Goal: Task Accomplishment & Management: Manage account settings

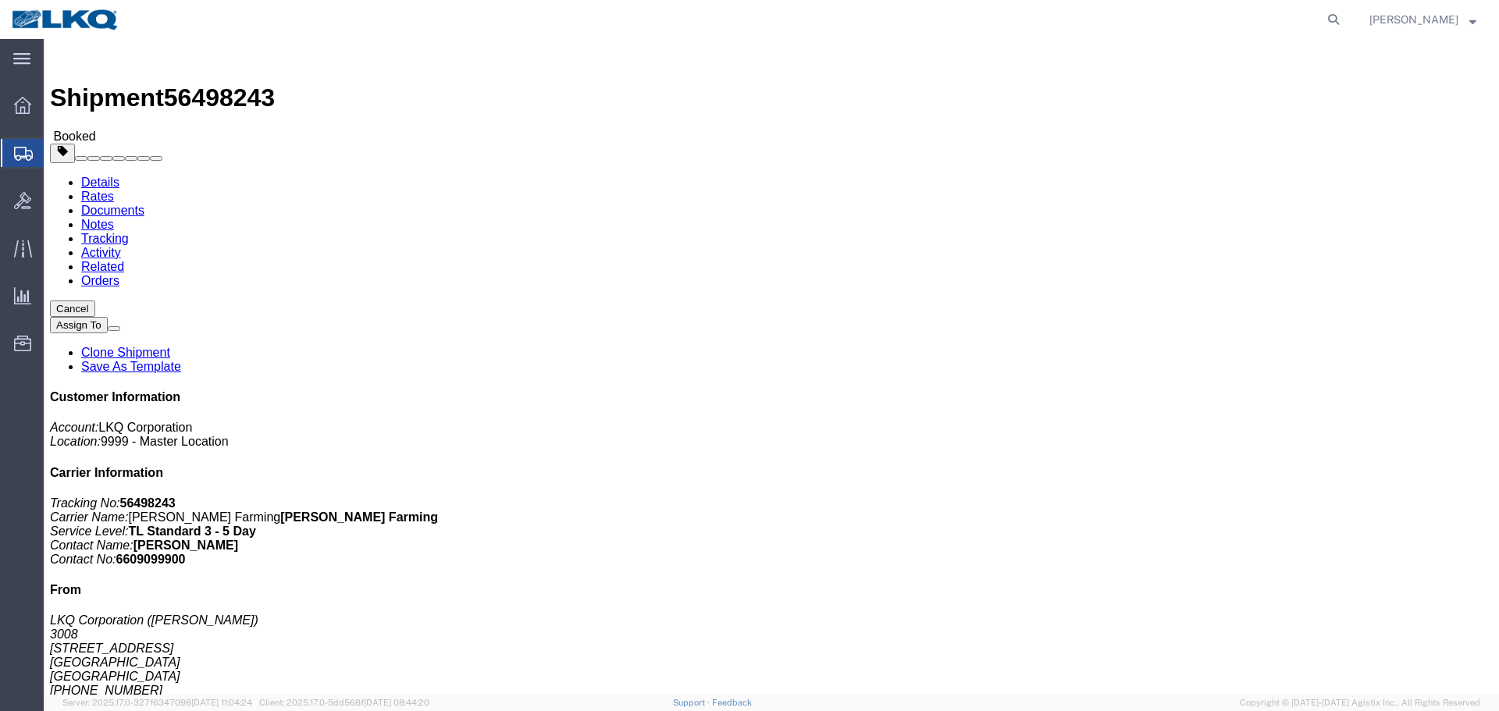
click div "Shipment Detail Ship From LKQ Corporation (NATE G) 3008 3455 W Ninigret Dr Salt…"
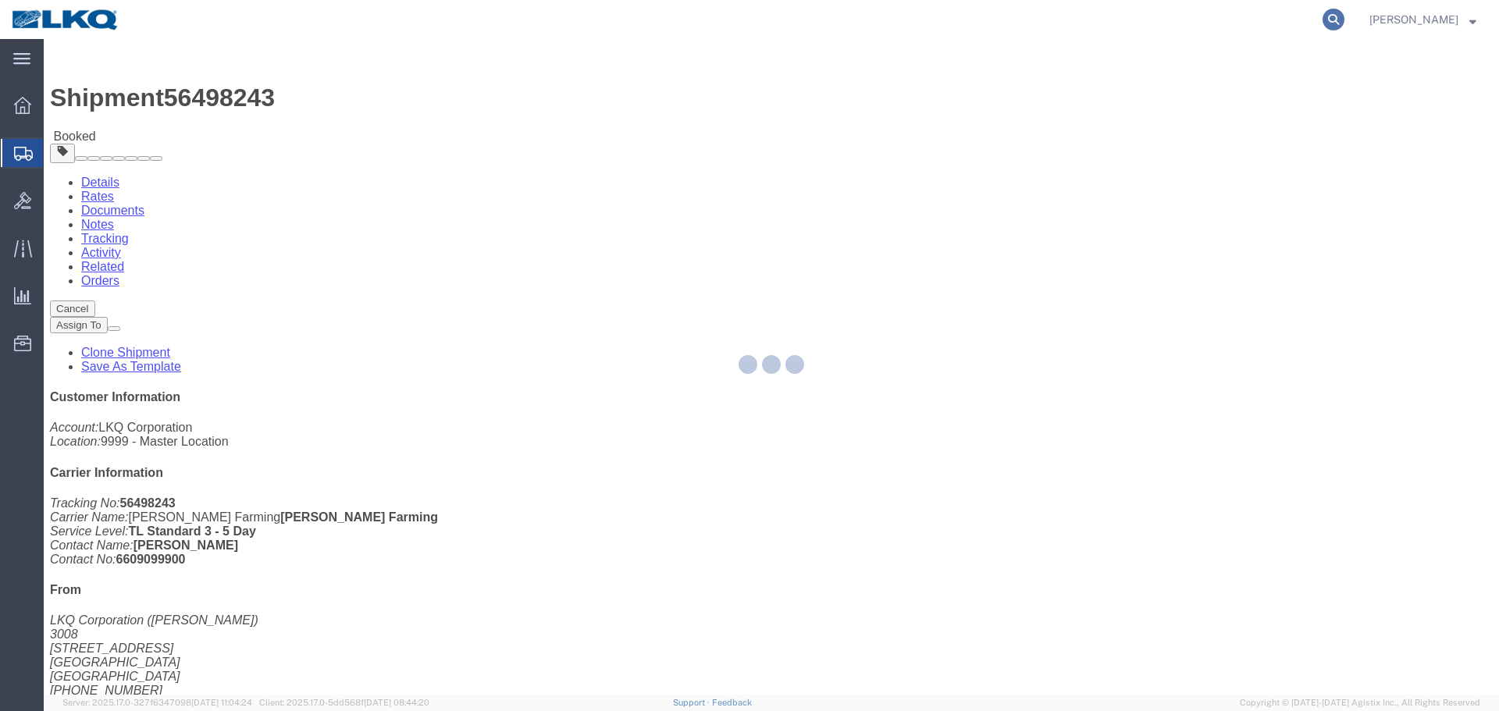
click at [1333, 16] on icon at bounding box center [1333, 20] width 22 height 22
paste input "56529317"
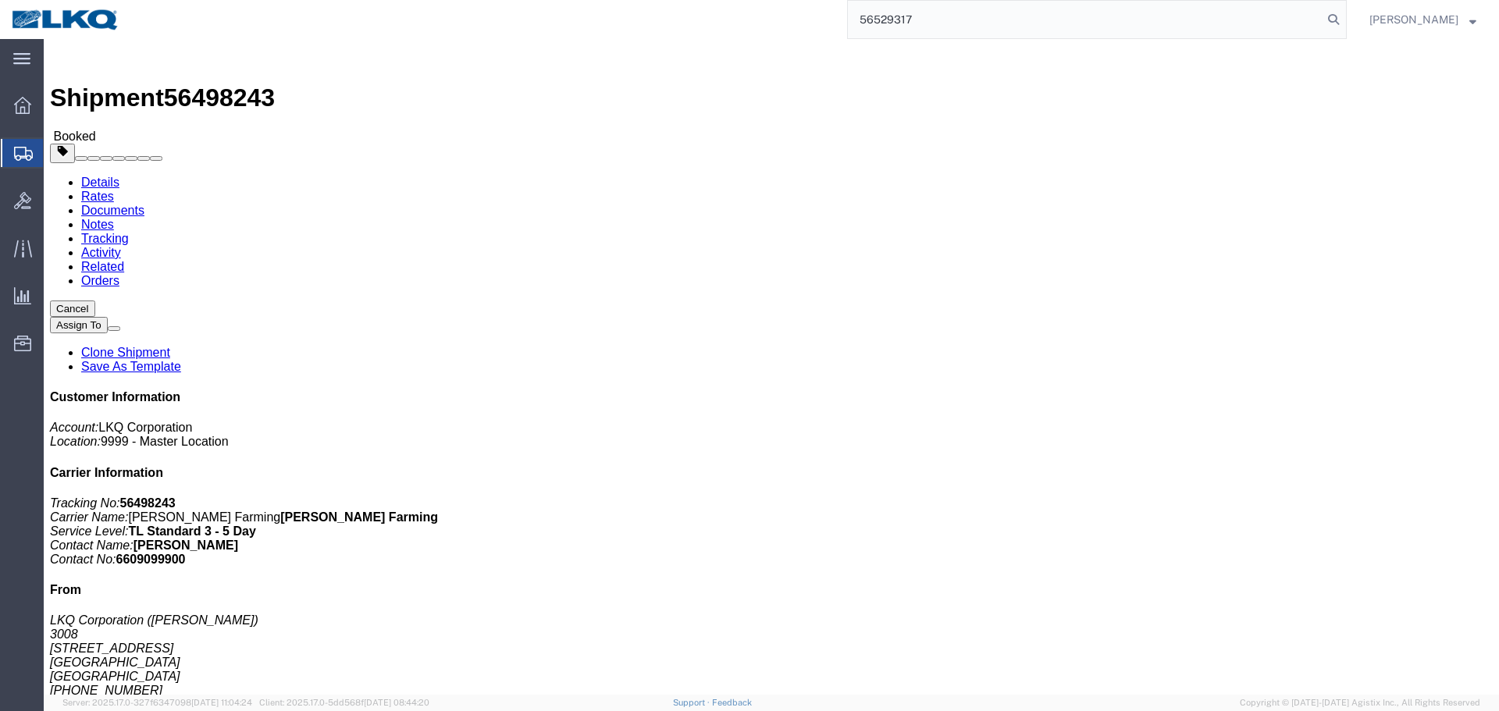
type input "56529317"
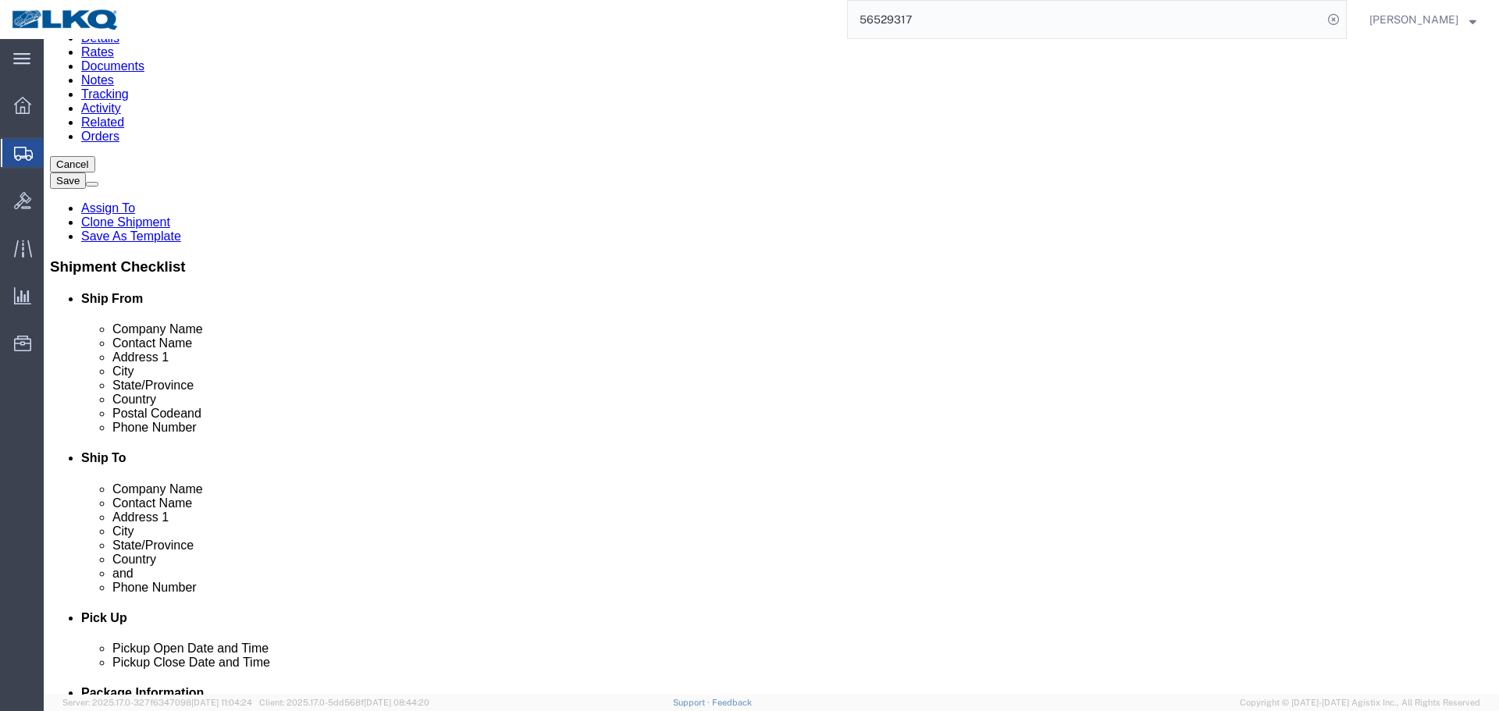
scroll to position [546, 0]
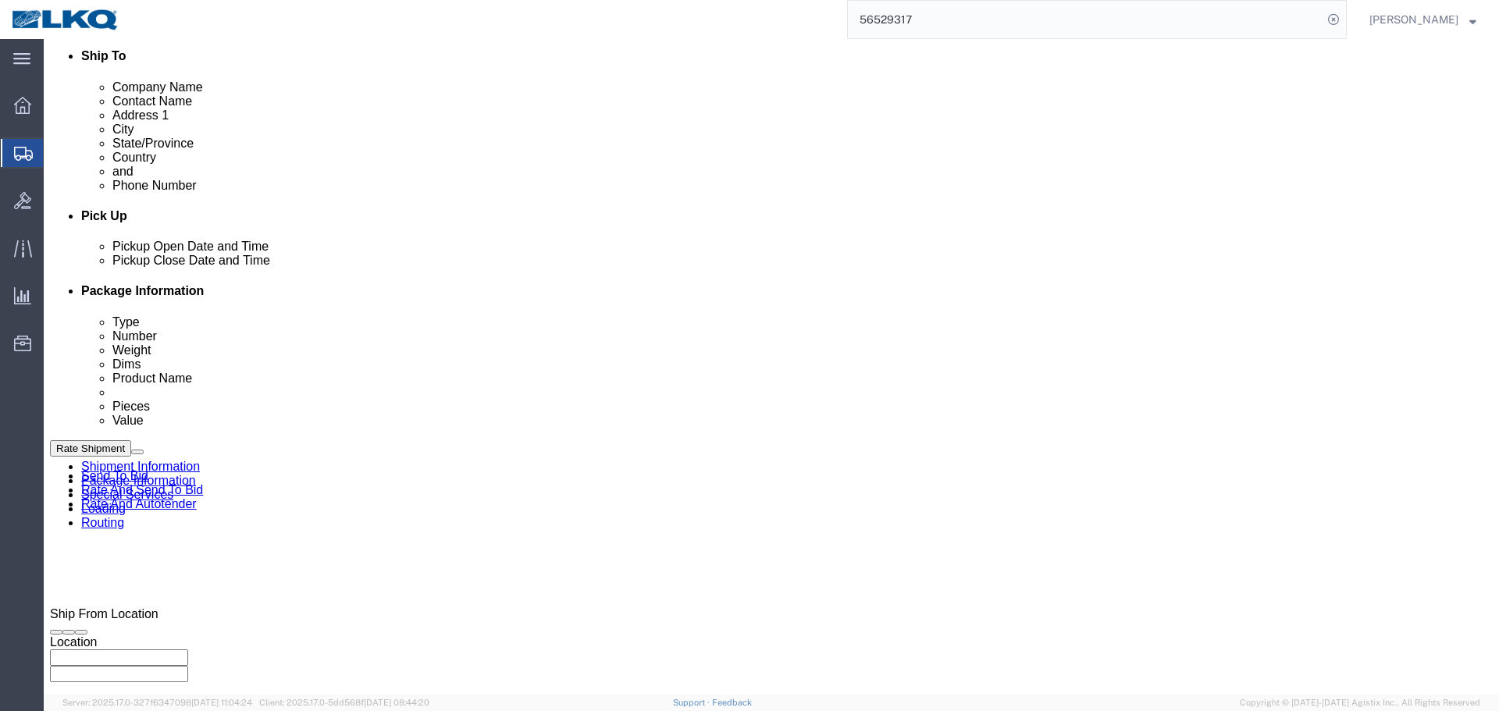
select select
select select "27966"
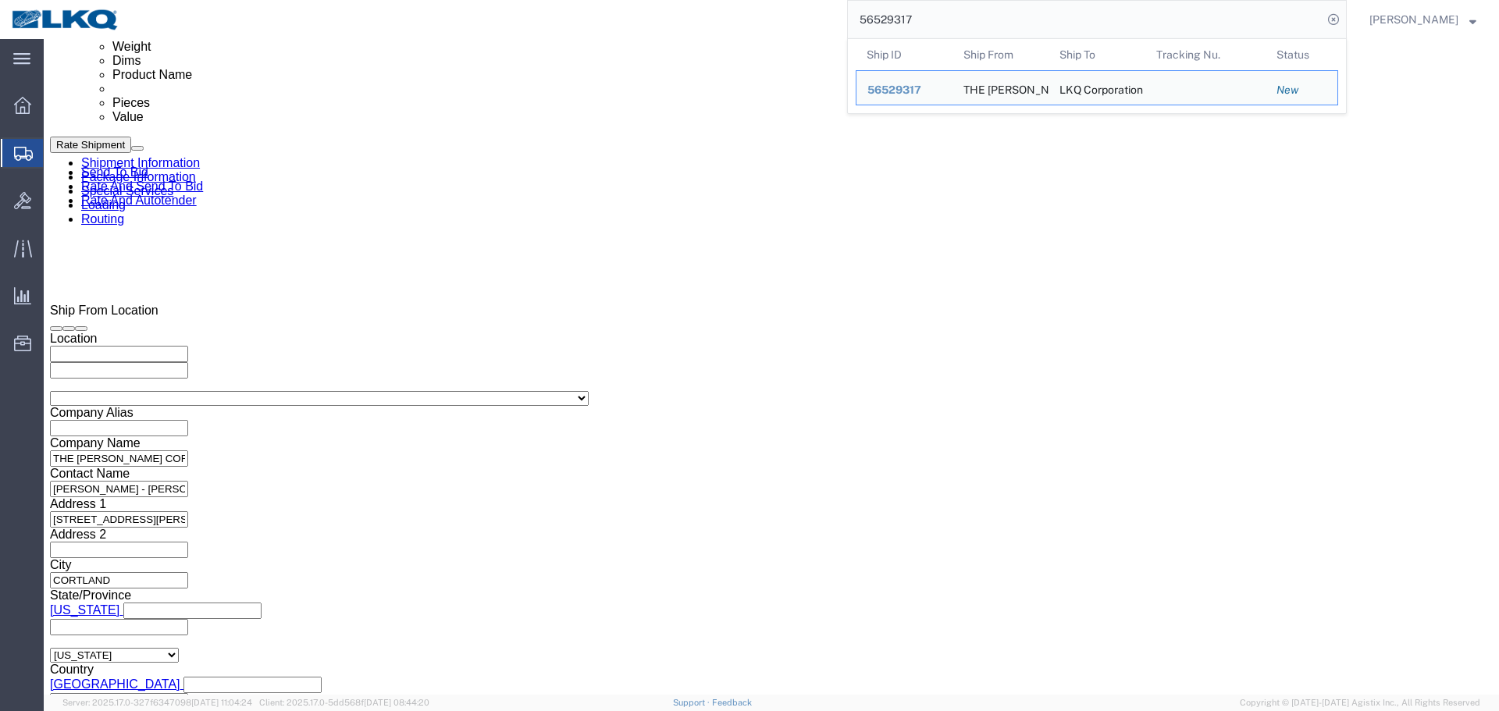
scroll to position [699, 0]
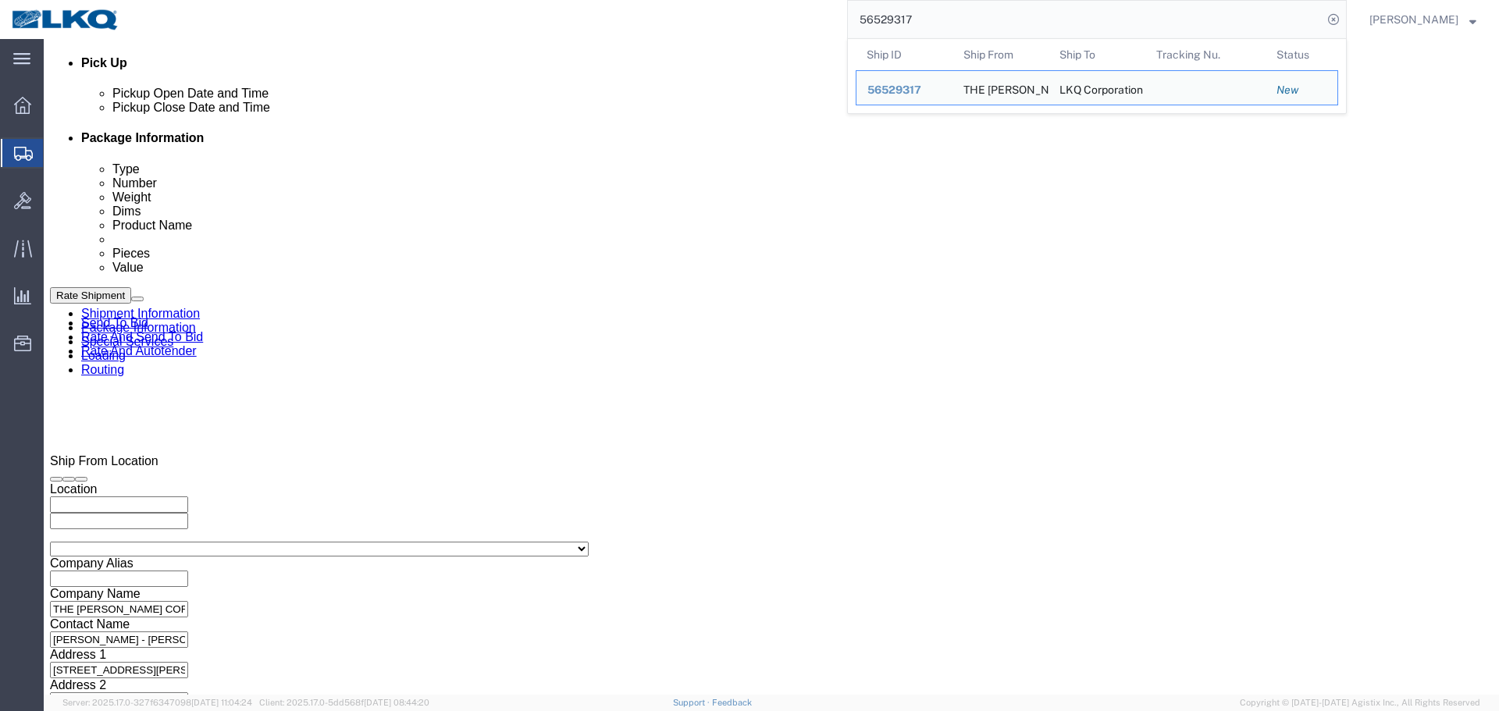
click at [1066, 16] on input "56529317" at bounding box center [1085, 19] width 475 height 37
paste input "7590"
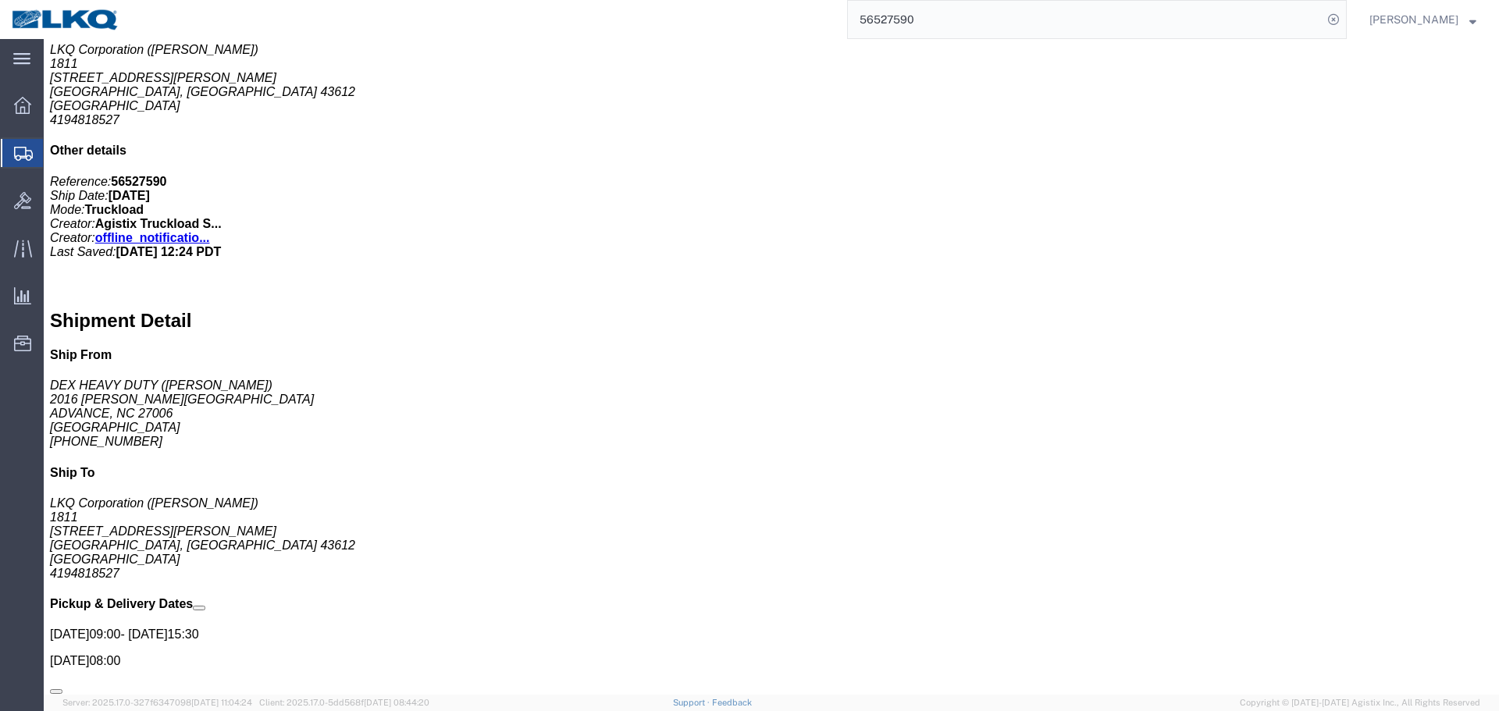
click div "Handling Options Hold at Location Return Options Billing Cost Center: 1811 Frei…"
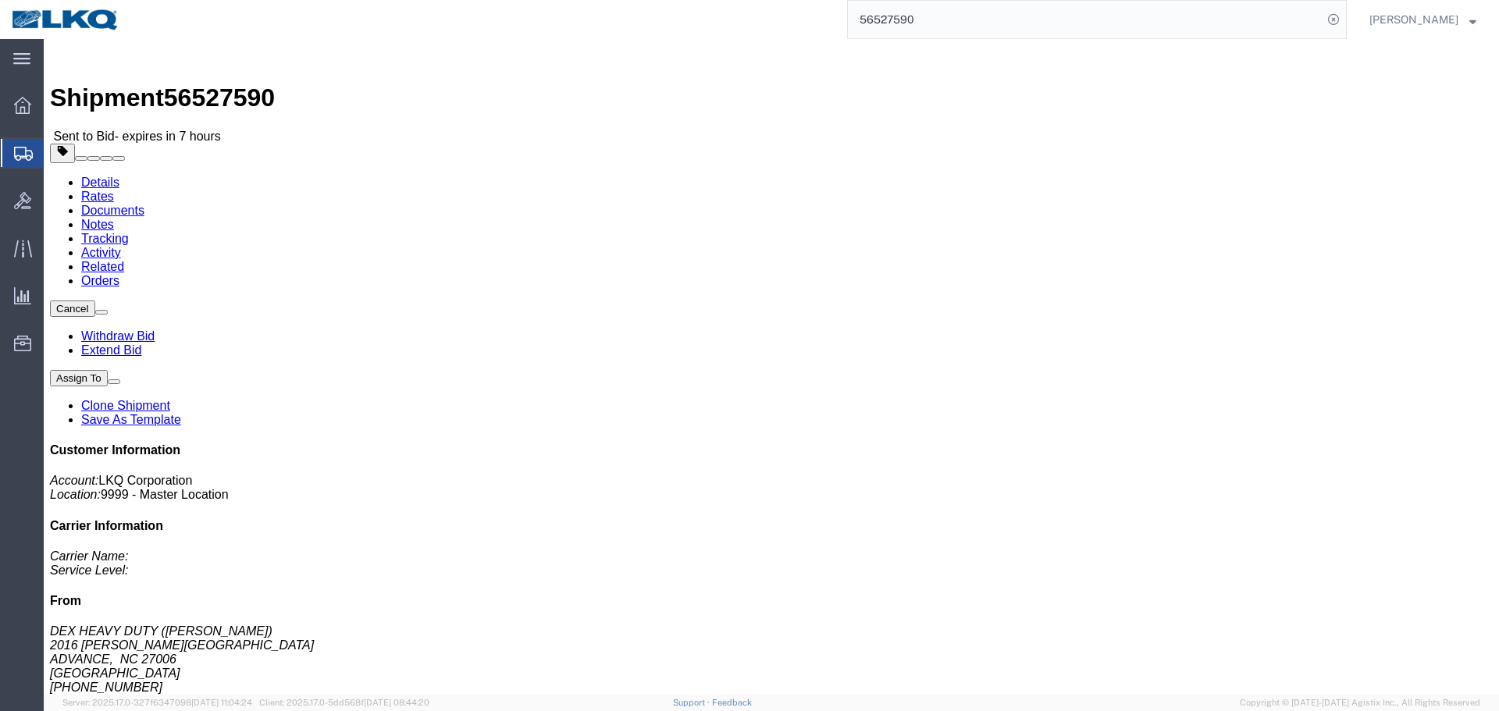
click div "Ship From DEX HEAVY DUTY (BILLY) 2016 Cornatzer Road ADVANCE, NC 27006 United S…"
click div "Shipment Detail Ship From DEX HEAVY DUTY (BILLY) 2016 Cornatzer Road ADVANCE, N…"
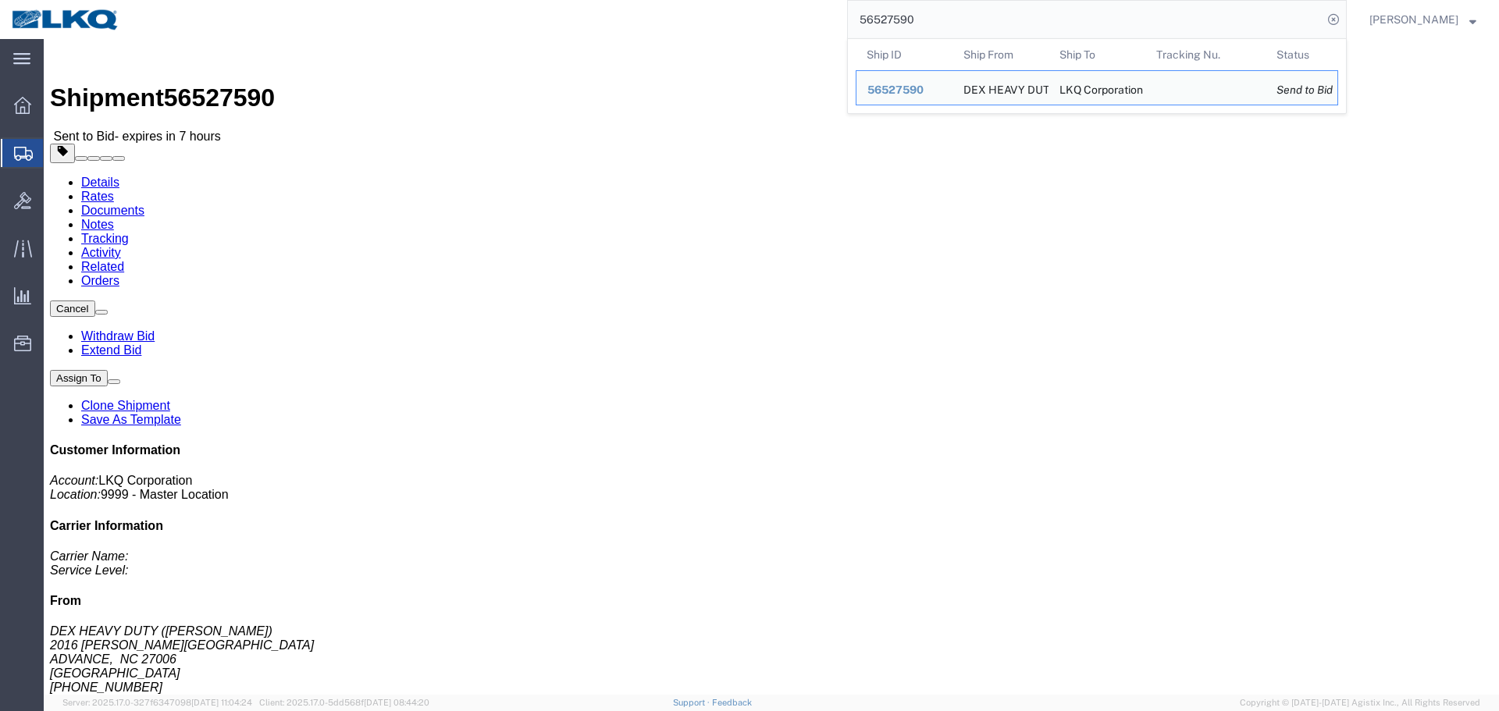
click at [984, 24] on input "56527590" at bounding box center [1085, 19] width 475 height 37
paste input "8082"
click div "Ship From LKQ Corporation (Manager) 3032 4123 142nd Ave E Suite 100 Sumner, WA …"
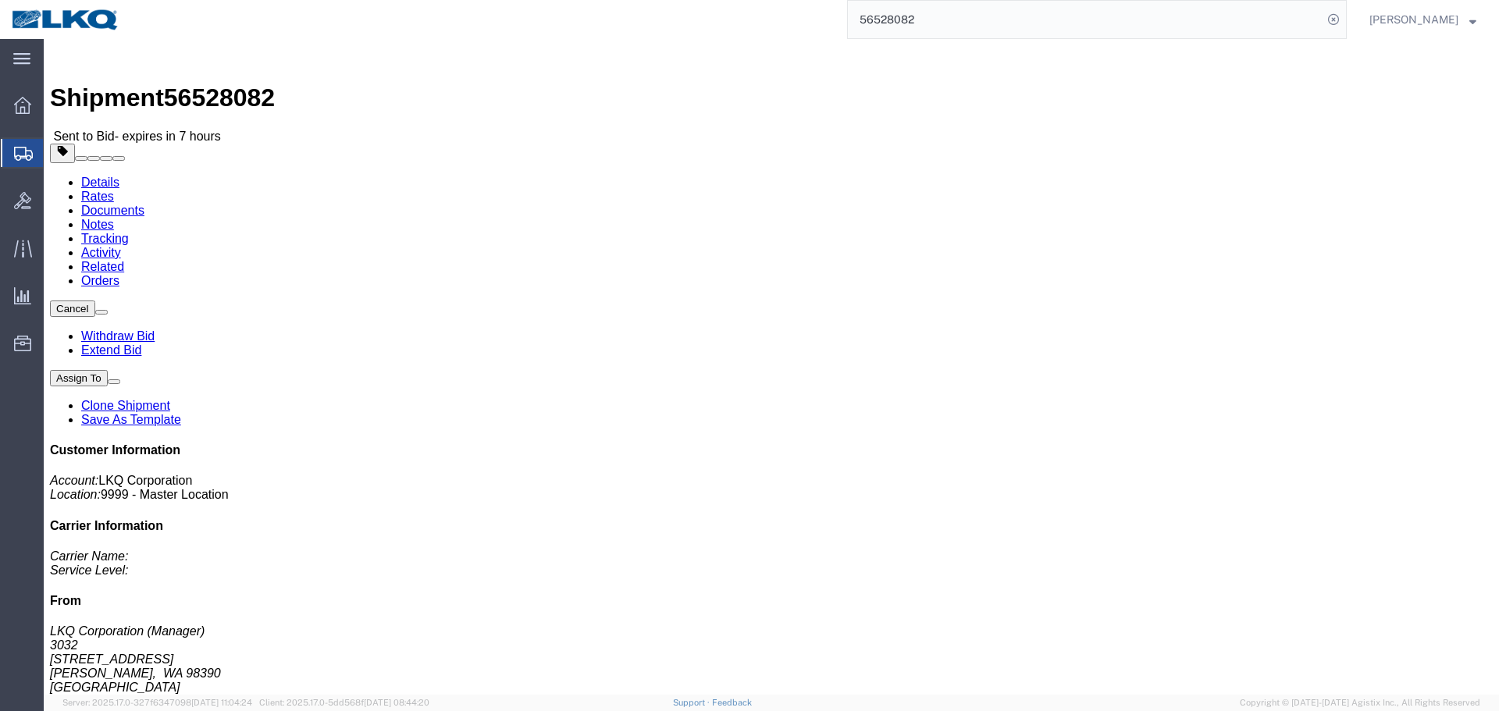
click at [1068, 13] on input "56528082" at bounding box center [1085, 19] width 475 height 37
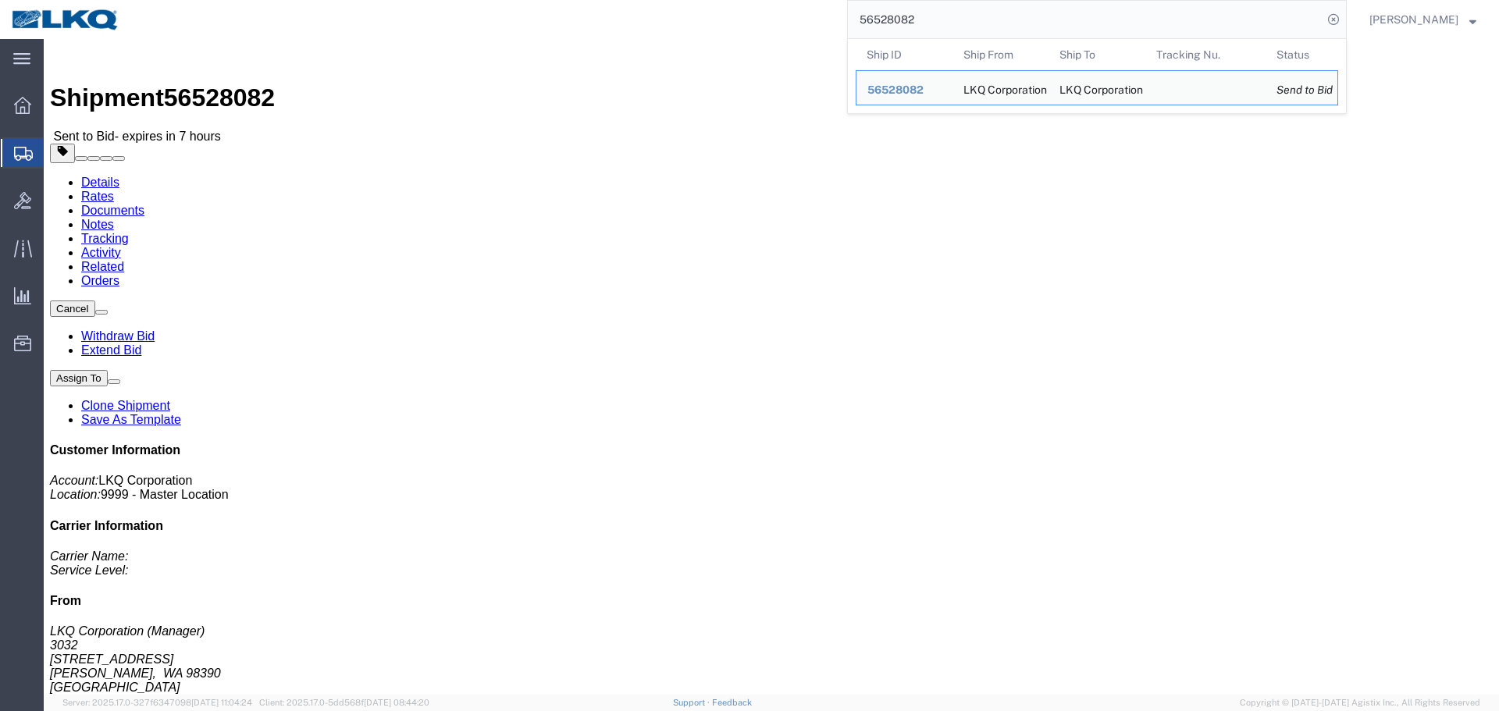
paste input "428101"
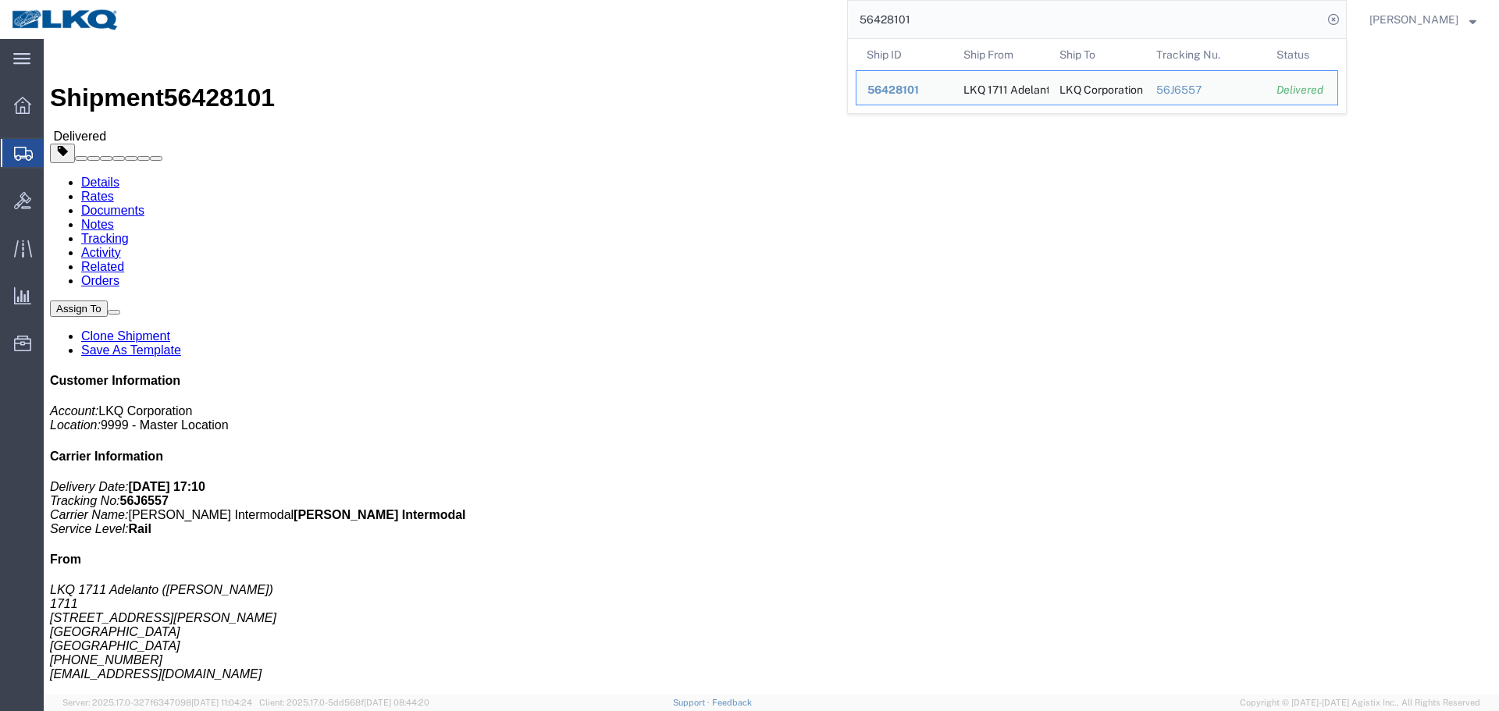
paste input "500940"
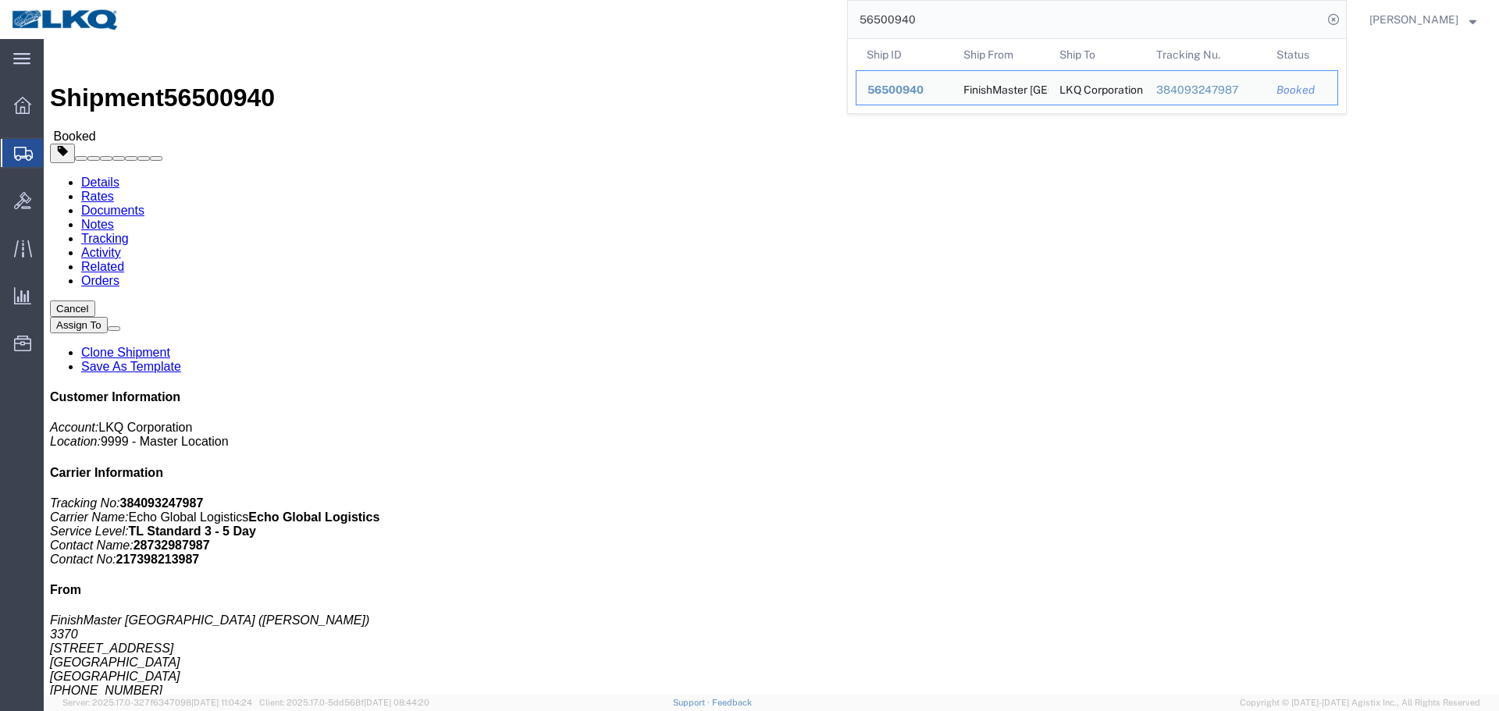
click h4 "Routing & Vehicle Information"
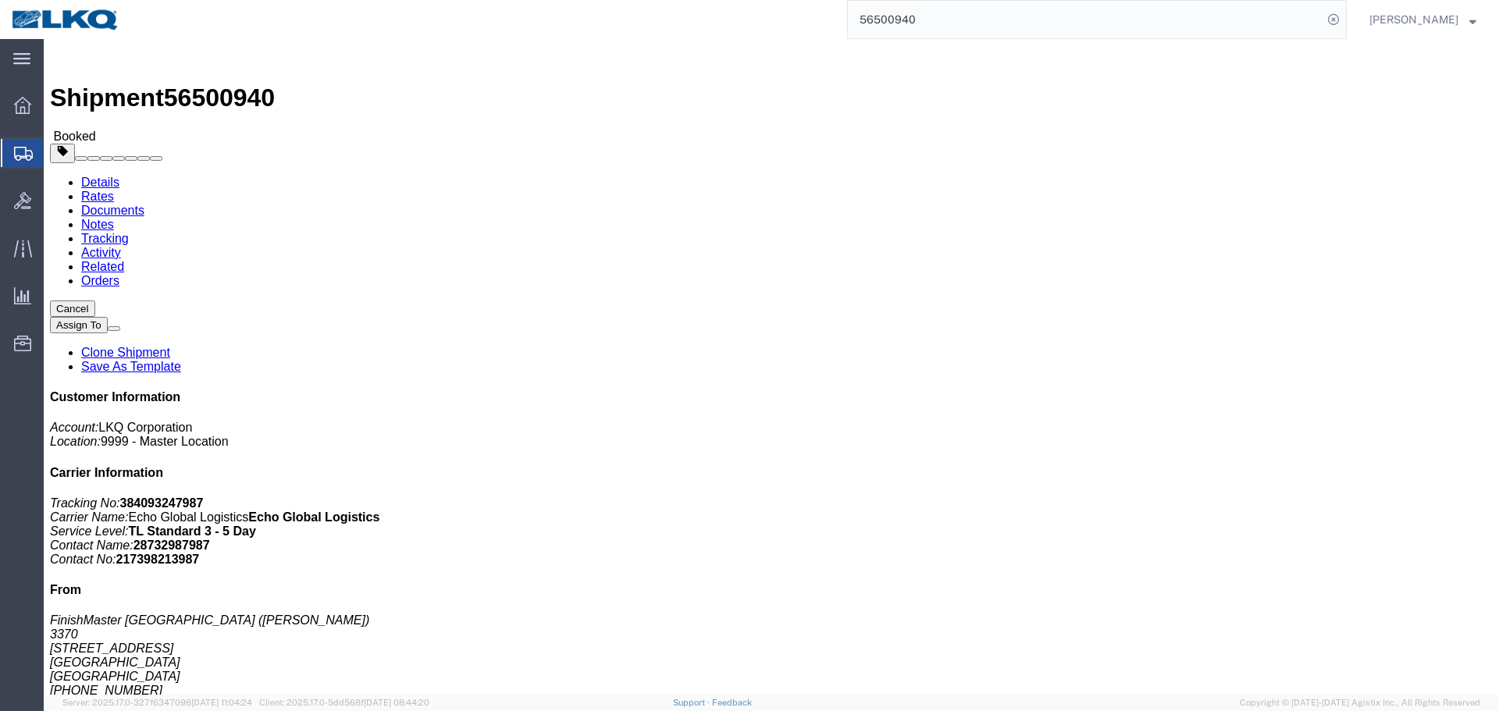
click div "Leg 1 - Truckload Vehicle 1: Standard Dry Van (53 Feet) Number of trucks: 1"
click at [884, 24] on input "56500940" at bounding box center [1085, 19] width 475 height 37
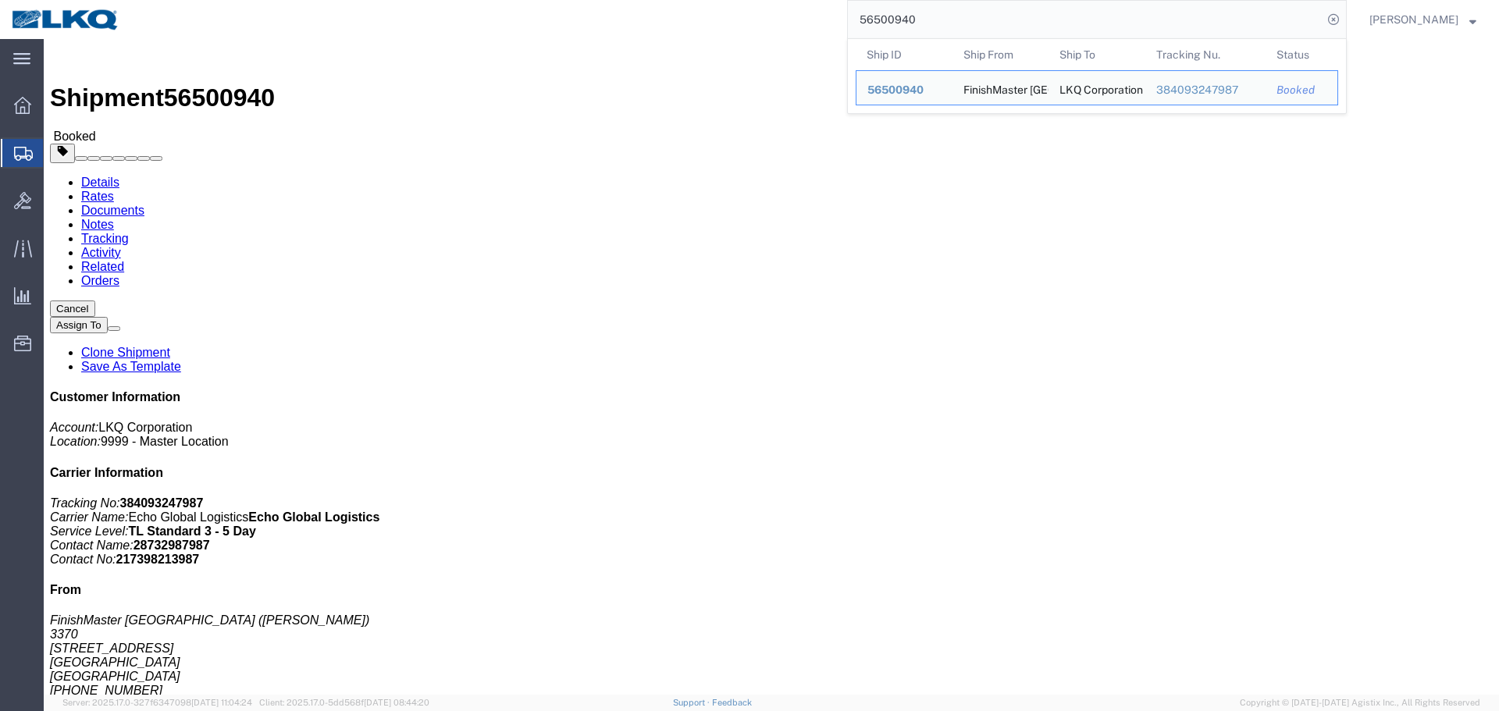
paste input "25287606"
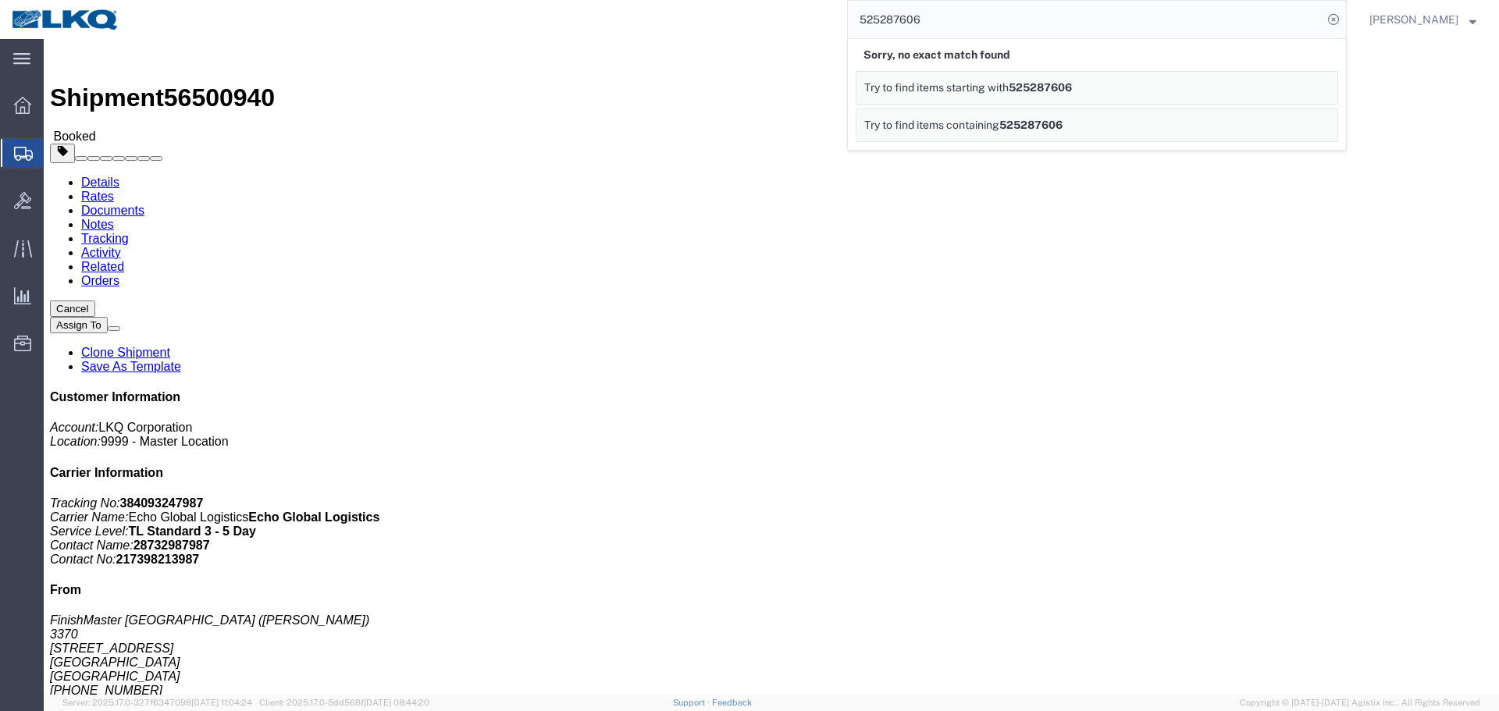
paste input "6508819"
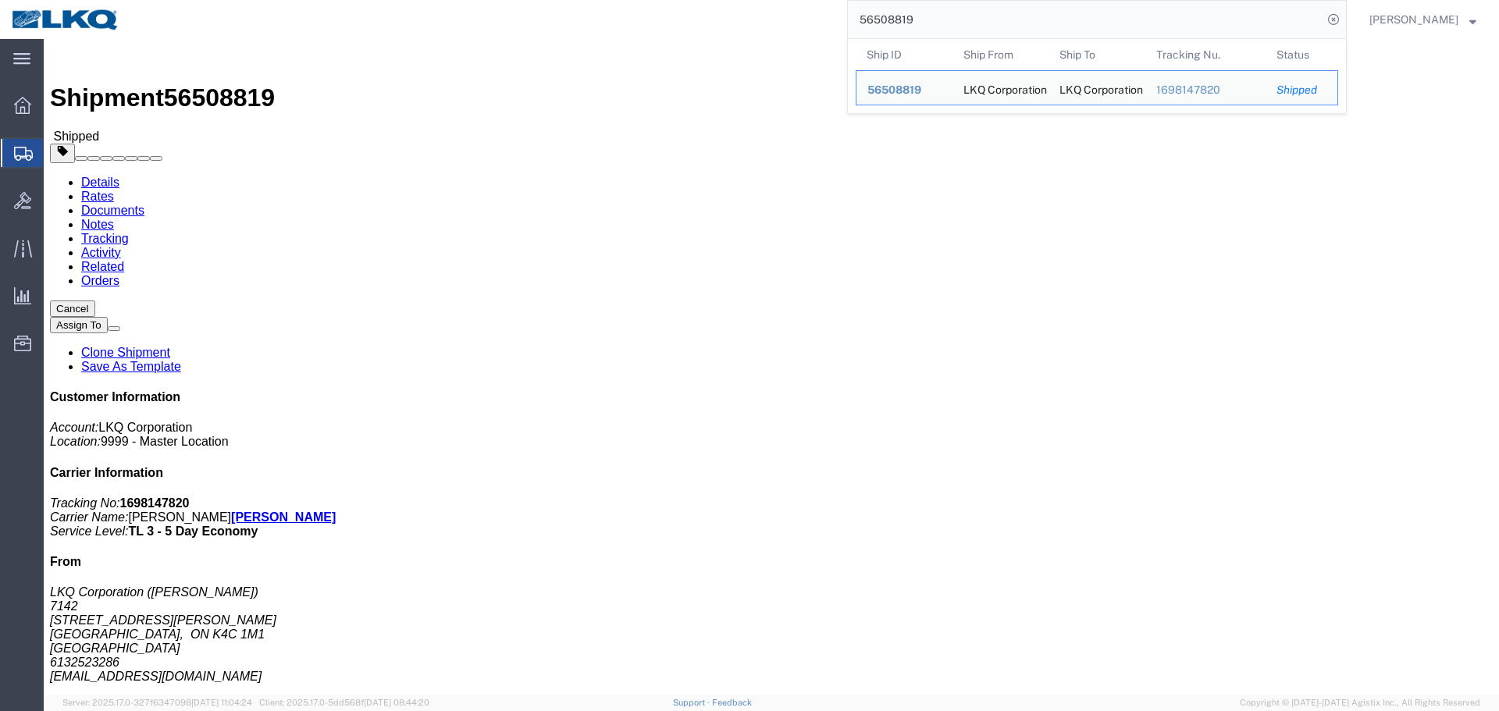
click at [998, 11] on input "56508819" at bounding box center [1085, 19] width 475 height 37
paste input "12322"
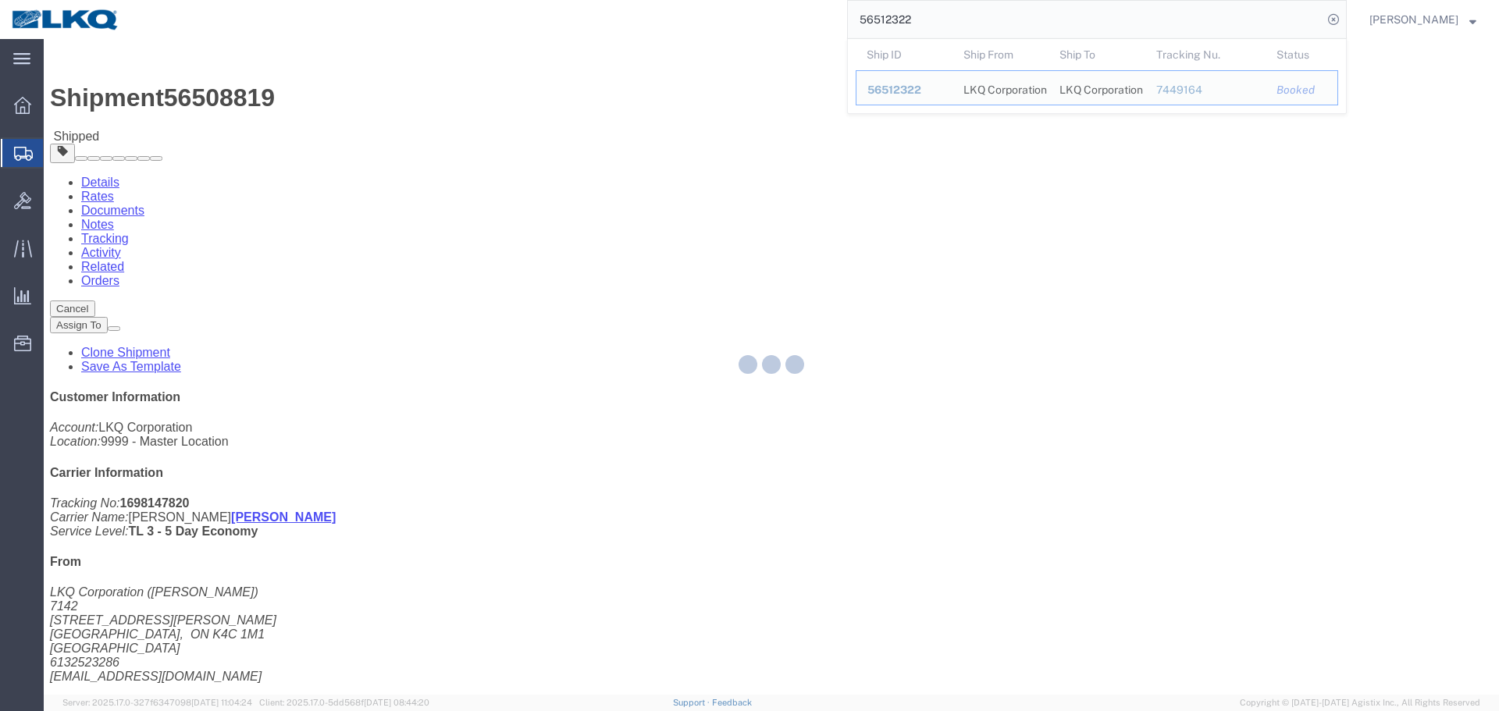
click at [855, 364] on div at bounding box center [771, 367] width 1455 height 656
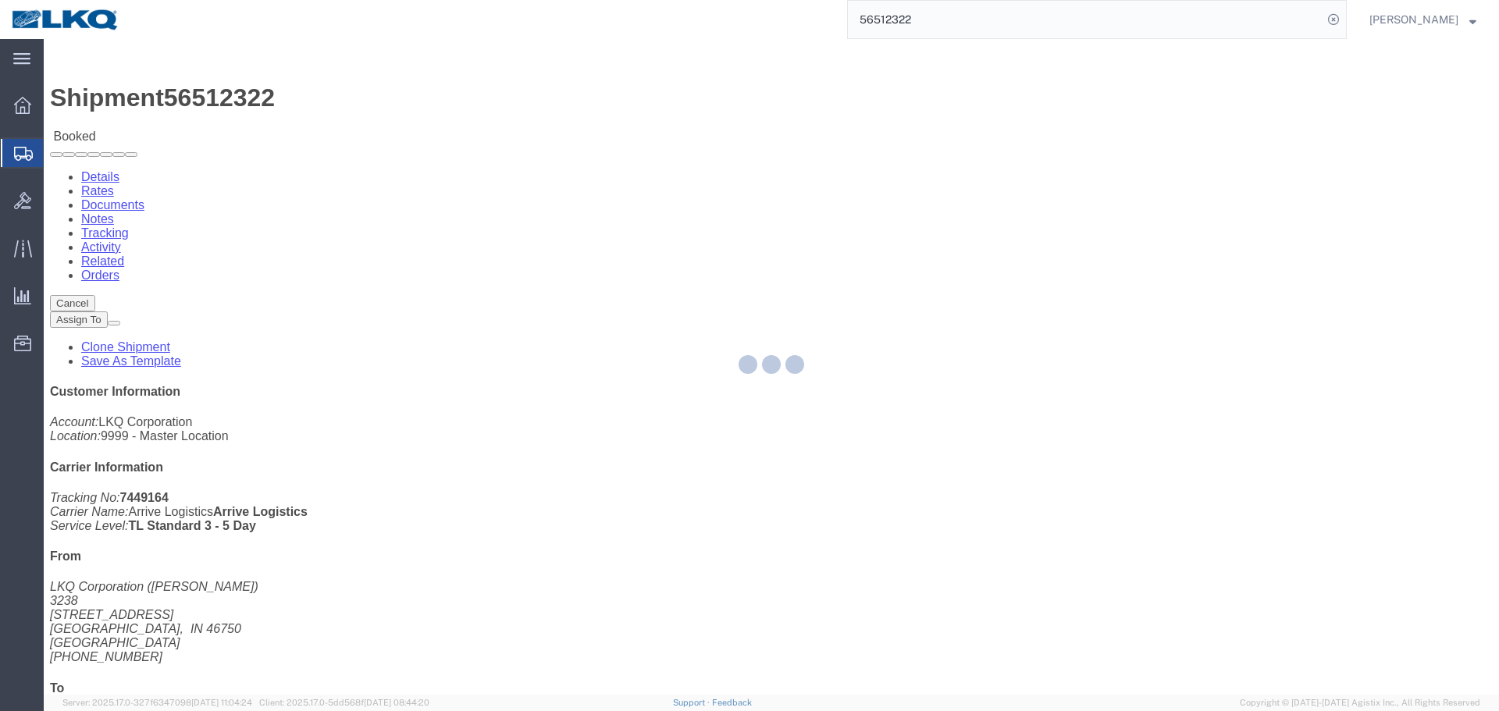
click div "Leg 1 - Truckload Vehicle 1: Standard Dry Van (53 Feet) Number of trucks: 1"
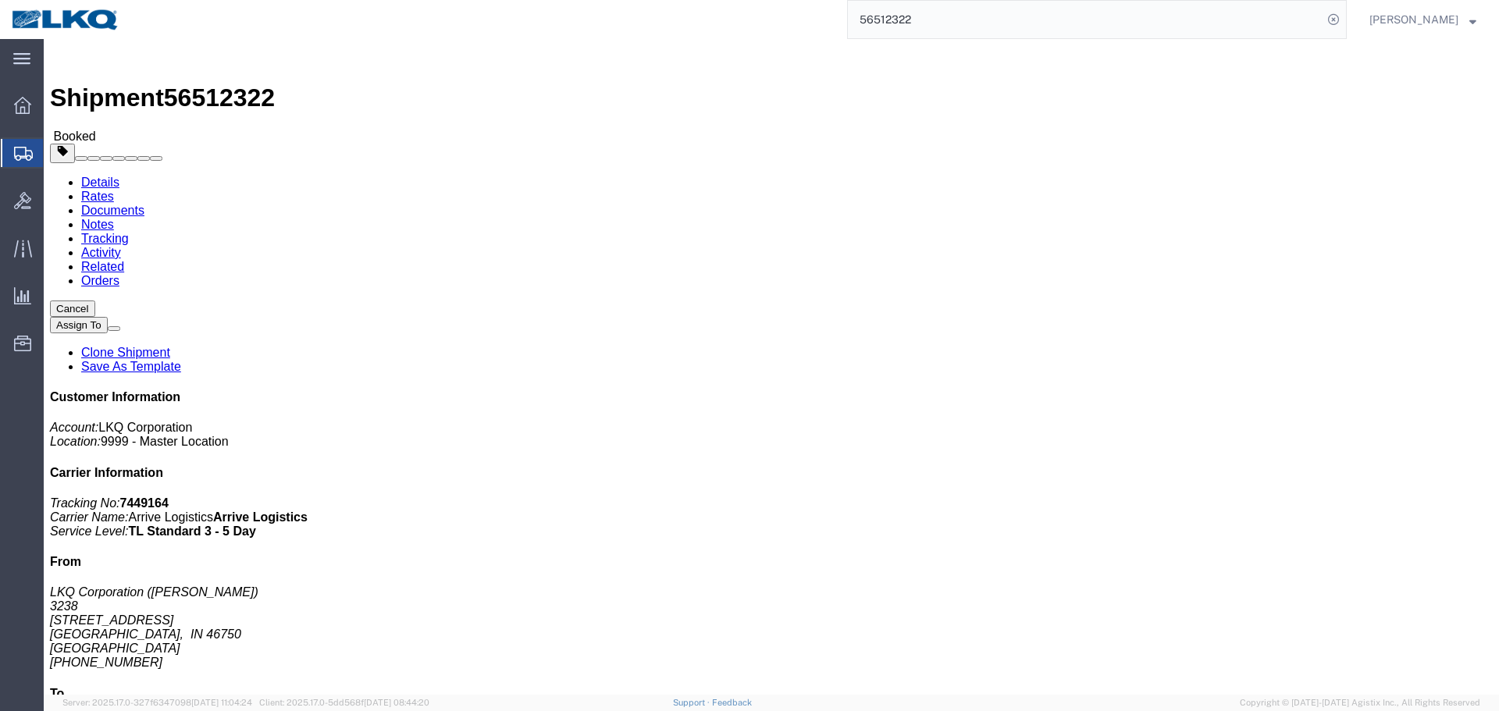
drag, startPoint x: 105, startPoint y: 168, endPoint x: 446, endPoint y: 329, distance: 378.1
click address "LKQ Corporation (DEE SNEAD) 3238 1870 Riverfork Drive W Huntington, IN 46750 Un…"
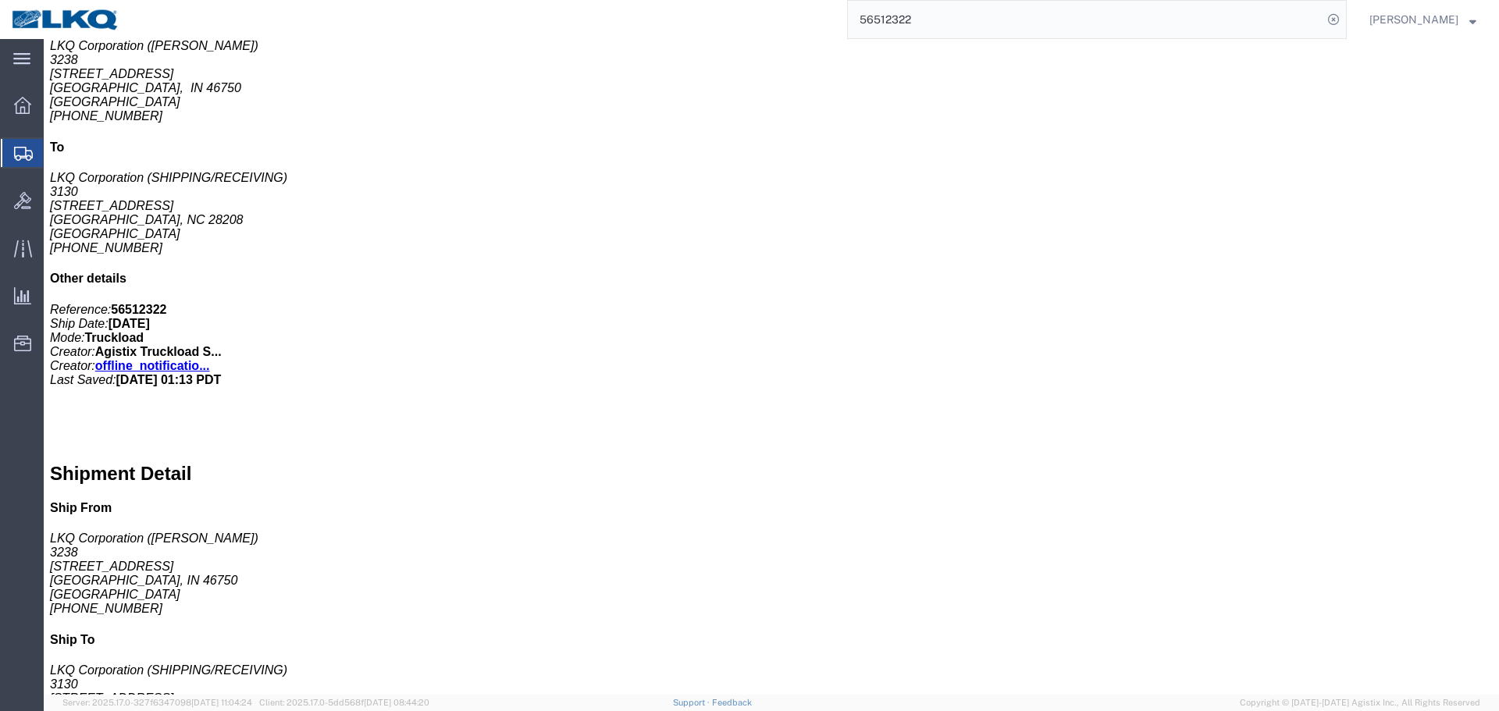
click div "Requester Info Account Number: (DEE SNEAD) 260-359-7402 drsnead@lkqcorp.com"
click address "(DEE SNEAD) 260-359-7402 drsnead@lkqcorp.com"
copy div "drsnead@lkqcorp.com Edit Requester Info Location Select Select My Profile Locat…"
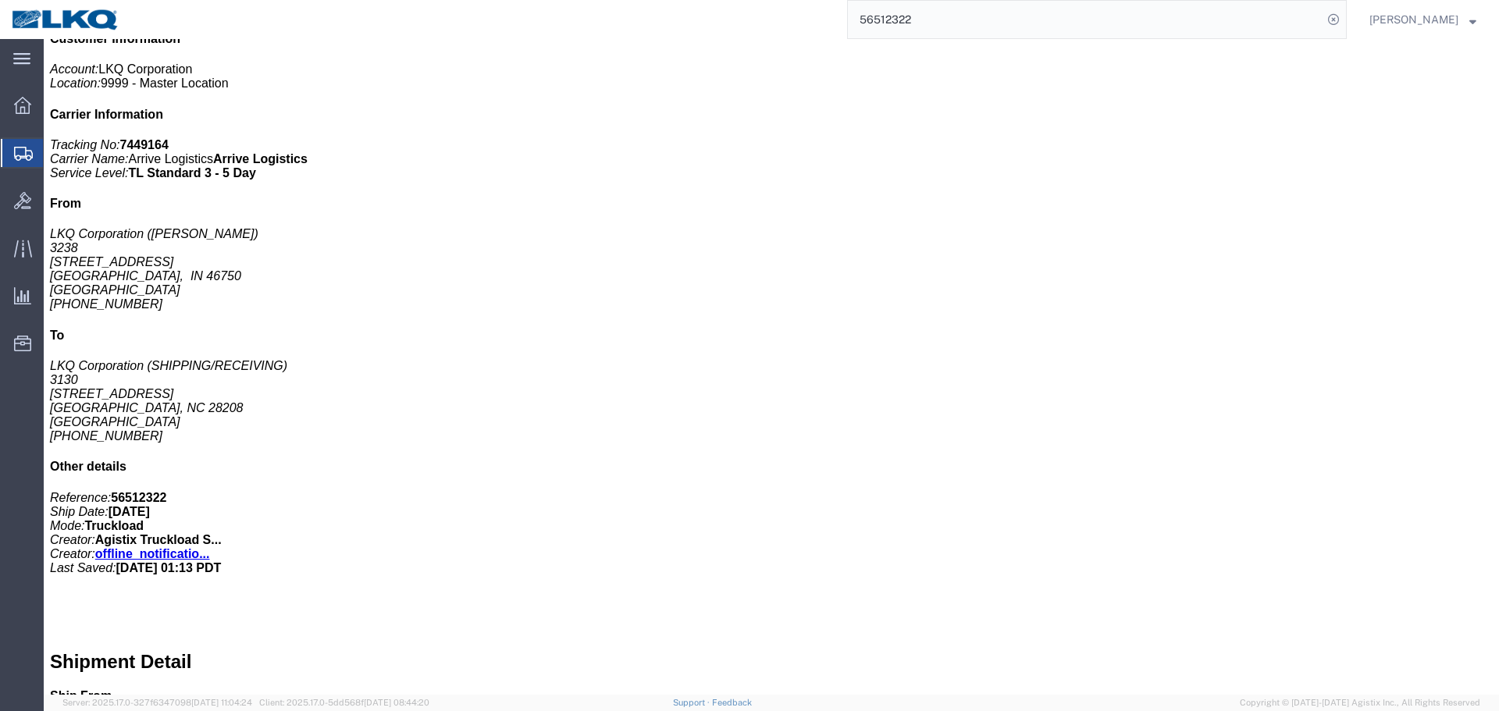
scroll to position [0, 0]
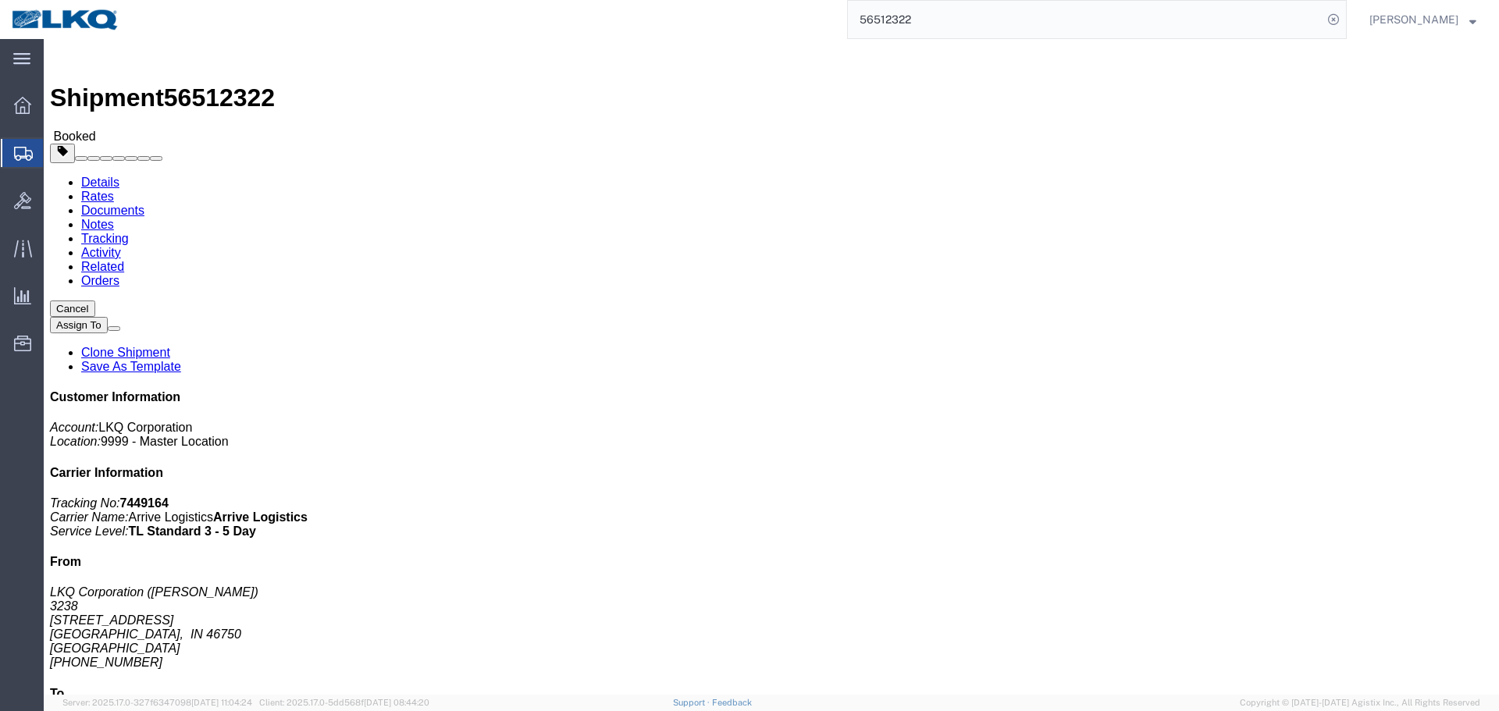
click button "button"
click div "Leg 1 - Truckload Vehicle 1: Standard Dry Van (53 Feet) Number of trucks: 1"
click div "Ship From LKQ Corporation (DEE SNEAD) 3238 1870 Riverfork Drive W Huntington, I…"
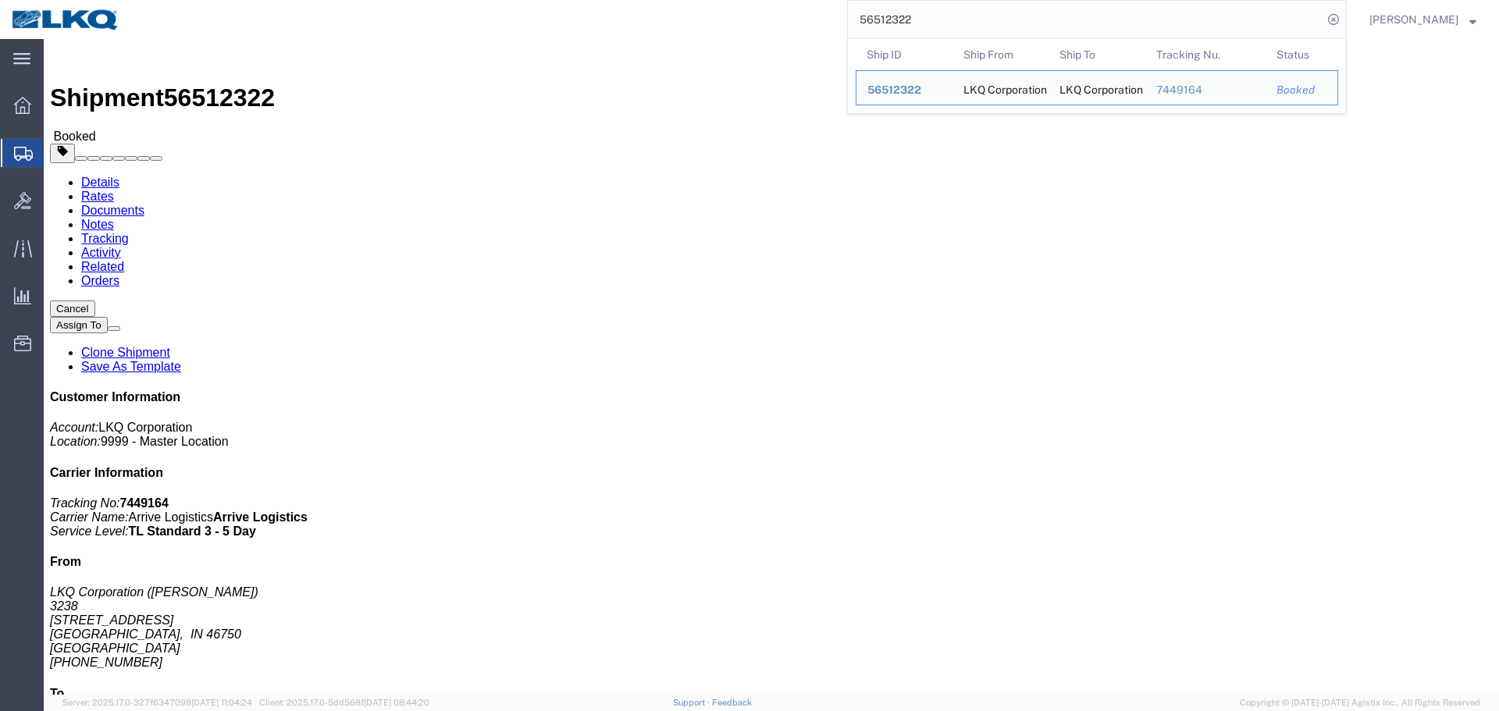
click at [1007, 17] on input "56512322" at bounding box center [1085, 19] width 475 height 37
paste input "178352"
click div "Leg 1 - Truckload Number of trucks: 1"
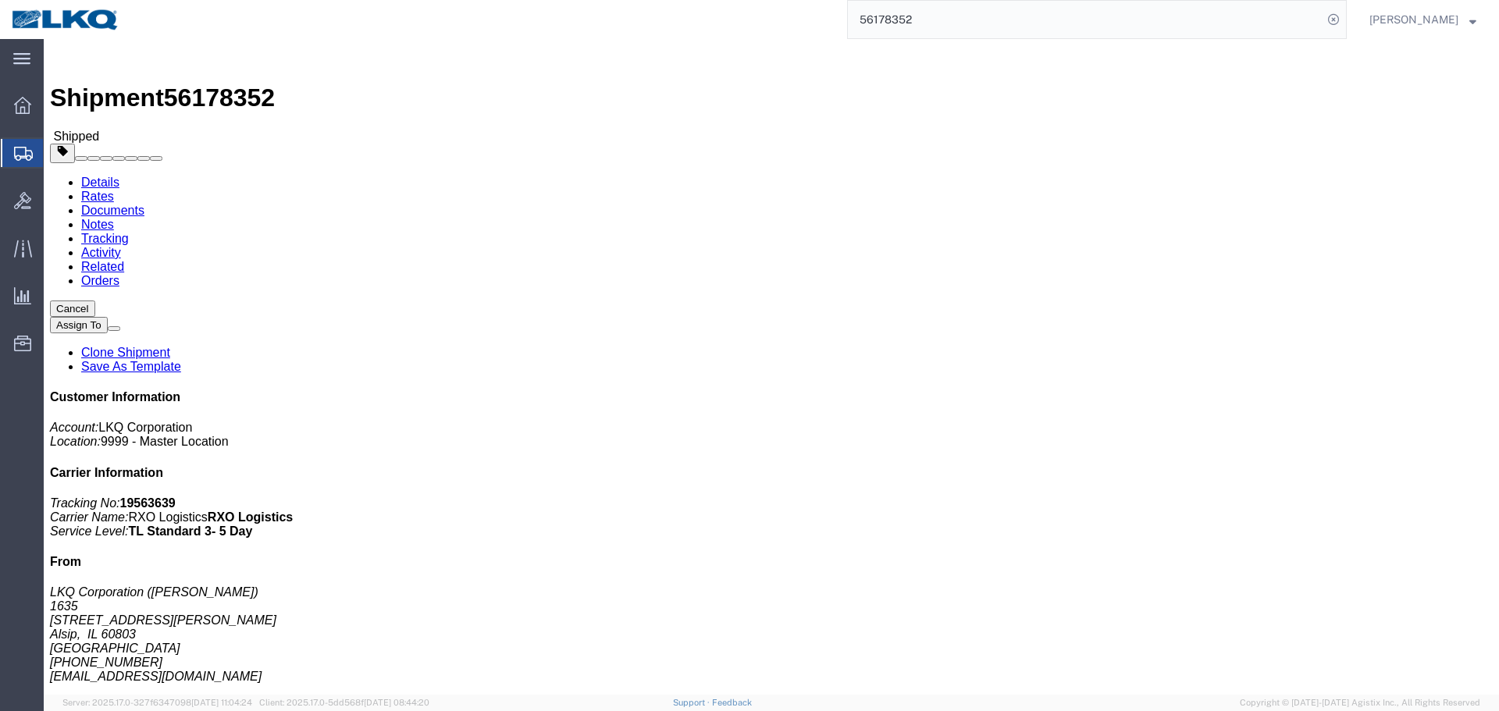
click at [980, 17] on input "56178352" at bounding box center [1085, 19] width 475 height 37
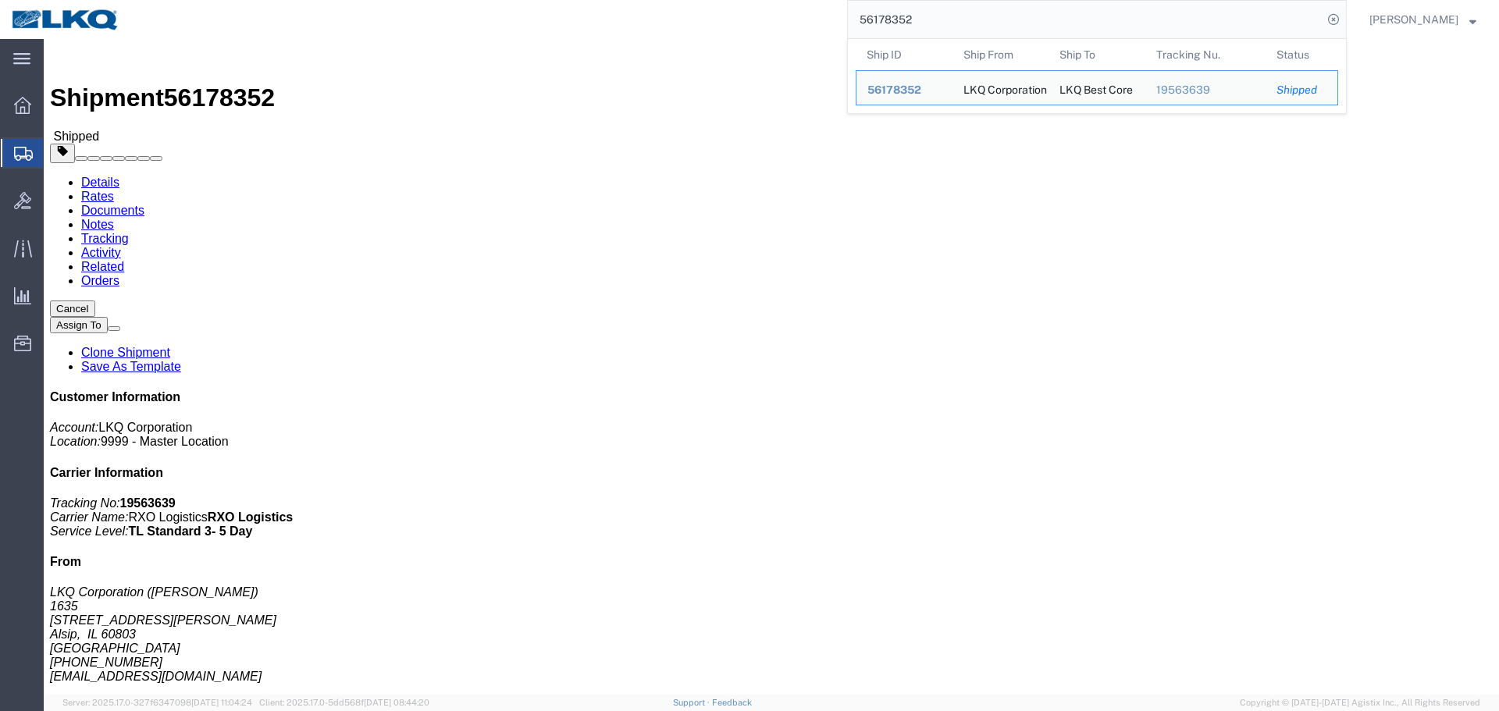
paste input "43"
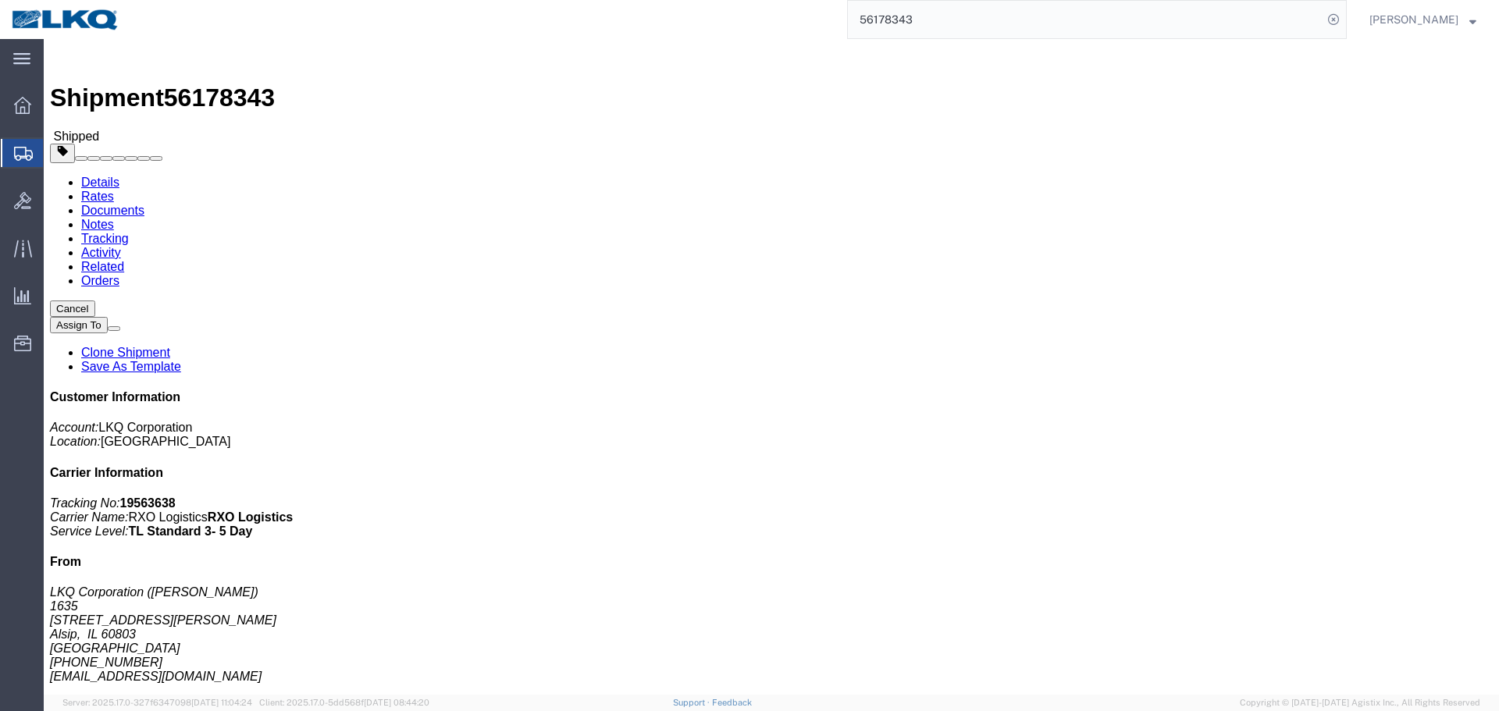
click div "Shipment Detail Ship From LKQ Corporation (John Herman) 1635 11800 S. Austin Av…"
click h4 "Routing & Vehicle Information"
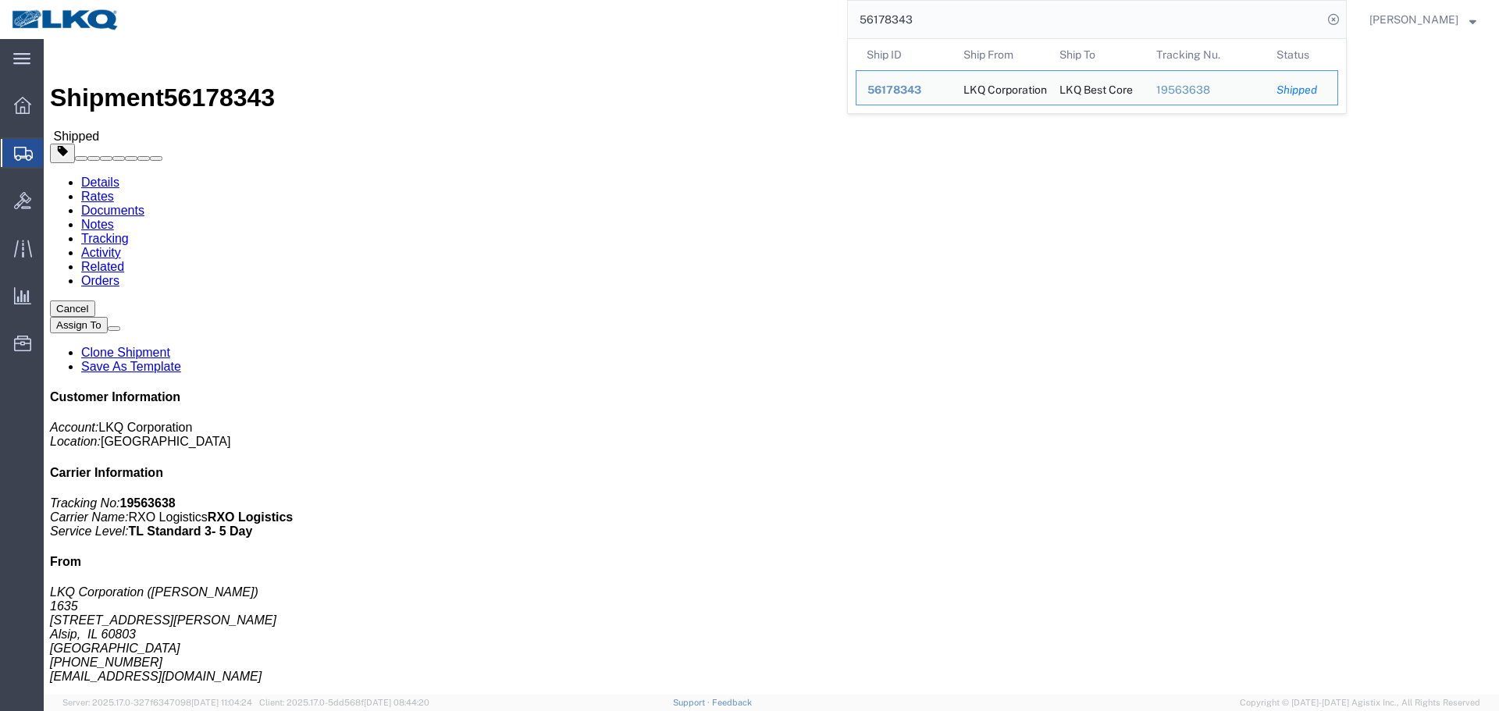
click at [994, 15] on input "56178343" at bounding box center [1085, 19] width 475 height 37
paste input "52"
click h4 "Routing & Vehicle Information"
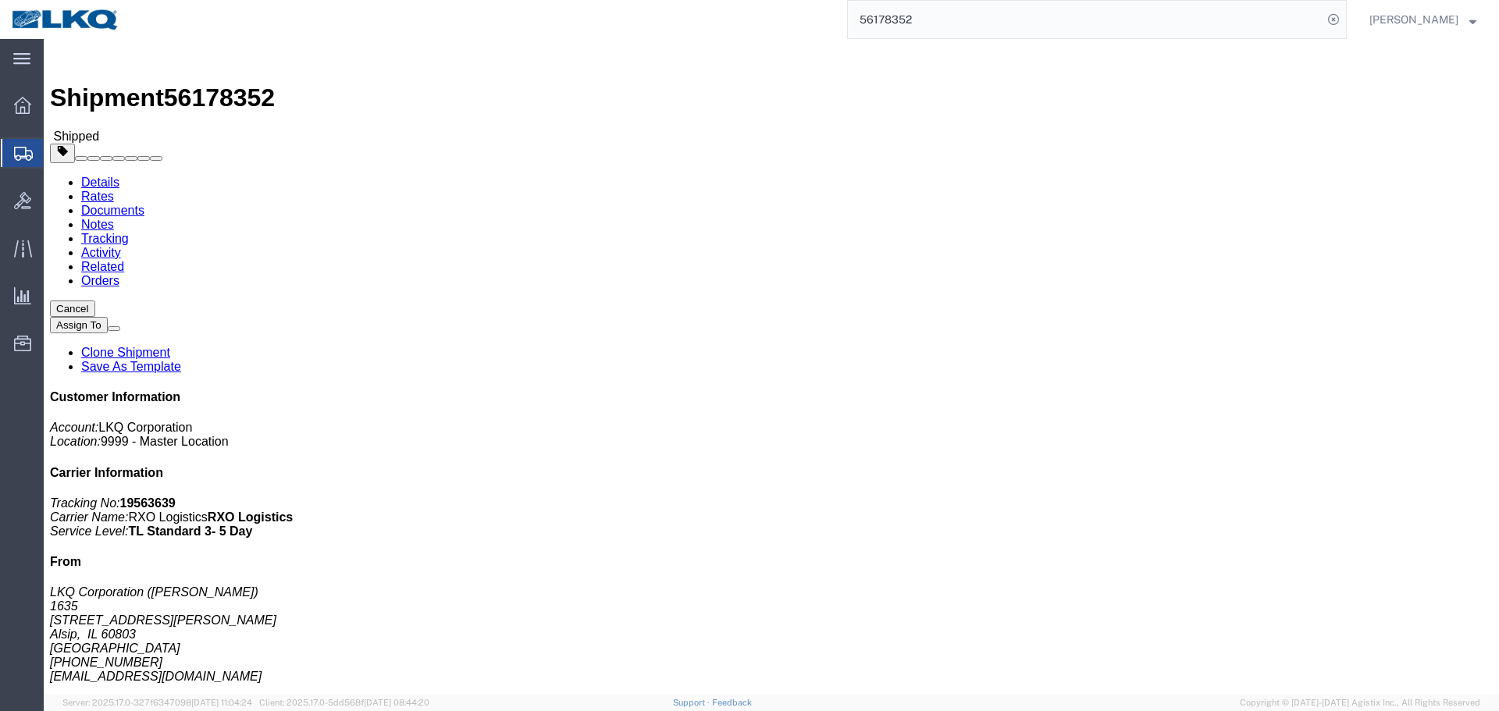
click div "Shipment Detail Ship From LKQ Corporation (John Herman) 1635 11800 S. Austin Av…"
click at [956, 25] on input "56178352" at bounding box center [1085, 19] width 475 height 37
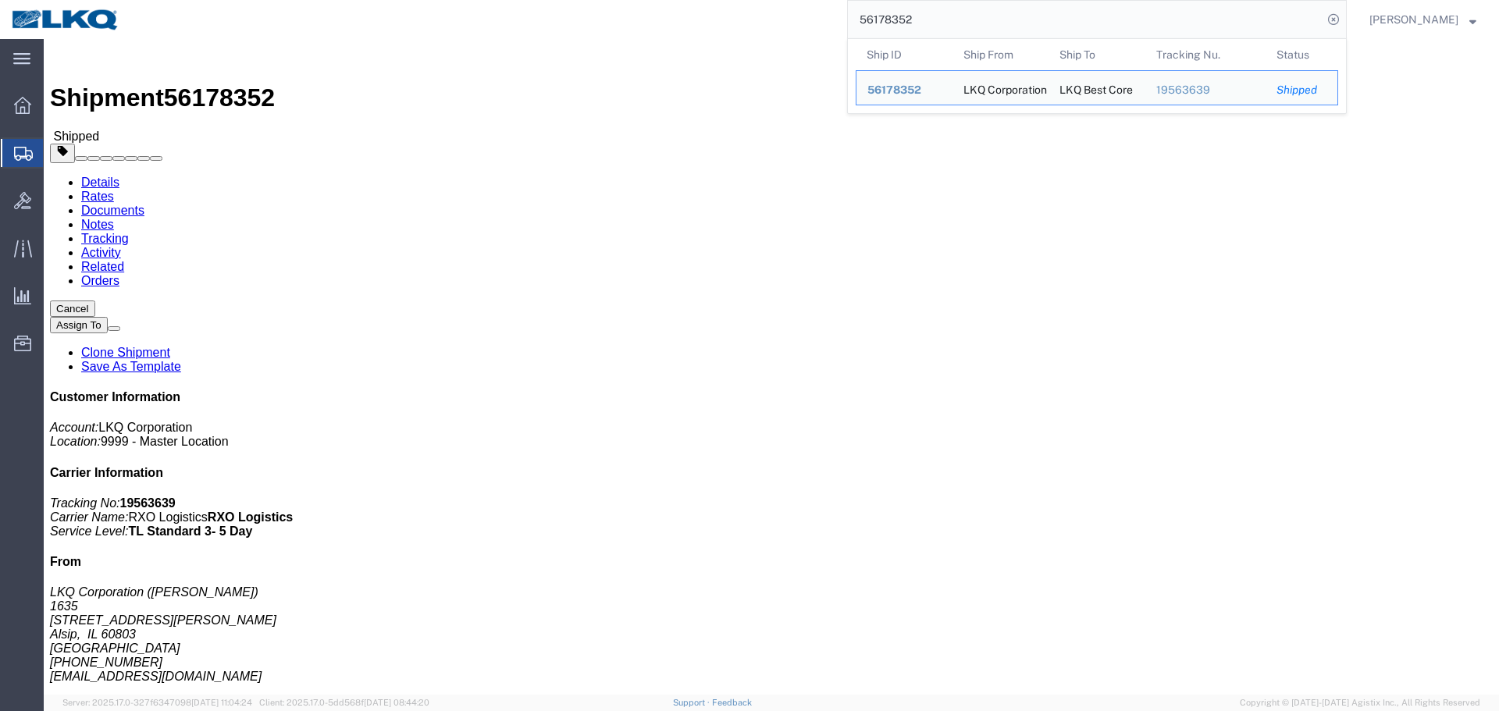
paste input "43"
click at [952, 36] on input "56178343" at bounding box center [1085, 19] width 475 height 37
paste input "487055"
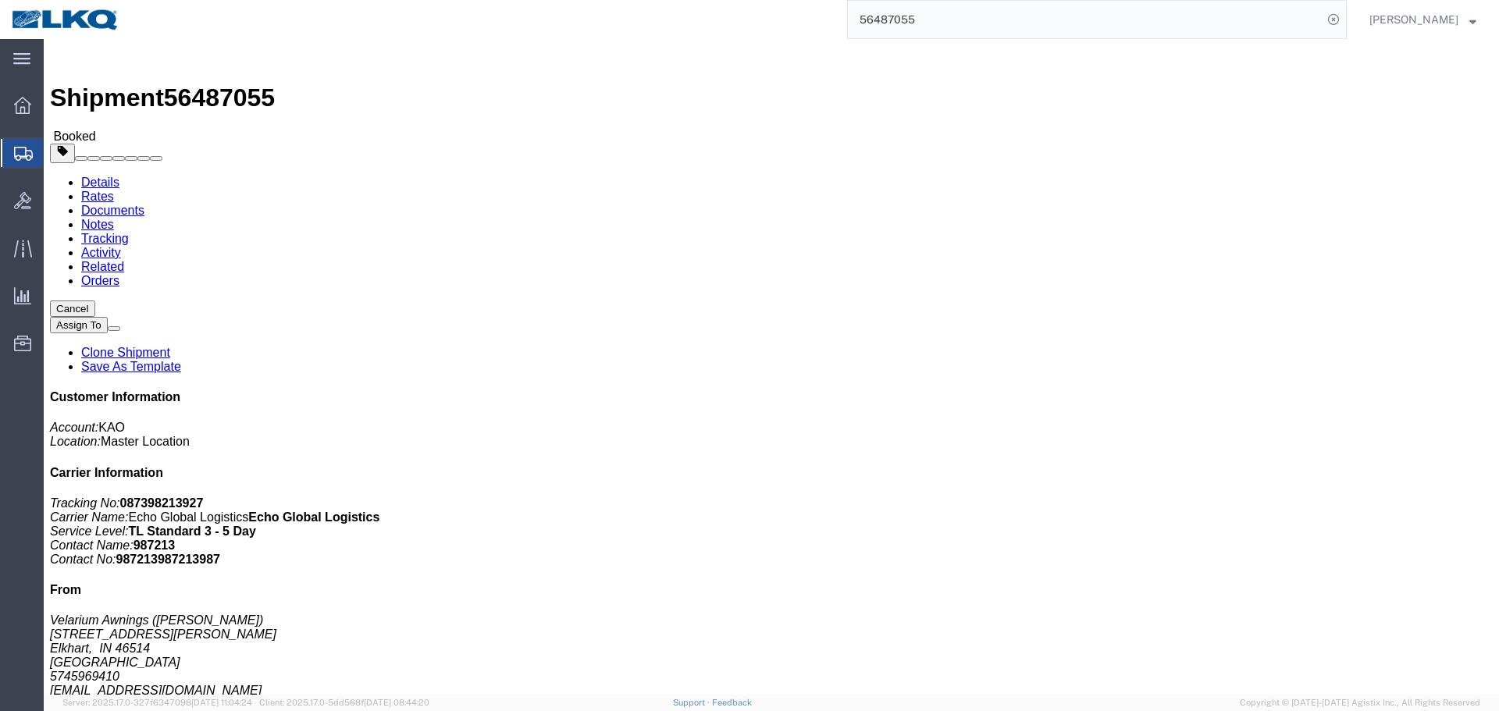
click div "Leg 1 - Truckload Vehicle 1: Standard Dry Van (53 Feet) Number of trucks: 1"
click at [890, 33] on input "56487055" at bounding box center [1085, 19] width 475 height 37
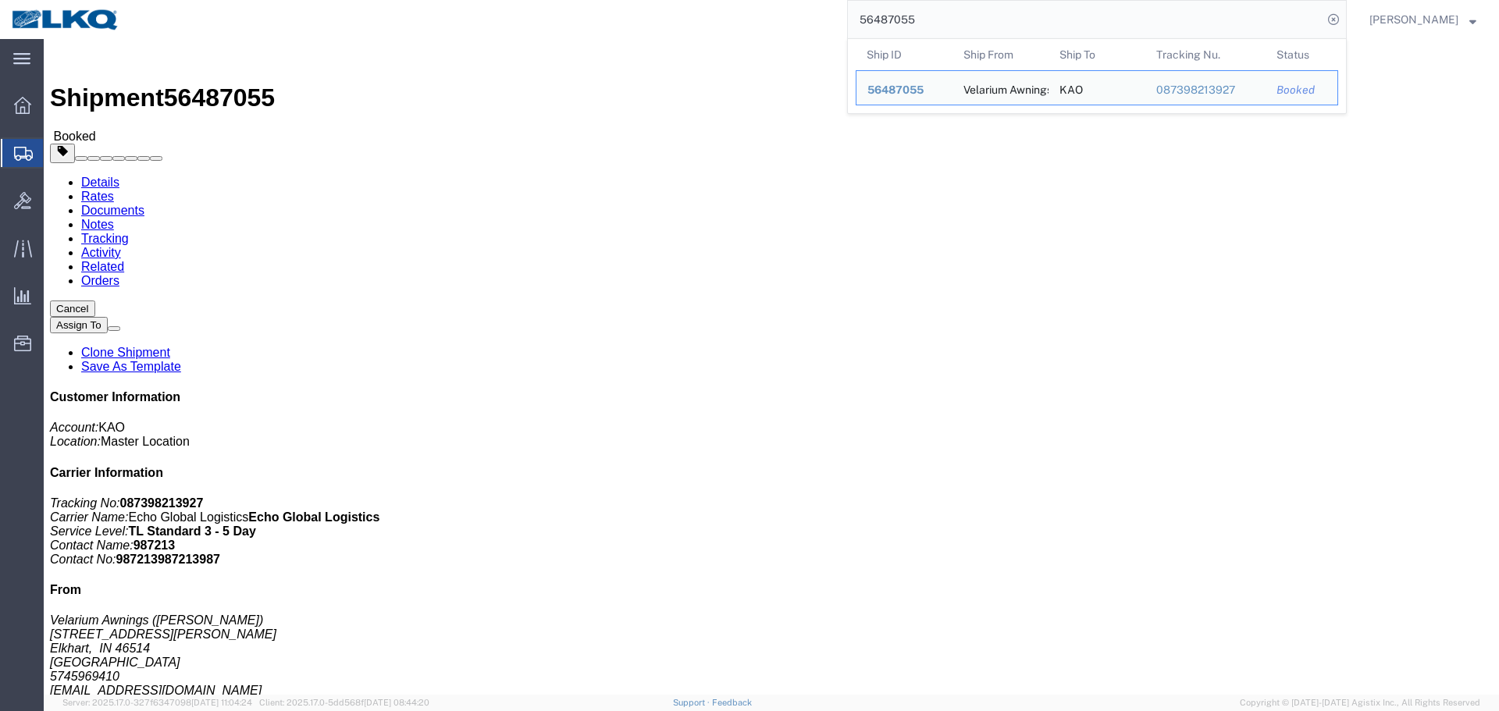
paste input "6994"
paste input "12"
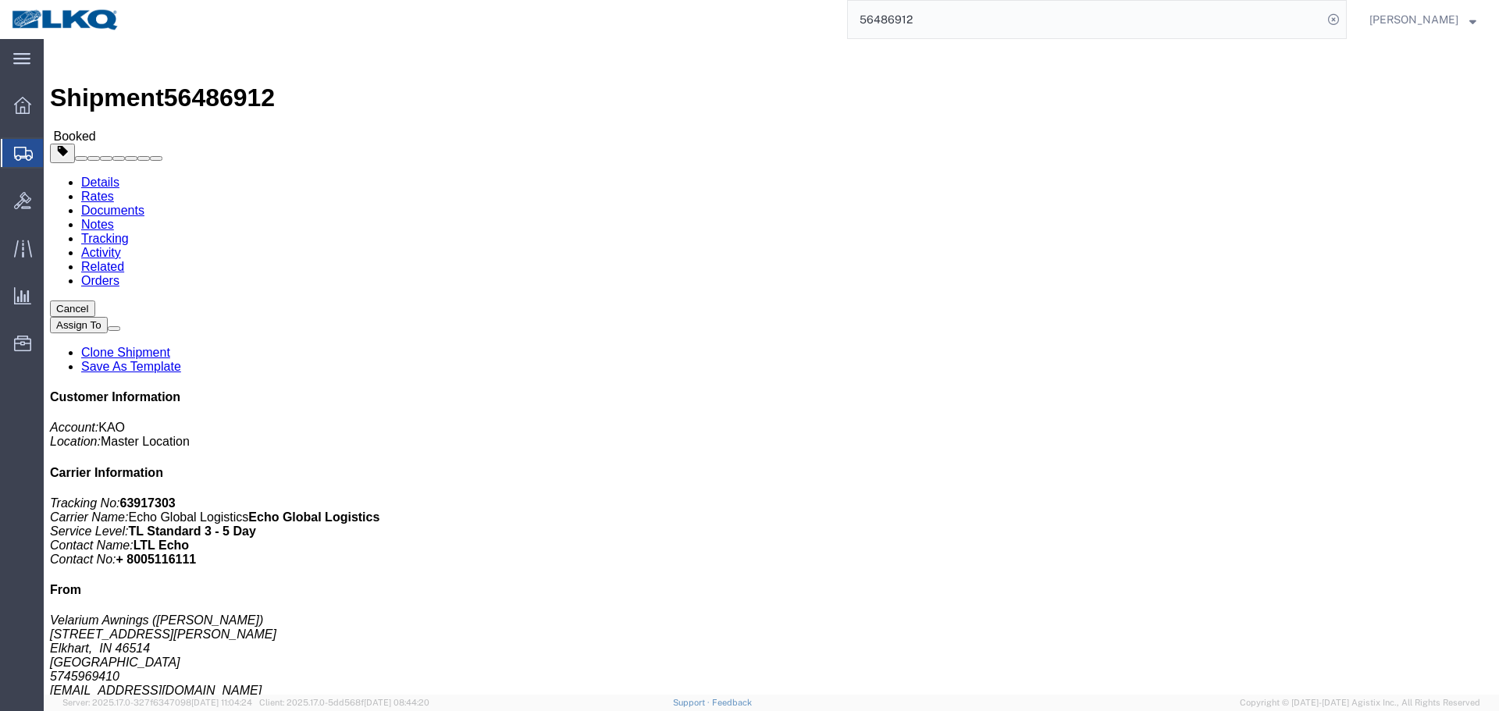
click div "Ship From Velarium Awnings (Matthew Herbes) 2525 John Weaver PKWY Elkhart, IN 4…"
click at [914, 22] on input "56486912" at bounding box center [1085, 19] width 475 height 37
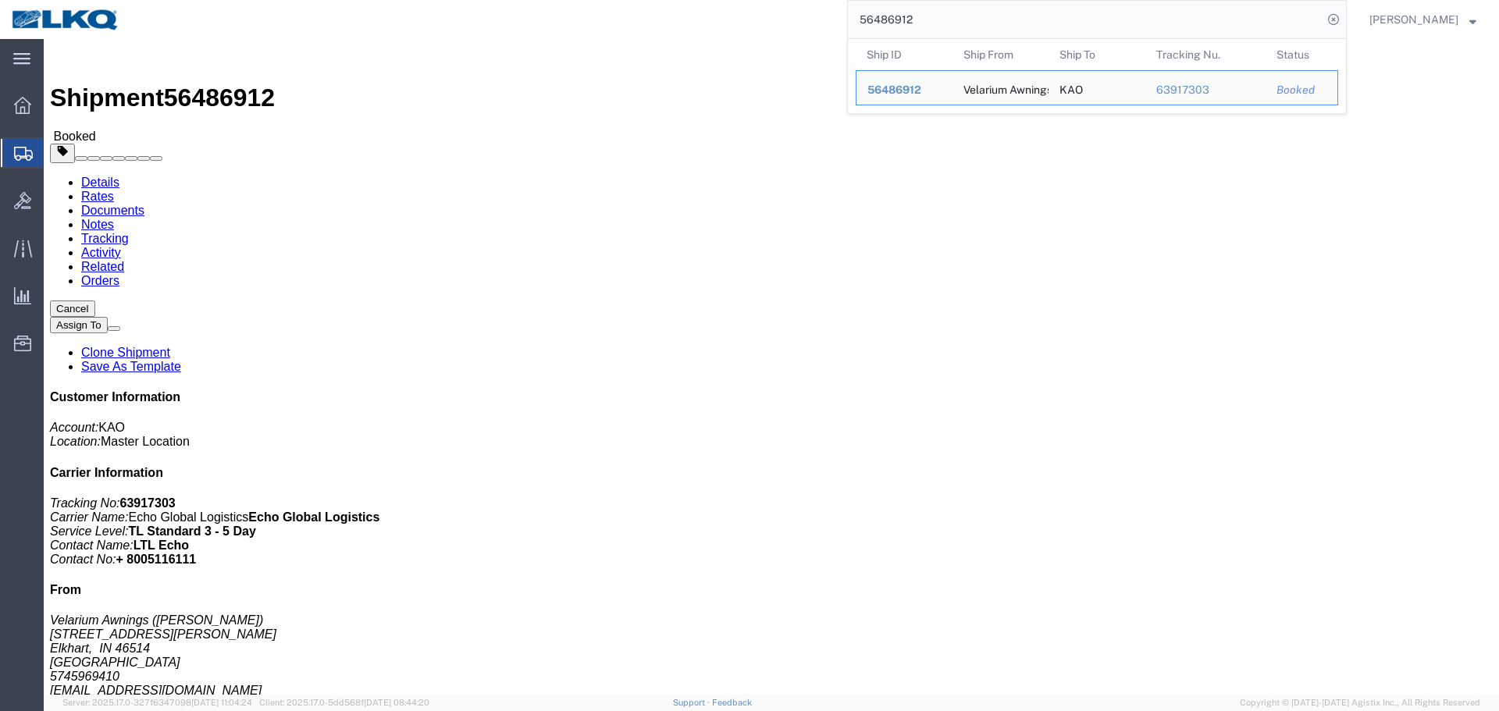
paste input "95520"
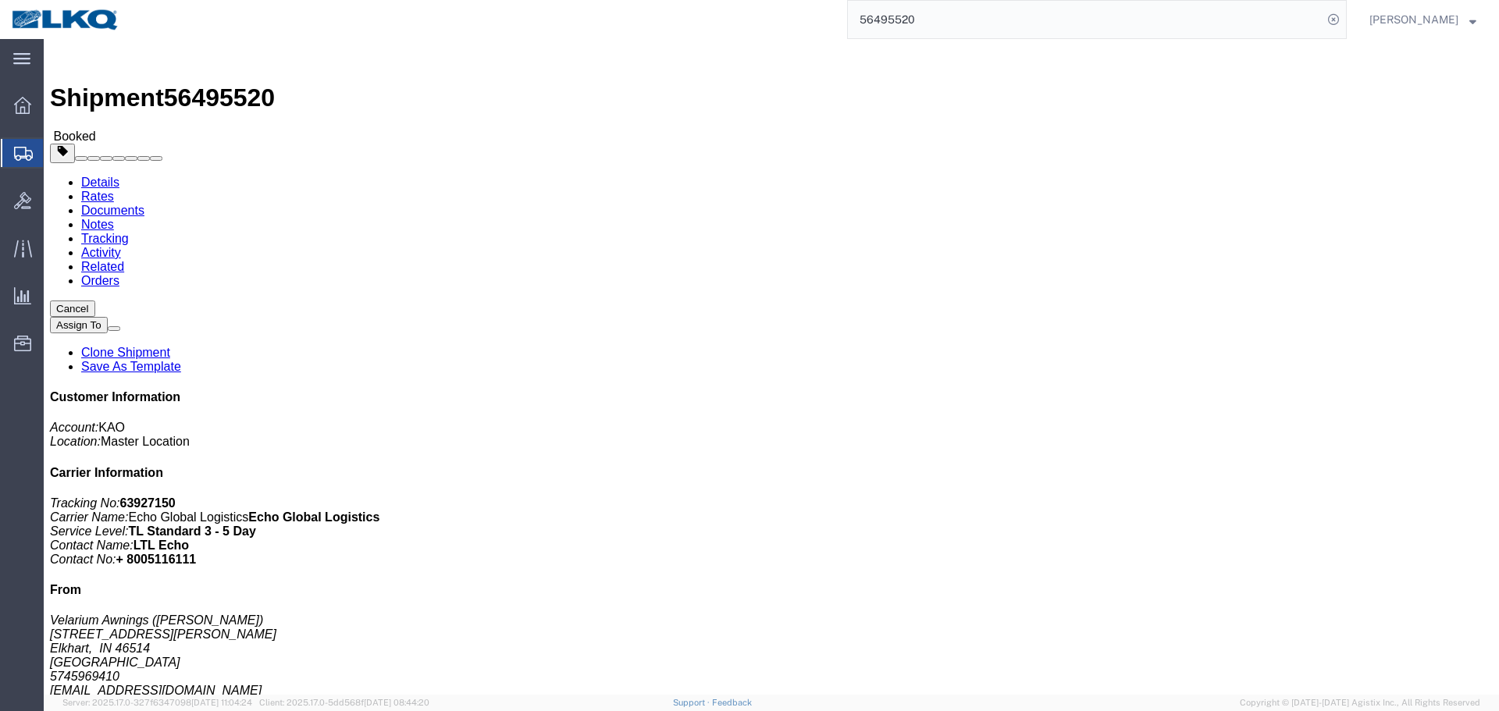
click h4 "Routing & Vehicle Information"
click at [994, 31] on input "56495520" at bounding box center [1085, 19] width 475 height 37
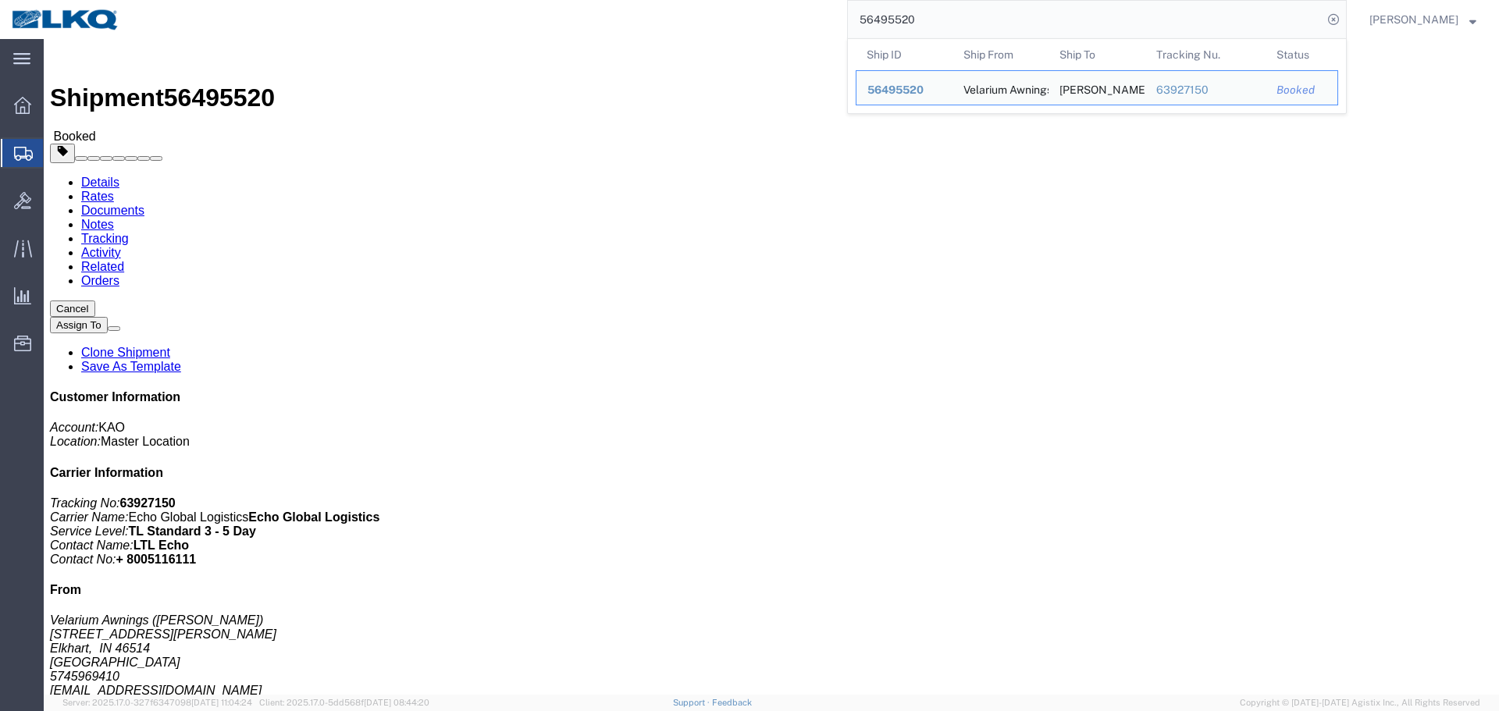
paste input "7258"
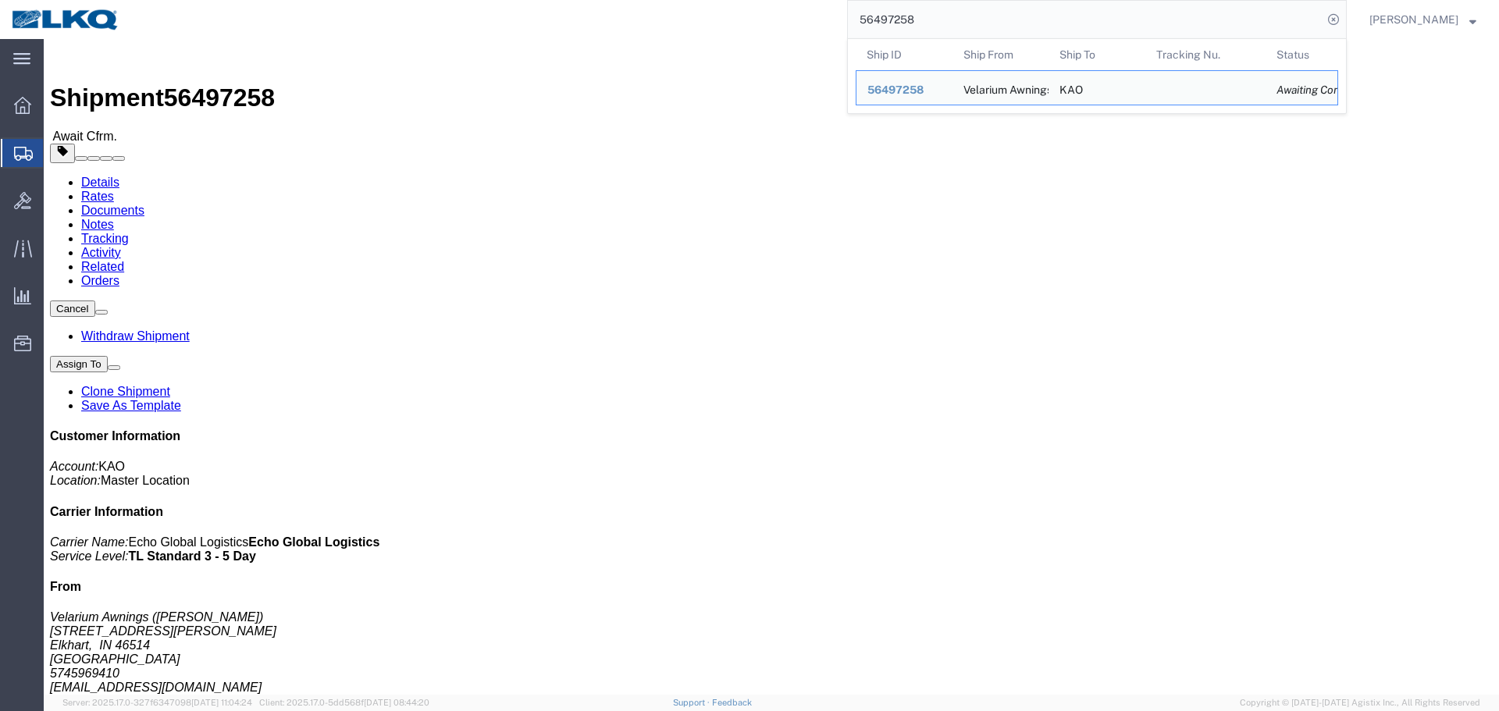
paste input "522299"
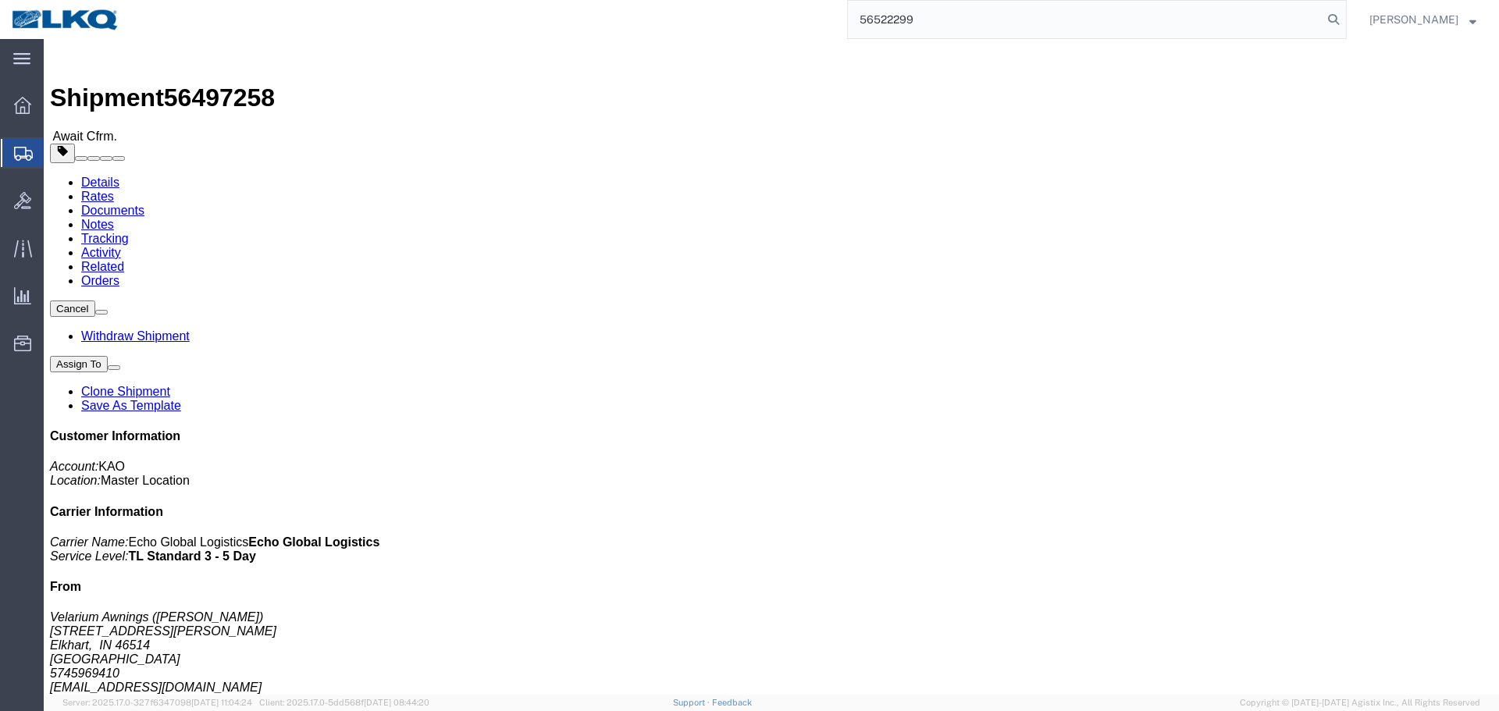
type input "56522299"
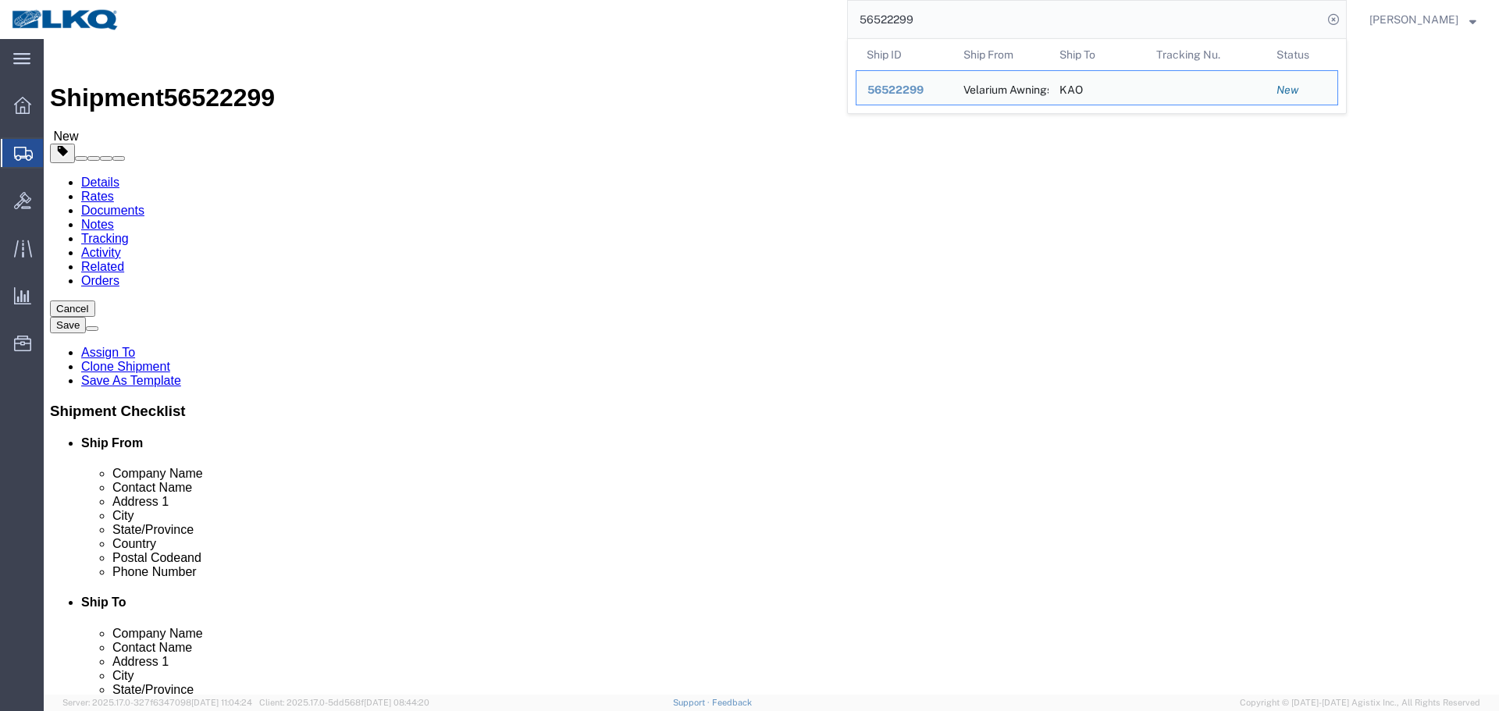
select select "30523"
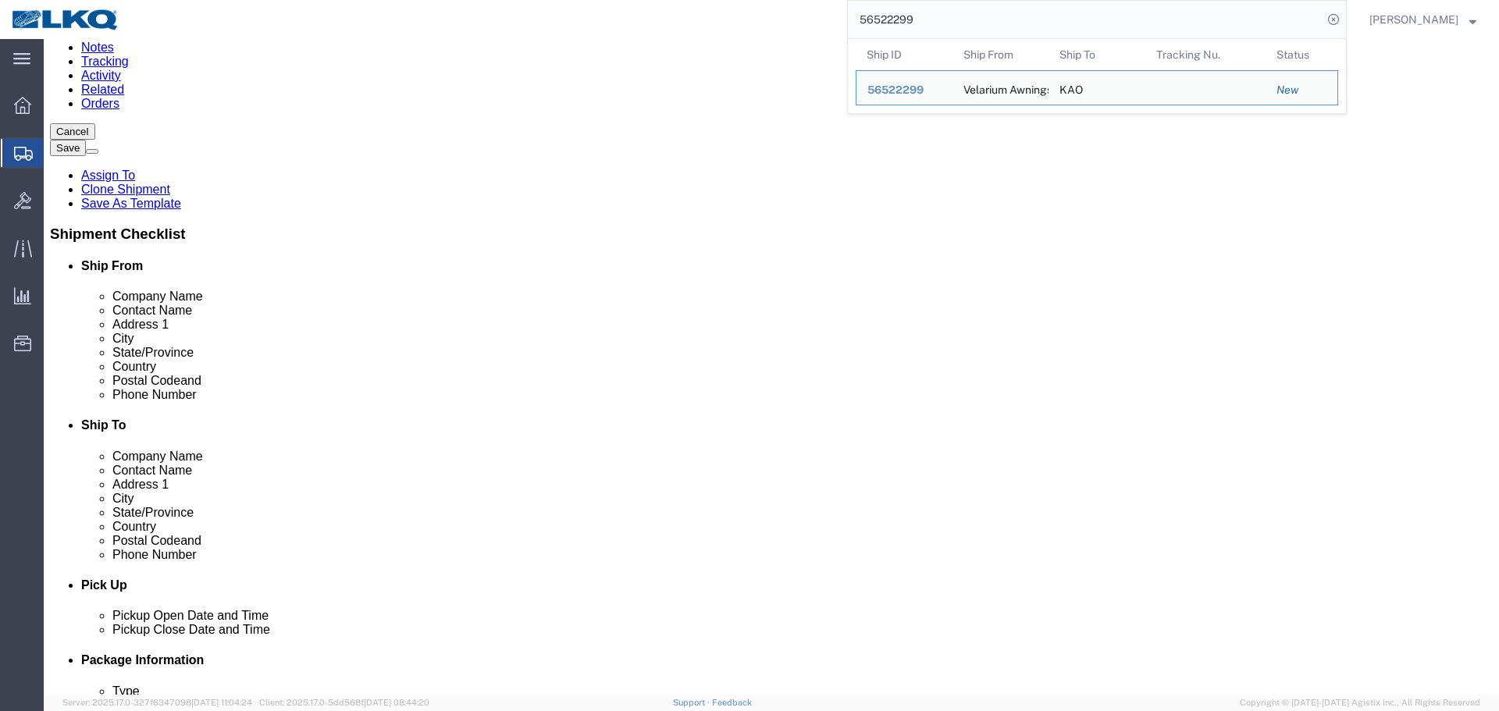
scroll to position [468, 0]
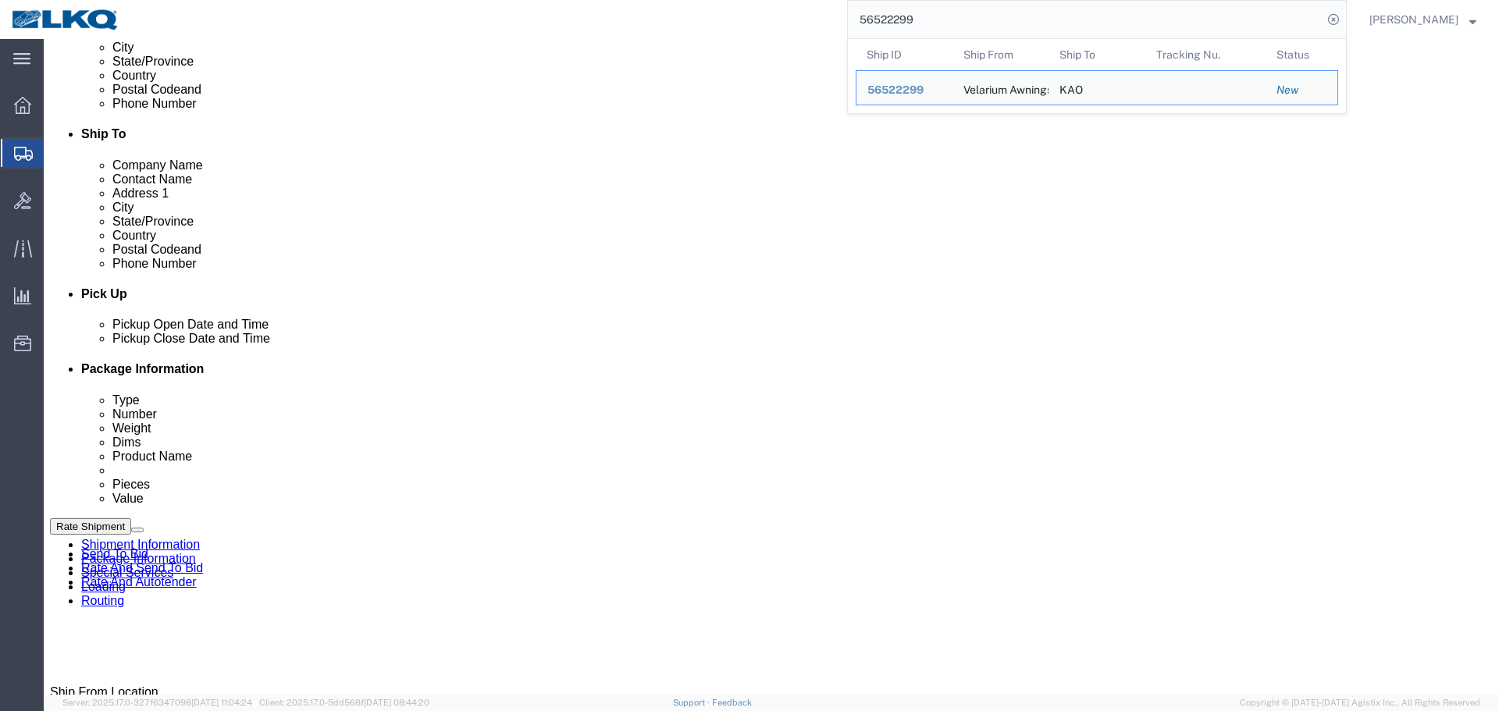
paste input "412518"
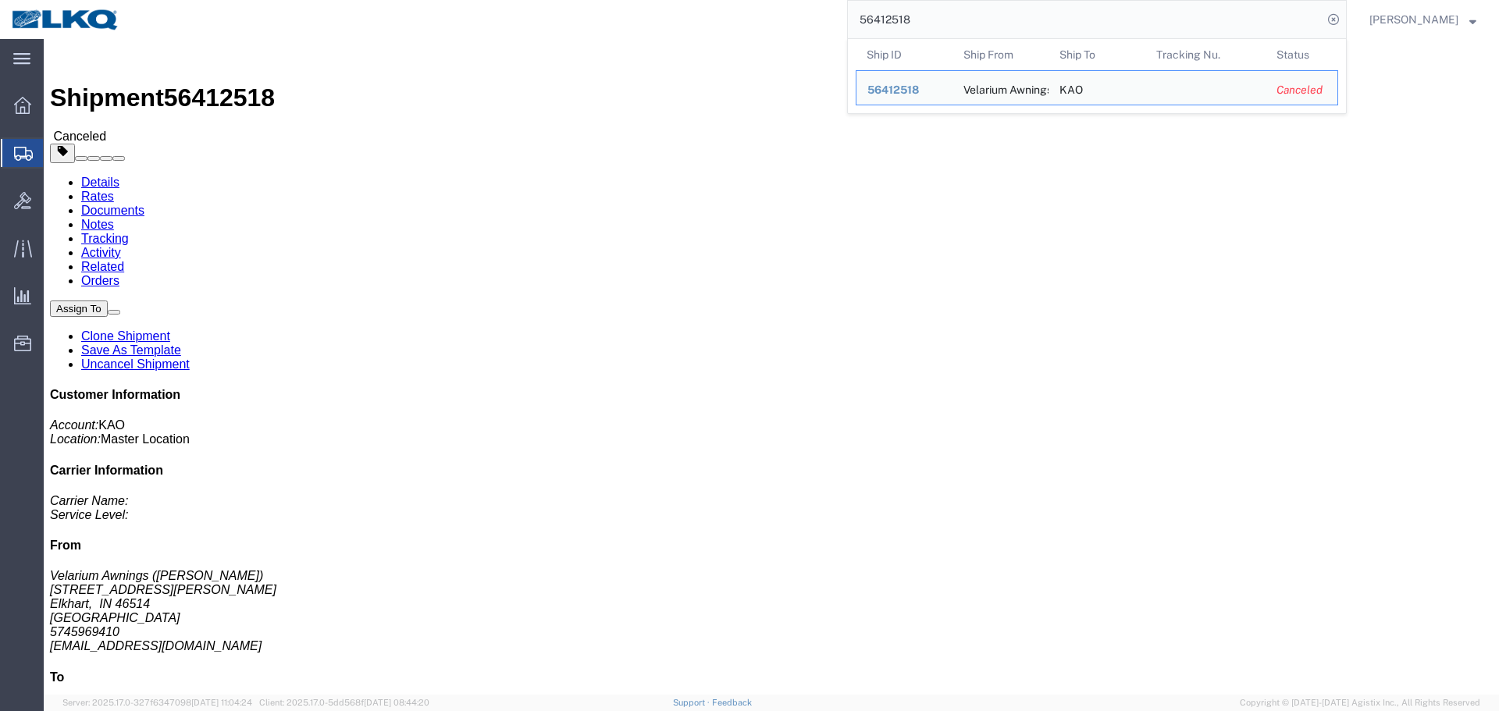
click at [1043, 14] on input "56412518" at bounding box center [1085, 19] width 475 height 37
paste input "523532"
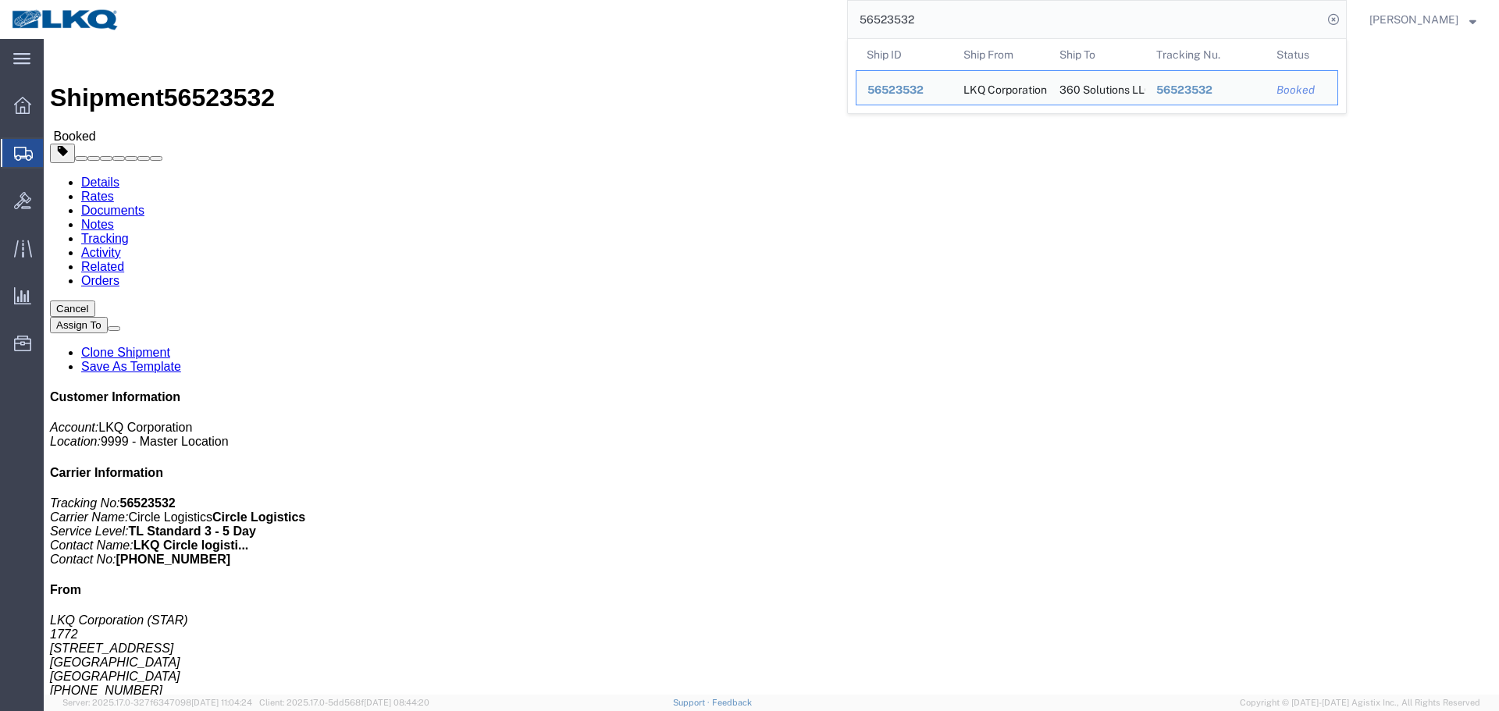
paste input "469747"
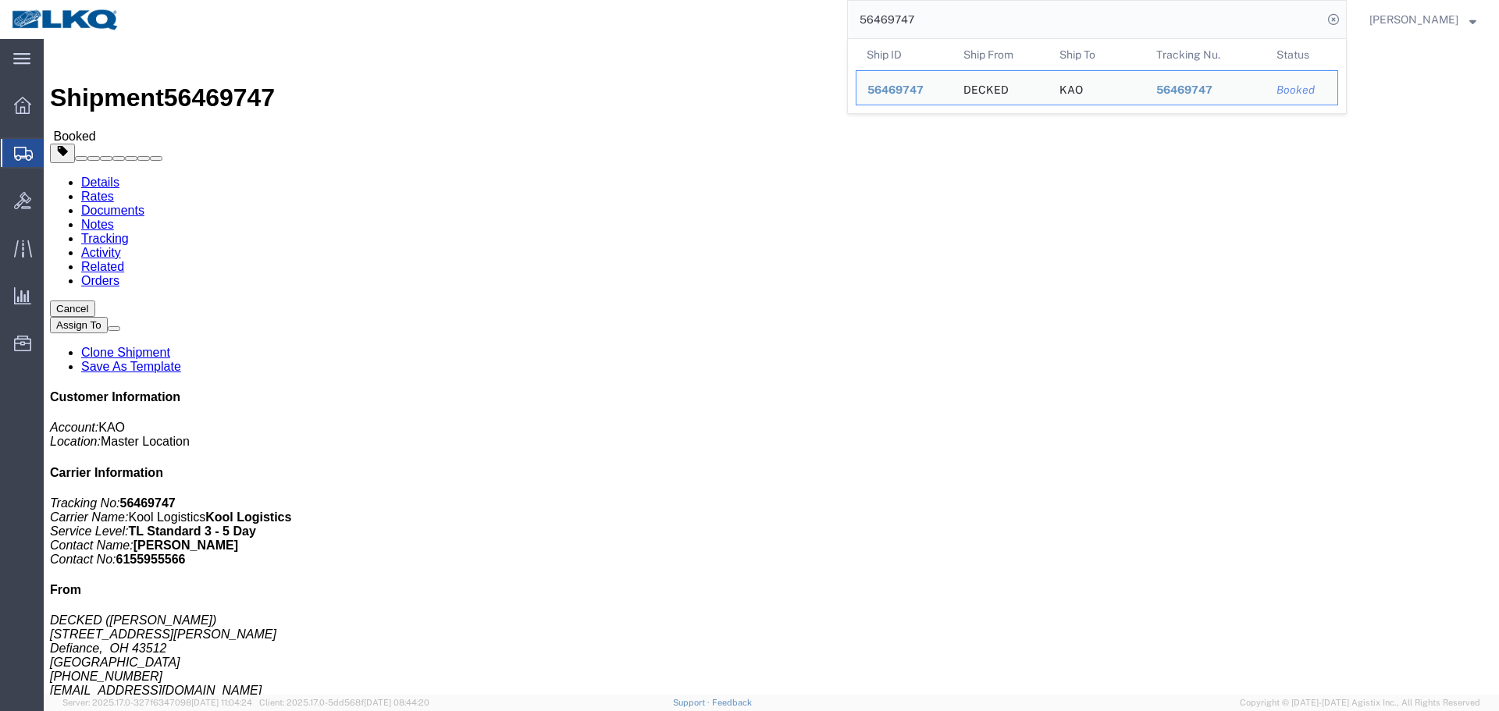
click at [994, 31] on input "56469747" at bounding box center [1085, 19] width 475 height 37
paste input "89632"
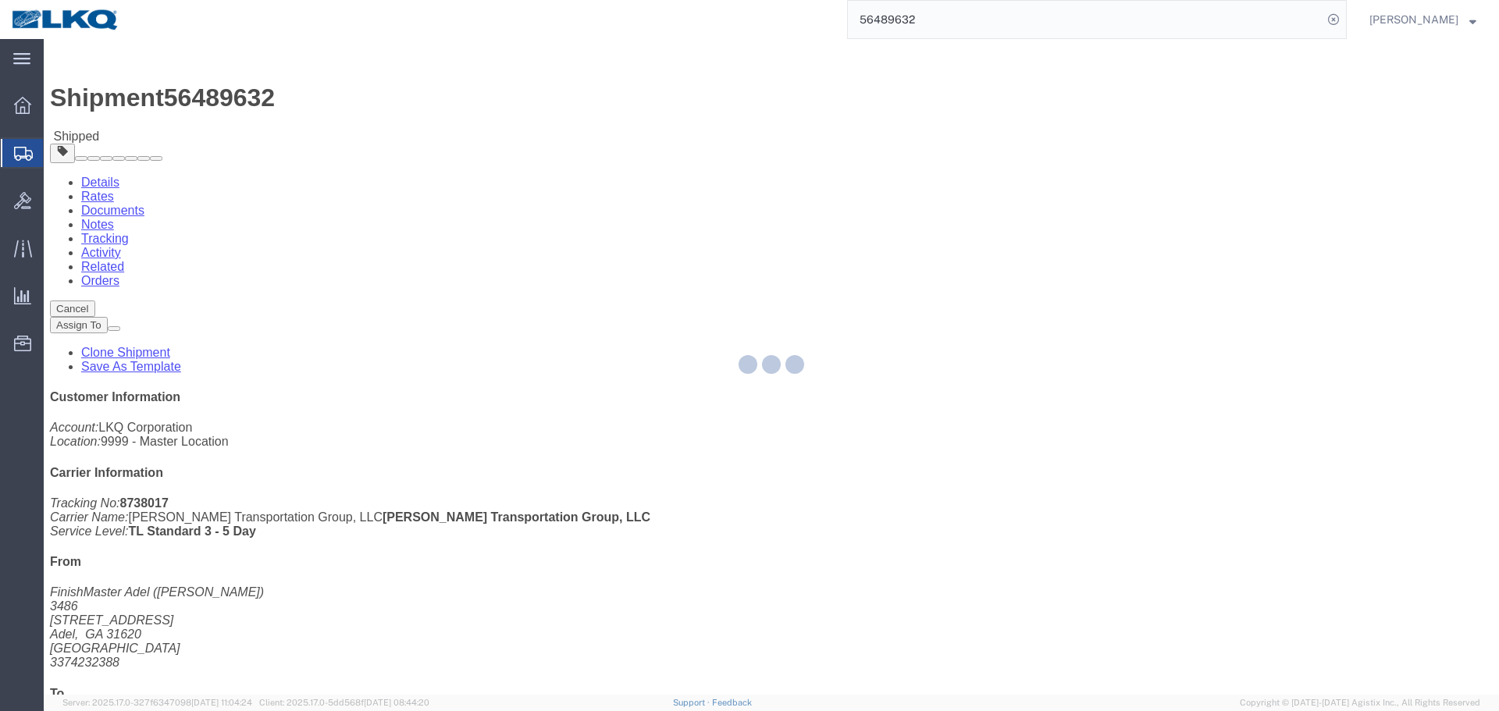
click at [751, 277] on div at bounding box center [771, 367] width 1455 height 656
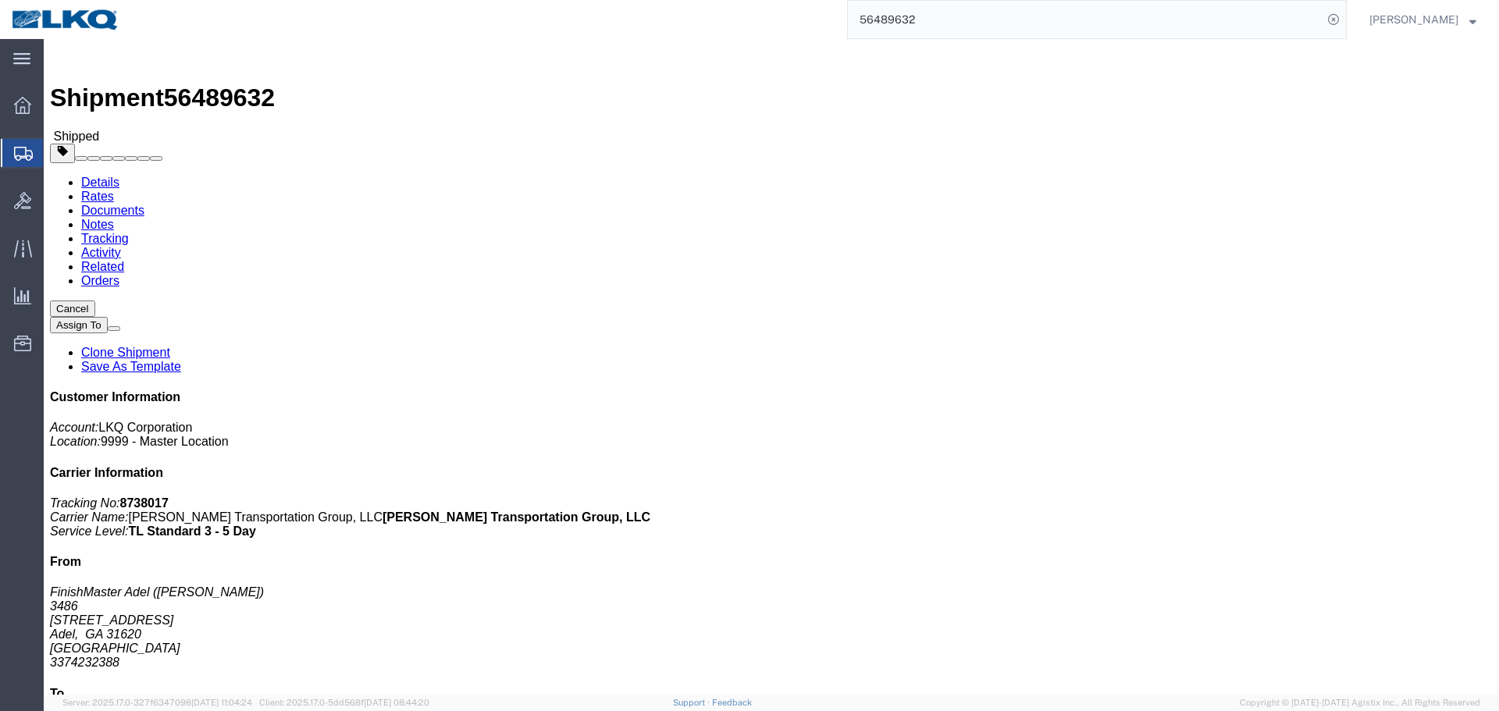
click at [908, 21] on input "56489632" at bounding box center [1085, 19] width 475 height 37
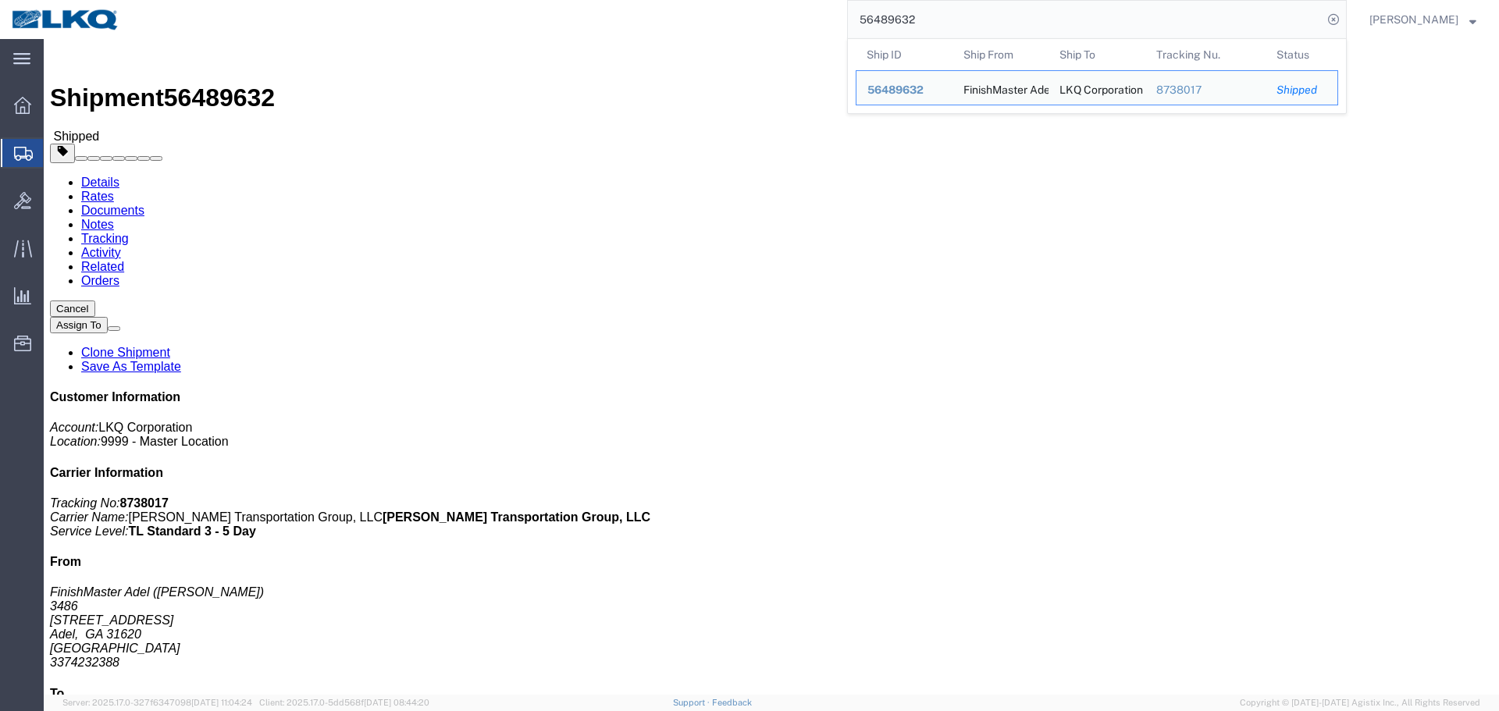
paste input "527067"
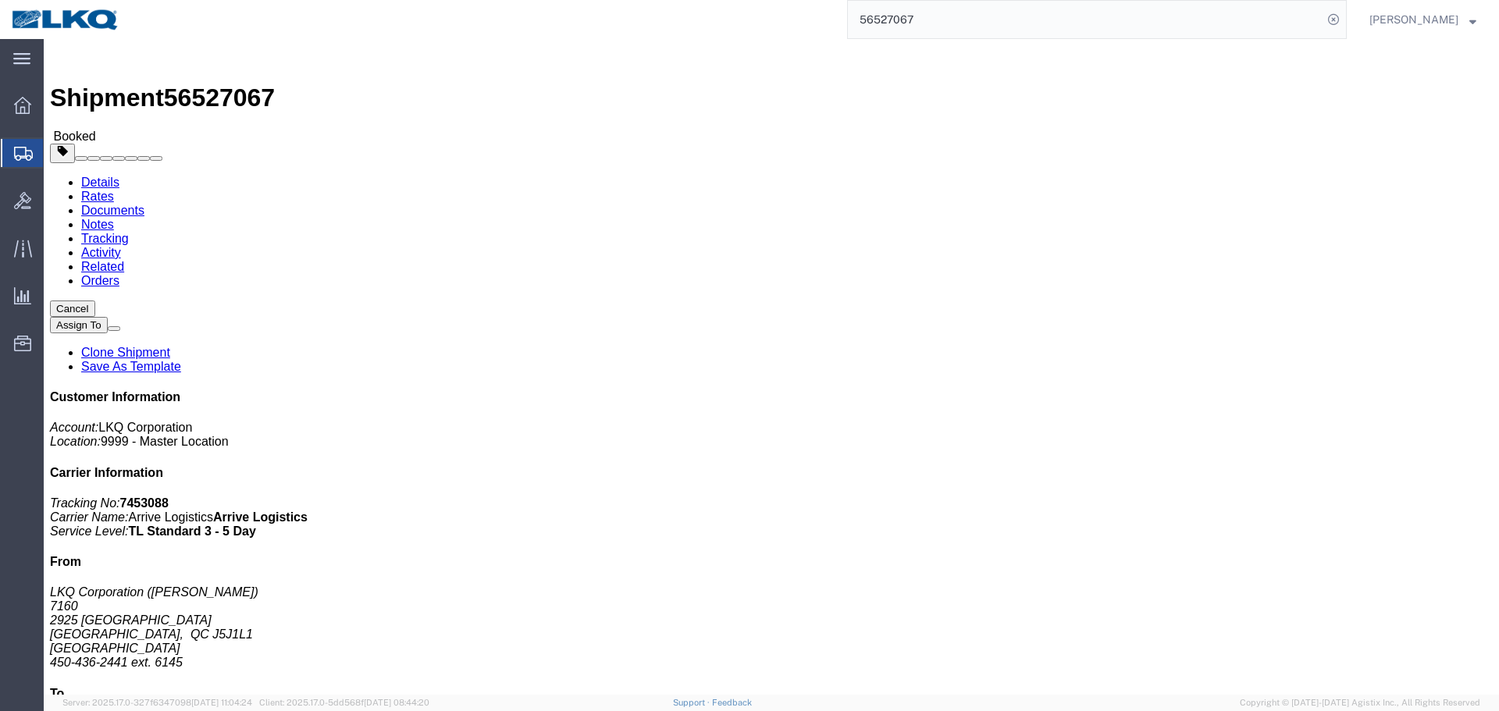
click at [1044, 26] on input "56527067" at bounding box center [1085, 19] width 475 height 37
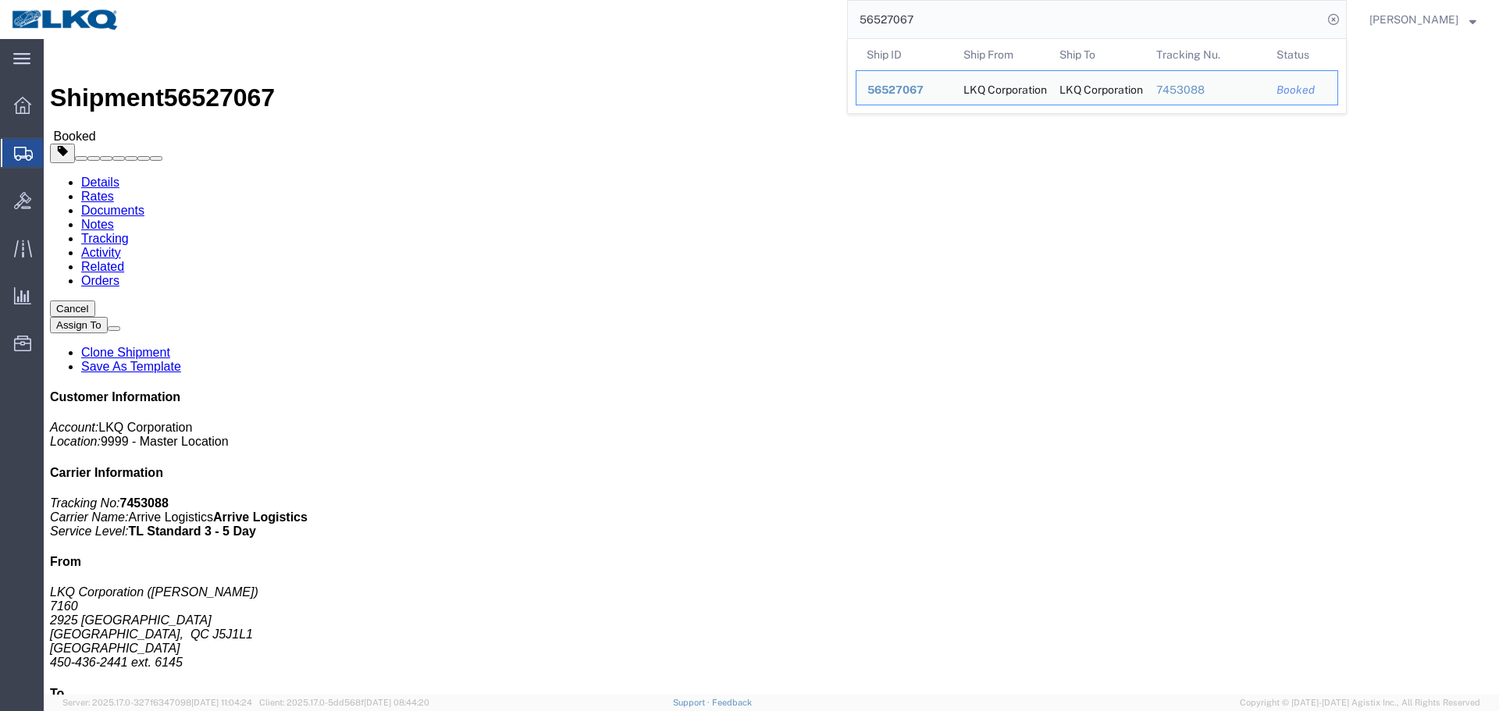
paste input "389409"
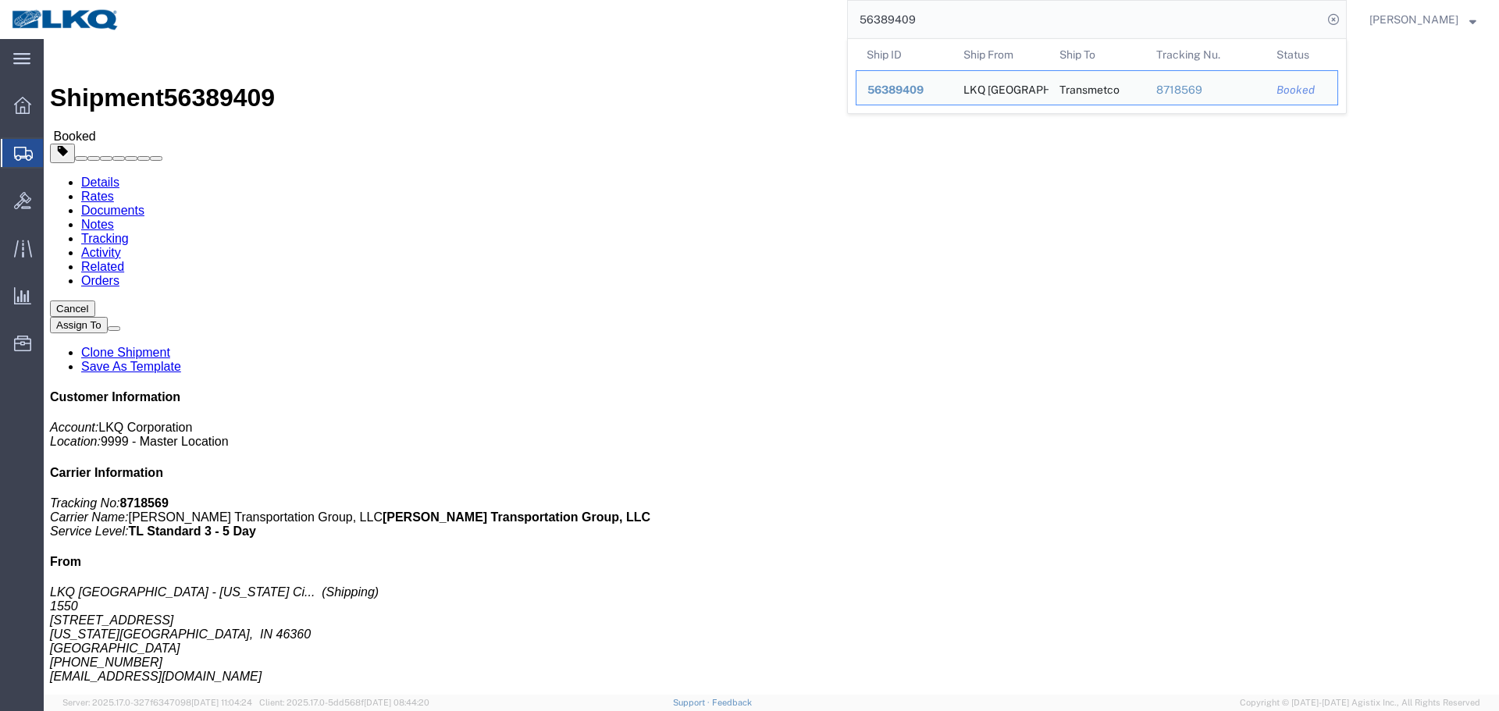
click div "Ship From LKQ Great Lakes - Michigan City, In (Shipping) 1550 728 West US Highw…"
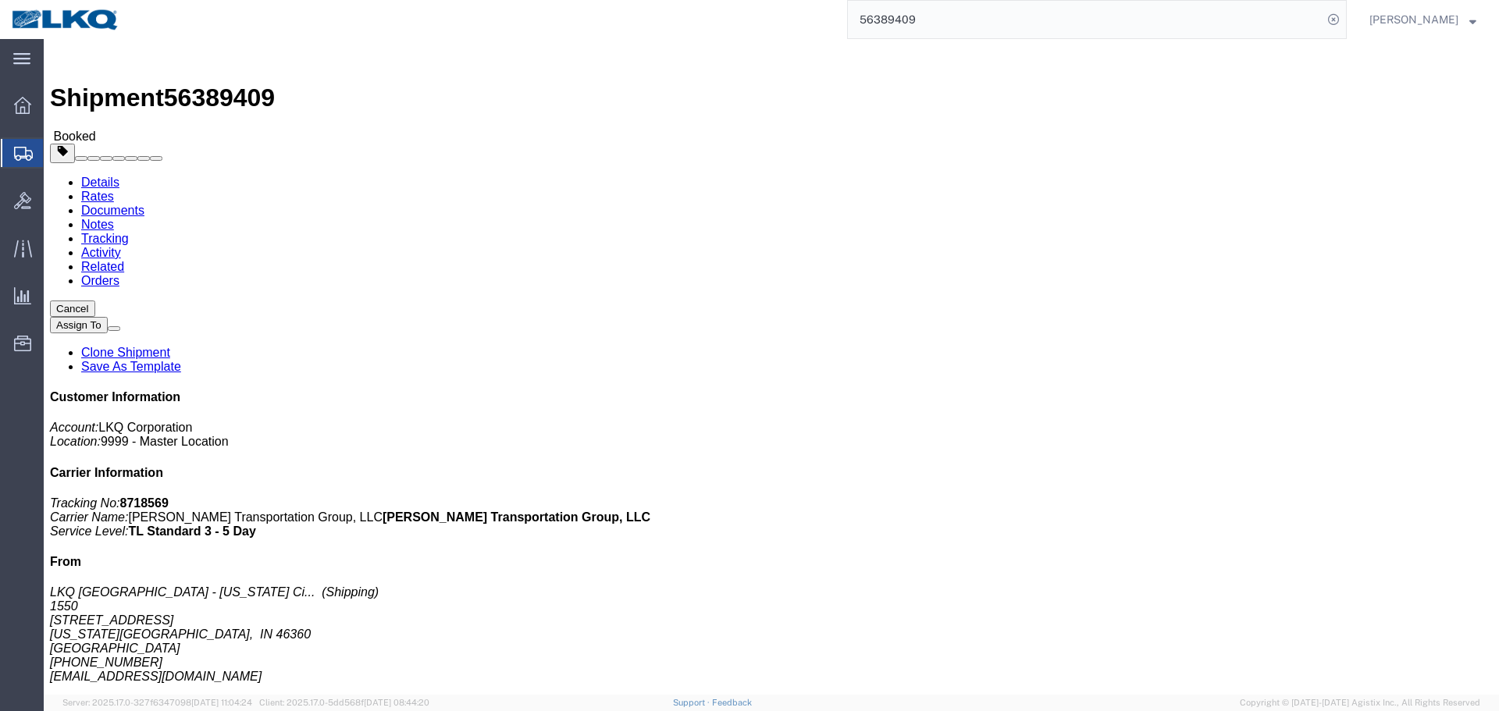
click h4 "Routing & Vehicle Information"
click at [924, 27] on input "56389409" at bounding box center [1085, 19] width 475 height 37
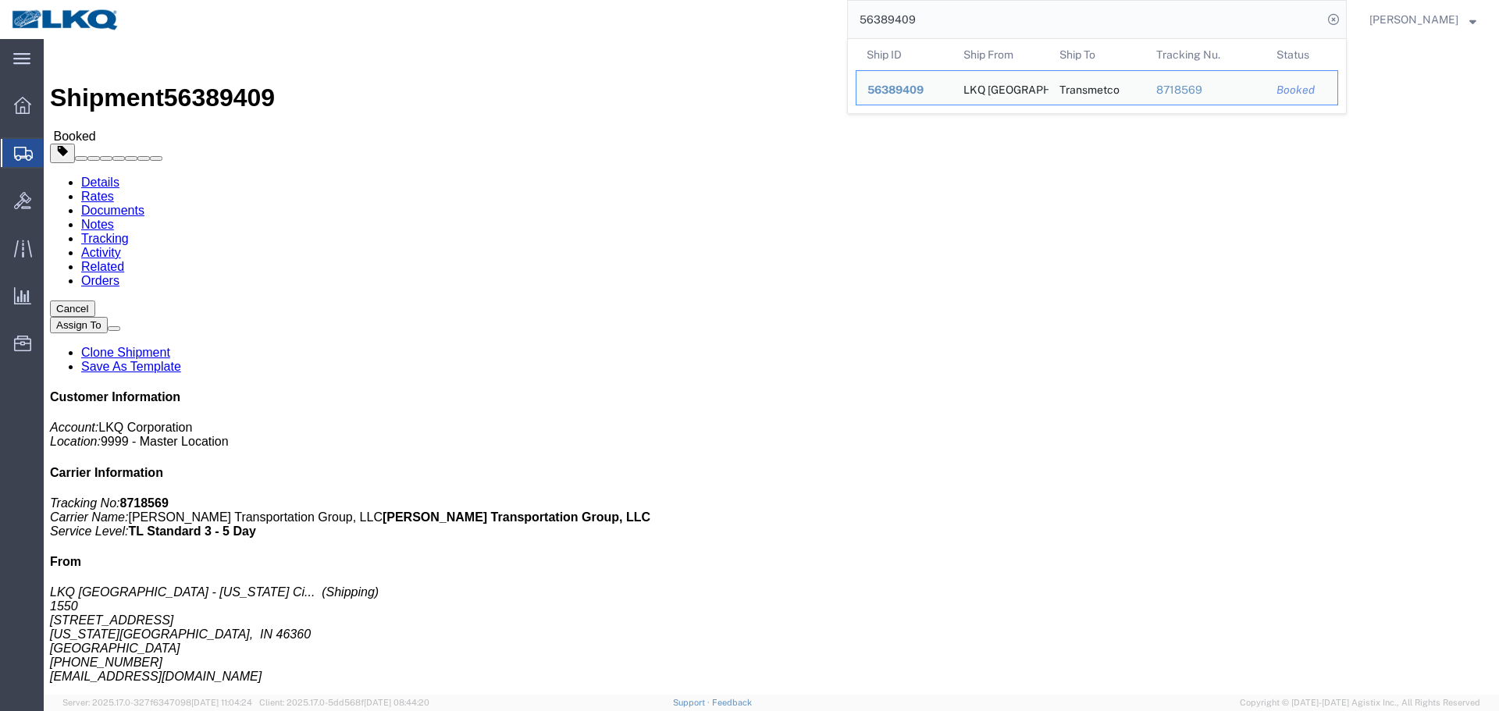
paste input "485076"
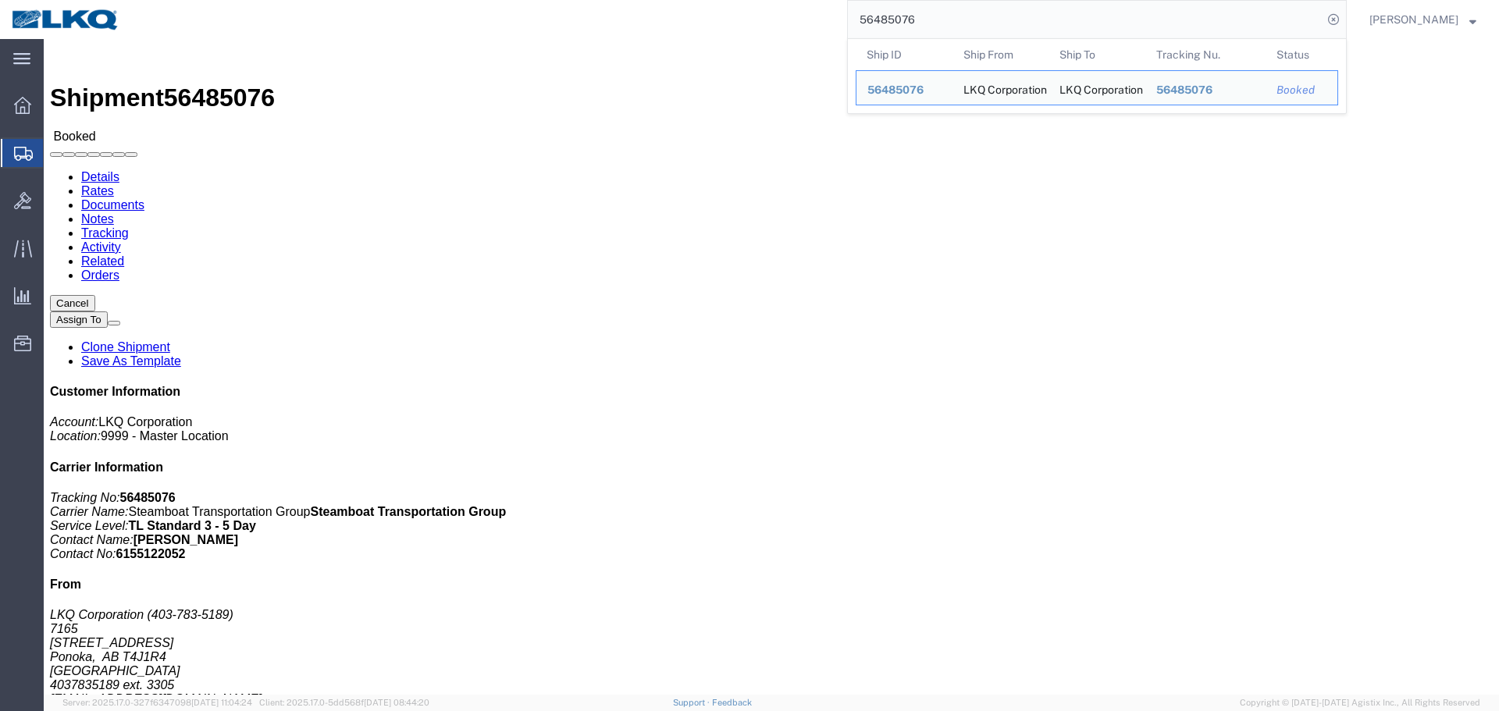
click div
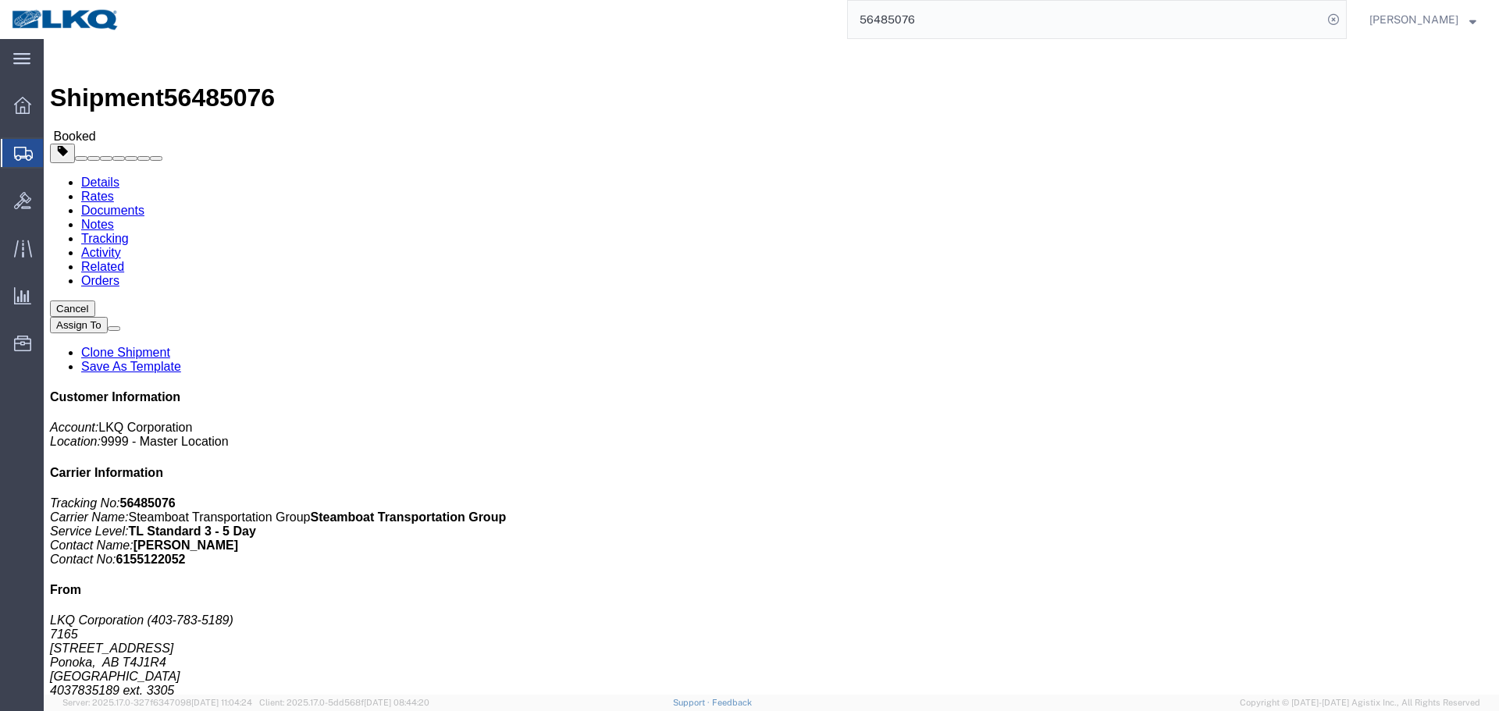
click div "Shipment Detail Ship From LKQ Corporation (403-783-5189) 7165 430054 Range Road…"
click h4 "Routing & Vehicle Information"
click div "Leg 1 - Truckload Vehicle 1: Standard Dry Van (53 Feet) Number of trucks: 1"
click div "Ship From LKQ Corporation (403-783-5189) 7165 430054 Range Road 261 Lot 2 Ponok…"
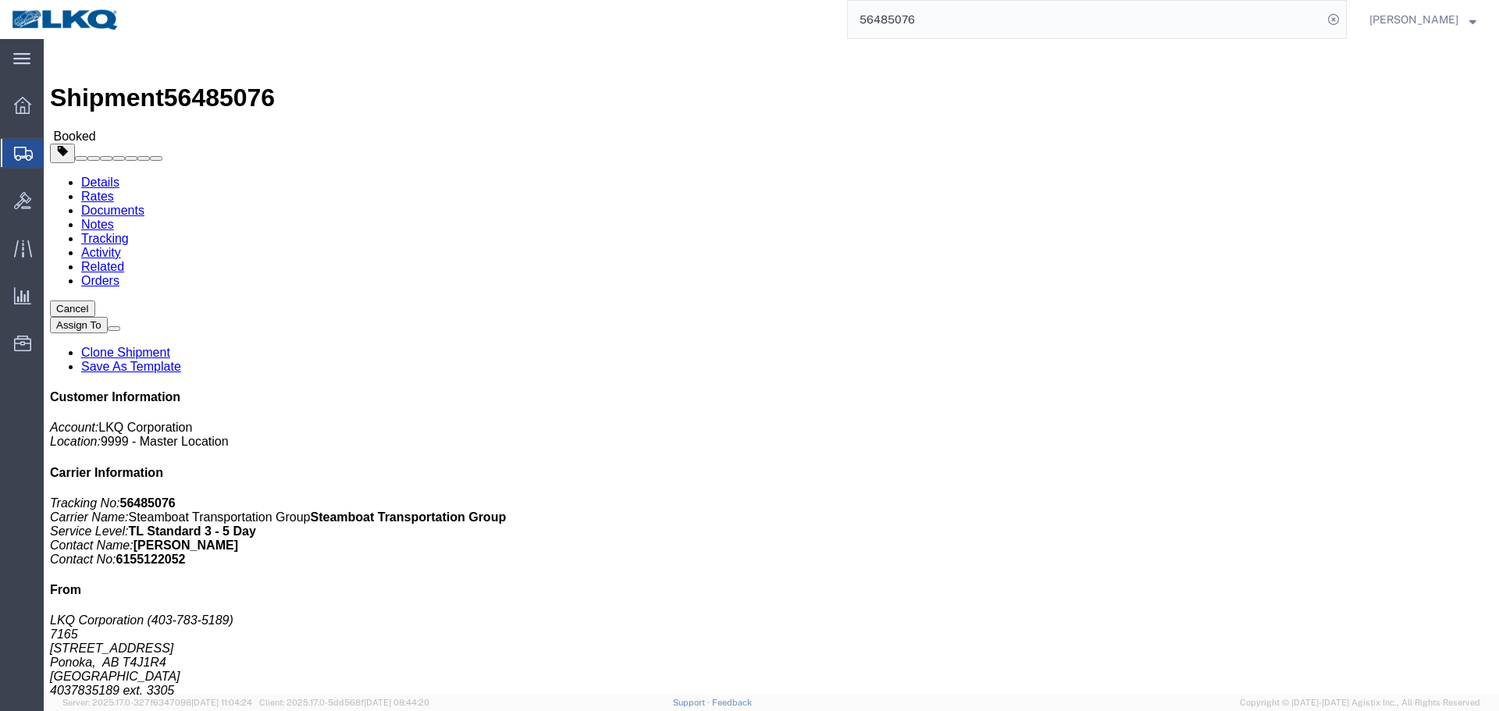
click address "LKQ Corporation (908-208-2658) 1769 405 S Wanamaker Ave Ontario, CA 91761 Unite…"
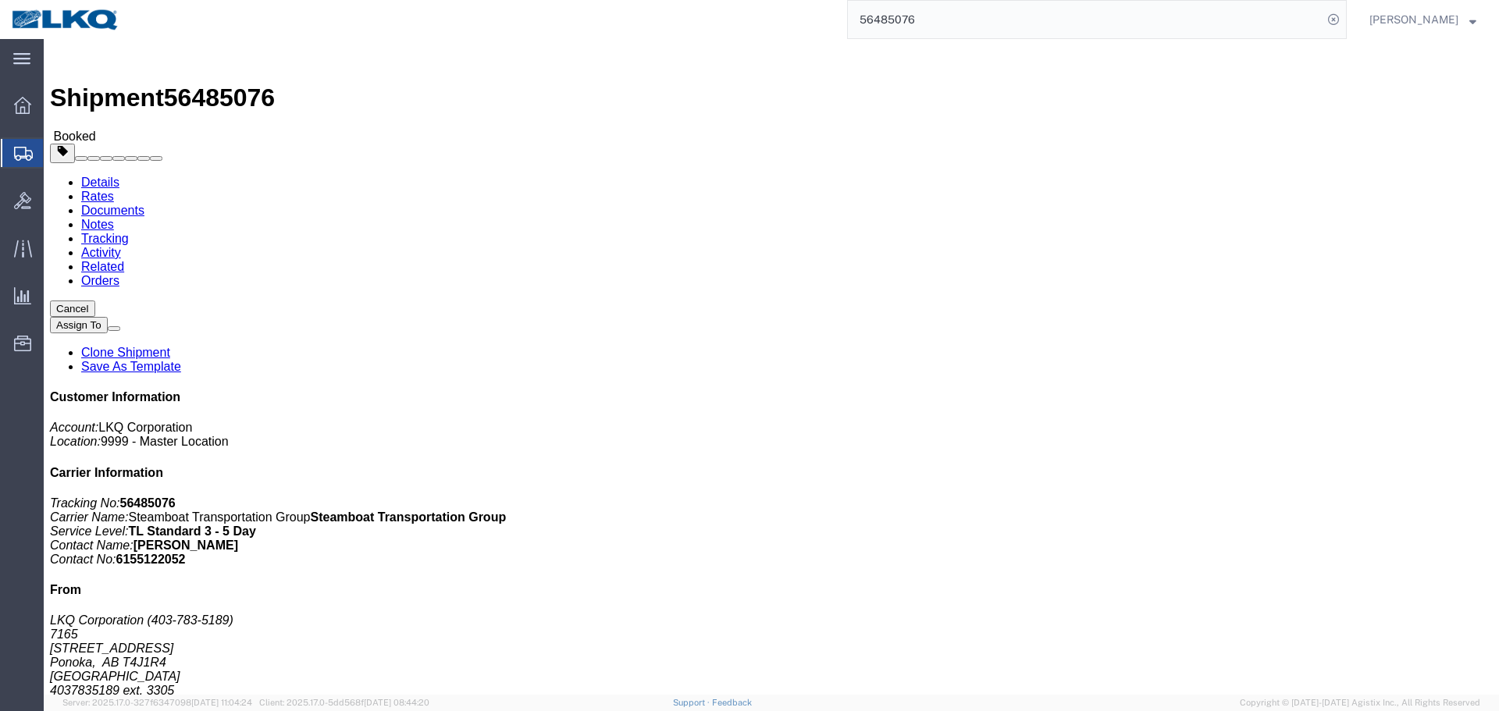
copy address "msmetzger@lkqcorp.com"
click address "LKQ Corporation (908-208-2658) 1769 405 S Wanamaker Ave Ontario, CA 91761 Unite…"
copy address "1769"
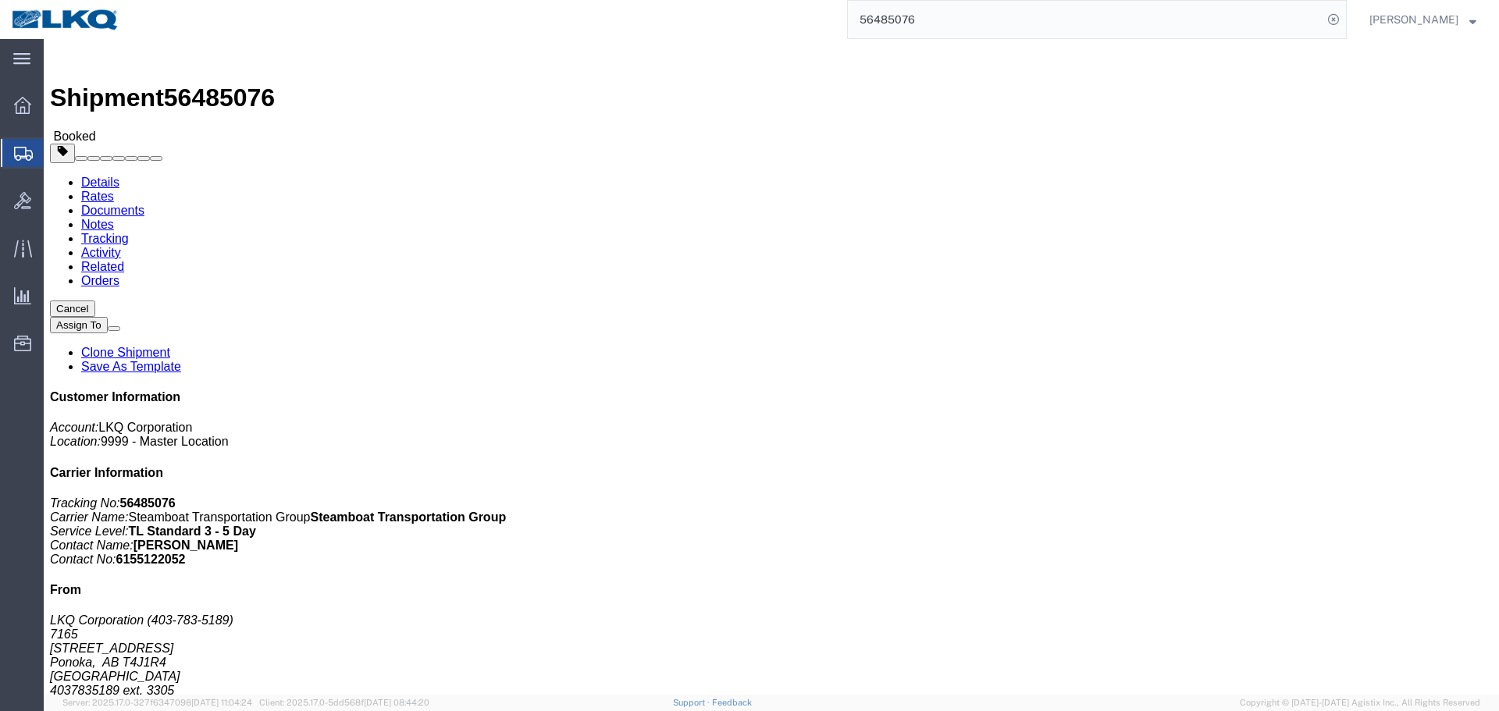
click h4 "Routing & Vehicle Information"
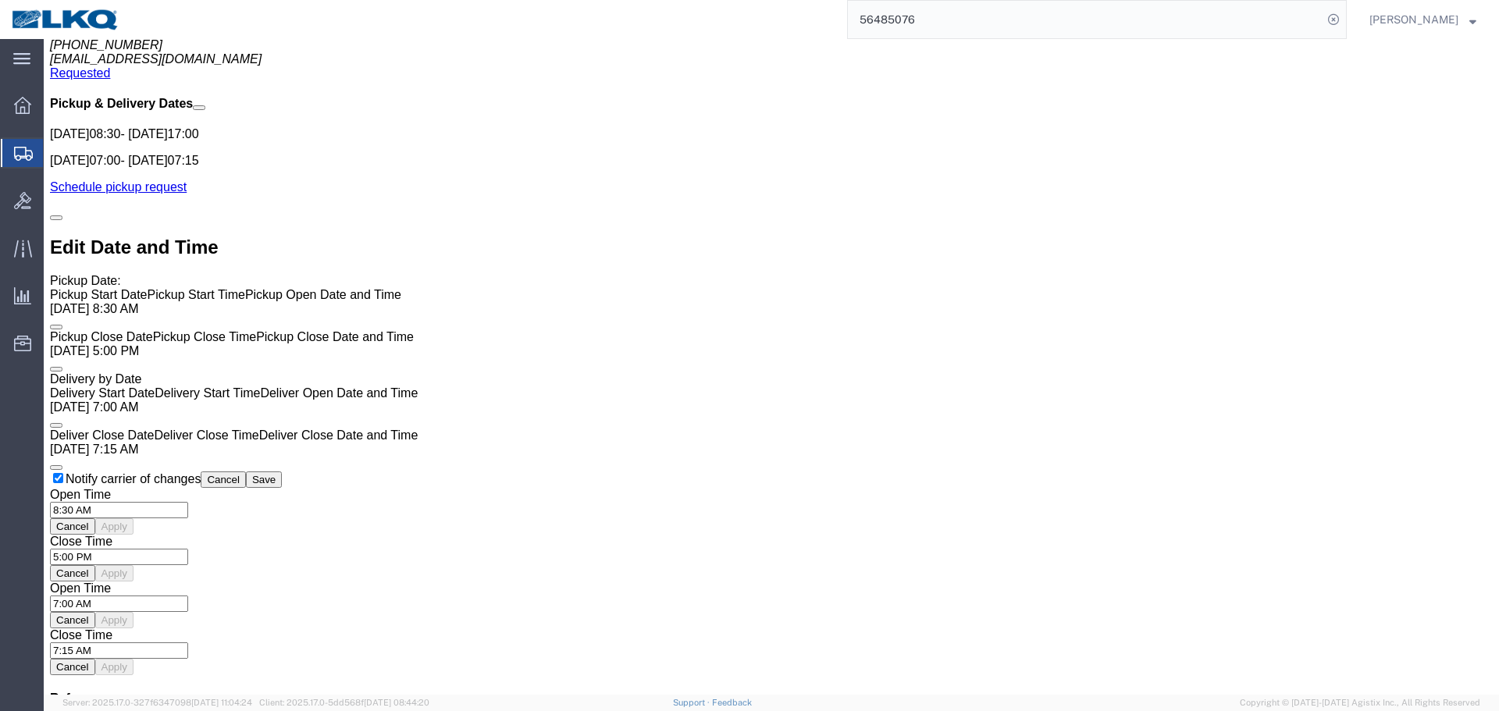
scroll to position [553, 0]
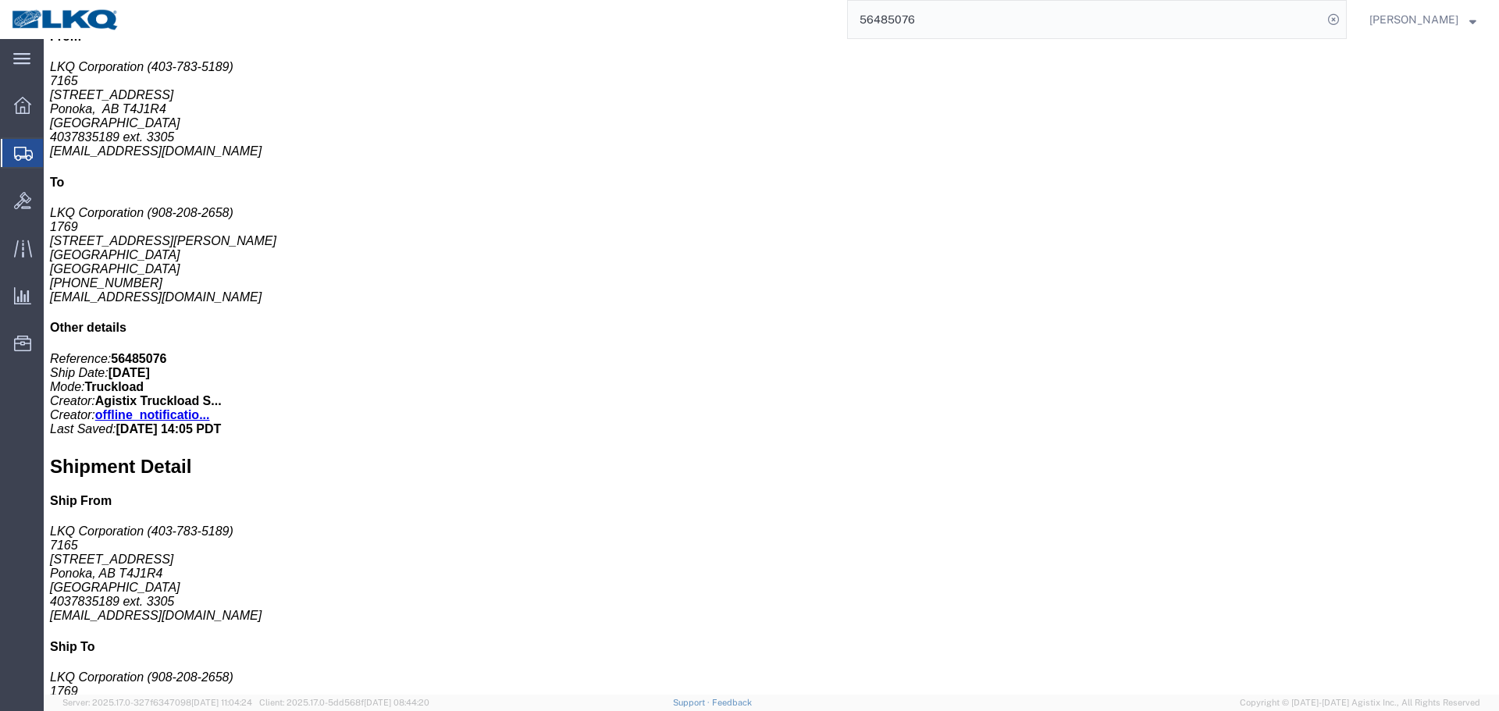
click span "56485076"
copy span "56485076"
click at [1017, 7] on input "56485076" at bounding box center [1085, 19] width 475 height 37
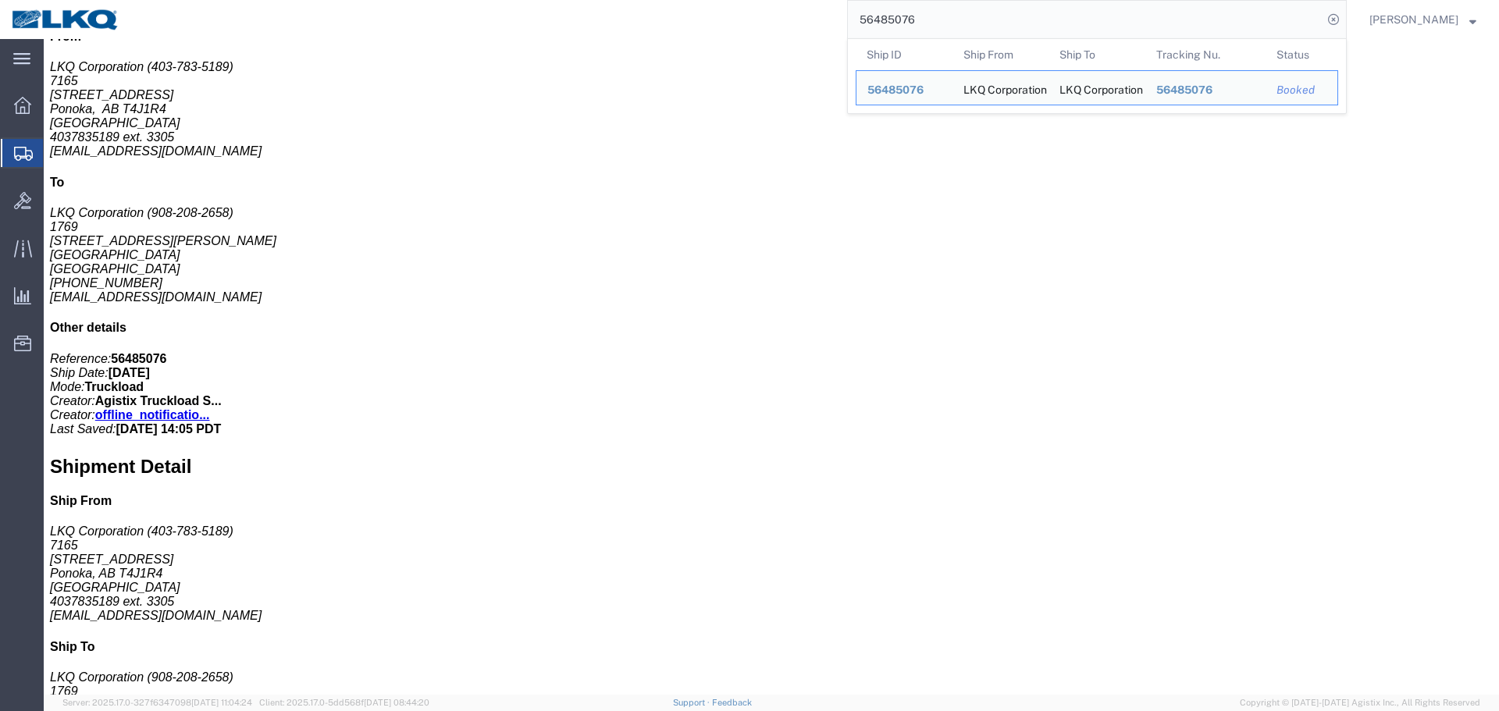
paste input "535862"
type input "56535862"
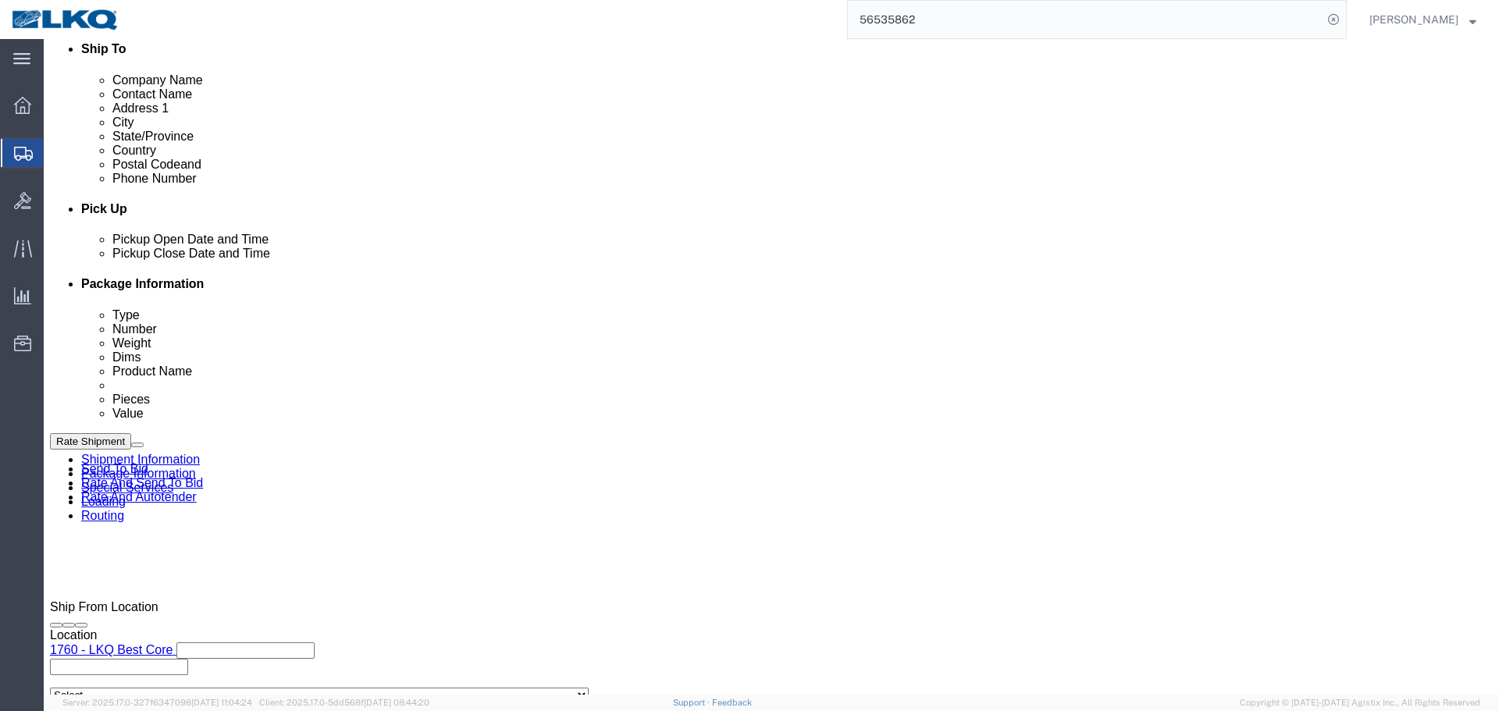
select select "27634"
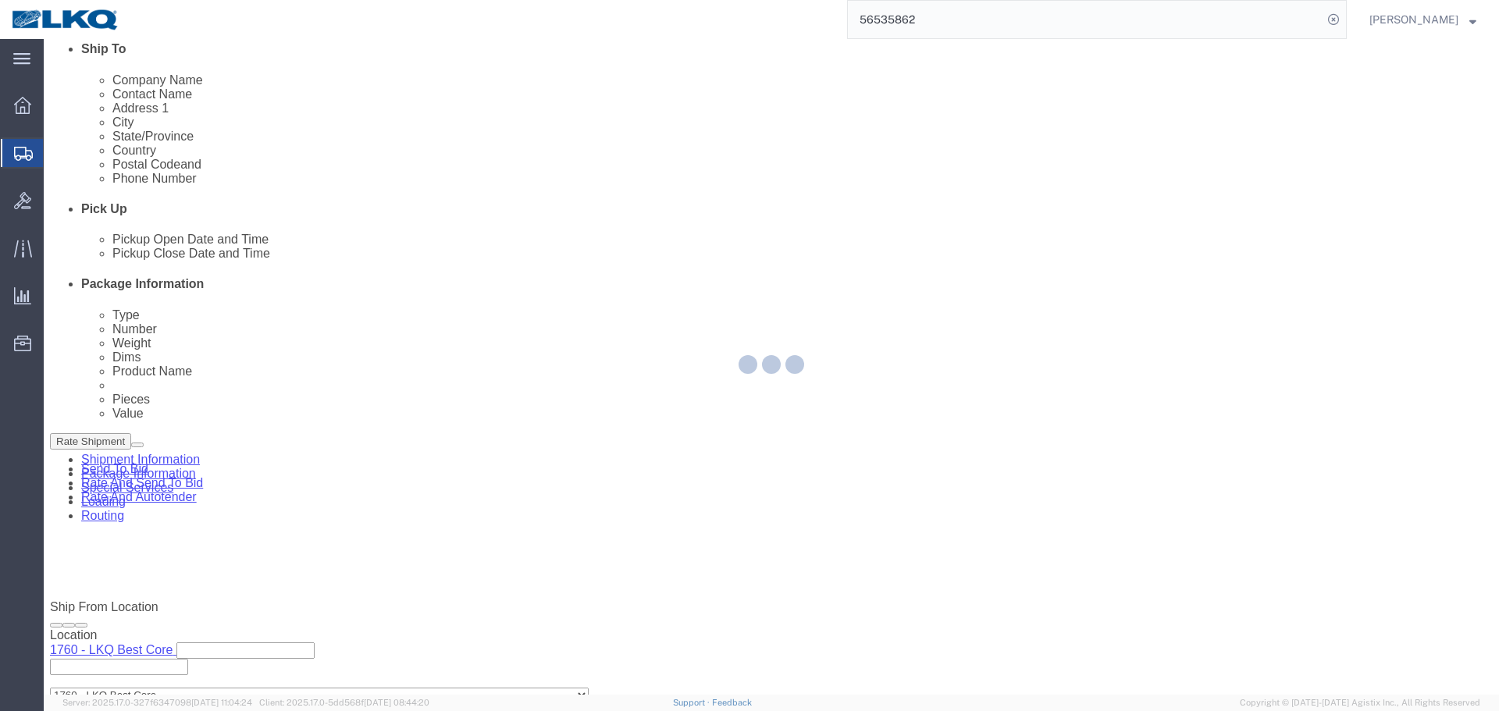
scroll to position [792, 0]
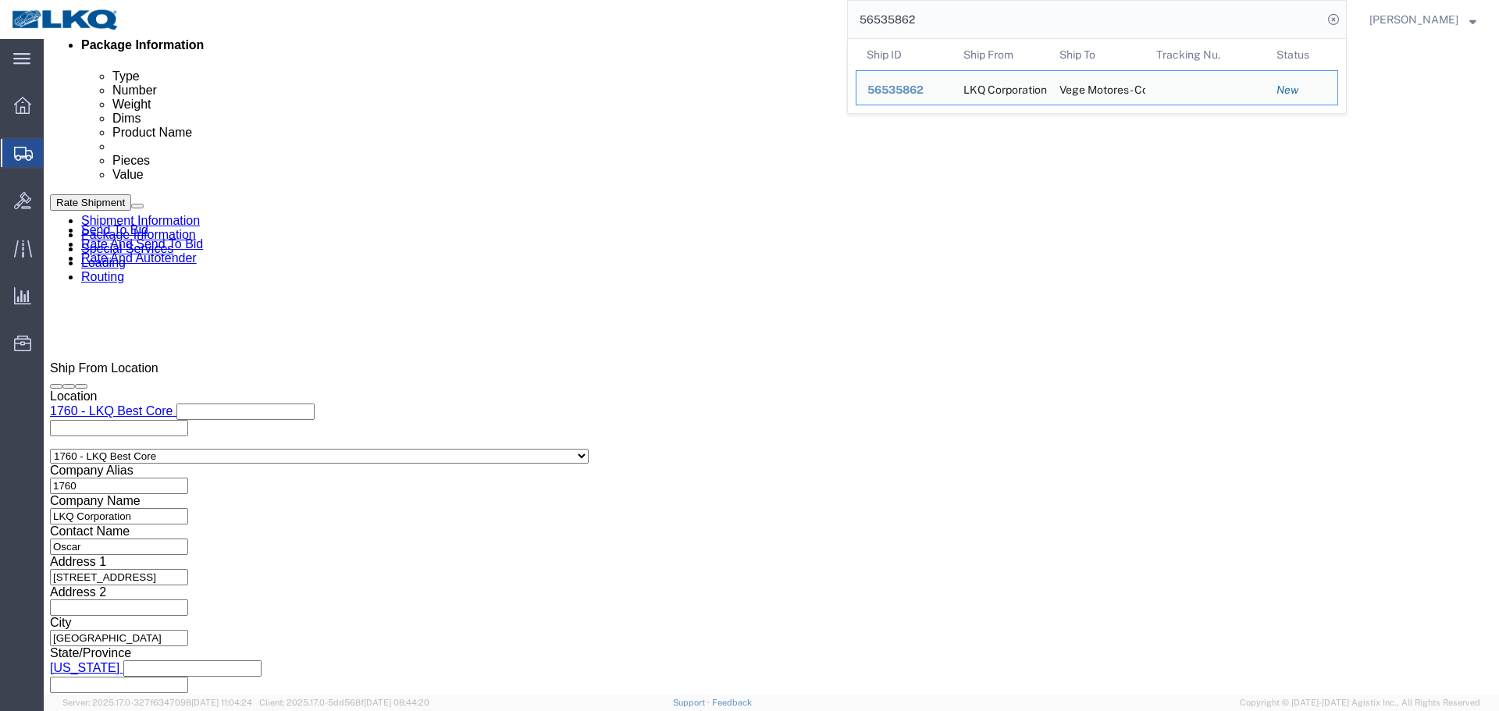
click button "Rate Shipment"
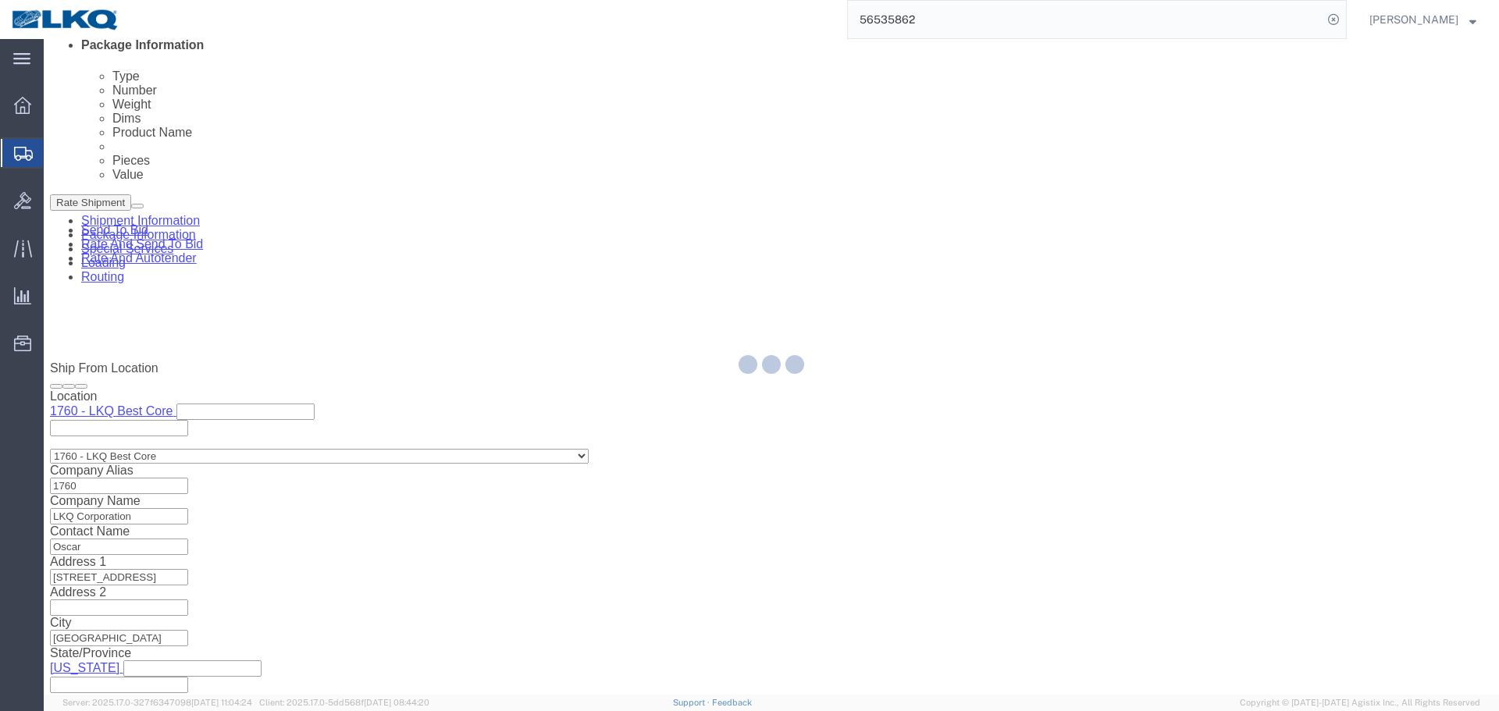
type button "Rate Shipment"
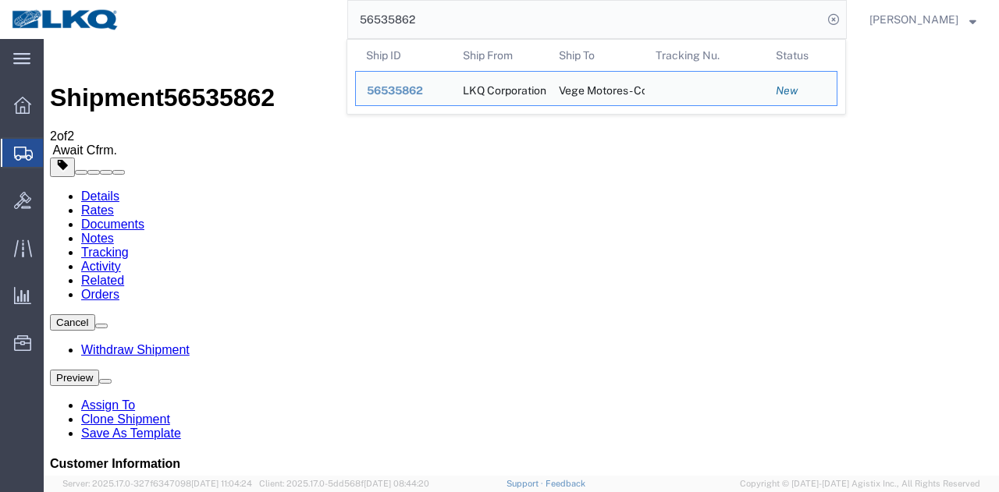
click at [652, 10] on input "56535862" at bounding box center [585, 19] width 475 height 37
paste input "191523"
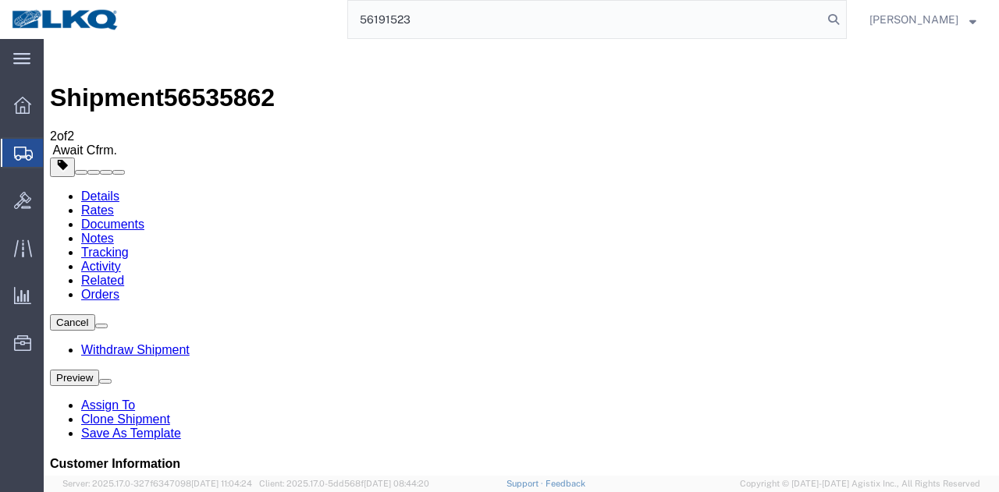
type input "56191523"
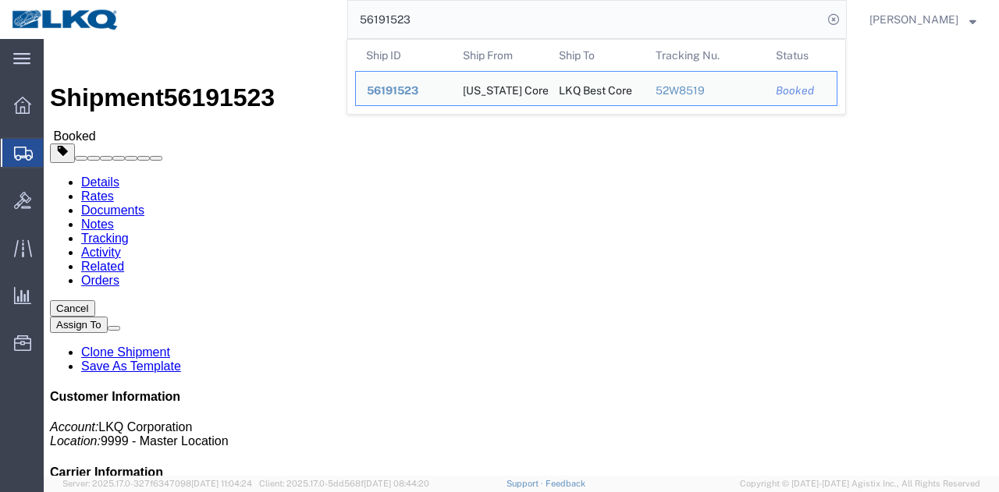
click div "Leg 1 - Rail Vehicle 1: Boxcar"
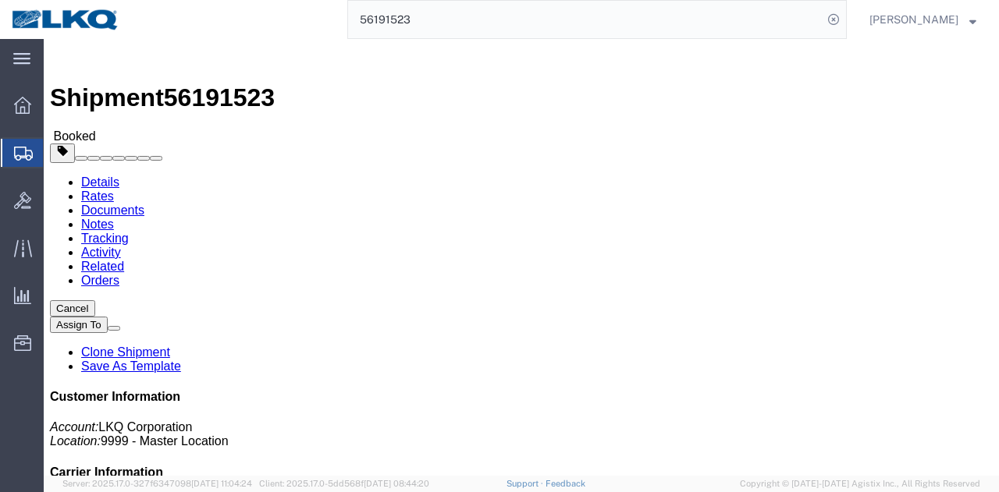
click link "Schedule appointment"
select select
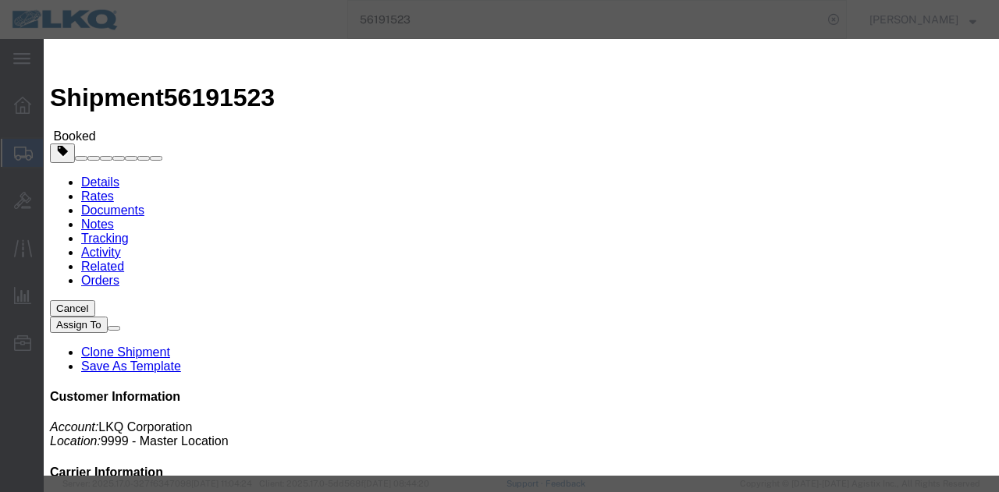
click select "Select 1760 - LKQ Best Core 1760 - Outbound Loads"
select select "1"
click select "Select 1760 - LKQ Best Core 1760 - Outbound Loads"
click input "08/19/2025"
click td "28"
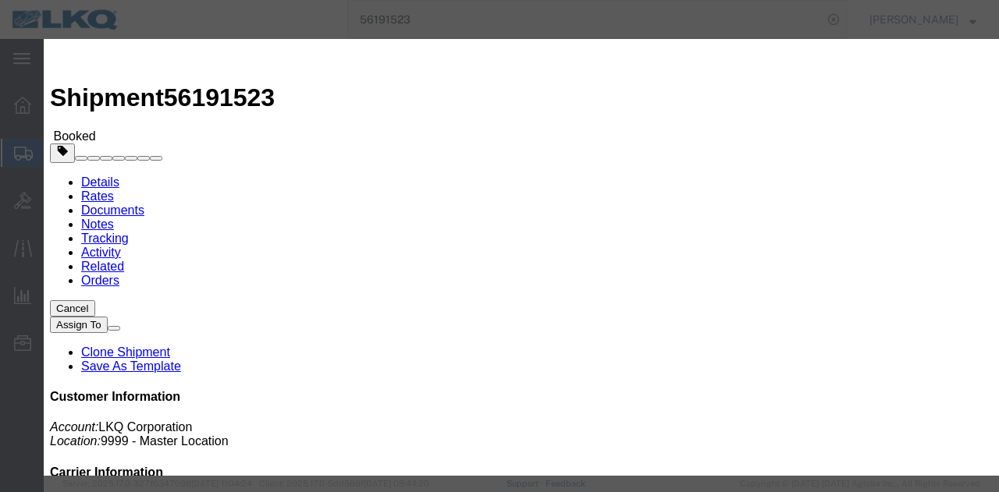
click input "1:00 PM"
type input "6:30 AM"
click select "Select 15 min 30 min 45 min 1 hr 2 hr 3 hr 4 hr"
select select "15"
click select "Select 15 min 30 min 45 min 1 hr 2 hr 3 hr 4 hr"
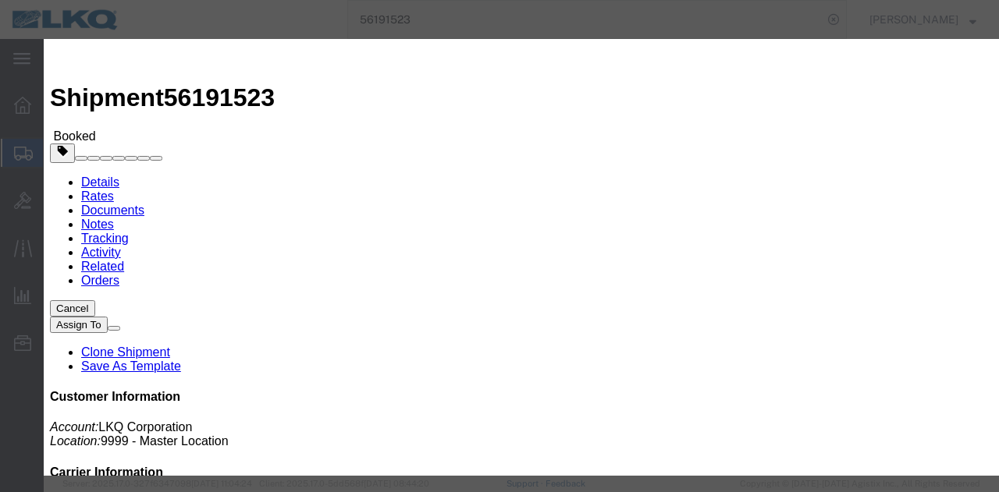
click button "Save"
click button "Ok"
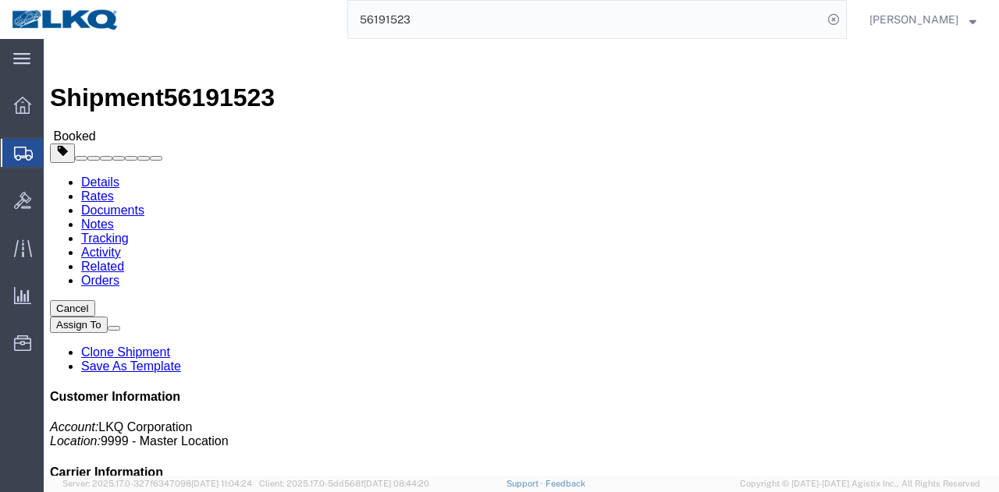
click icon "button"
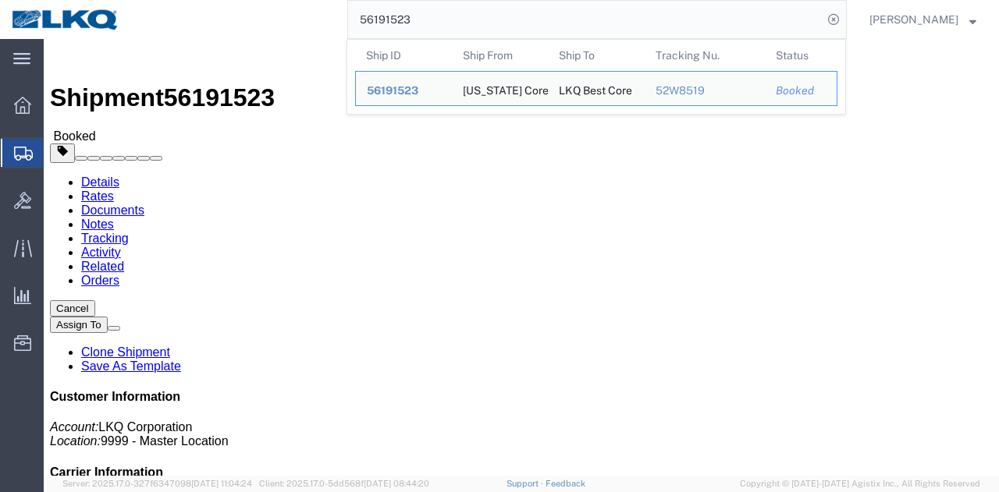
click at [715, 37] on input "56191523" at bounding box center [585, 19] width 475 height 37
paste input "2"
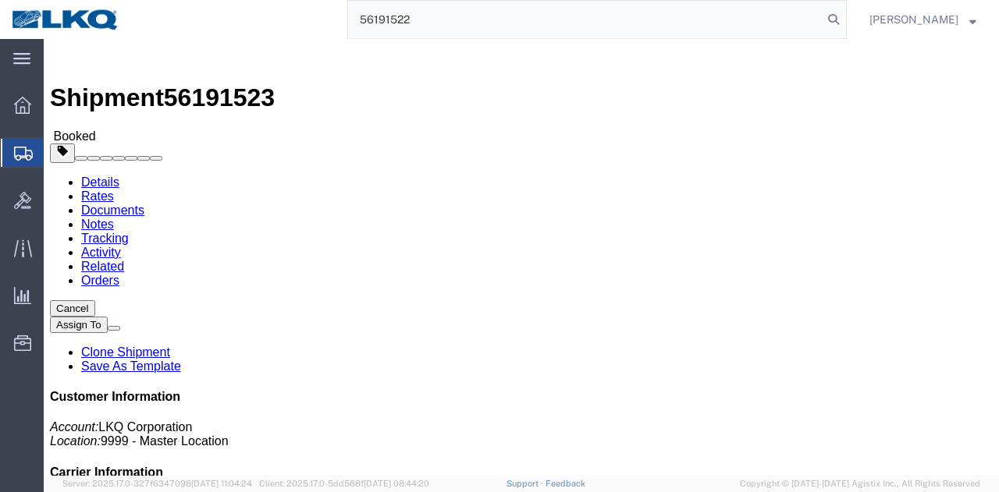
type input "56191522"
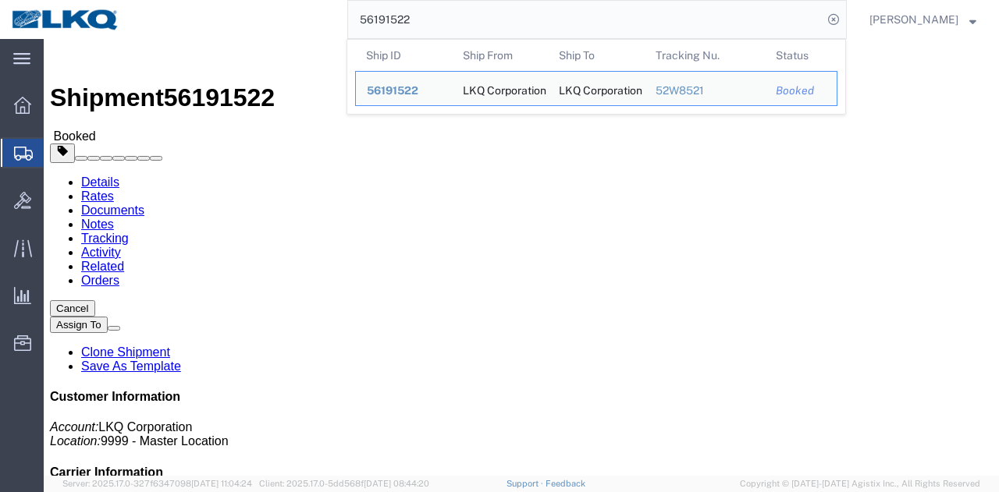
click div "Ship From LKQ Corporation (Dan Robinson) 1640 199 Canal Rd, Suite 100 Fairless …"
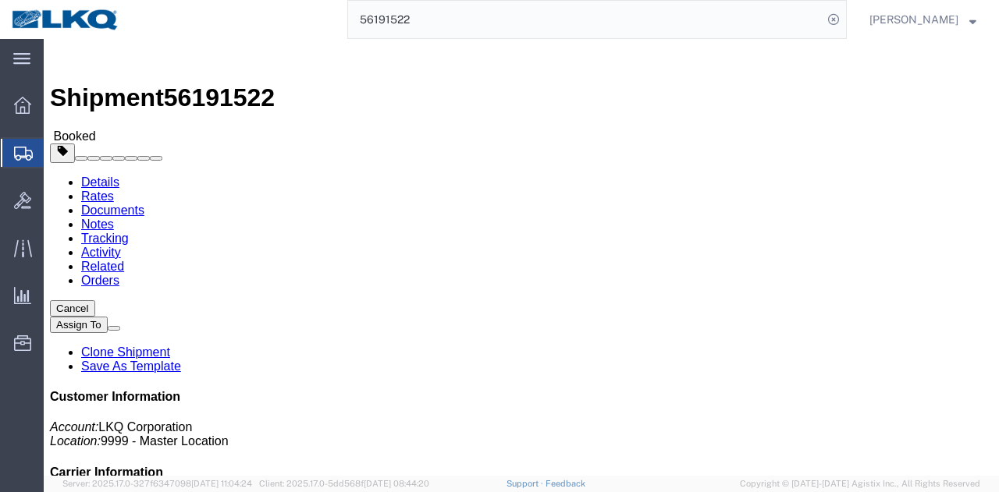
click link "Requested"
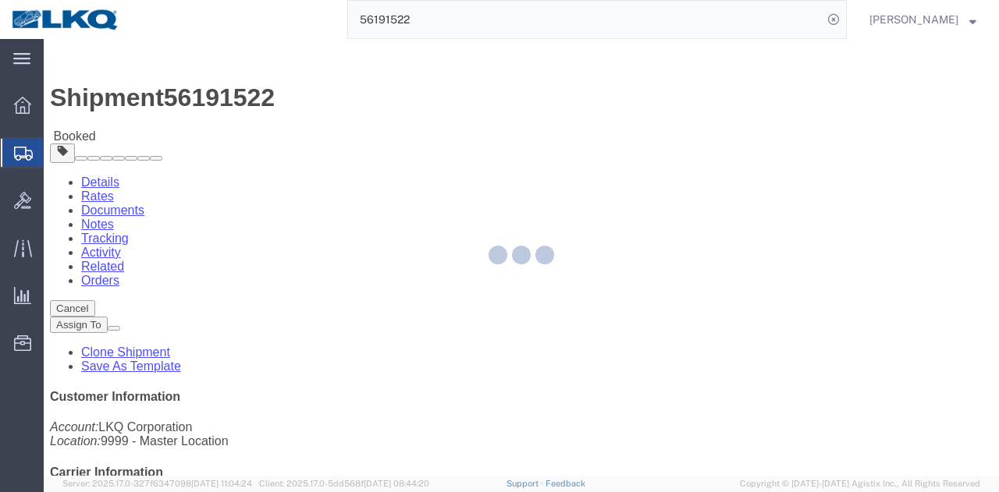
select select "1"
select select
select select "15"
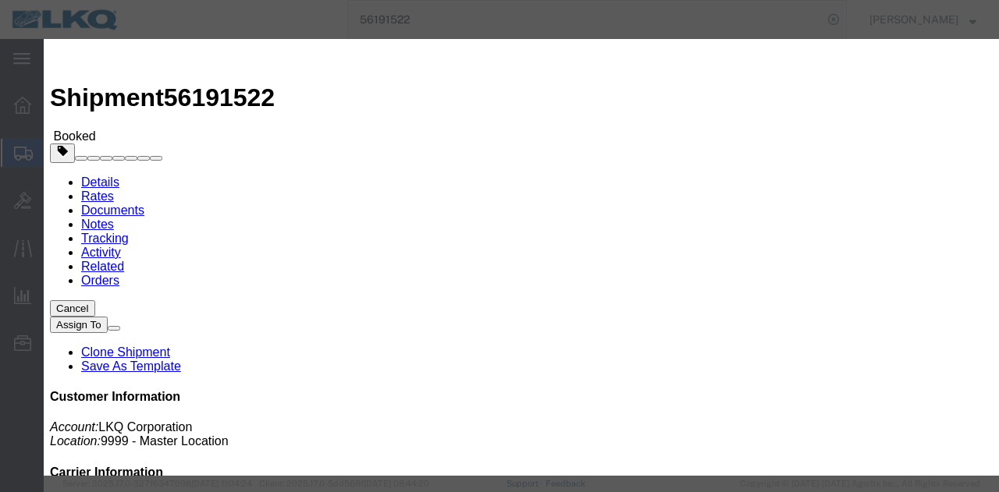
click input "08/29/2025"
click td "2"
click input "9:00 AM"
type input "7:00 AM"
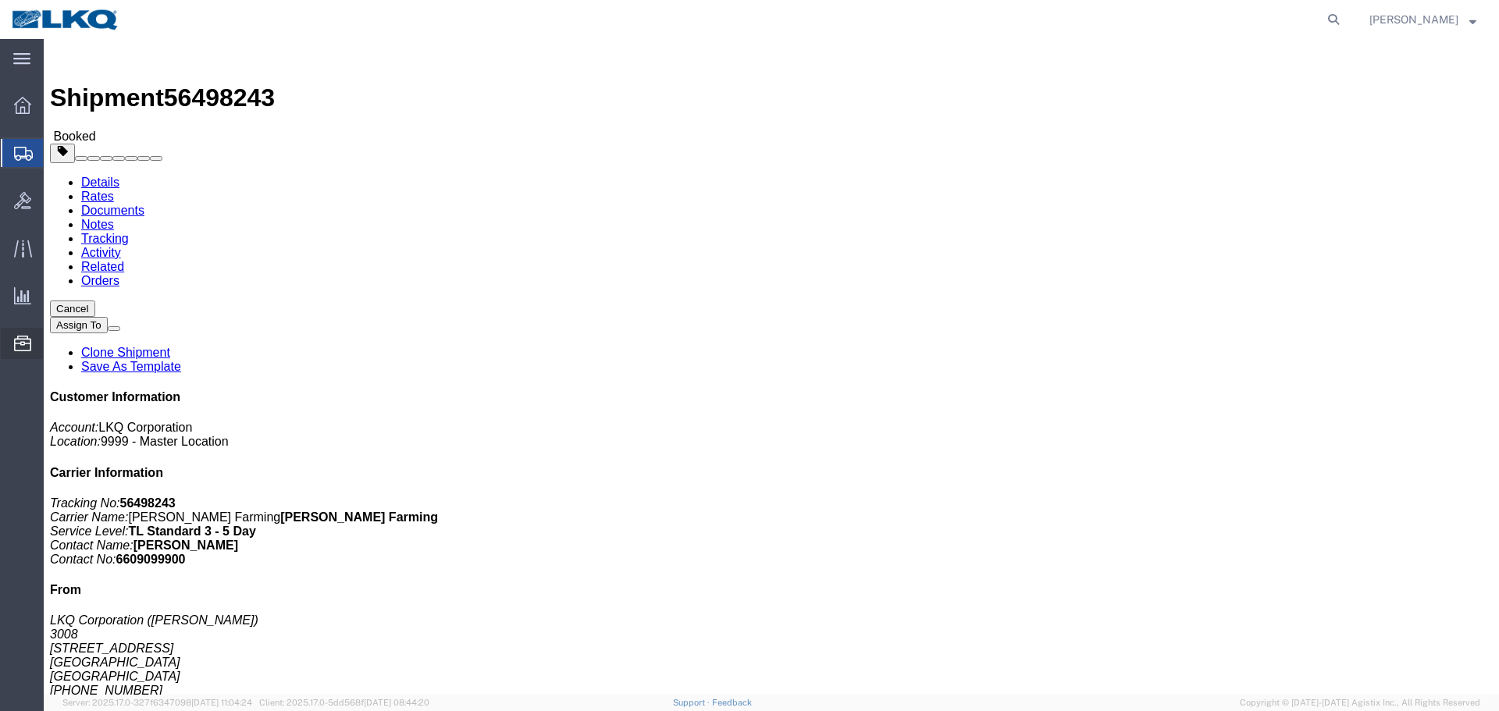
click at [0, 0] on span "Location Appointment" at bounding box center [0, 0] width 0 height 0
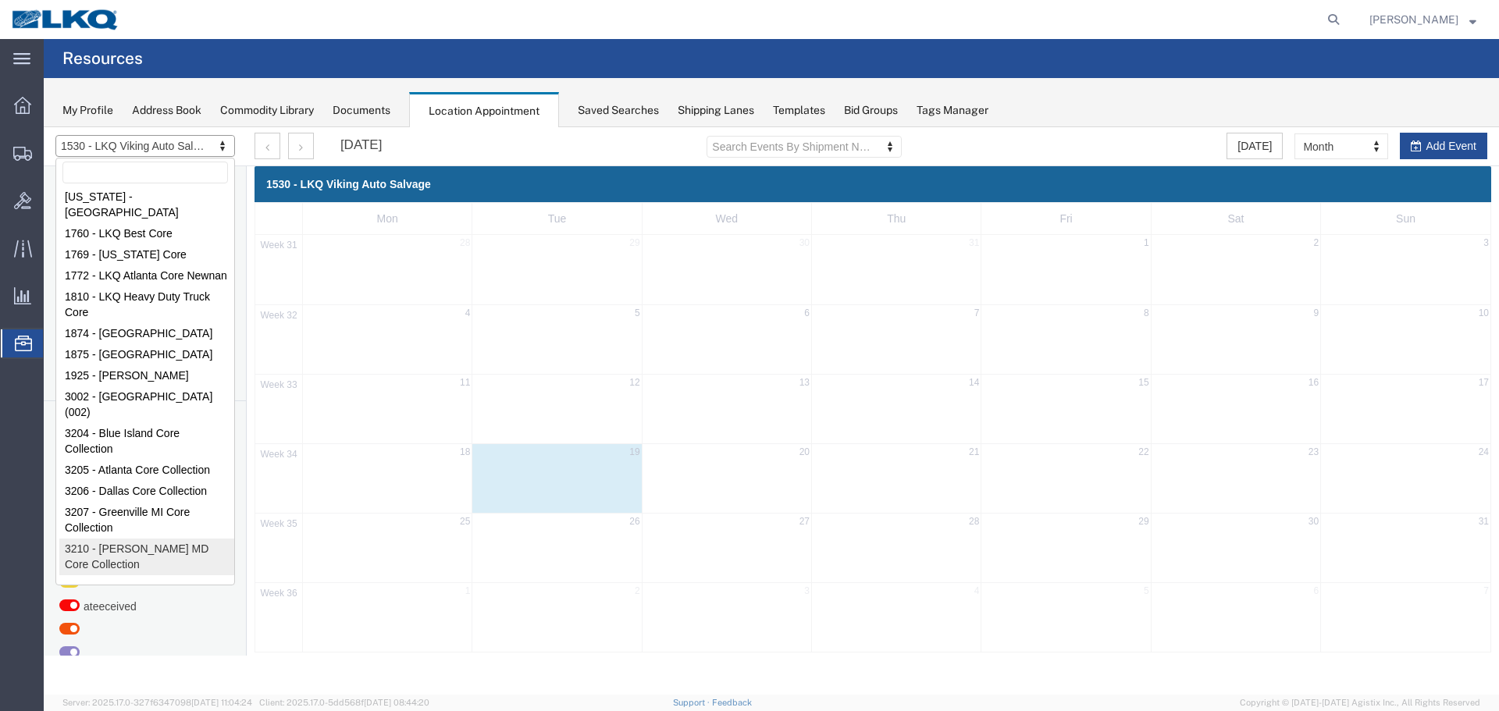
scroll to position [177, 0]
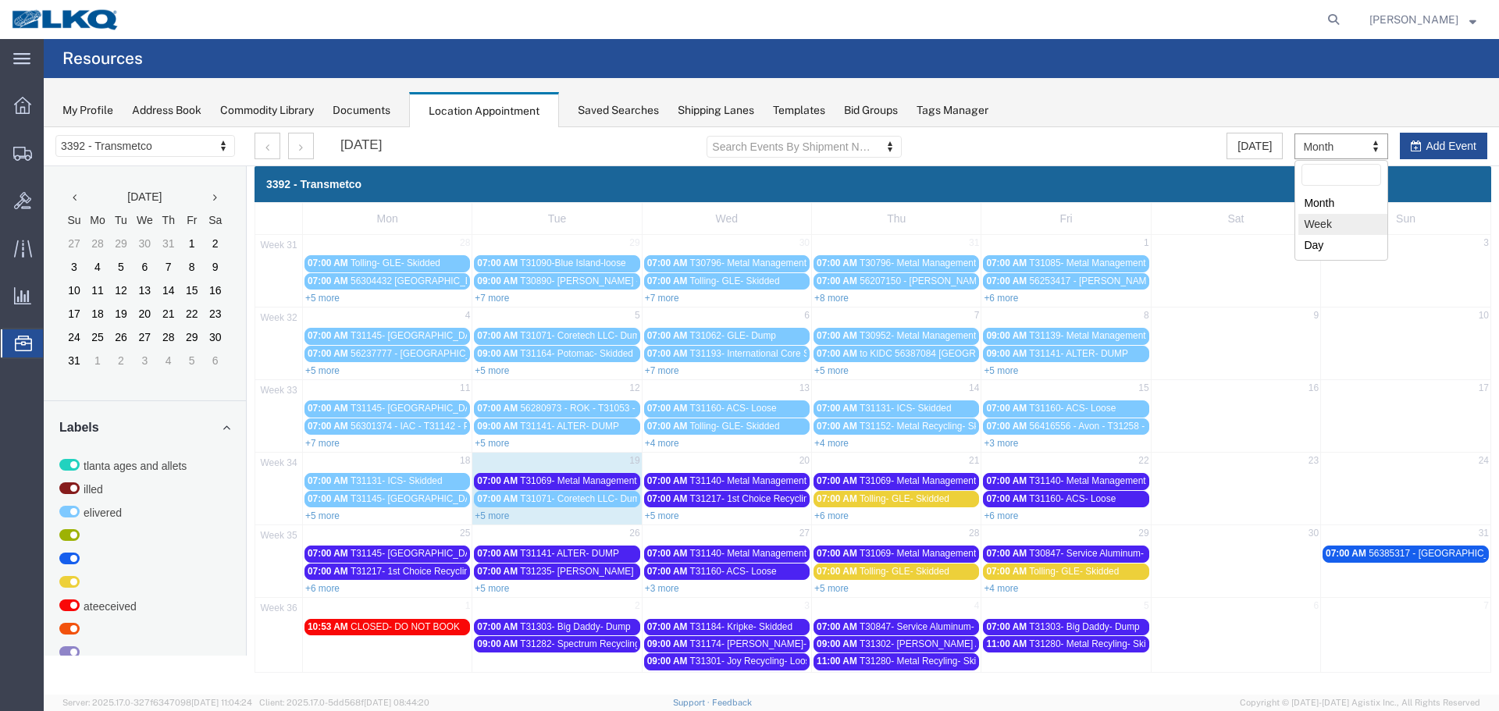
drag, startPoint x: 1330, startPoint y: 215, endPoint x: 1289, endPoint y: 136, distance: 88.7
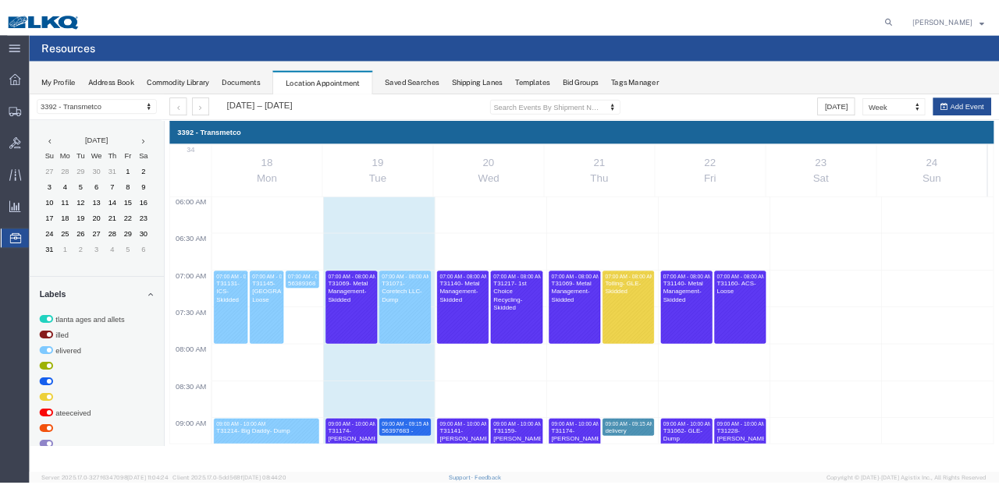
scroll to position [1054, 0]
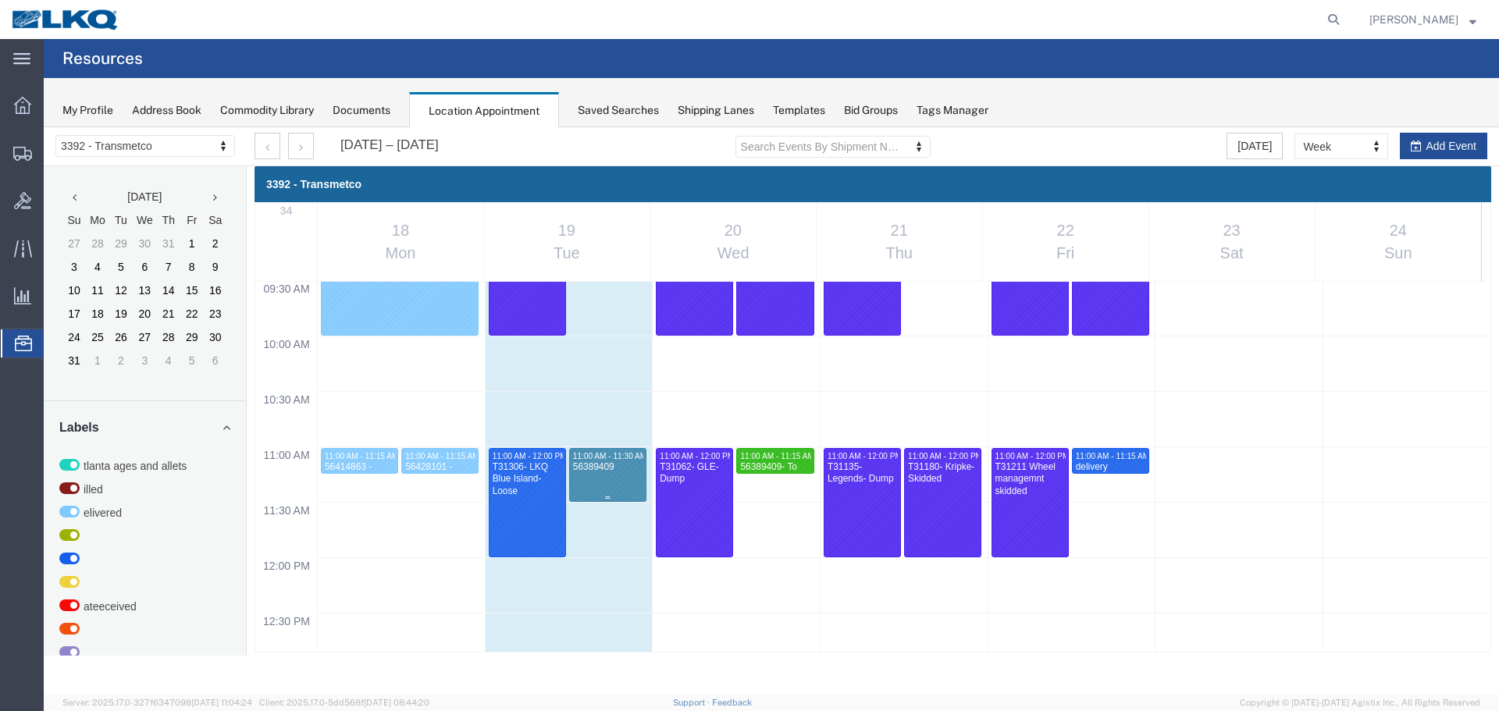
click at [613, 473] on div "56389409" at bounding box center [607, 467] width 71 height 12
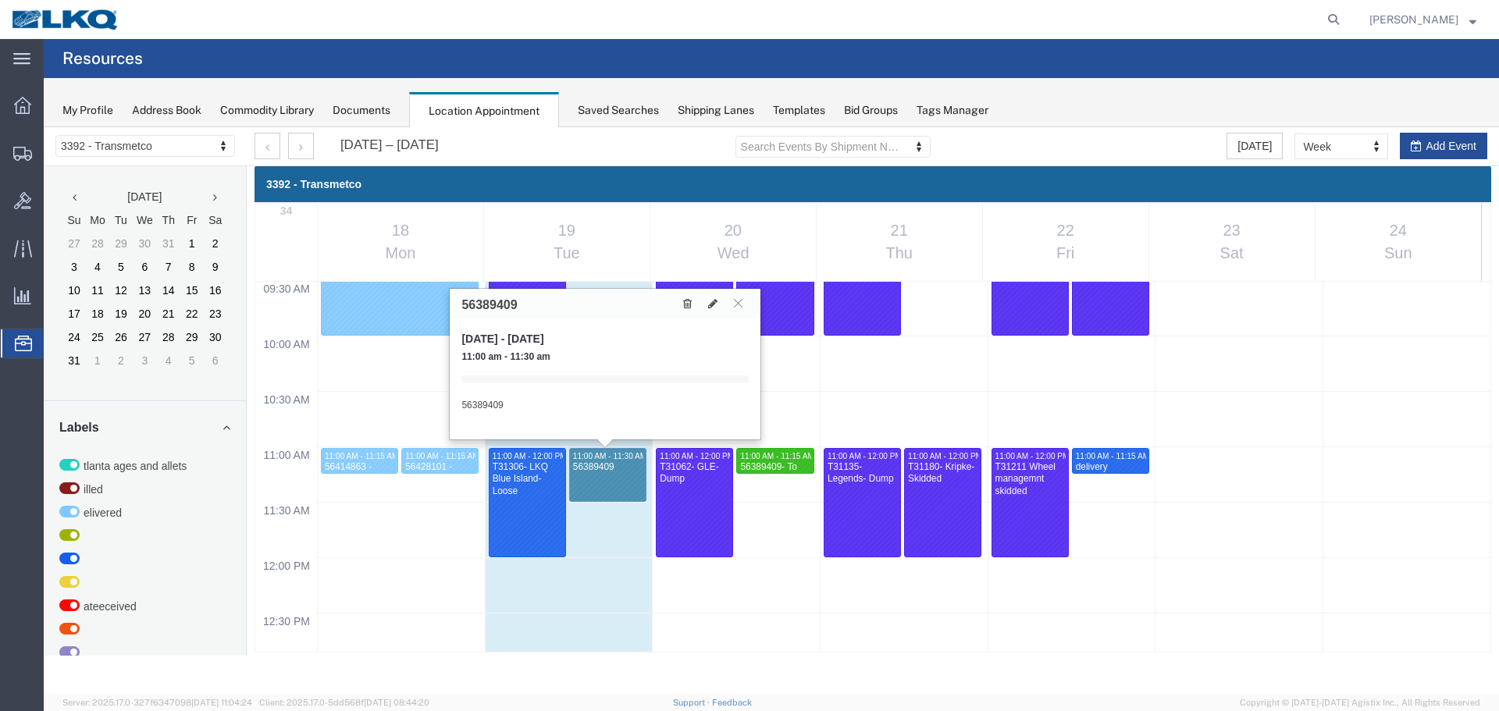
click at [690, 300] on icon at bounding box center [687, 303] width 9 height 11
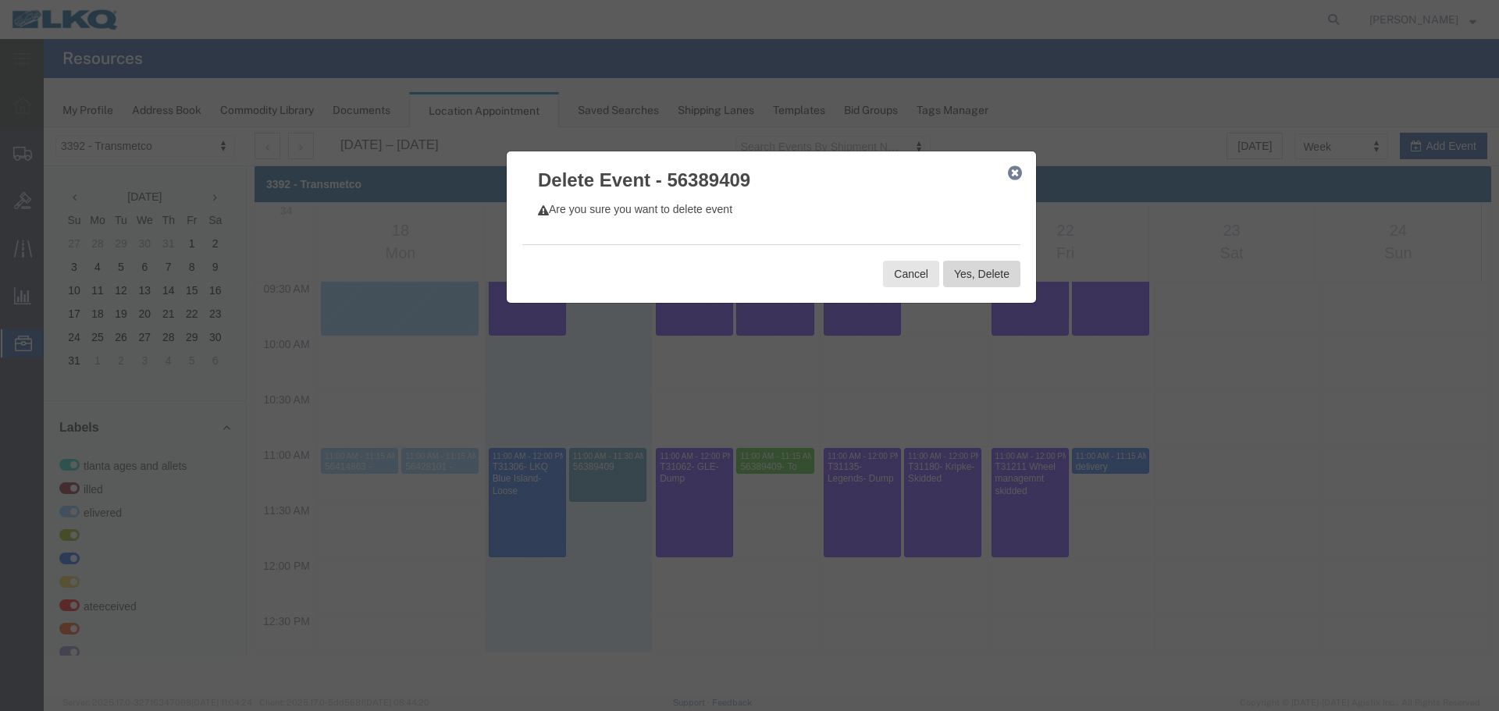
click at [979, 270] on button "Yes, Delete" at bounding box center [981, 274] width 77 height 27
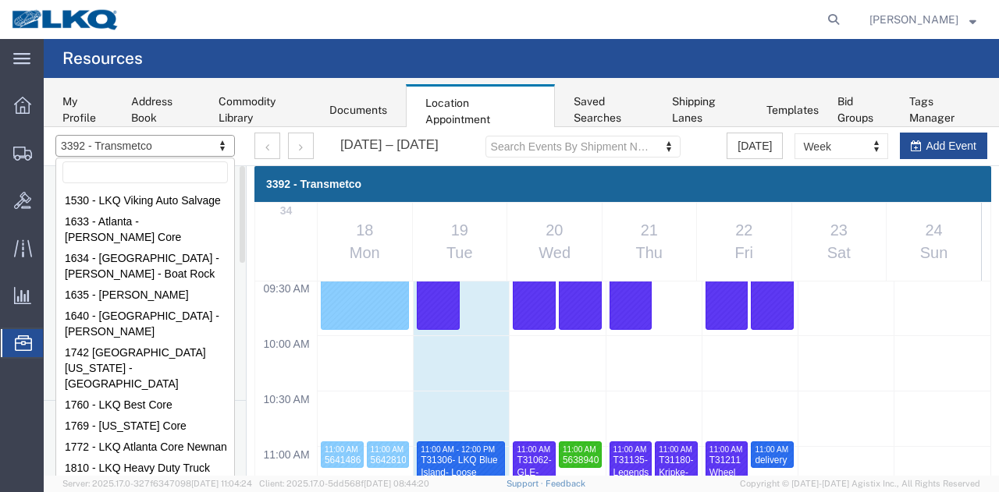
scroll to position [133, 0]
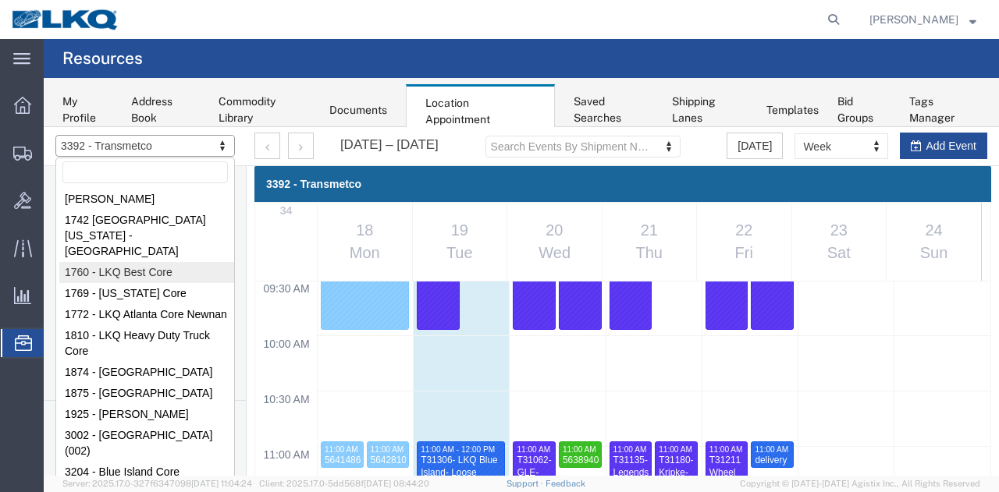
select select "27634"
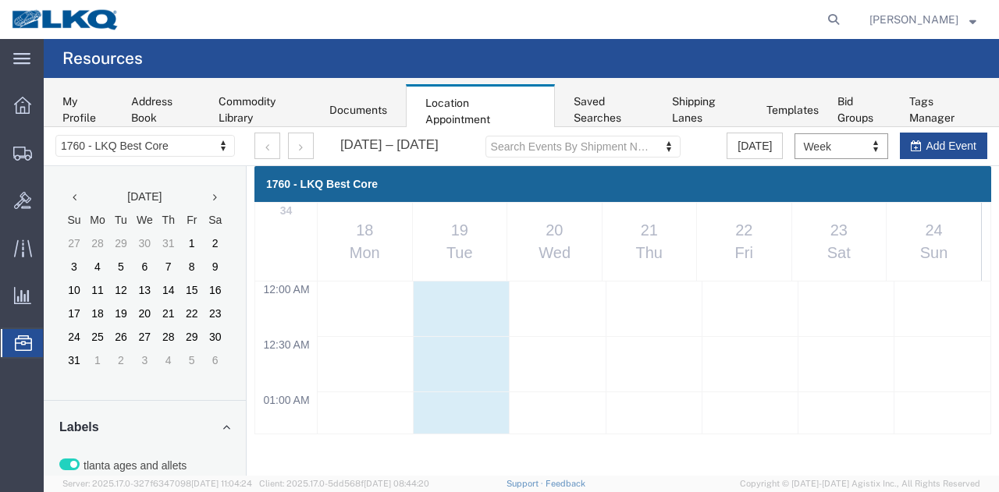
scroll to position [663, 0]
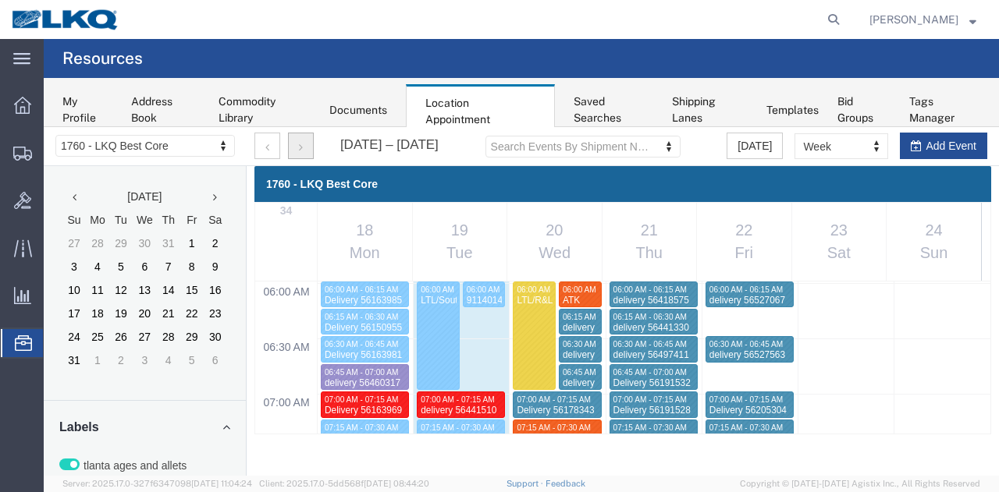
click at [308, 139] on button "button" at bounding box center [301, 146] width 26 height 27
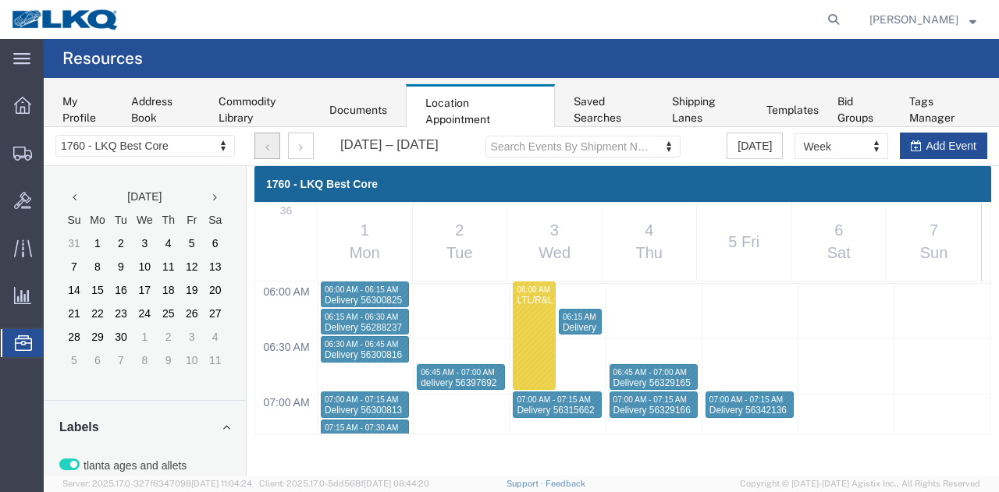
click at [269, 137] on button "button" at bounding box center [267, 146] width 26 height 27
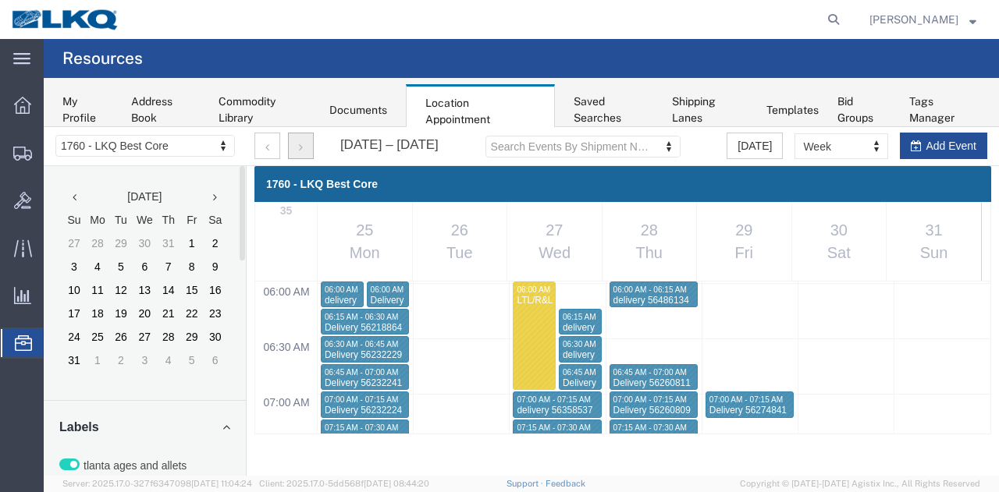
click at [297, 148] on button "button" at bounding box center [301, 146] width 26 height 27
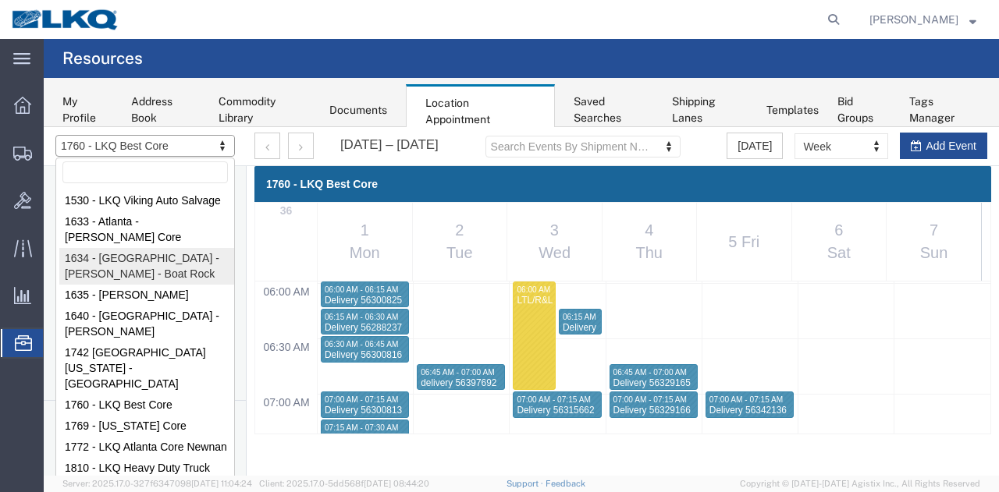
select select "28712"
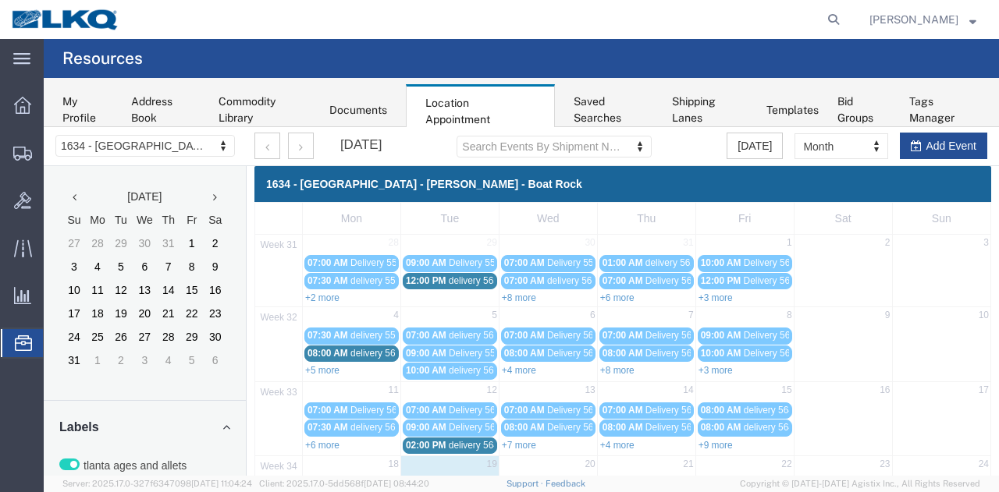
click at [830, 160] on div "August 2025 Search Events By Shipment Number Clear Filter Today Month Month Wee…" at bounding box center [621, 146] width 756 height 39
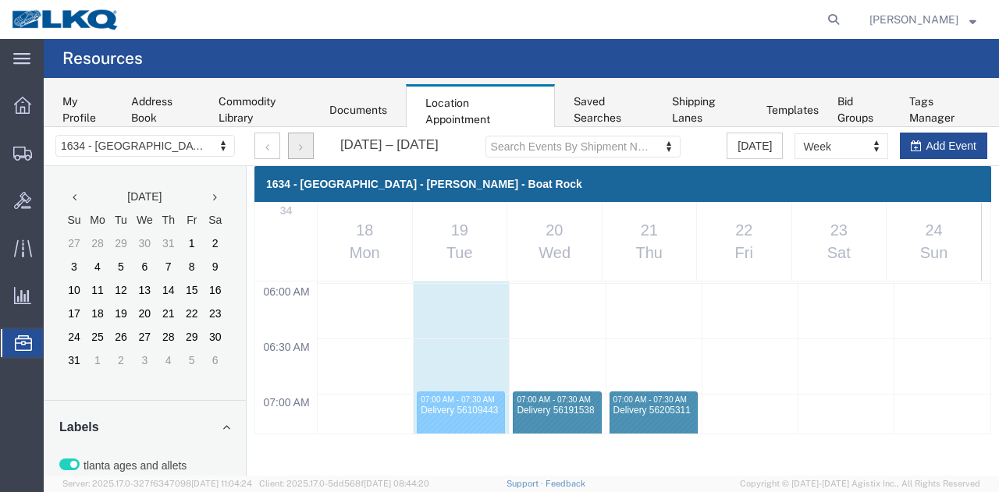
click at [299, 142] on icon "button" at bounding box center [301, 147] width 4 height 11
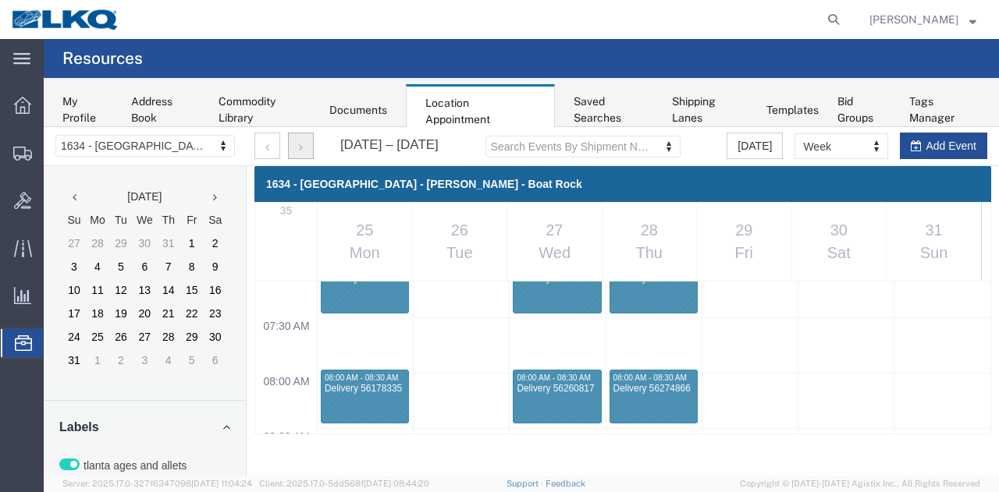
scroll to position [739, 0]
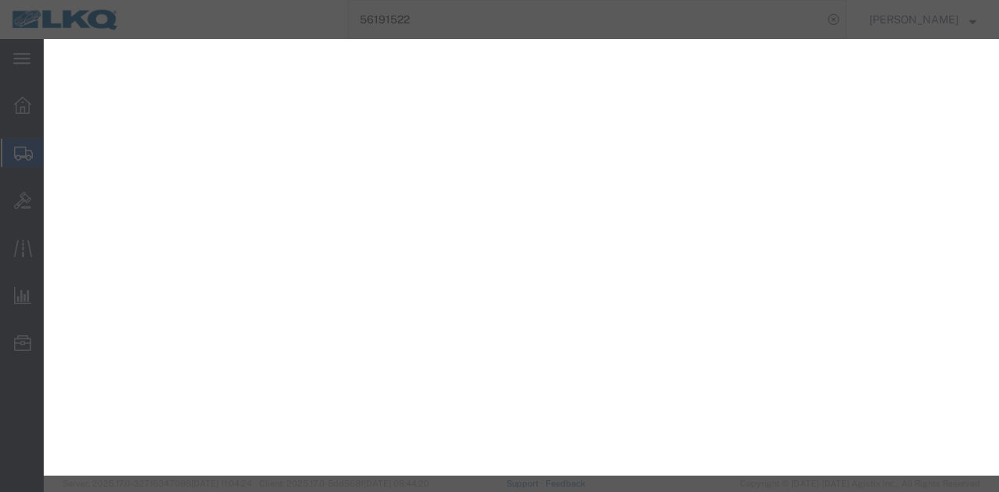
select select "1"
select select
select select "15"
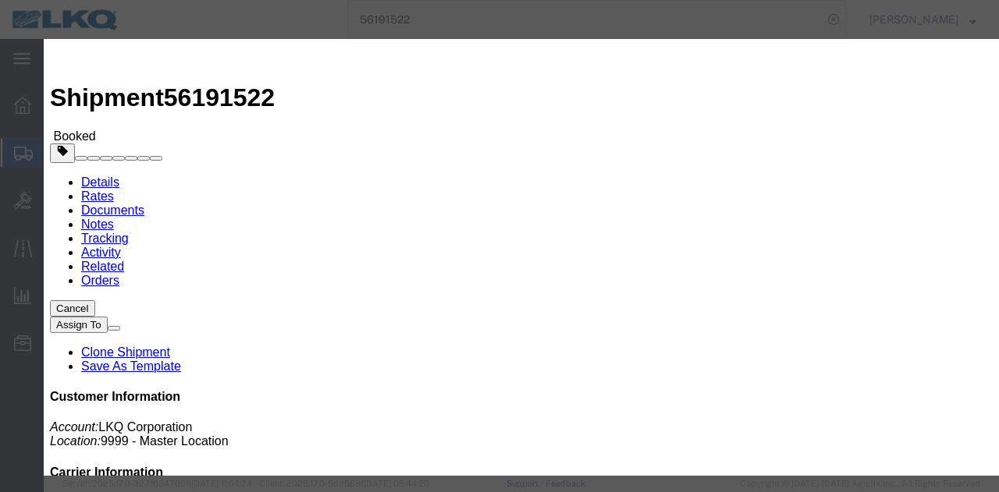
click button "Save"
click button "Ok"
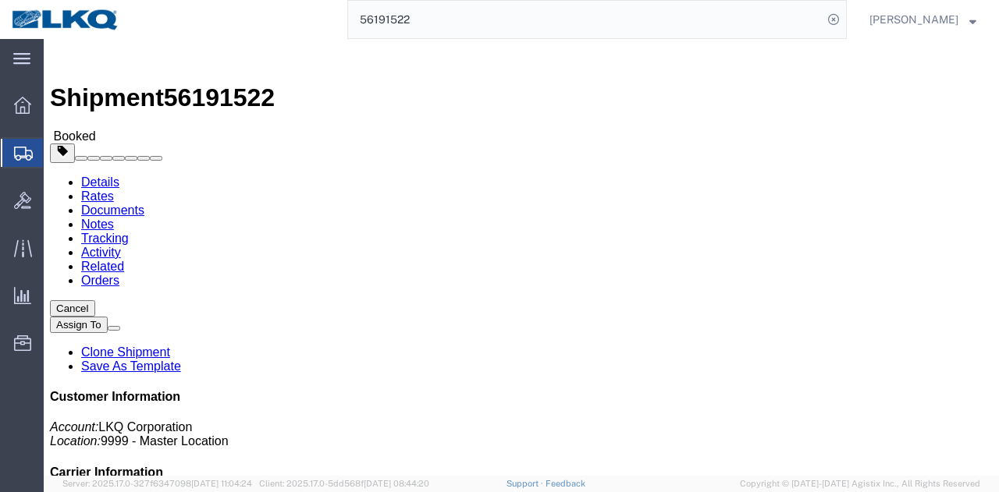
click button "Close"
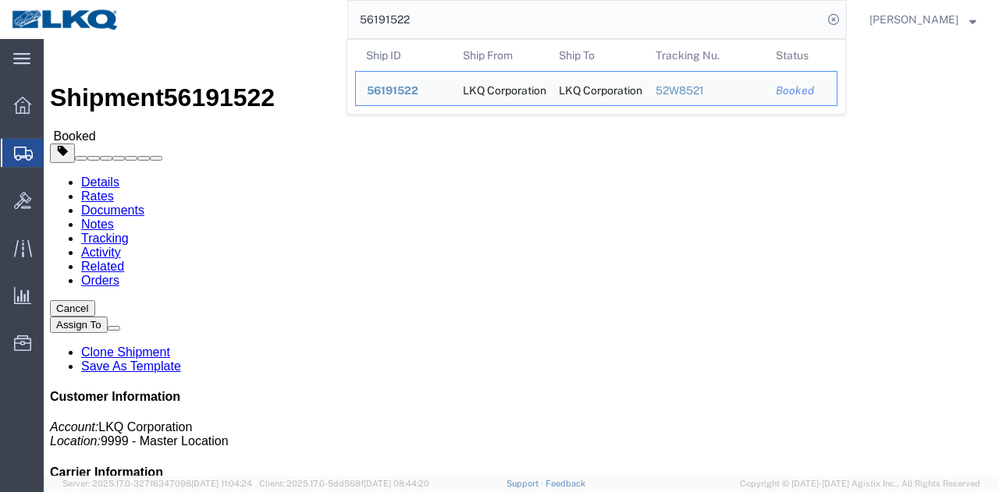
click at [671, 1] on input "56191522" at bounding box center [585, 19] width 475 height 37
paste input "0"
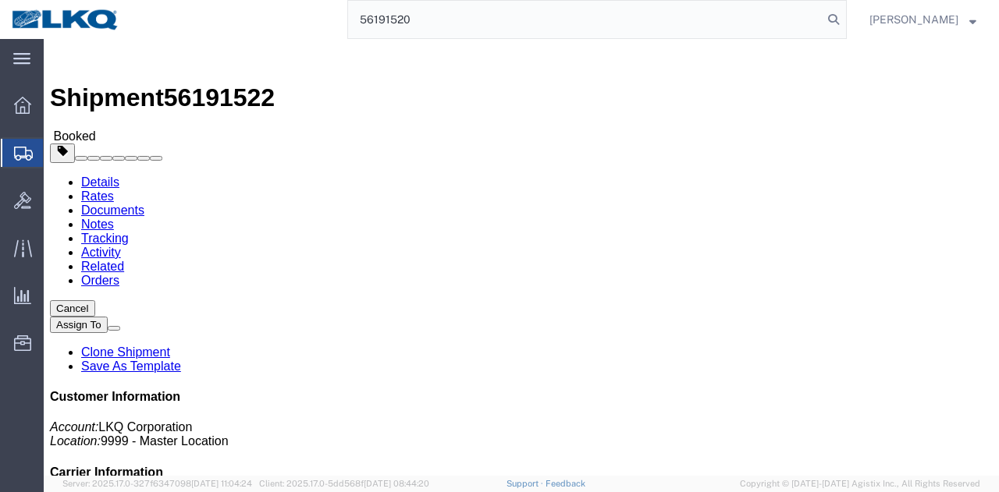
type input "56191520"
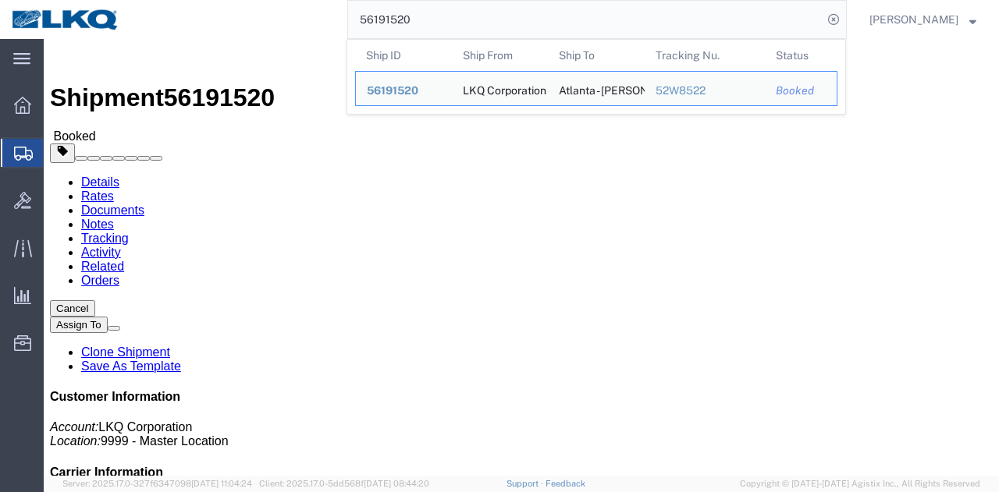
click link "Schedule appointment"
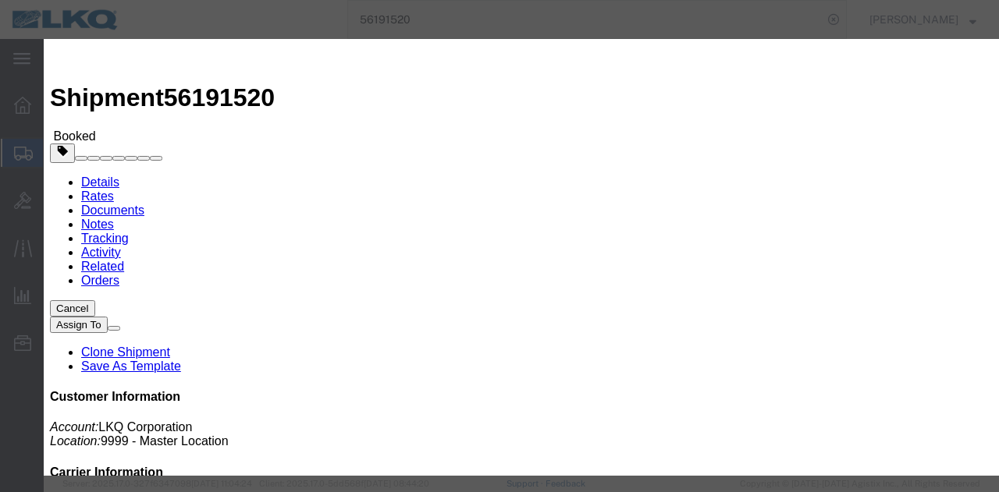
click input "08/19/2025"
click td "25"
click input "2:00 PM"
type input "7:30 AM"
click select "Select 15 min 30 min 45 min 1 hr 2 hr 3 hr 4 hr"
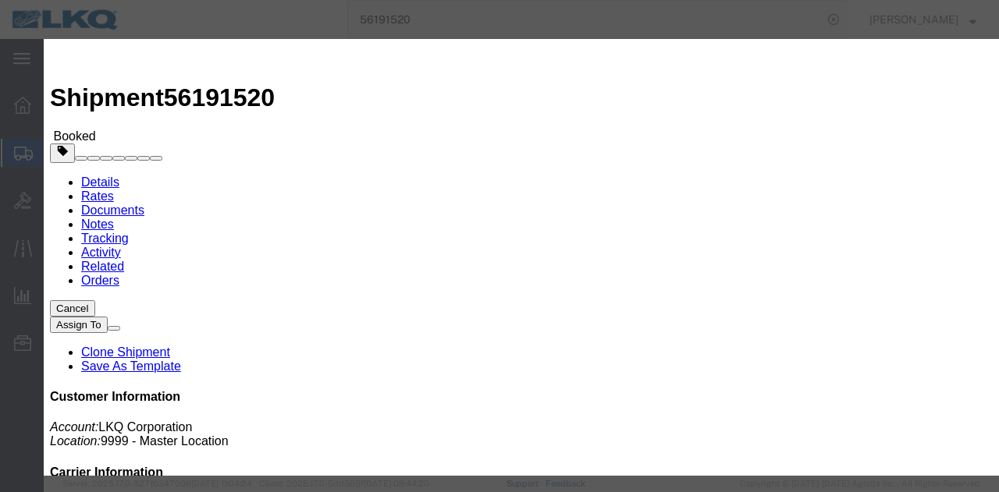
select select "15"
click select "Select 15 min 30 min 45 min 1 hr 2 hr 3 hr 4 hr"
click div "Save"
click button "Save"
click button "Ok"
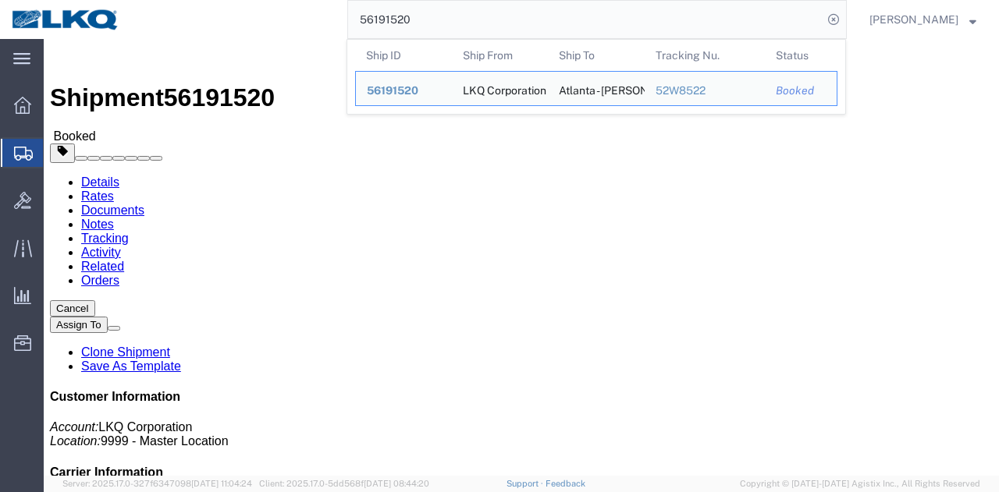
click at [573, 36] on input "56191520" at bounding box center [585, 19] width 475 height 37
paste input "535872"
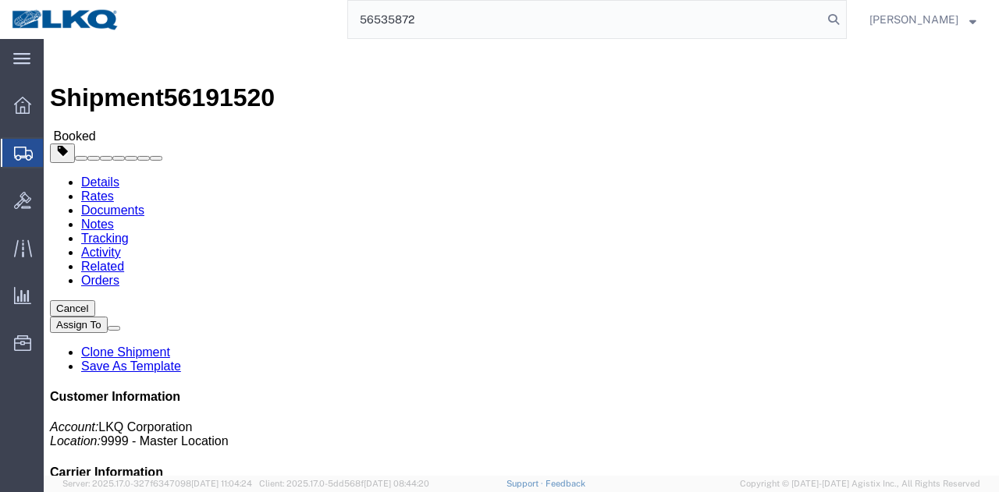
type input "56535872"
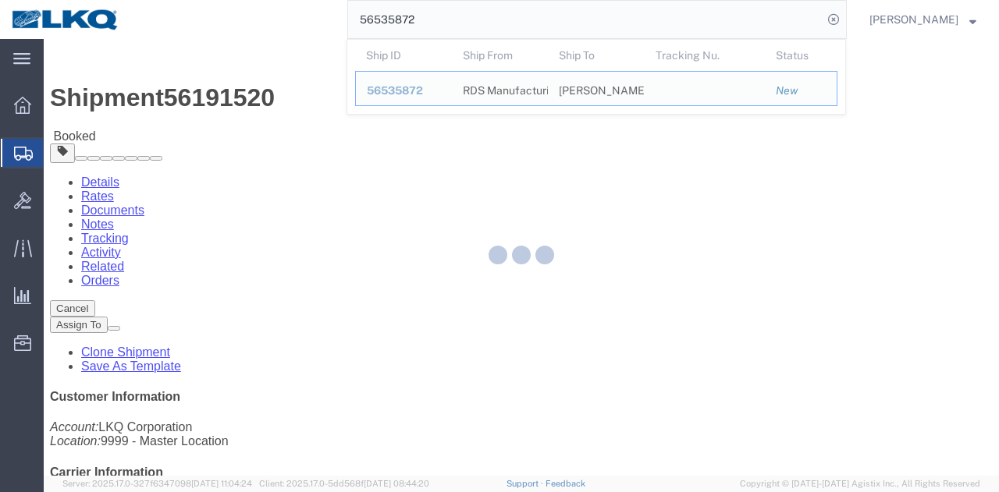
click button "Close"
click div
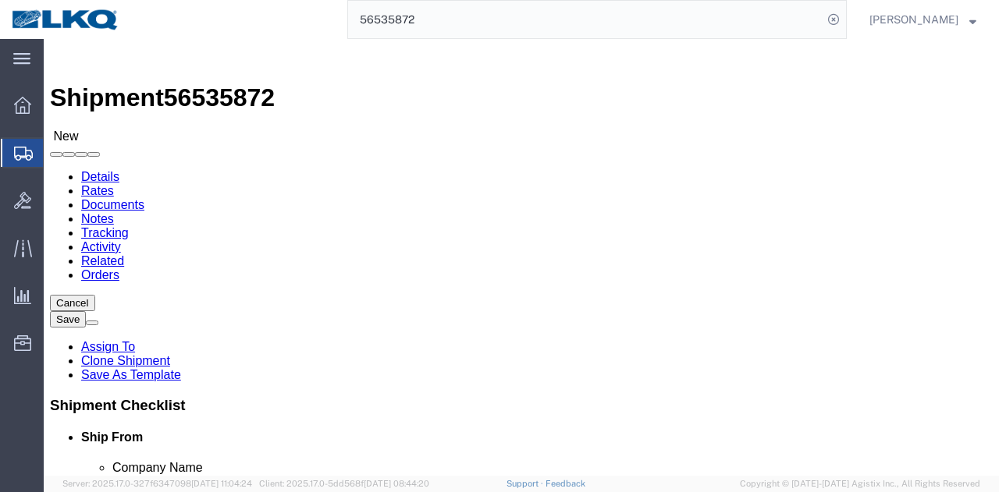
click div
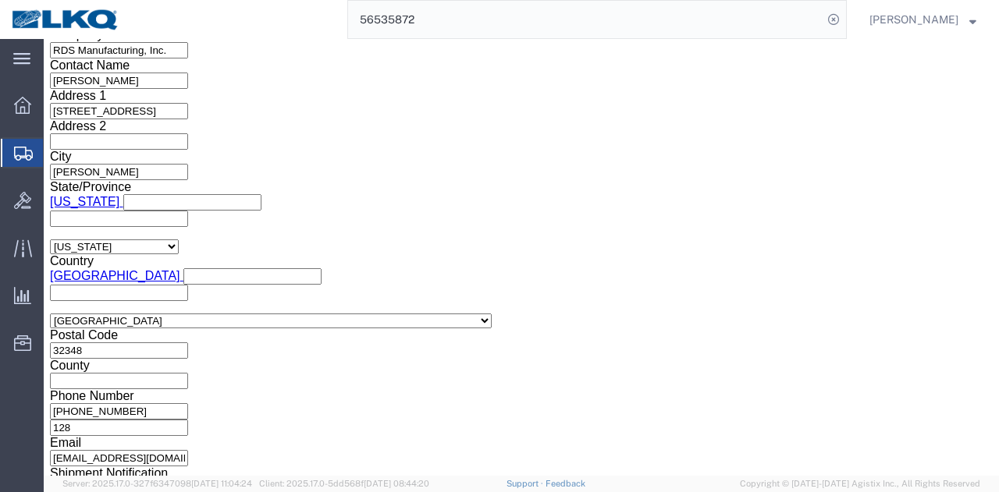
scroll to position [1072, 0]
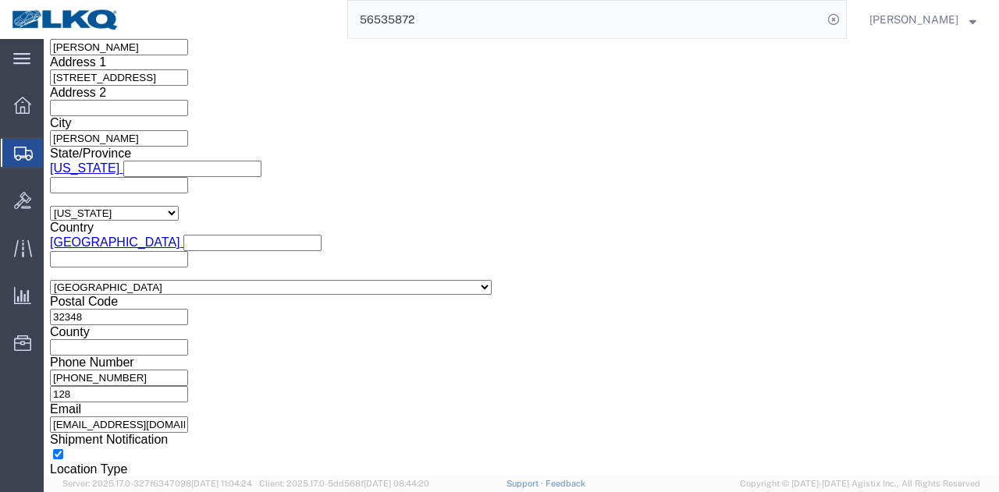
click select "Select Account Type Activity ID Airline Appointment Number ASN Batch Request # …"
select select "PRONUMBER"
click select "Select Account Type Activity ID Airline Appointment Number ASN Batch Request # …"
click input "text"
paste input "485475"
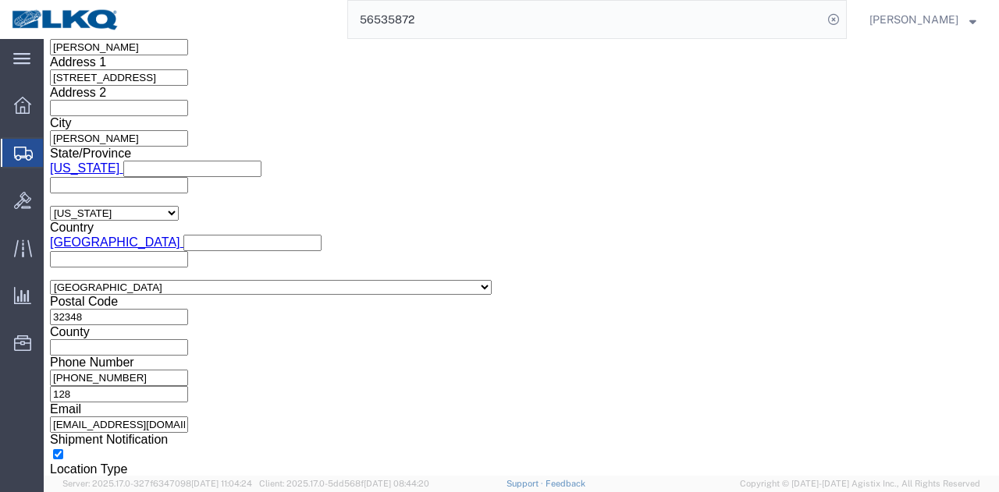
type input "485475"
click button "Save"
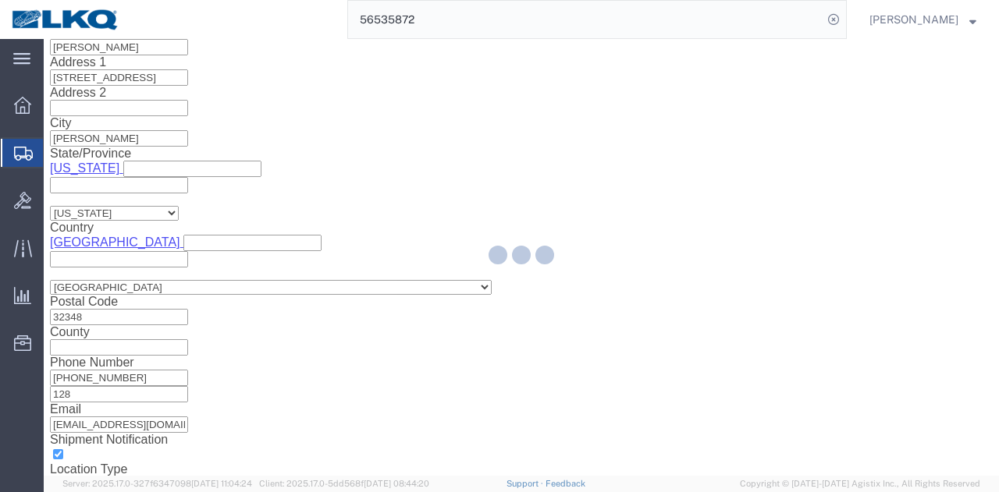
type button "Save"
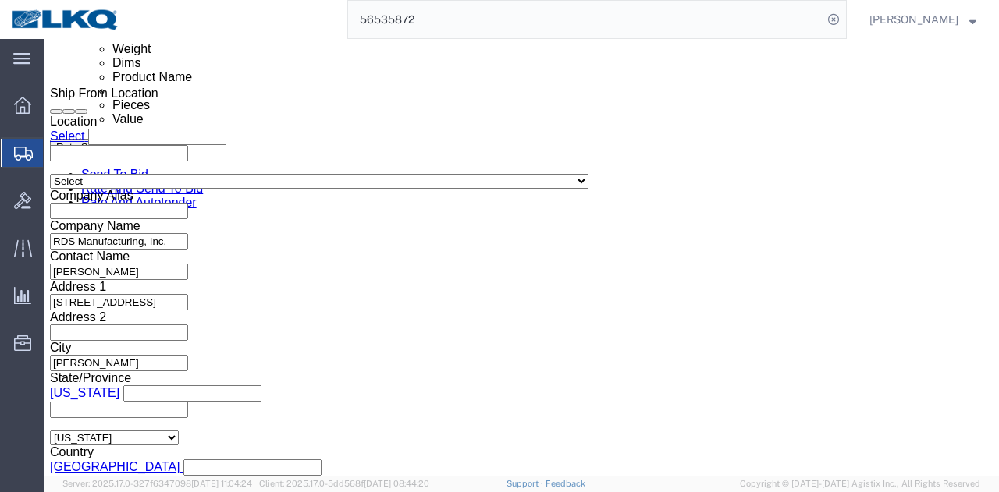
scroll to position [841, 0]
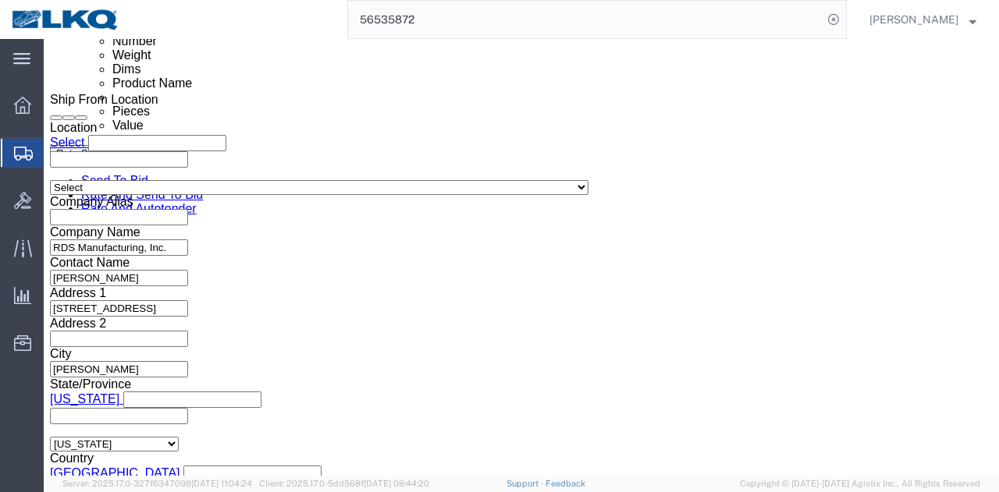
click button "Save"
type button "Save"
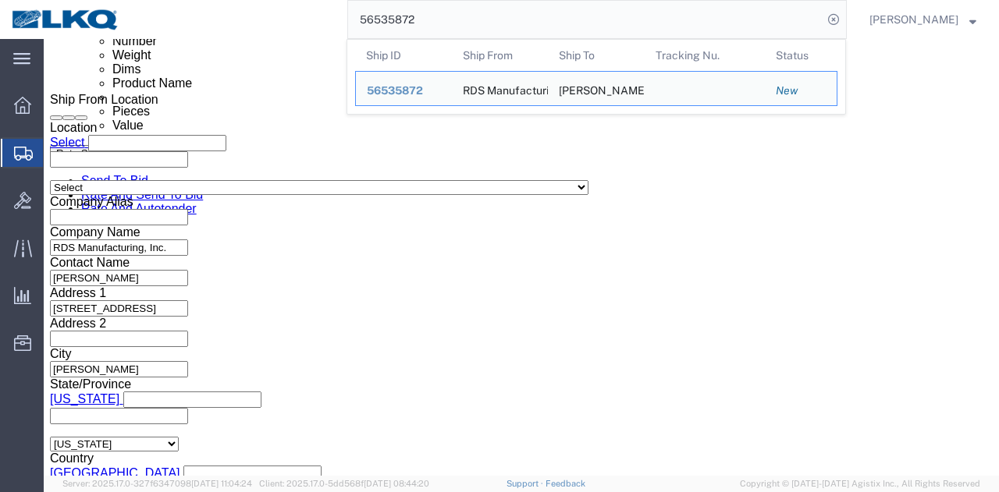
click at [559, 17] on input "56535872" at bounding box center [585, 19] width 475 height 37
paste input "09730"
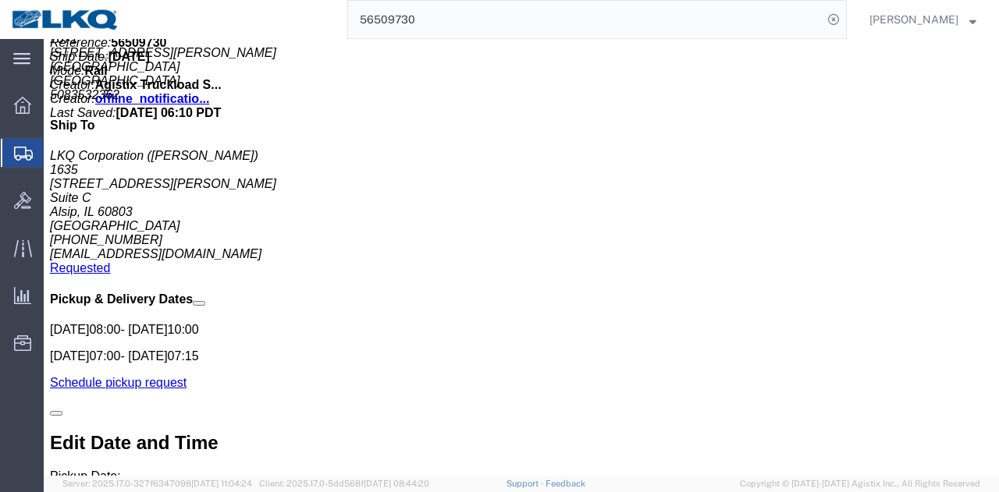
click link "Rates"
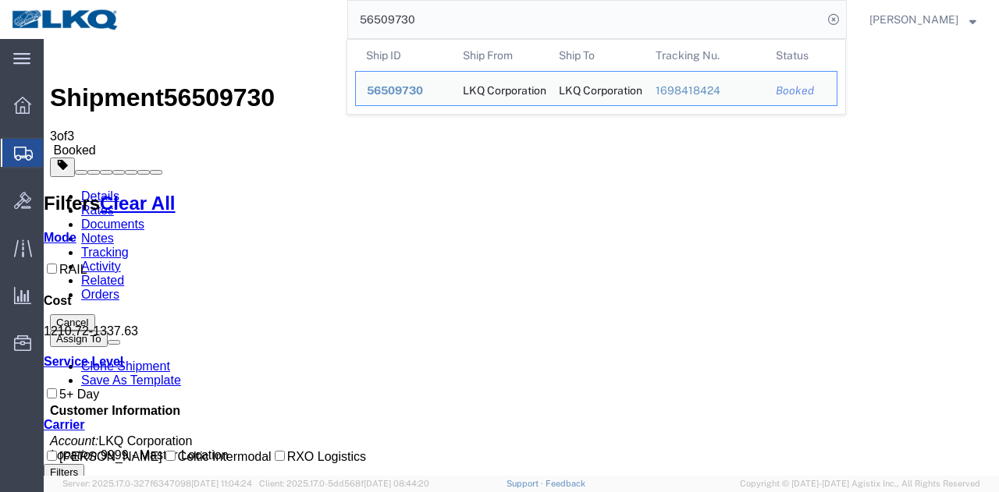
click at [652, 23] on input "56509730" at bounding box center [585, 19] width 475 height 37
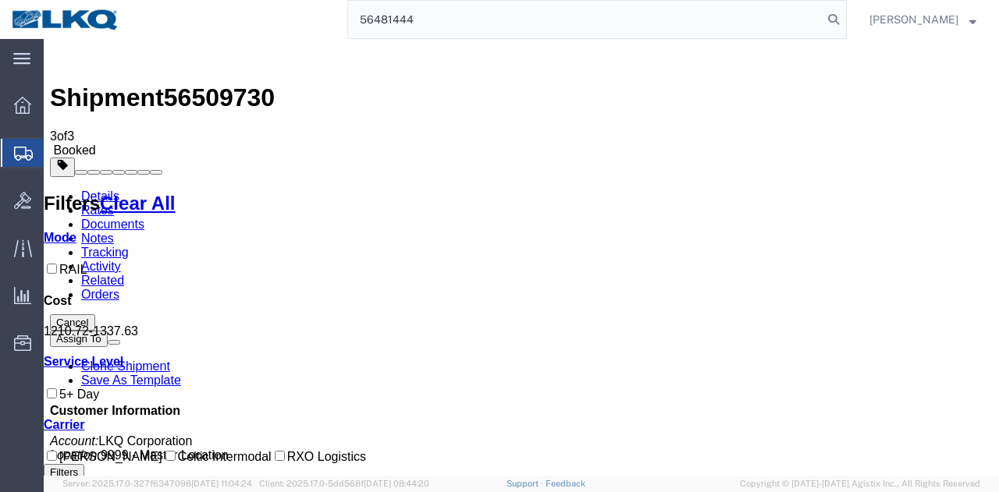
type input "56481444"
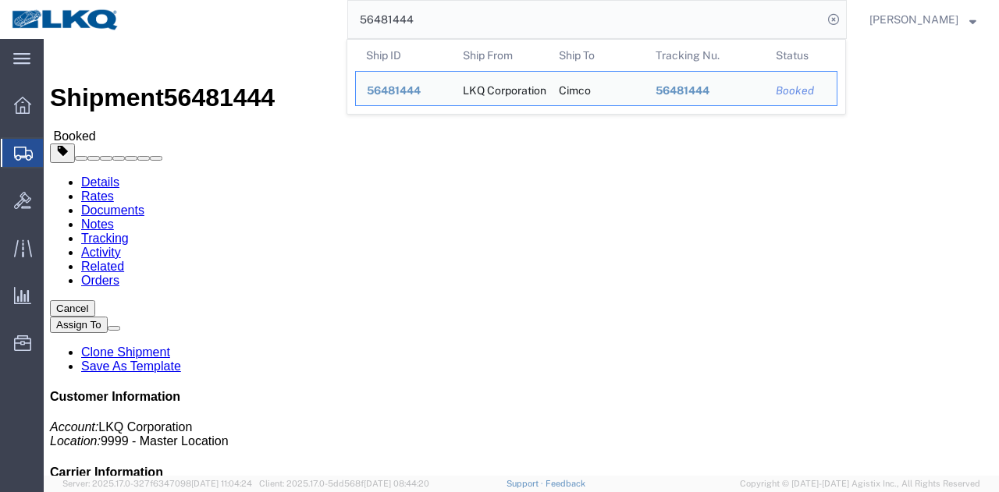
click div "Leg 1 - Truckload Vehicle 1: Standard Dry Van (53 Feet) Number of trucks: 1"
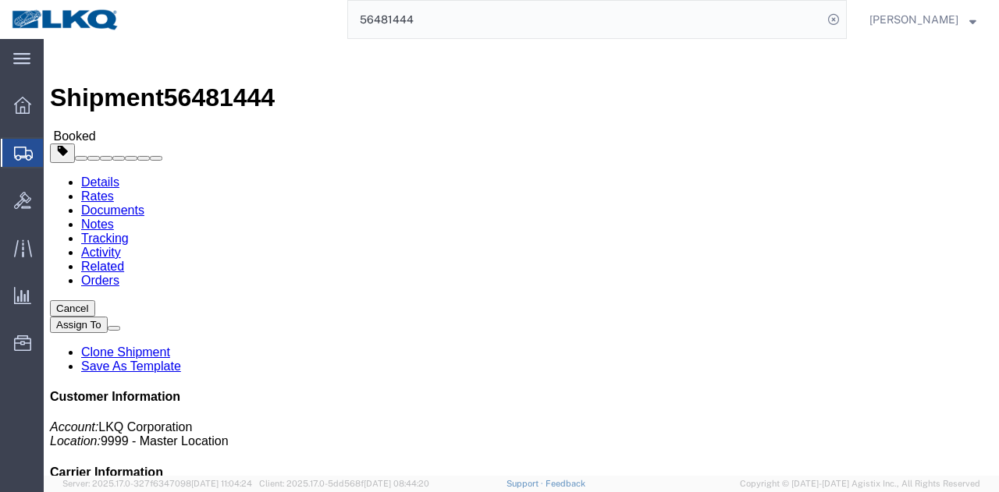
click link "Activity"
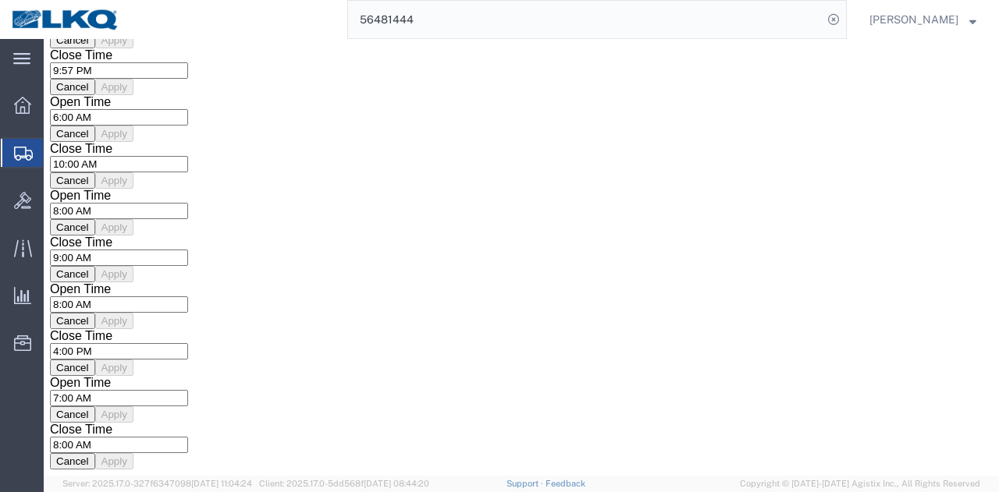
scroll to position [7849, 0]
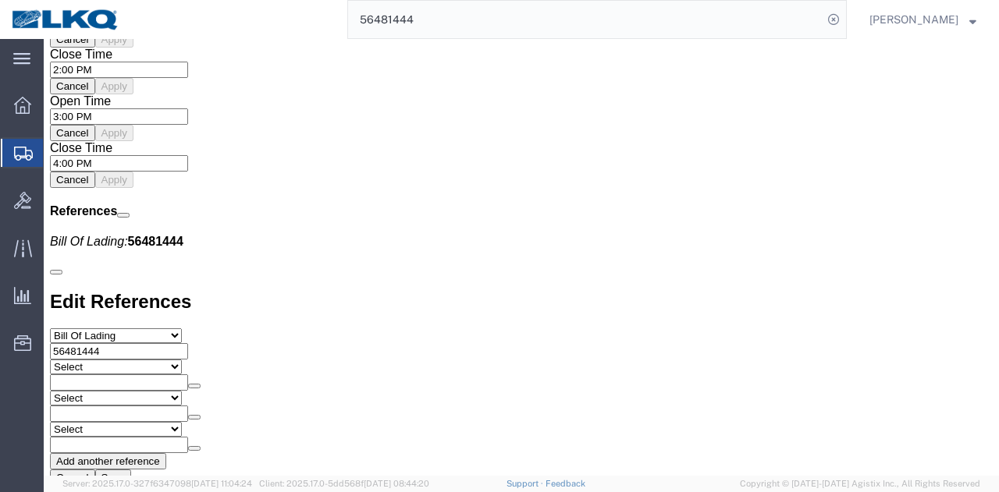
scroll to position [1470, 0]
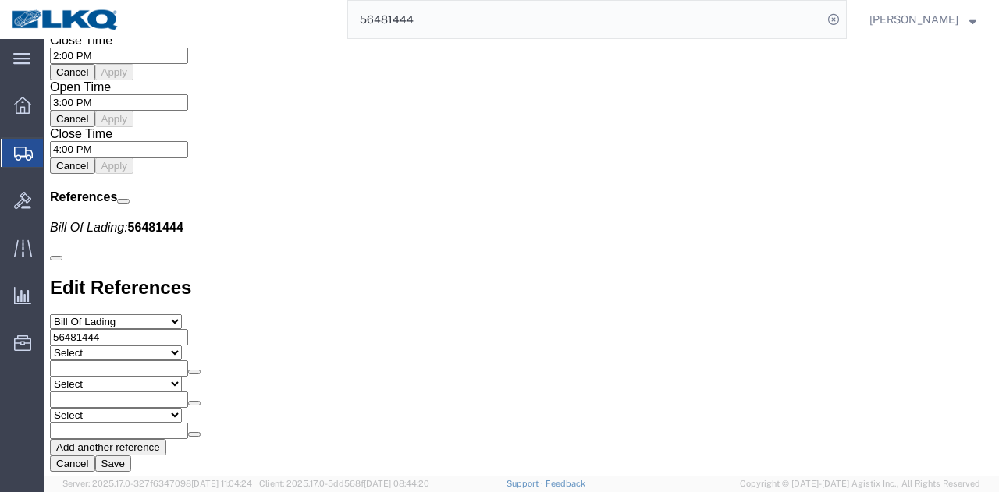
click at [640, 12] on input "56481444" at bounding box center [585, 19] width 475 height 37
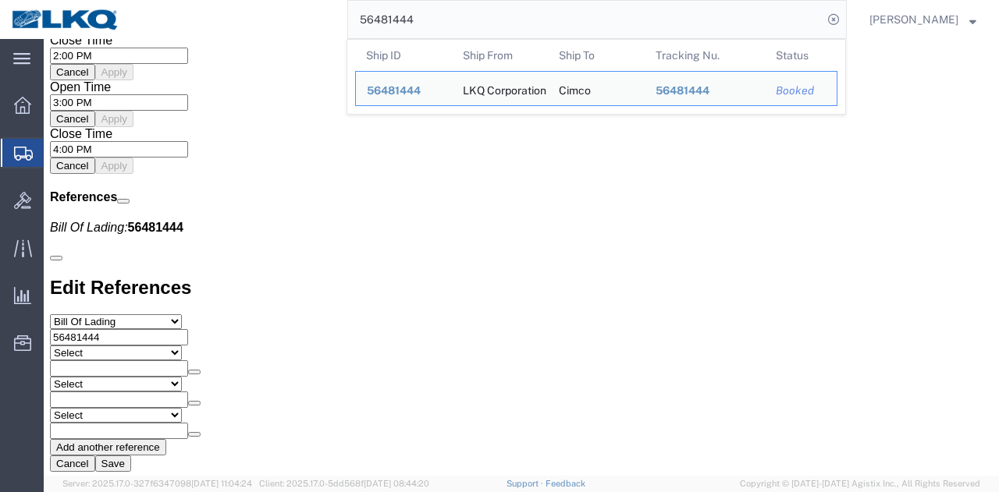
paste input "315656"
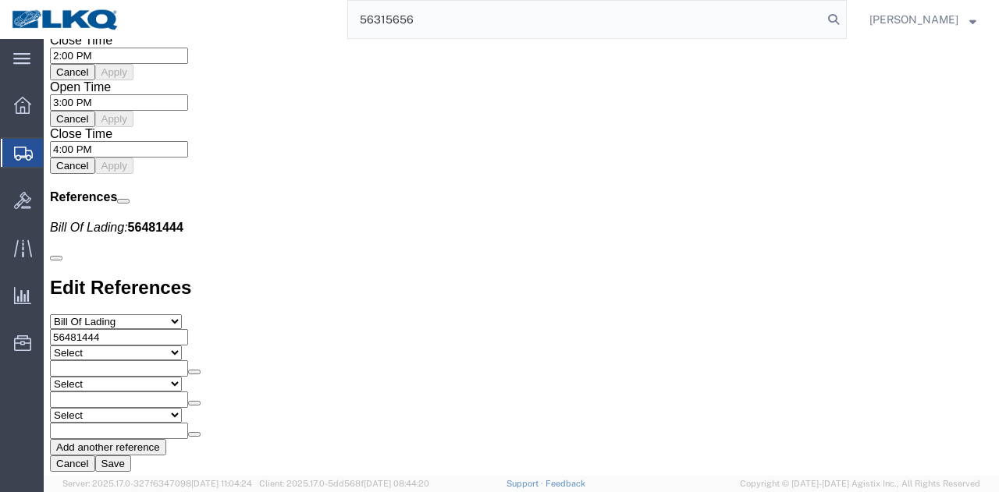
type input "56315656"
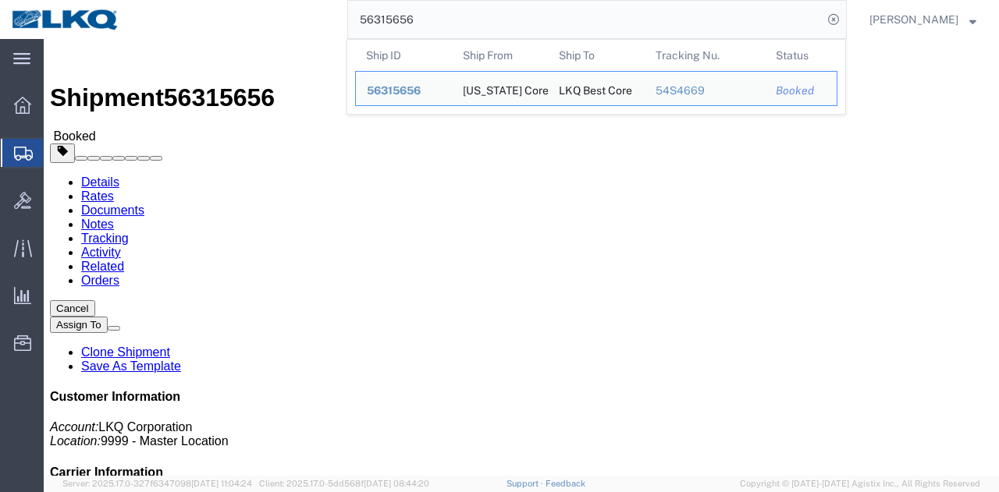
click div "Ship From California Core (Marc Metzger) 1769 405 S. WANAMAKER Ontario, CA 9176…"
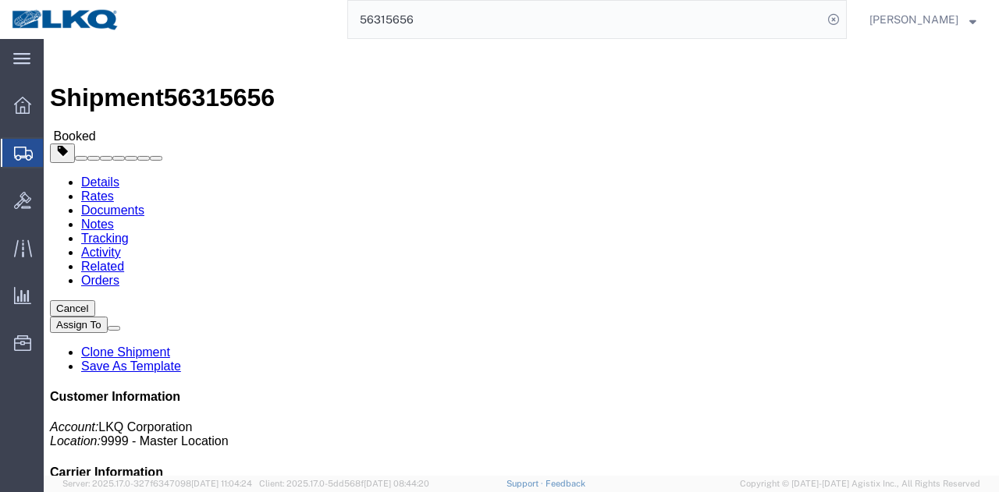
click button "Cancel"
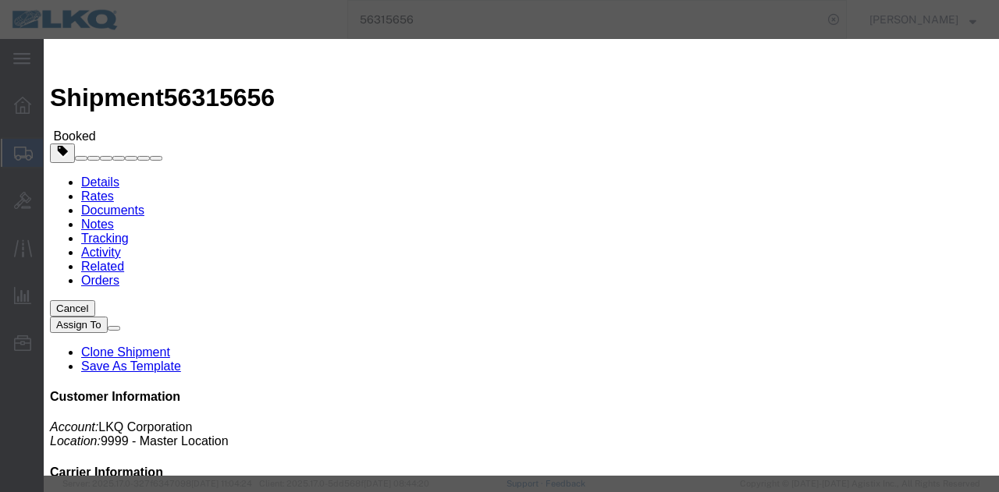
click button "Yes"
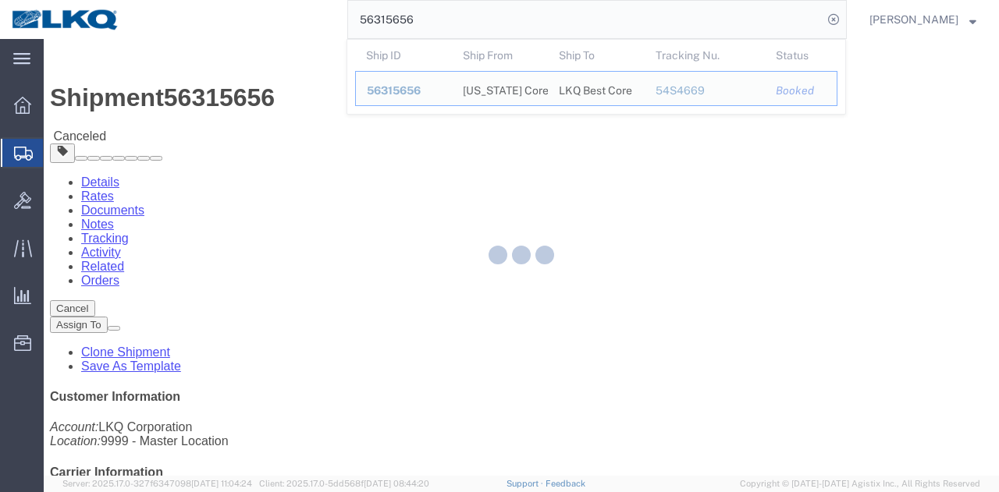
click at [553, 17] on input "56315656" at bounding box center [585, 19] width 475 height 37
paste input "4"
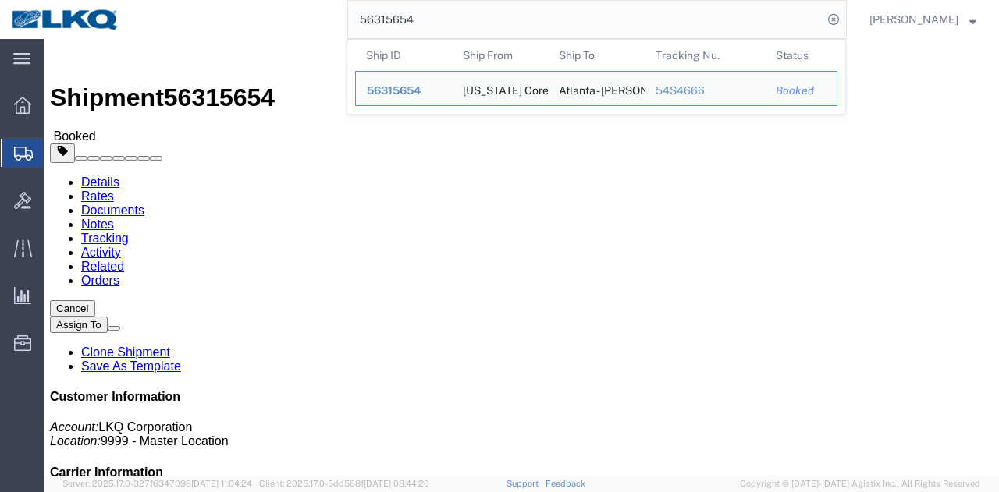
click div "Leg 1 - Rail Vehicle 1: Boxcar"
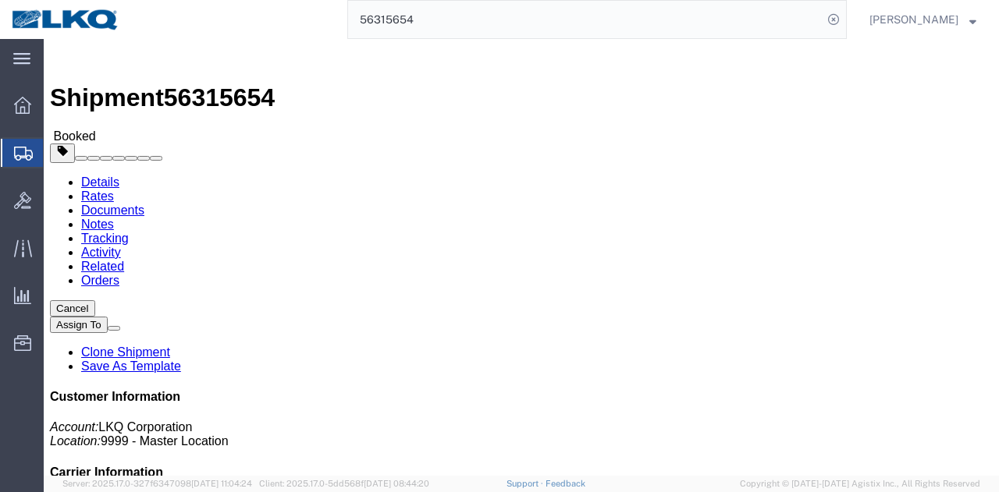
click span "button"
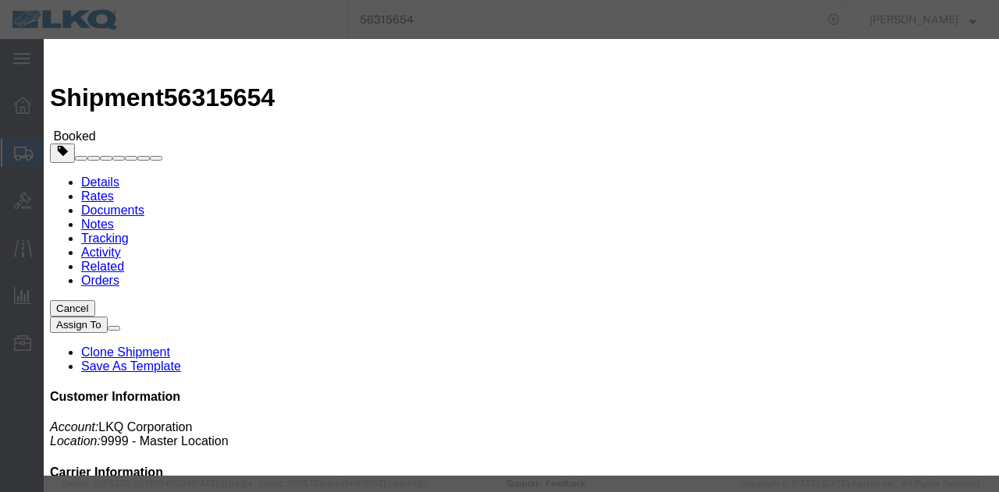
click div "Sep 01 2025 7:00 AM"
click button "Apply"
click button "Save"
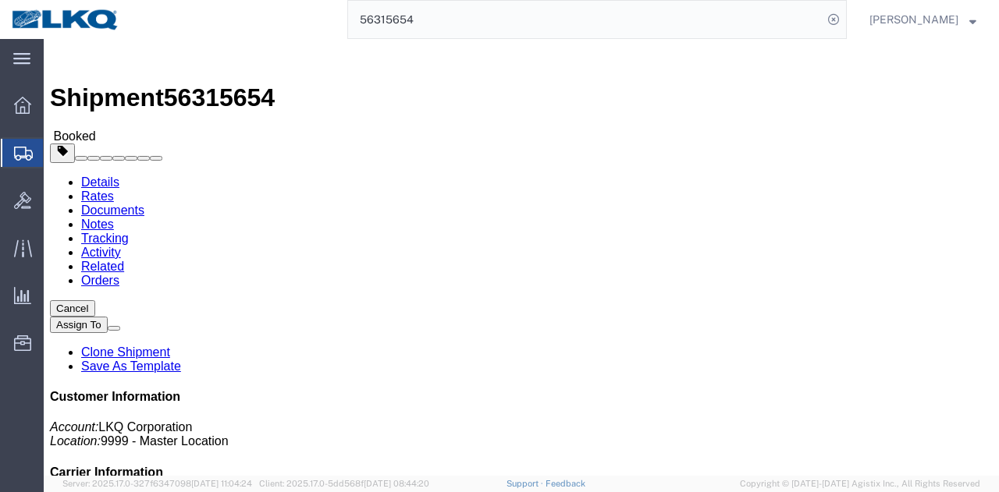
click button "Close"
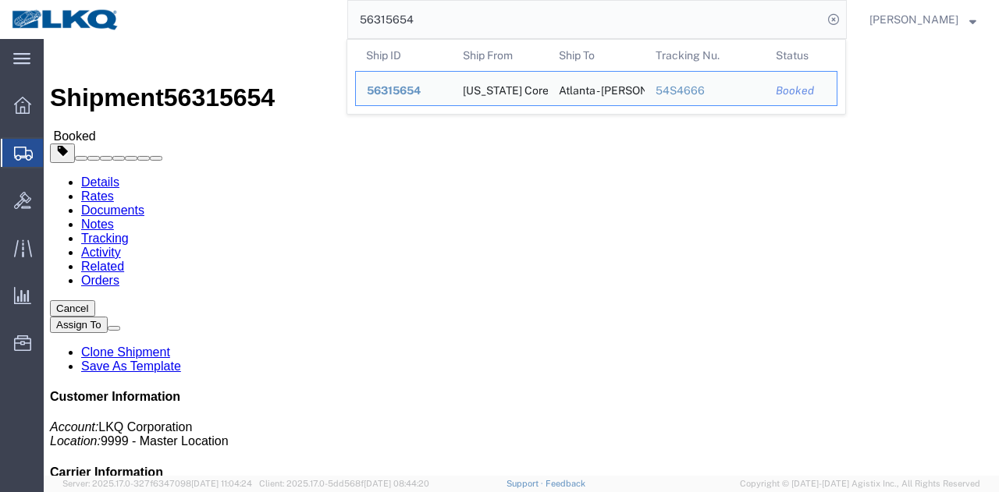
click at [599, 26] on input "56315654" at bounding box center [585, 19] width 475 height 37
paste input "522402"
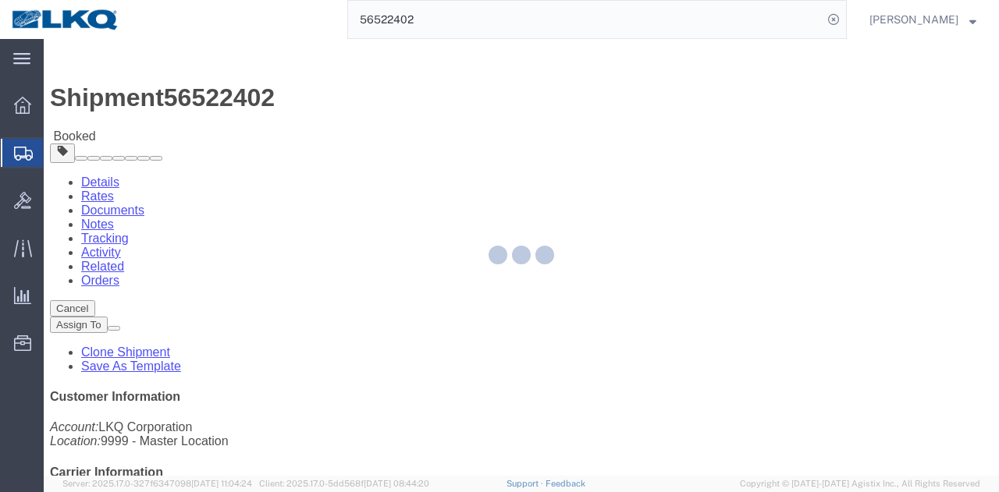
click at [633, 286] on div at bounding box center [521, 257] width 955 height 437
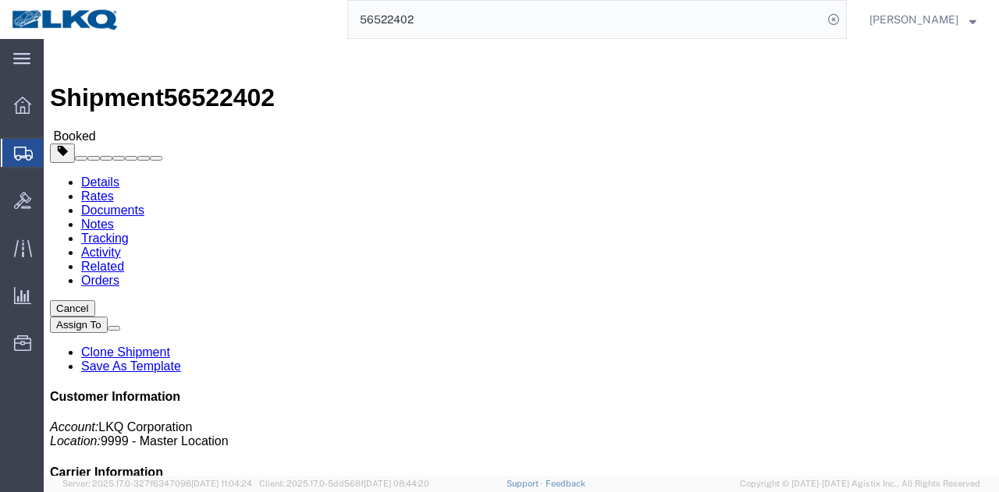
click address "LKQ Corporation (KENNETH DILLARD) 3064 1700 Westgate Pkwy SW Atlanta, GA 30336 …"
copy address "3064"
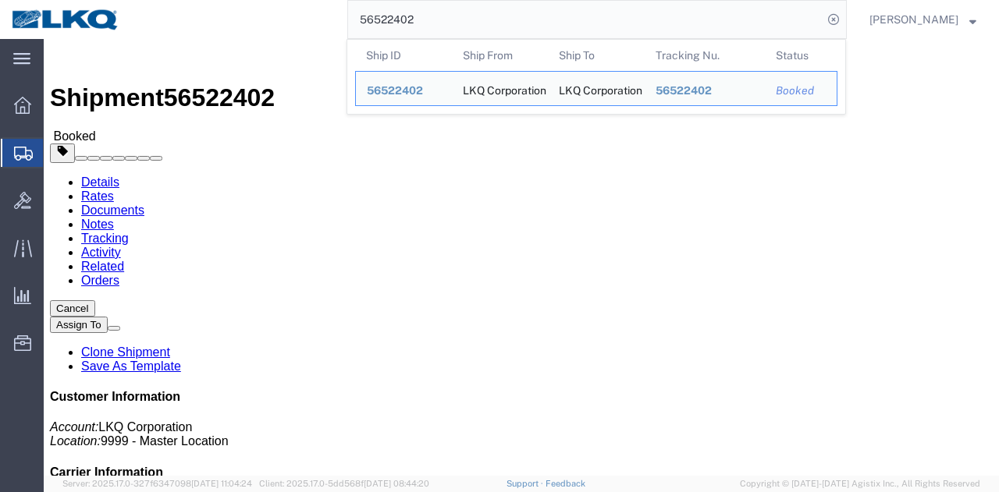
click at [588, 2] on input "56522402" at bounding box center [585, 19] width 475 height 37
paste input "481444"
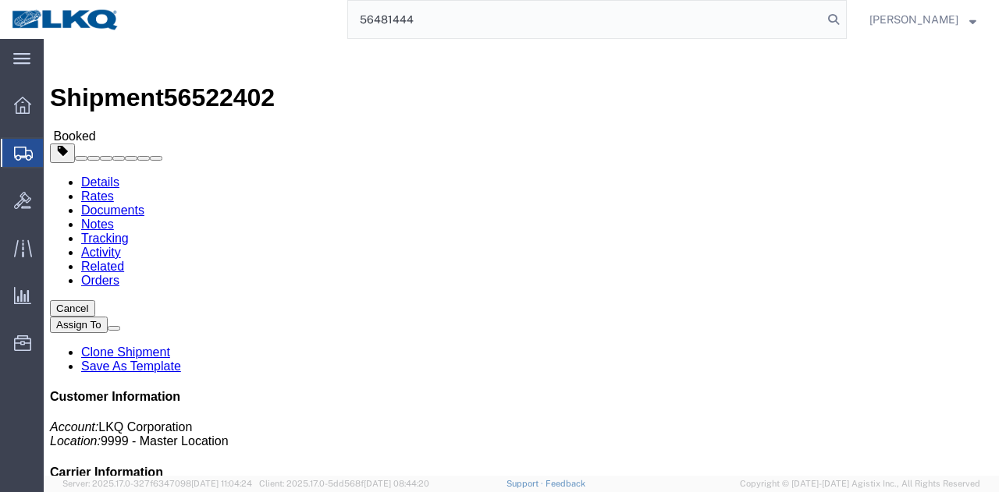
type input "56481444"
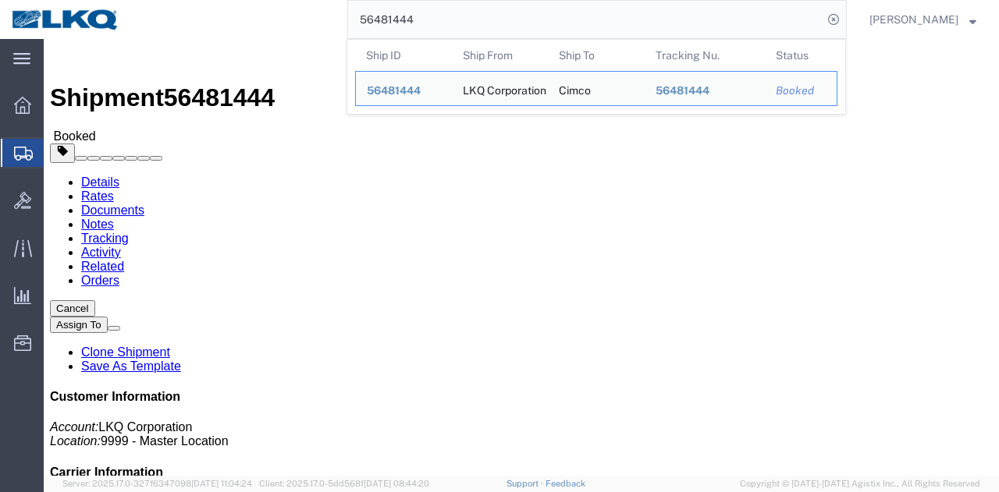
click span "button"
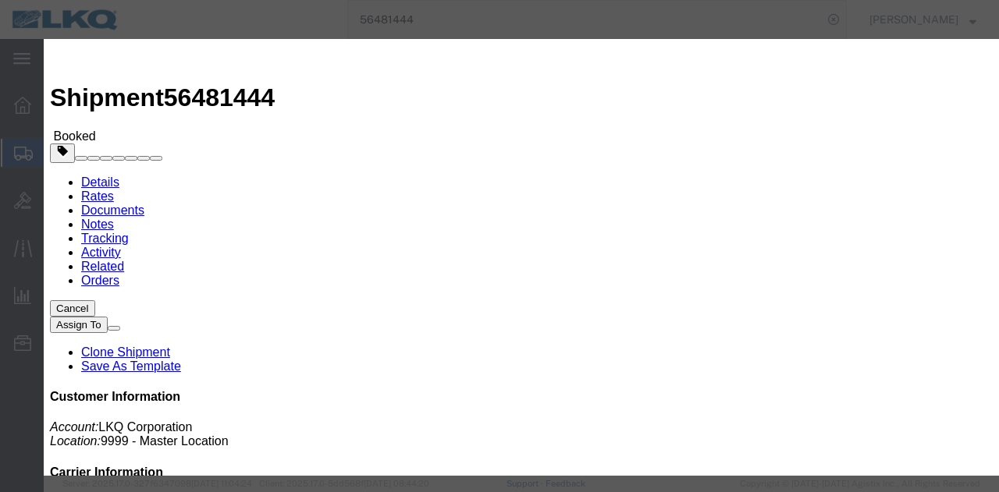
click div "Aug 19 2025 9:00 AM"
click button "Apply"
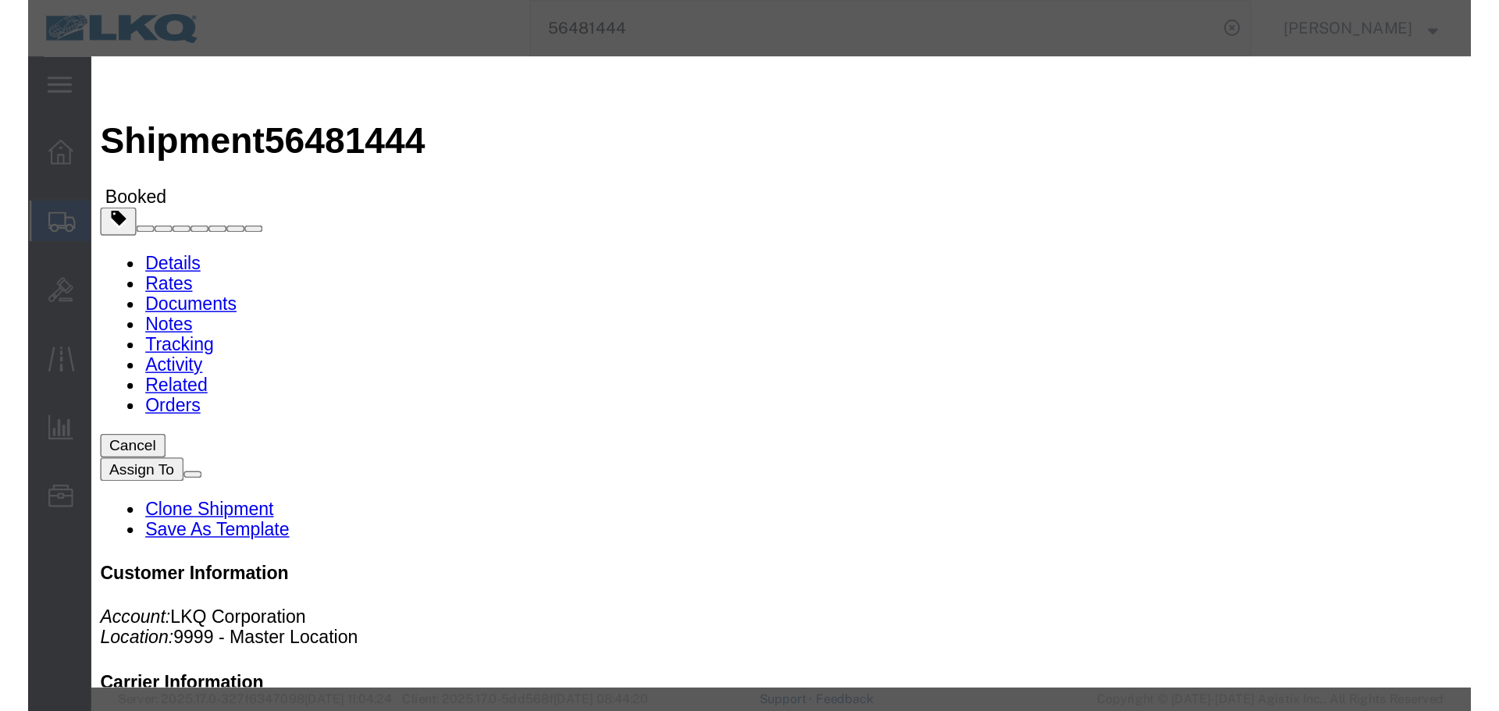
scroll to position [0, 0]
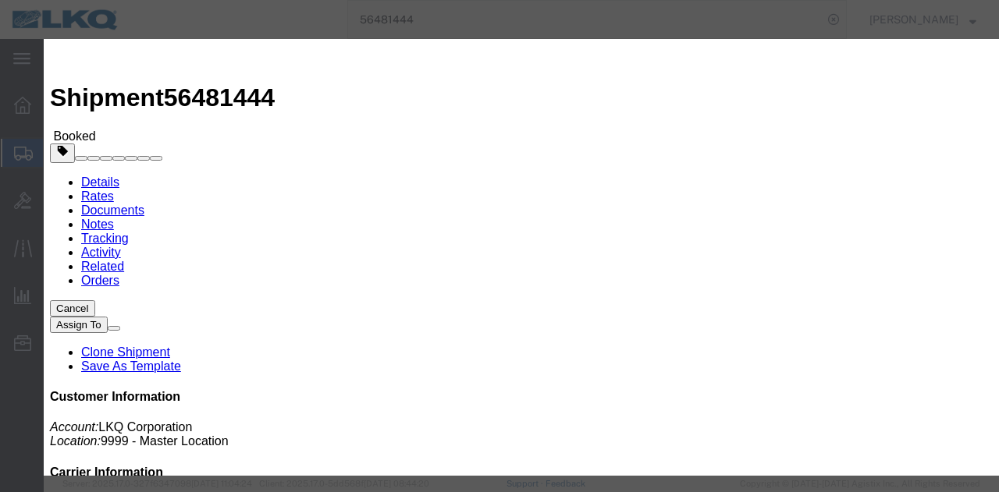
click button "Save"
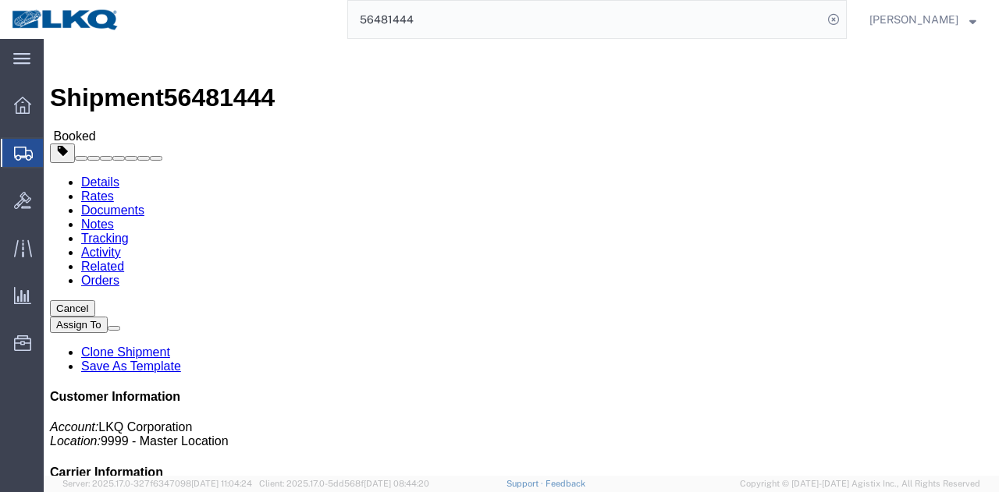
click button "Close"
click div "Ship From LKQ Corporation (Diane Sosack) 1246 700 East 21st street North Wichit…"
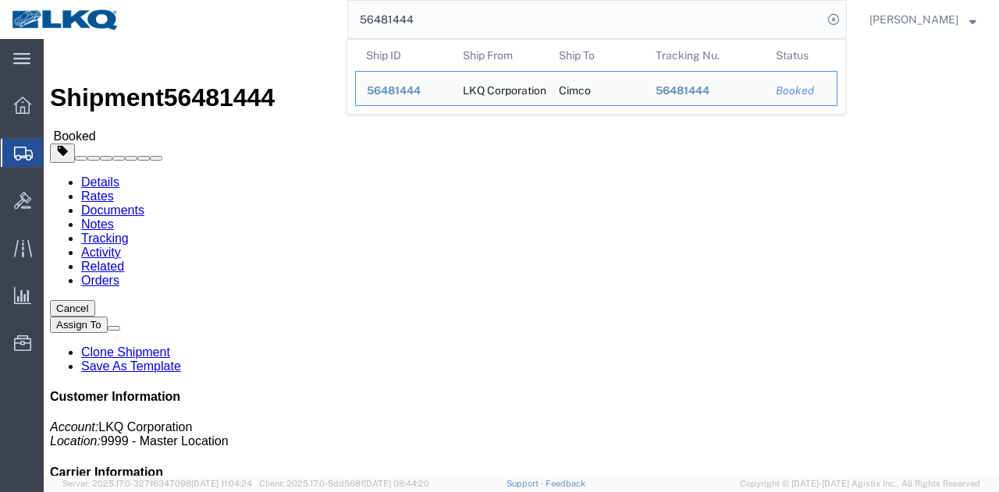
click at [665, 19] on input "56481444" at bounding box center [585, 19] width 475 height 37
paste input "98990"
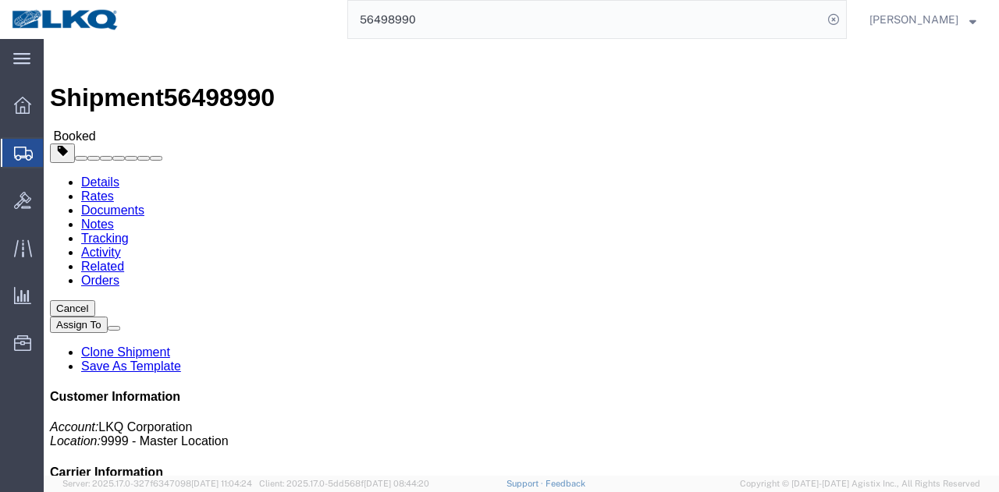
click h4 "Routing & Vehicle Information"
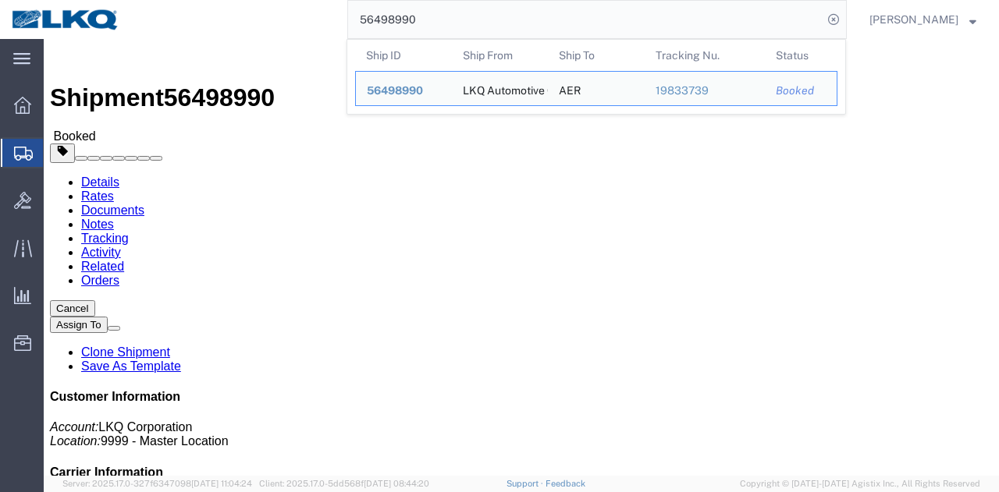
click at [532, 18] on input "56498990" at bounding box center [585, 19] width 475 height 37
paste input "6962"
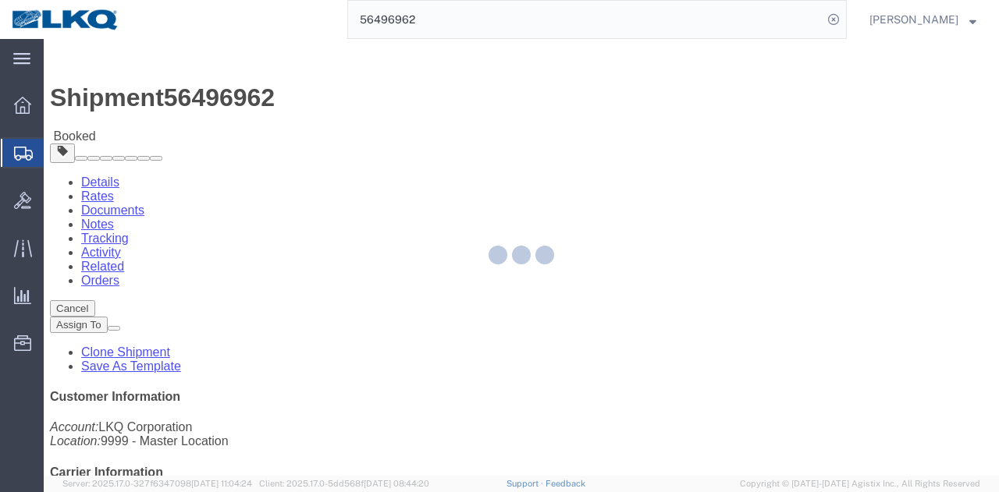
click at [692, 270] on div at bounding box center [521, 257] width 955 height 437
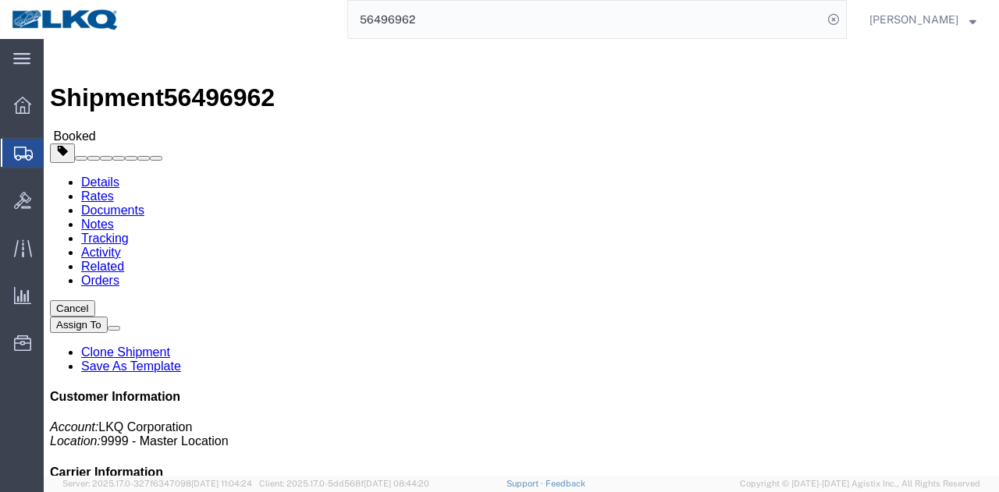
click div "Leg 1 - Truckload Vehicle 1: Standard Dry Van (53 Feet) Number of trucks: 1"
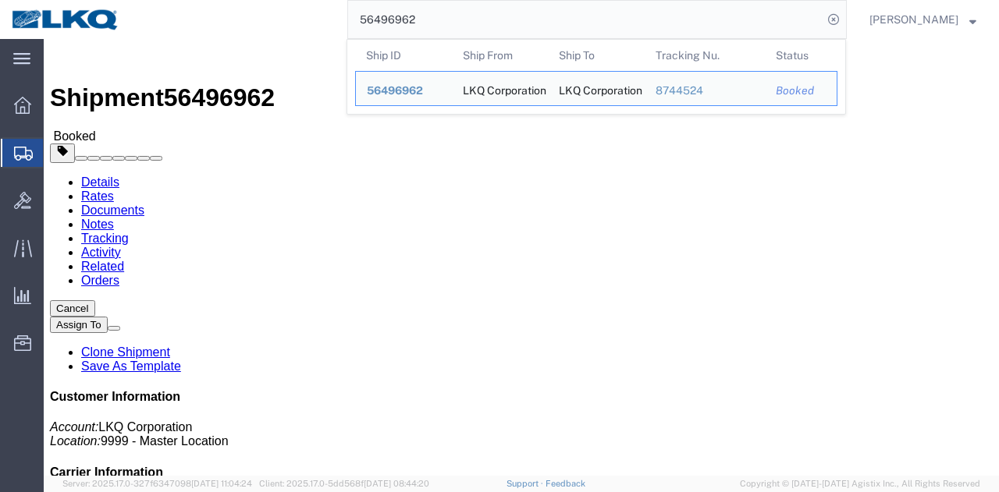
click at [661, 15] on input "56496962" at bounding box center [585, 19] width 475 height 37
paste input "86929"
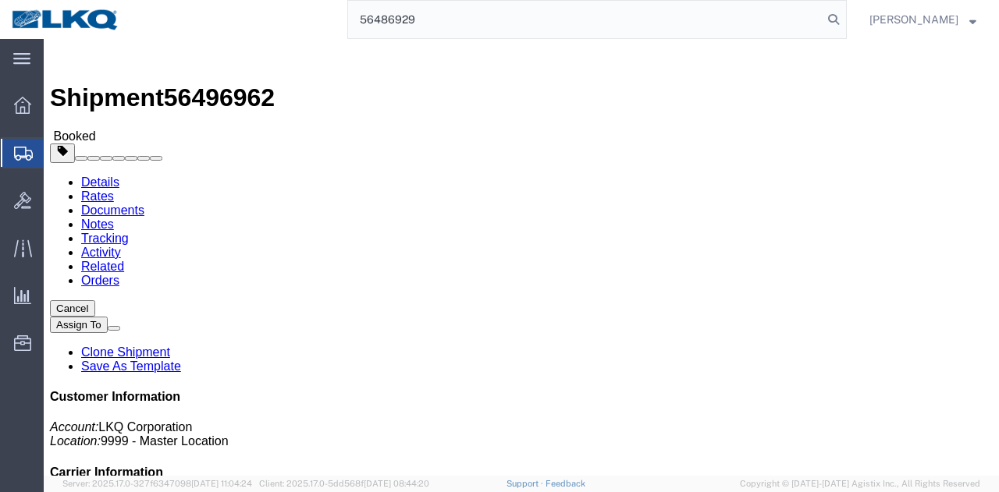
type input "56486929"
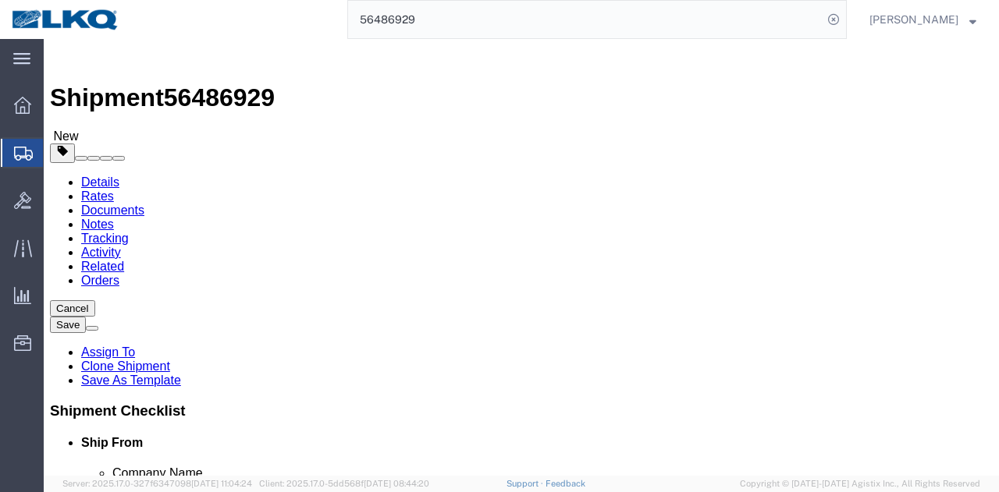
select select "27624"
select select "27634"
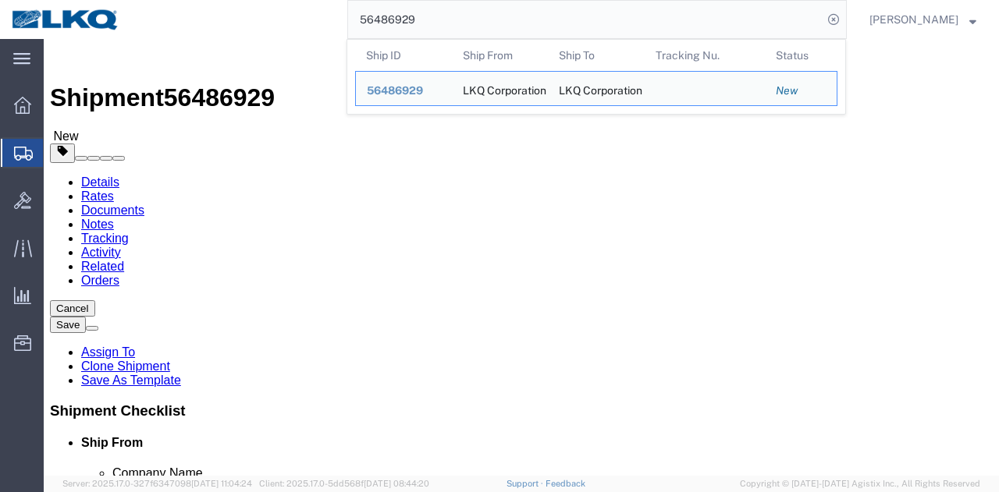
click at [518, 27] on input "56486929" at bounding box center [585, 19] width 475 height 37
paste input "526150"
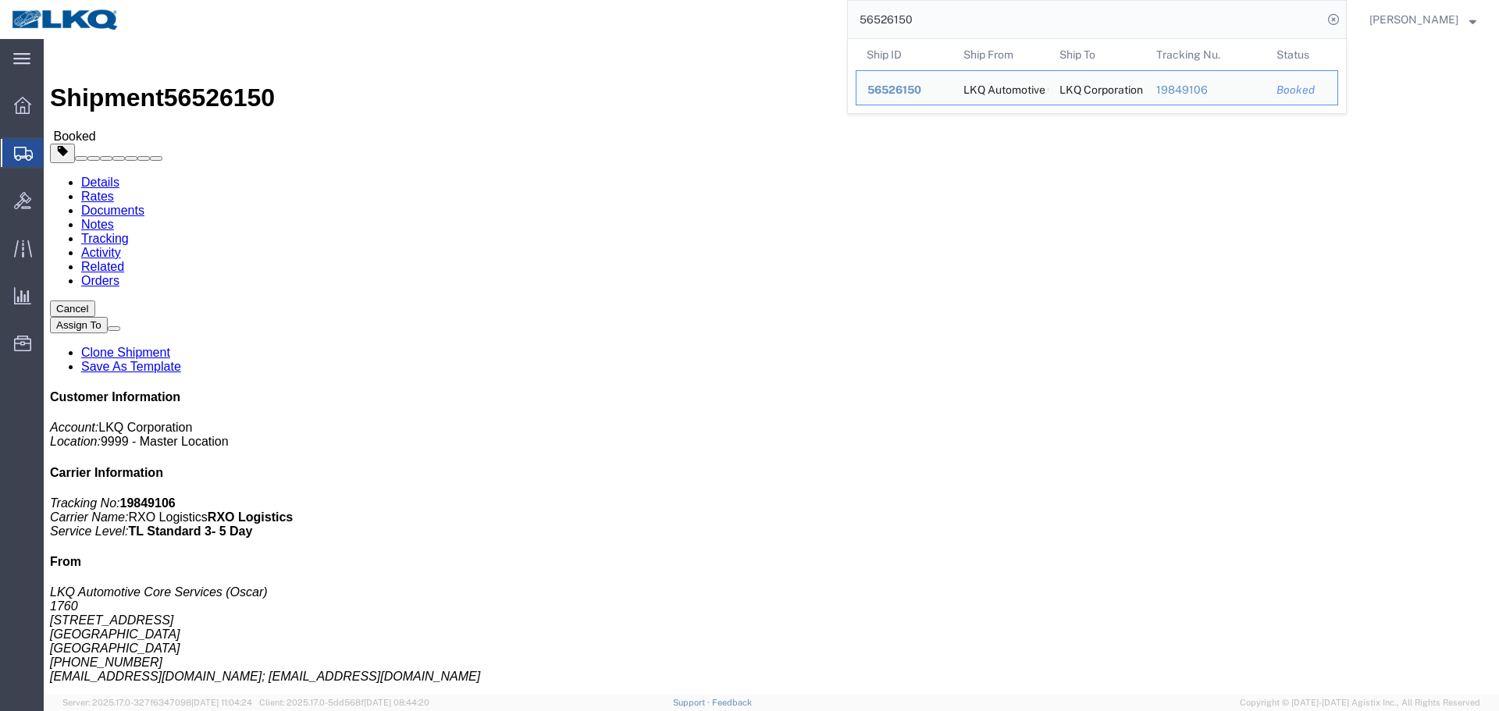
click at [998, 4] on input "56526150" at bounding box center [1085, 19] width 475 height 37
paste input "498990"
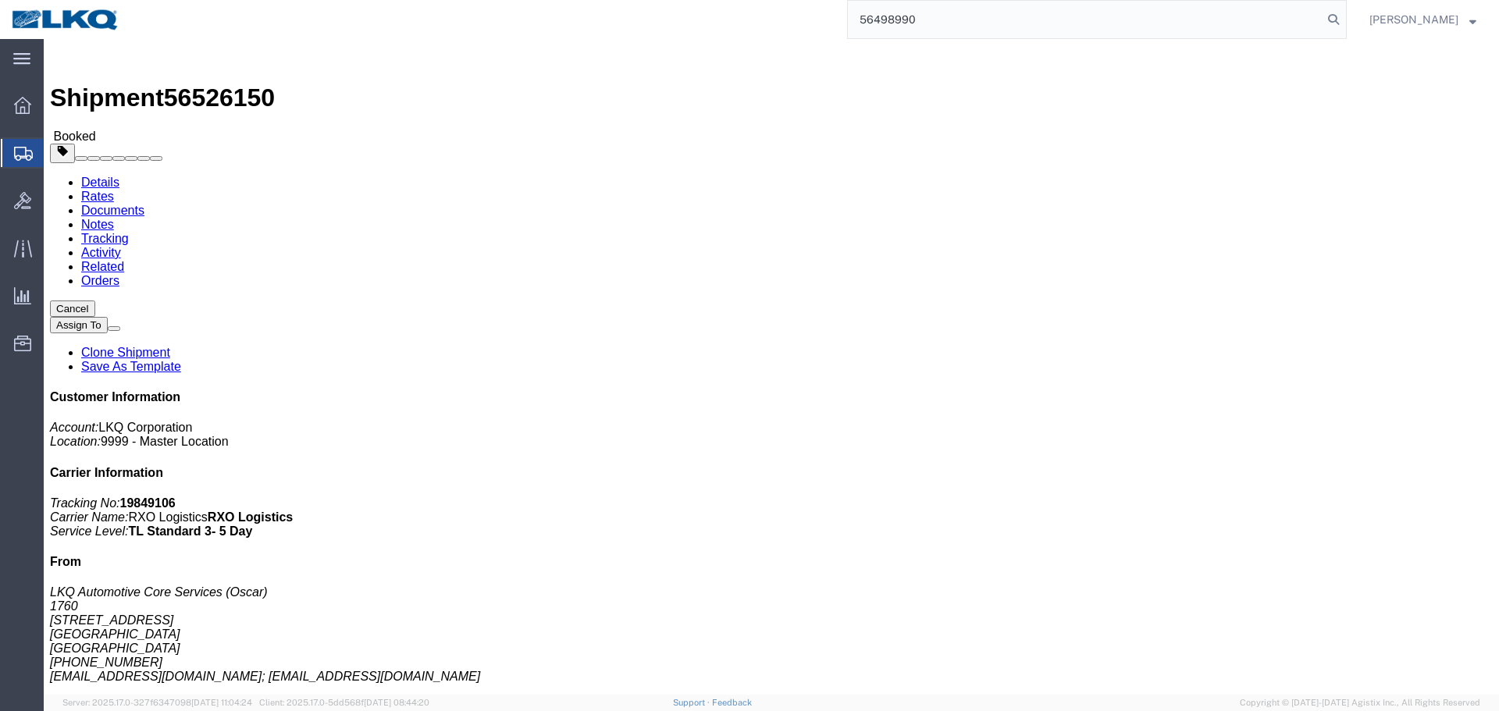
type input "56498990"
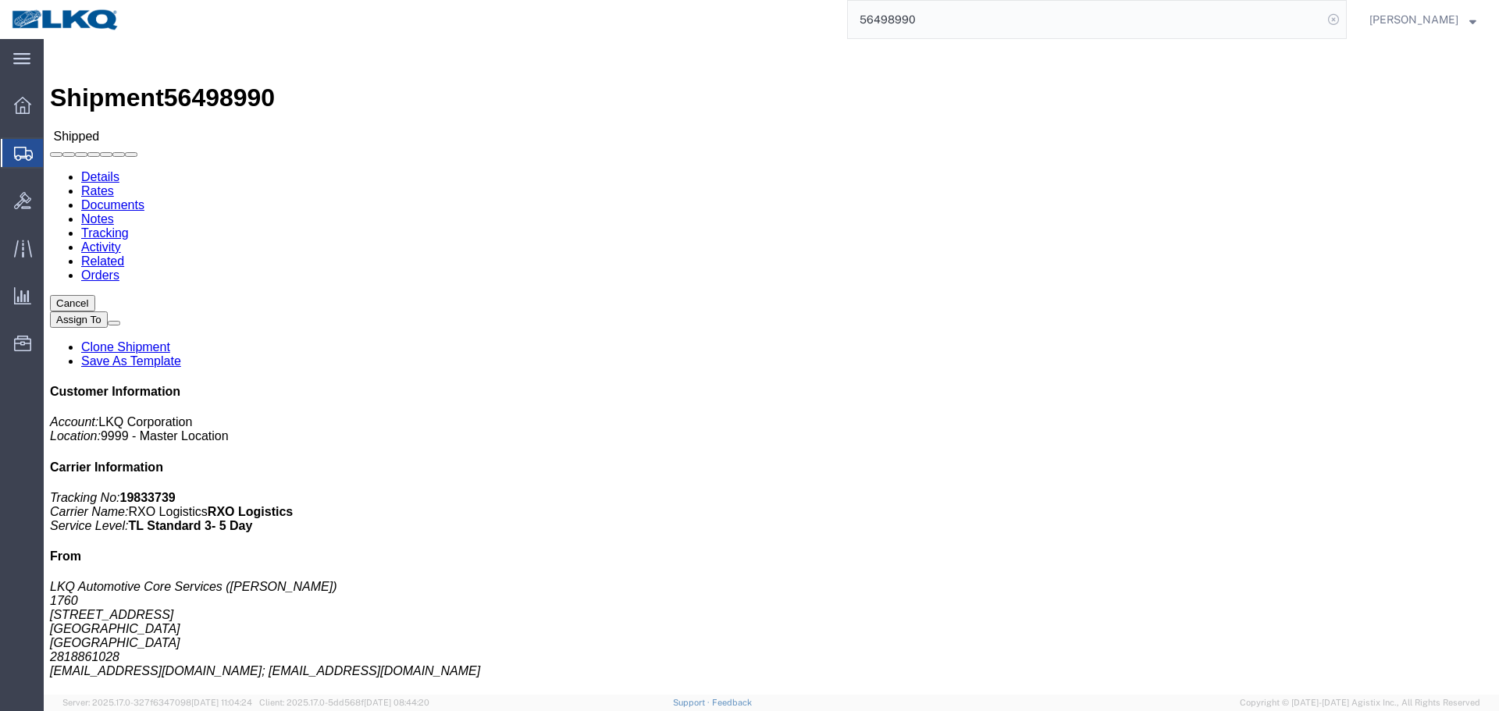
drag, startPoint x: 871, startPoint y: 709, endPoint x: 1334, endPoint y: 16, distance: 834.1
click div "Shipment Detail Ship From LKQ Automotive Core Services (Alfredo Canales) 1760 1…"
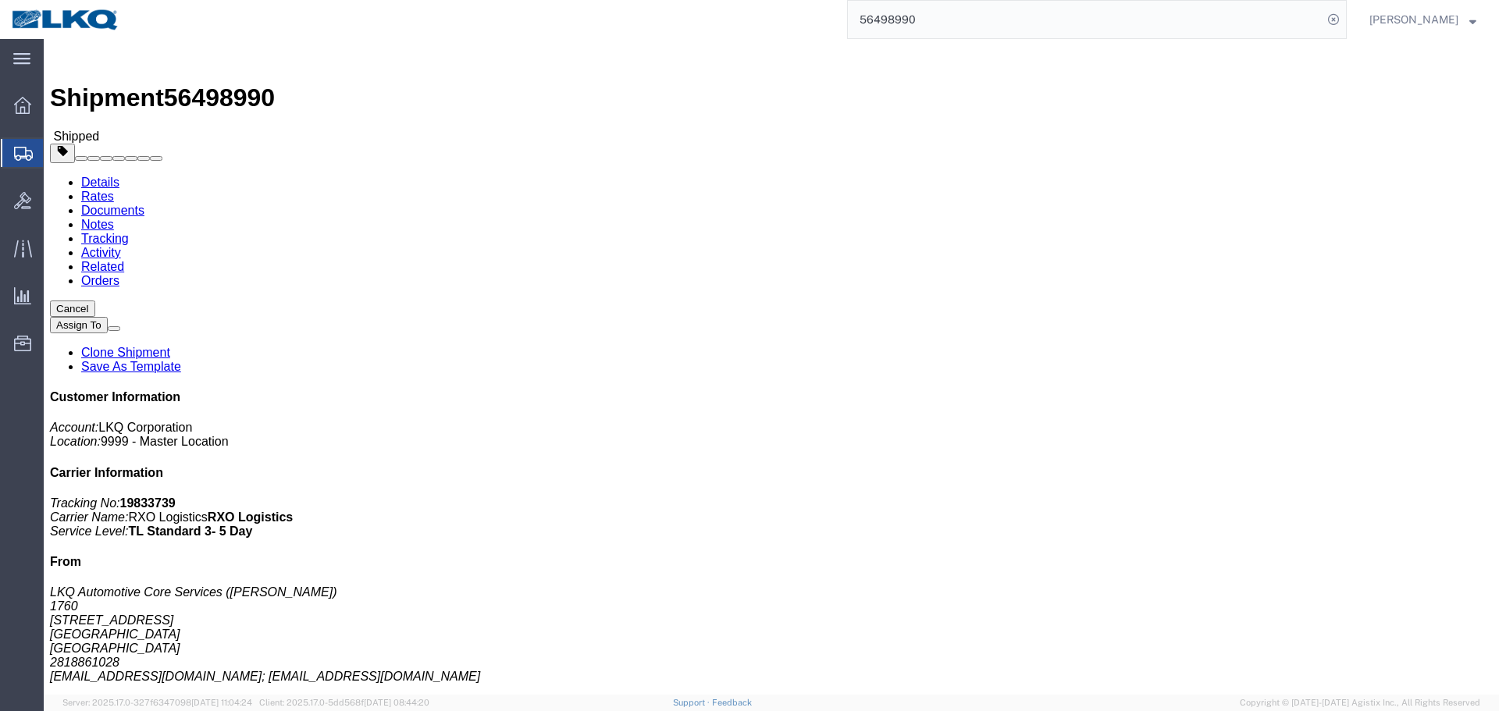
click div "Ship From LKQ Automotive Core Services (Alfredo Canales) 1760 1714 West Mout Ho…"
click h4 "Routing & Vehicle Information"
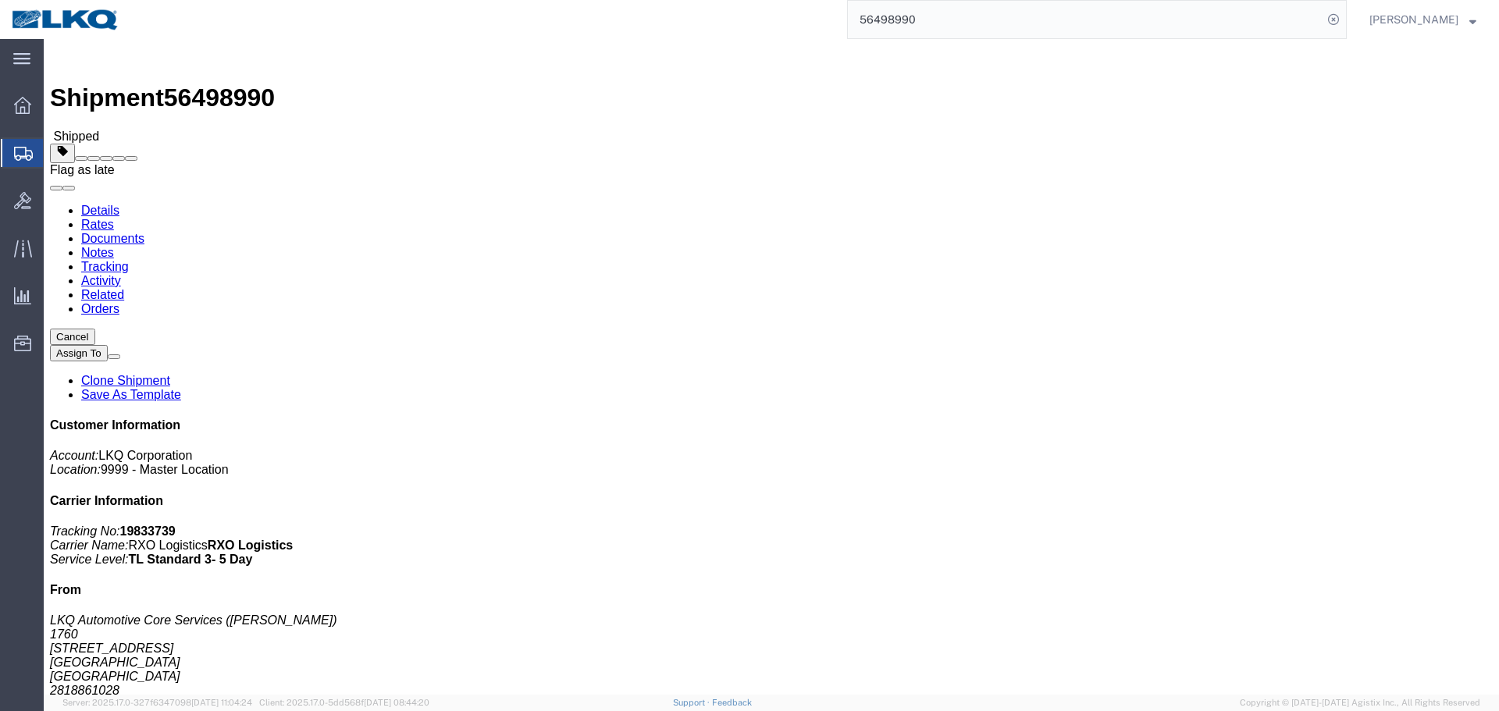
click span
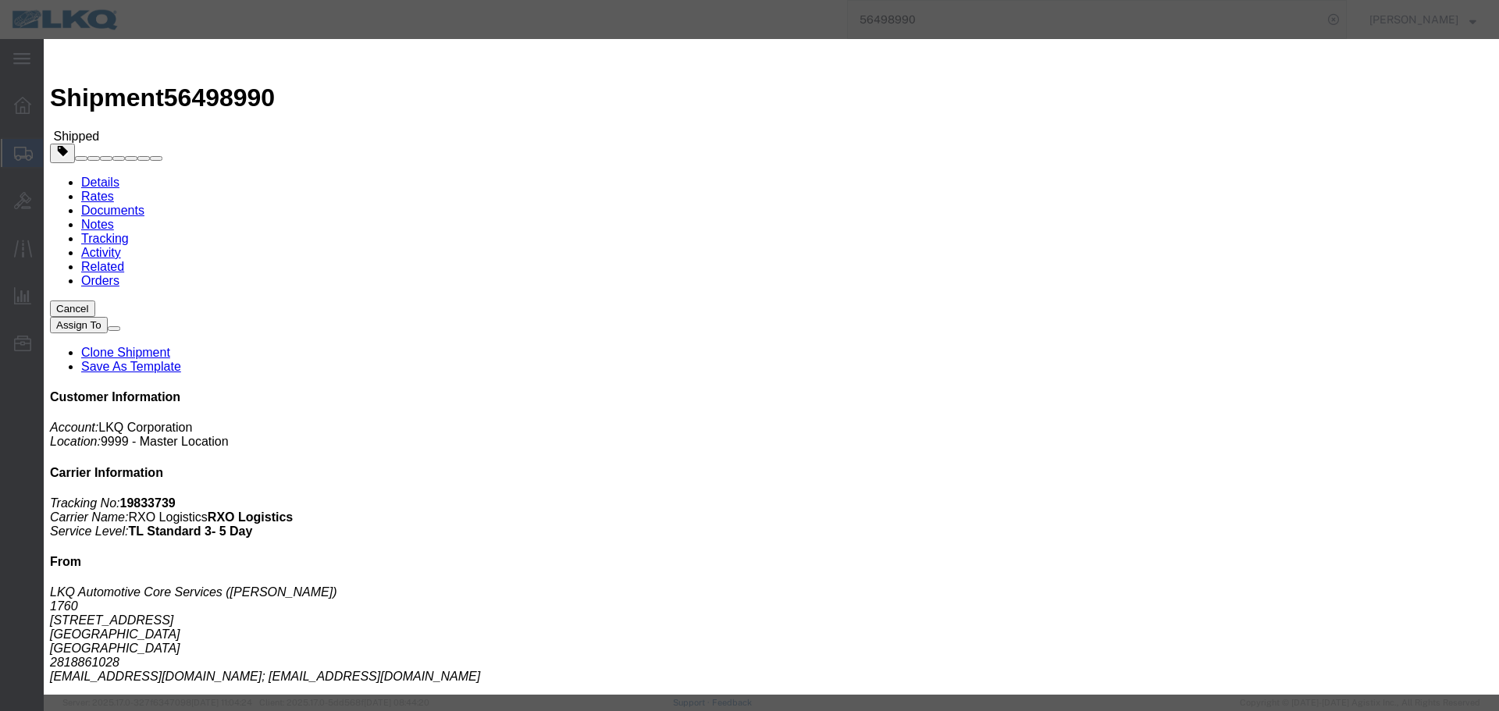
click select "Select Excused Not Excused"
select select "NOT_EXCUSED"
click select "Select Excused Not Excused"
click select "Select Bad Carrier Data Carrier Admin Error Delay Accident Driver Error Lack of…"
select select "DRIVER_ERROR"
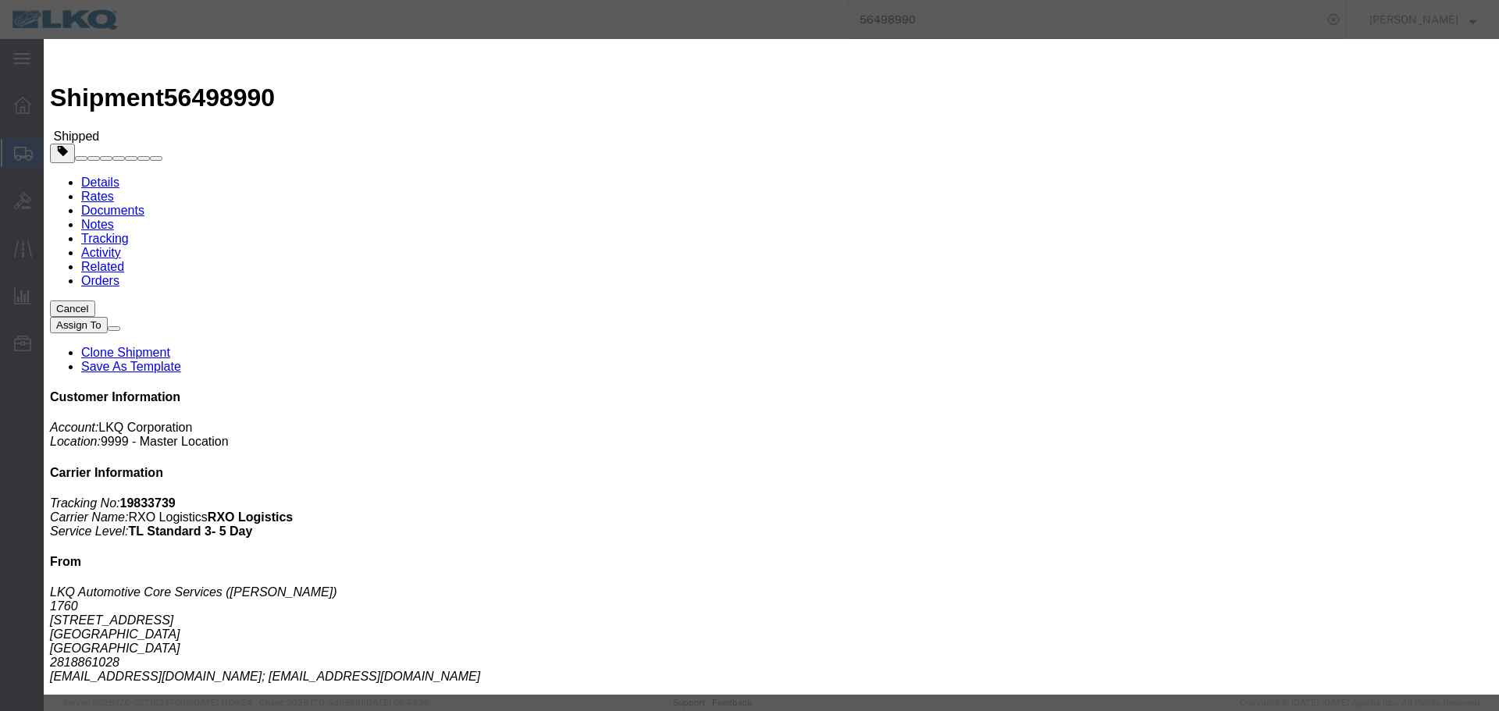
click select "Select Bad Carrier Data Carrier Admin Error Delay Accident Driver Error Lack of…"
click textarea
type textarea "08/19 deliveery"
click button "Save"
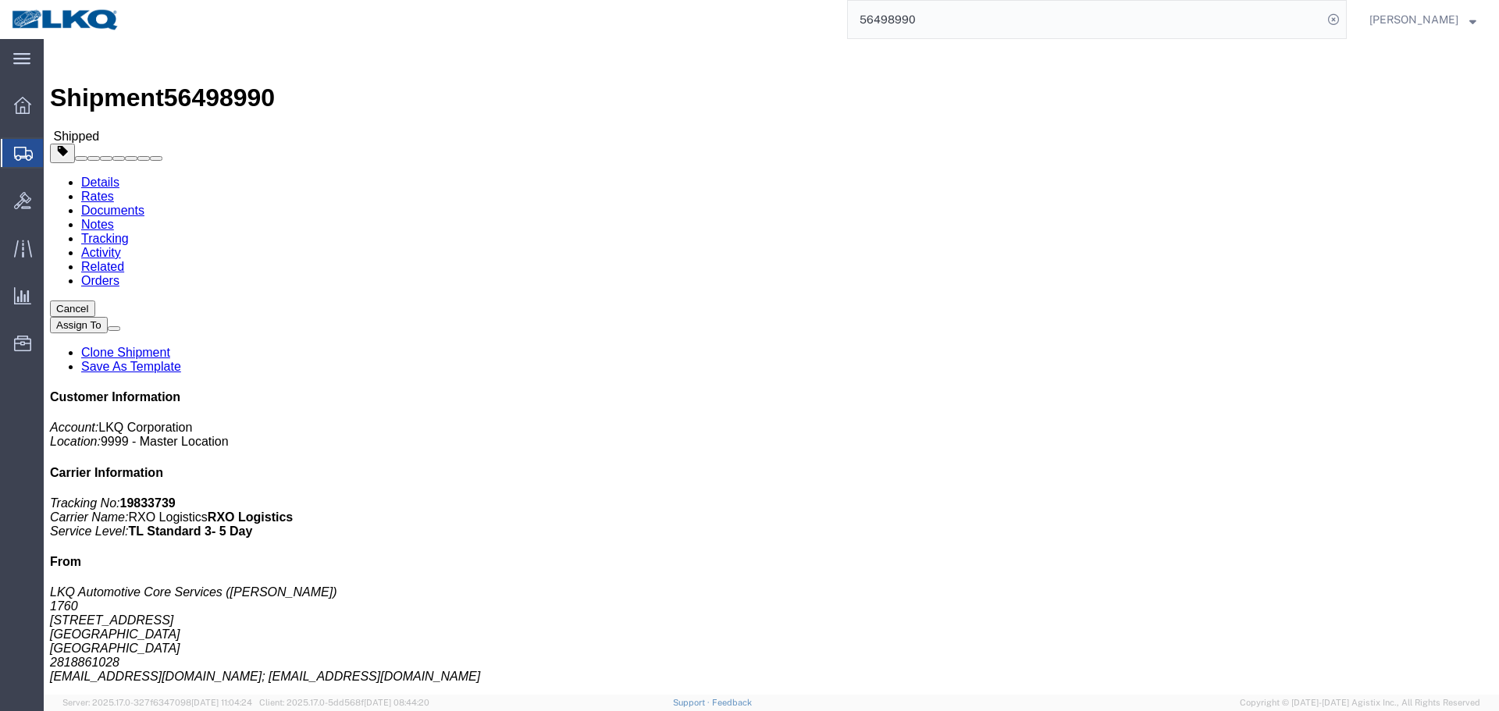
click at [998, 12] on input "56498990" at bounding box center [1085, 19] width 475 height 37
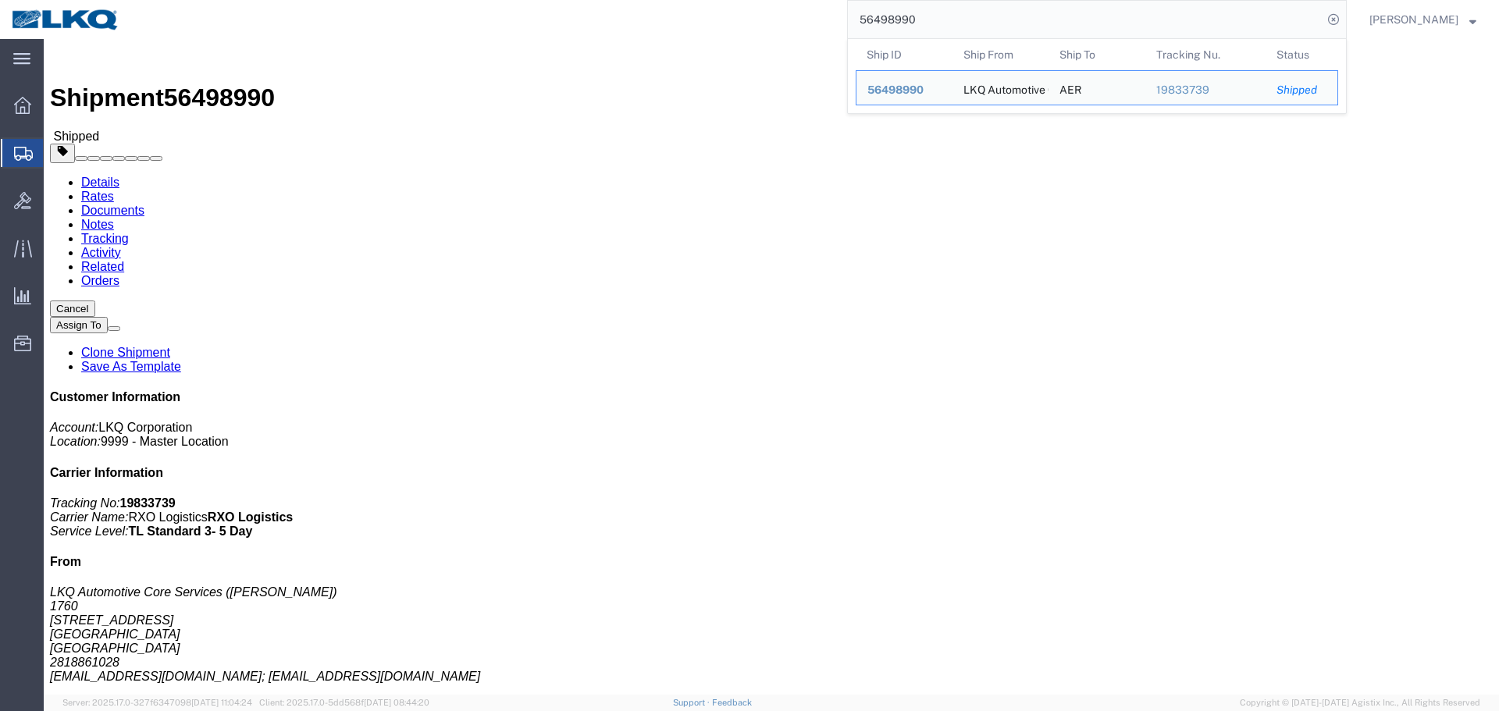
paste input "537098"
type input "56537098"
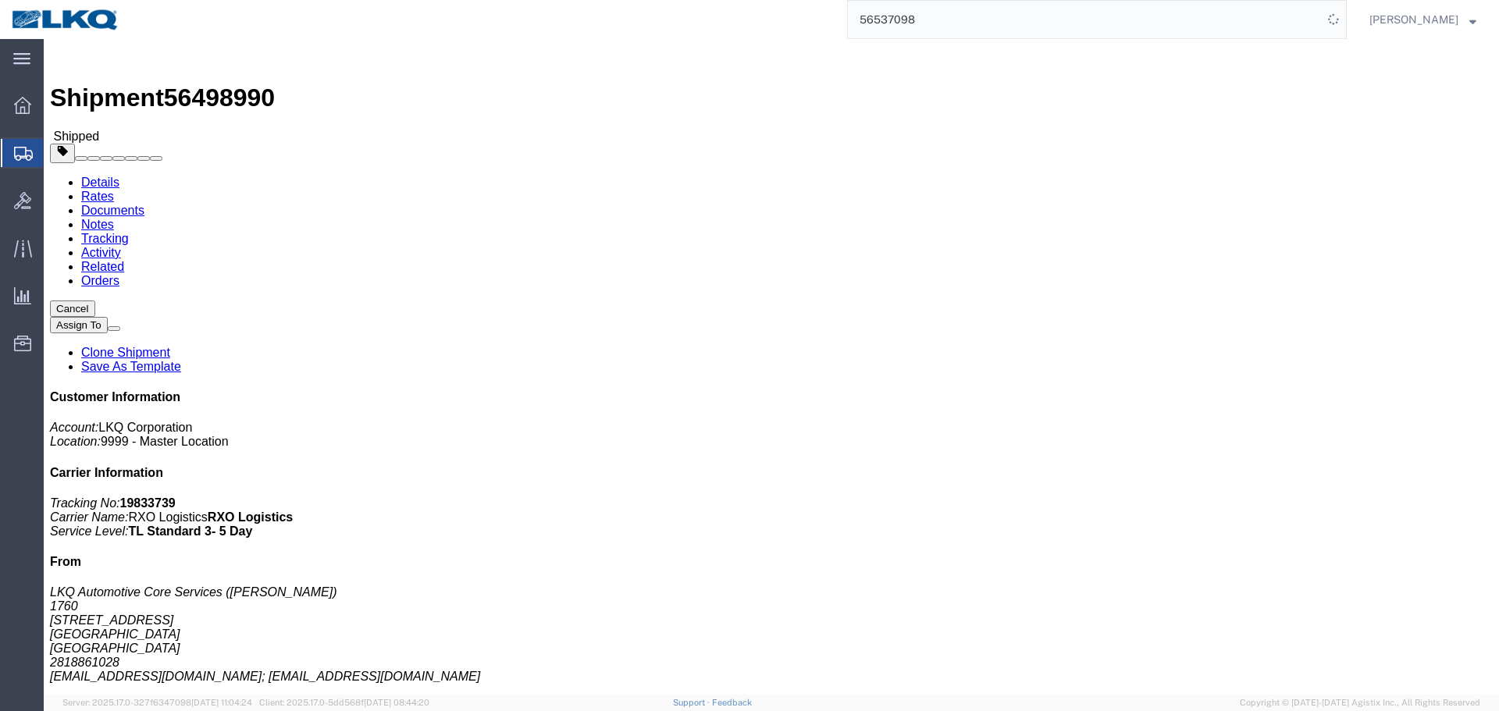
click div "Shipment 56498990 Shipped Details Rates Documents Notes Tracking Activity Relat…"
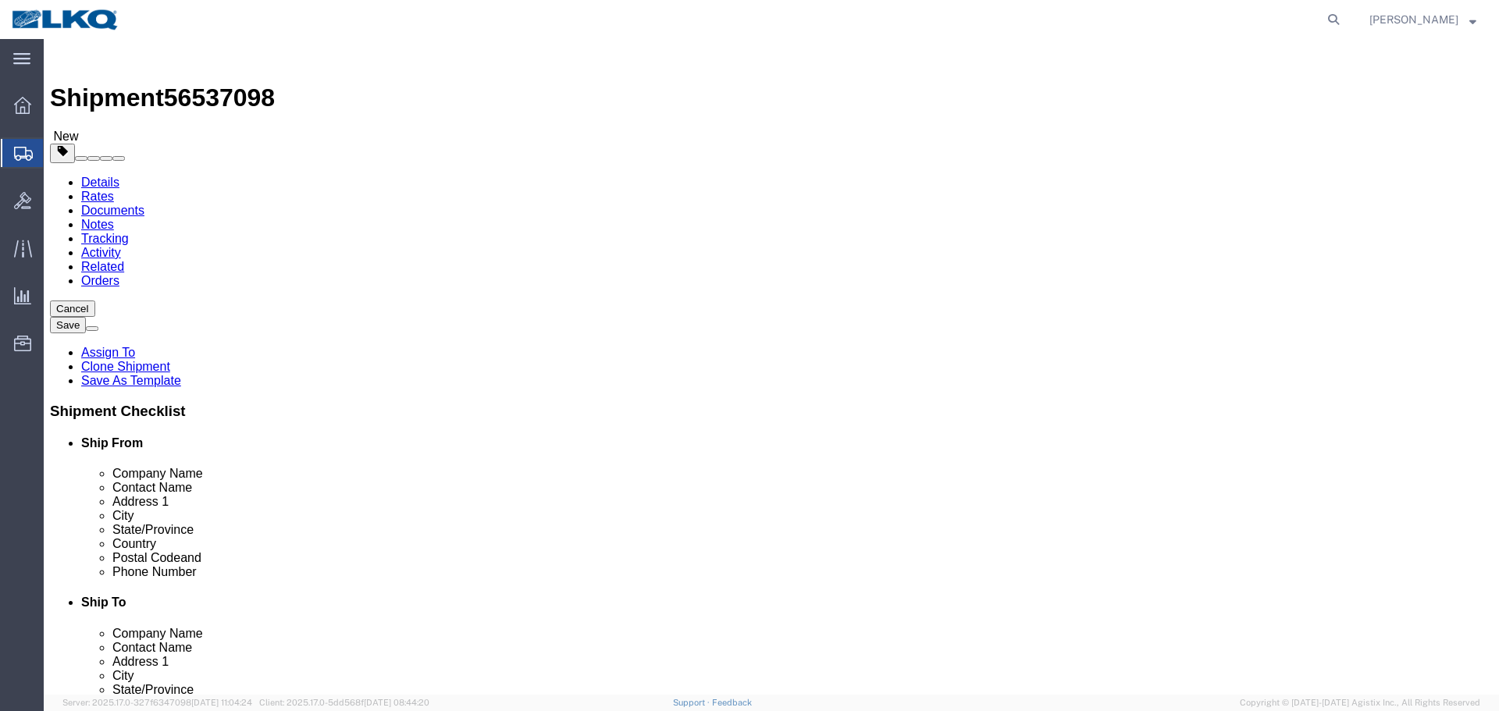
select select "27634"
select select
click button "Rate Shipment"
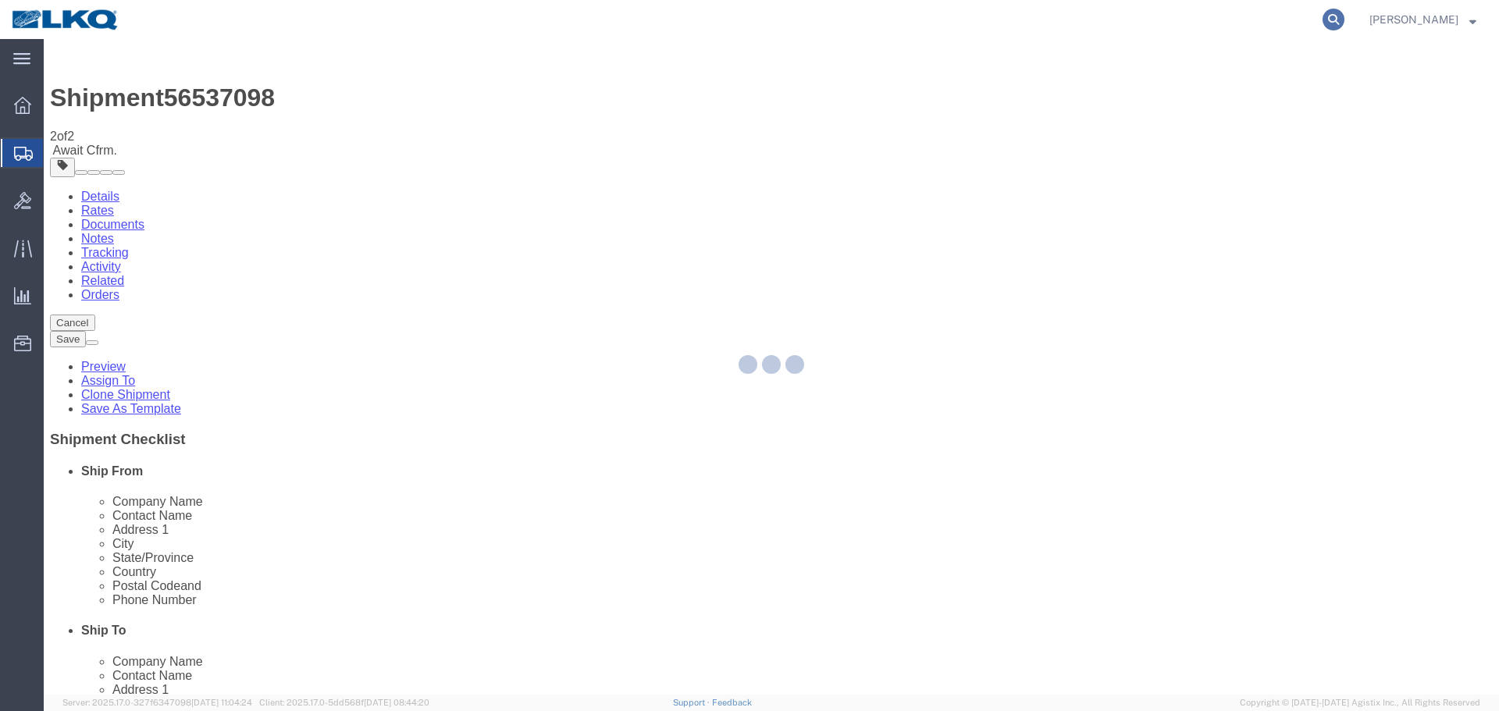
click at [1336, 21] on icon at bounding box center [1333, 20] width 22 height 22
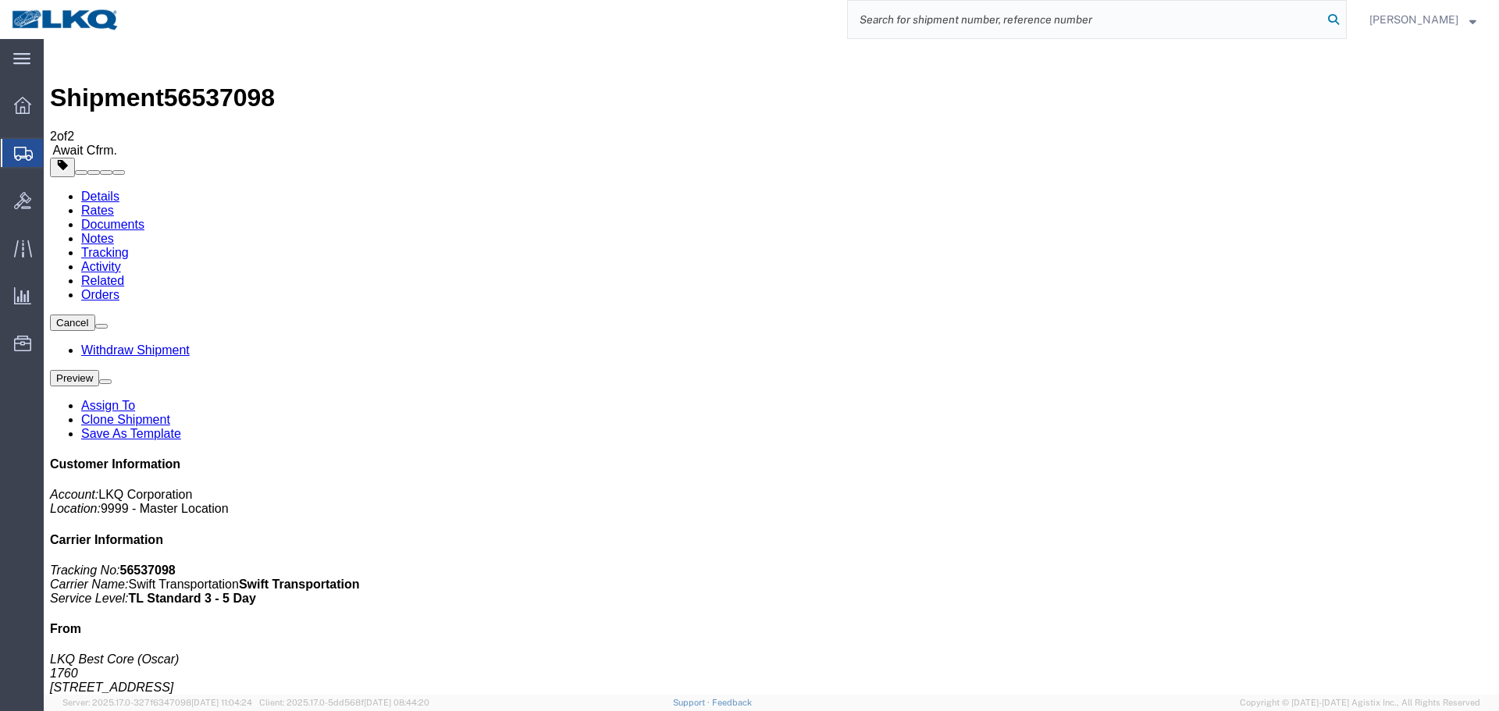
paste input "56537105"
type input "56537105"
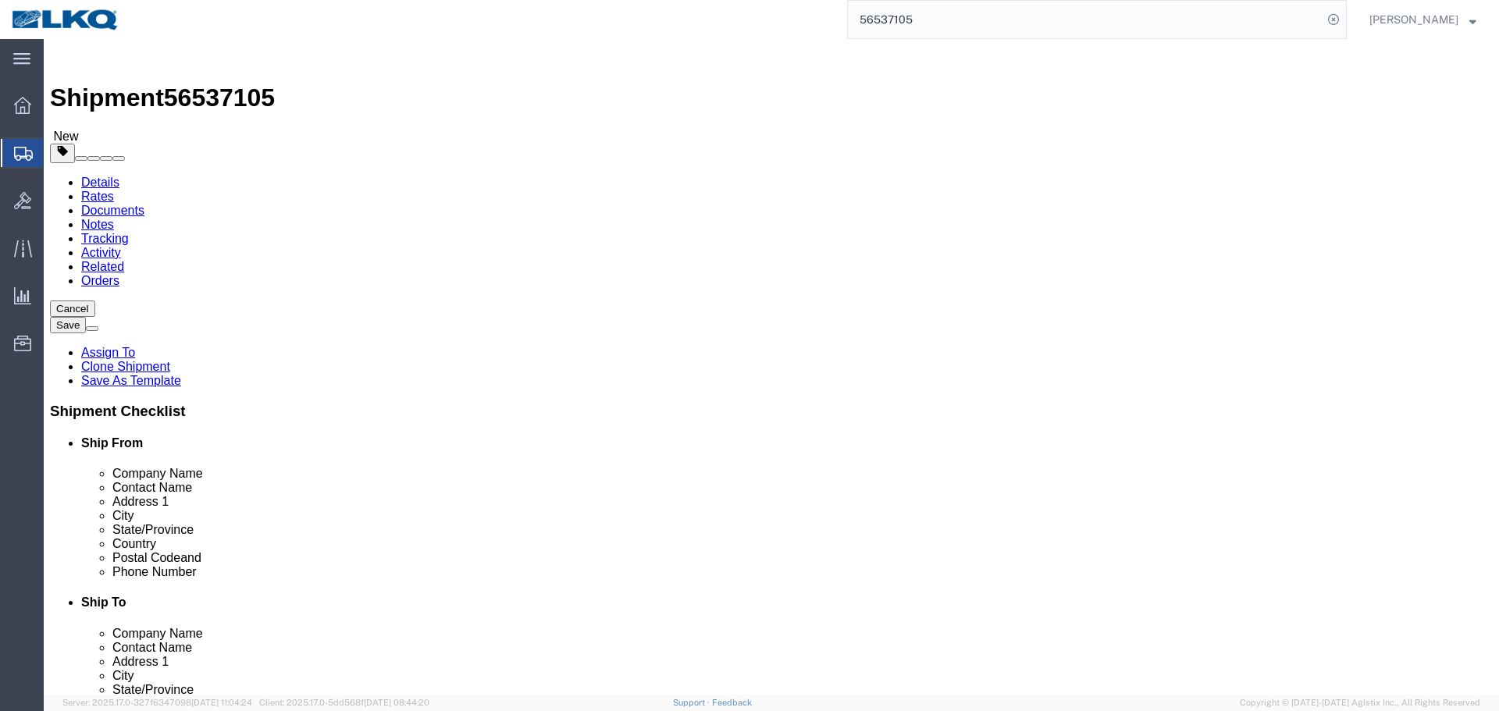
select select "27634"
click button "Rate Shipment"
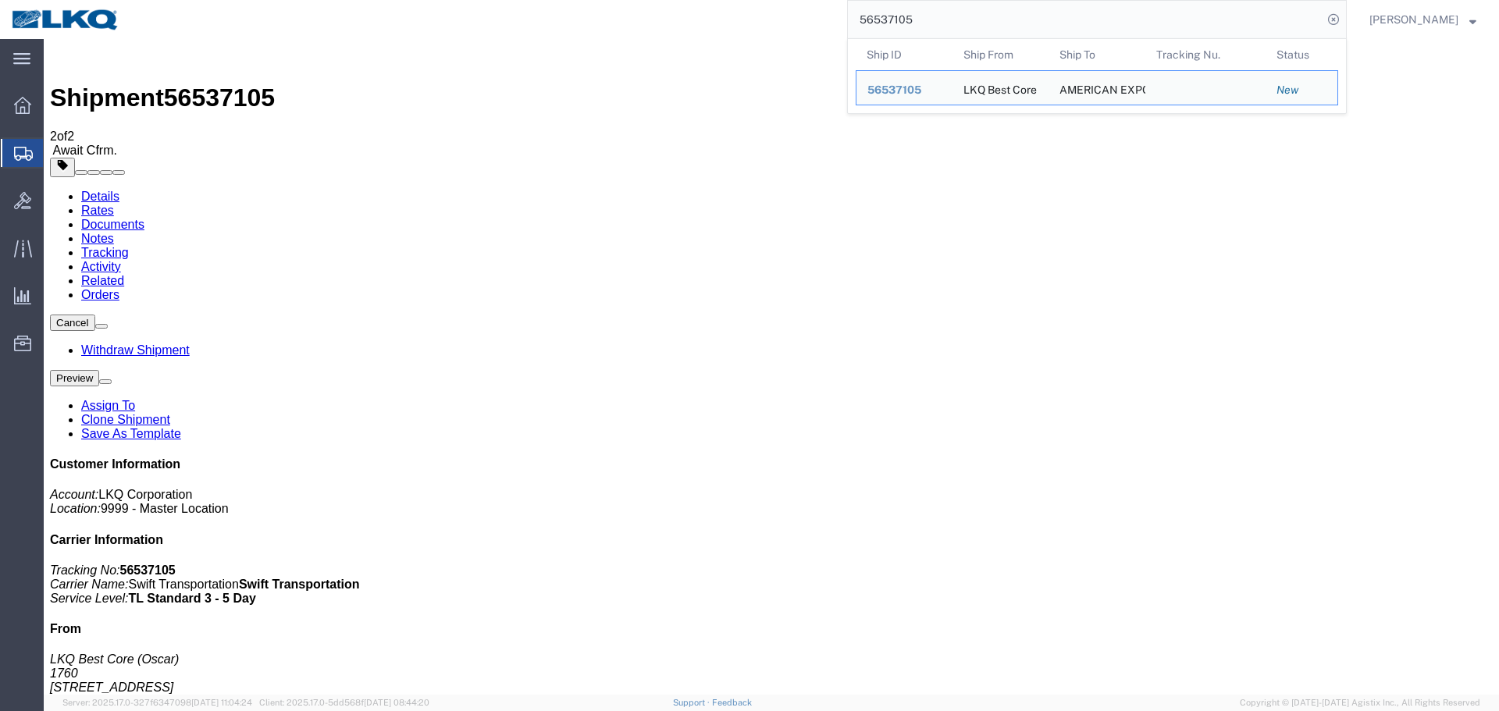
click at [1030, 4] on input "56537105" at bounding box center [1085, 19] width 475 height 37
paste input "460317"
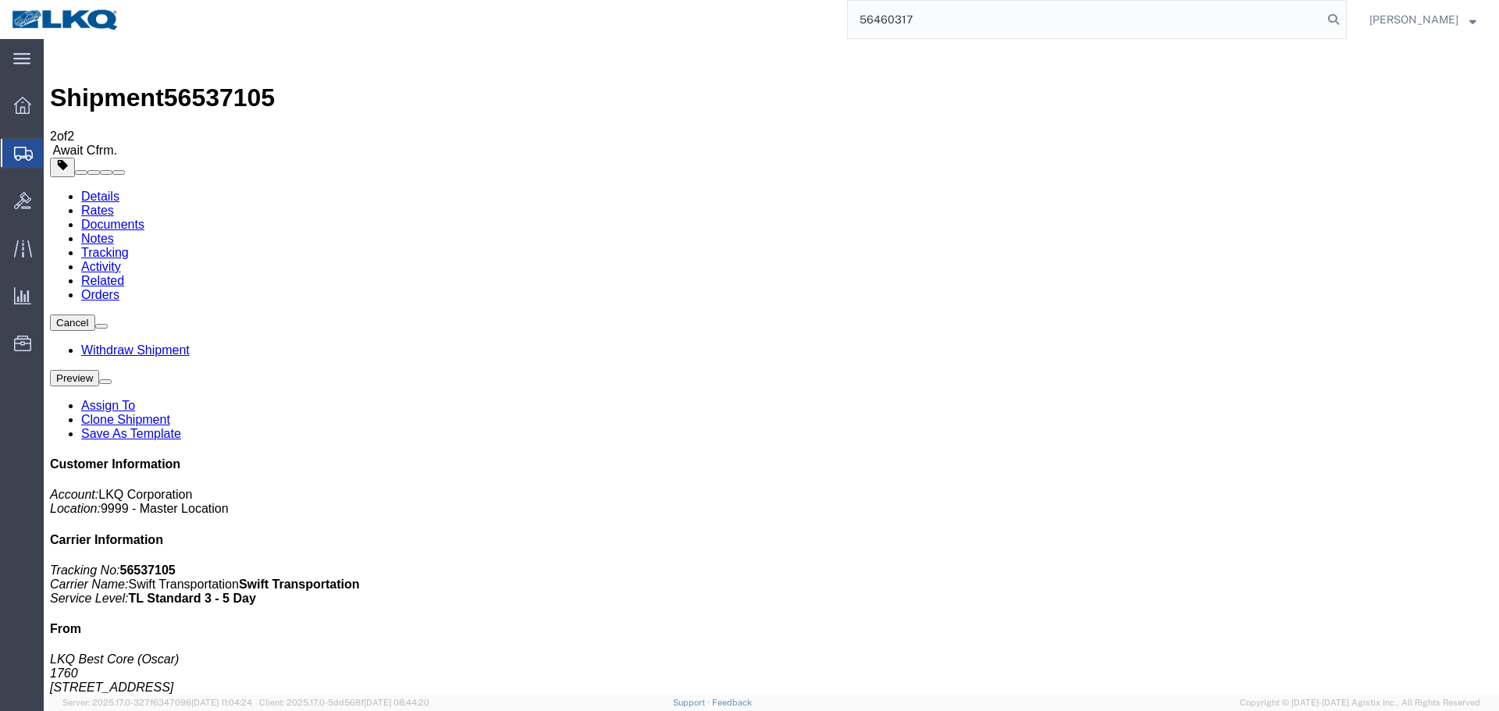
type input "56460317"
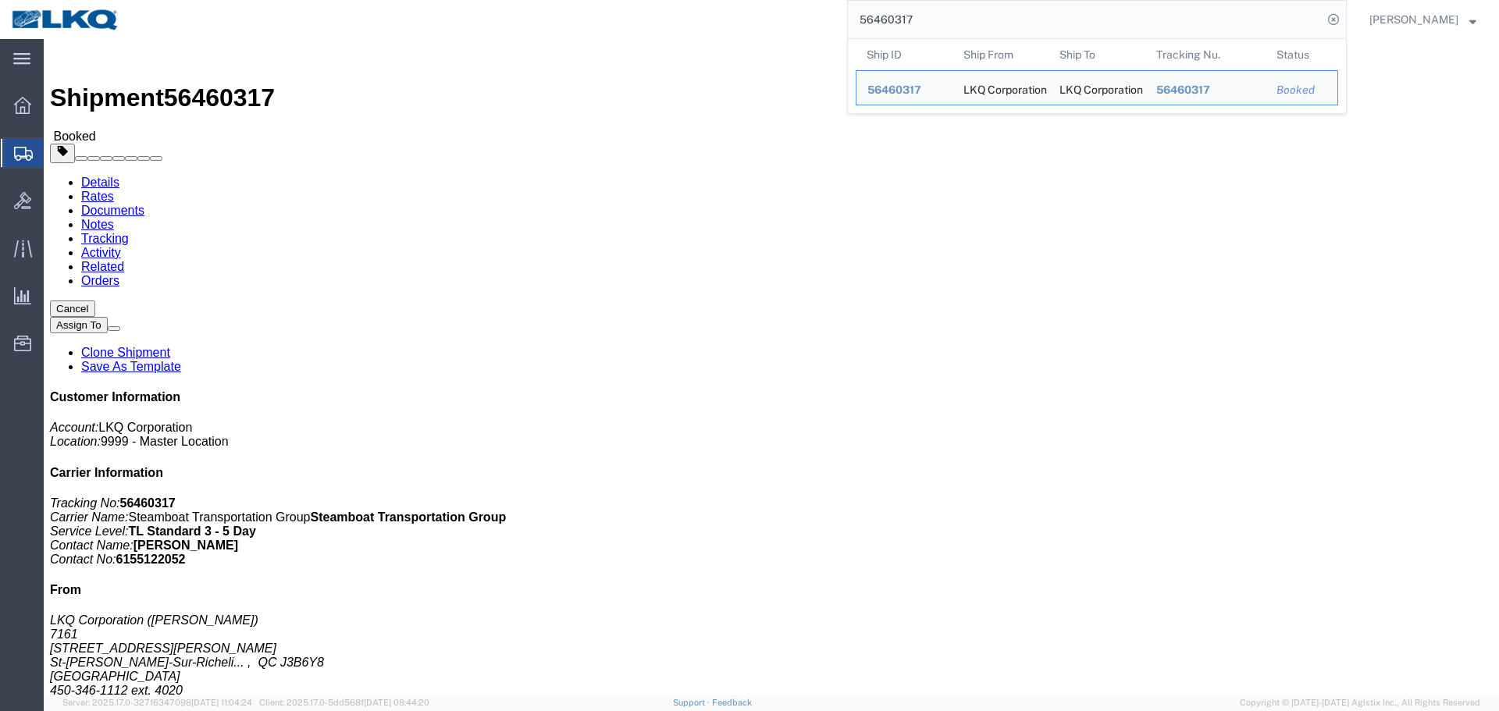
click div "Leg 1 - Truckload Vehicle 1: Standard Dry Van (53 Feet) Number of trucks: 1"
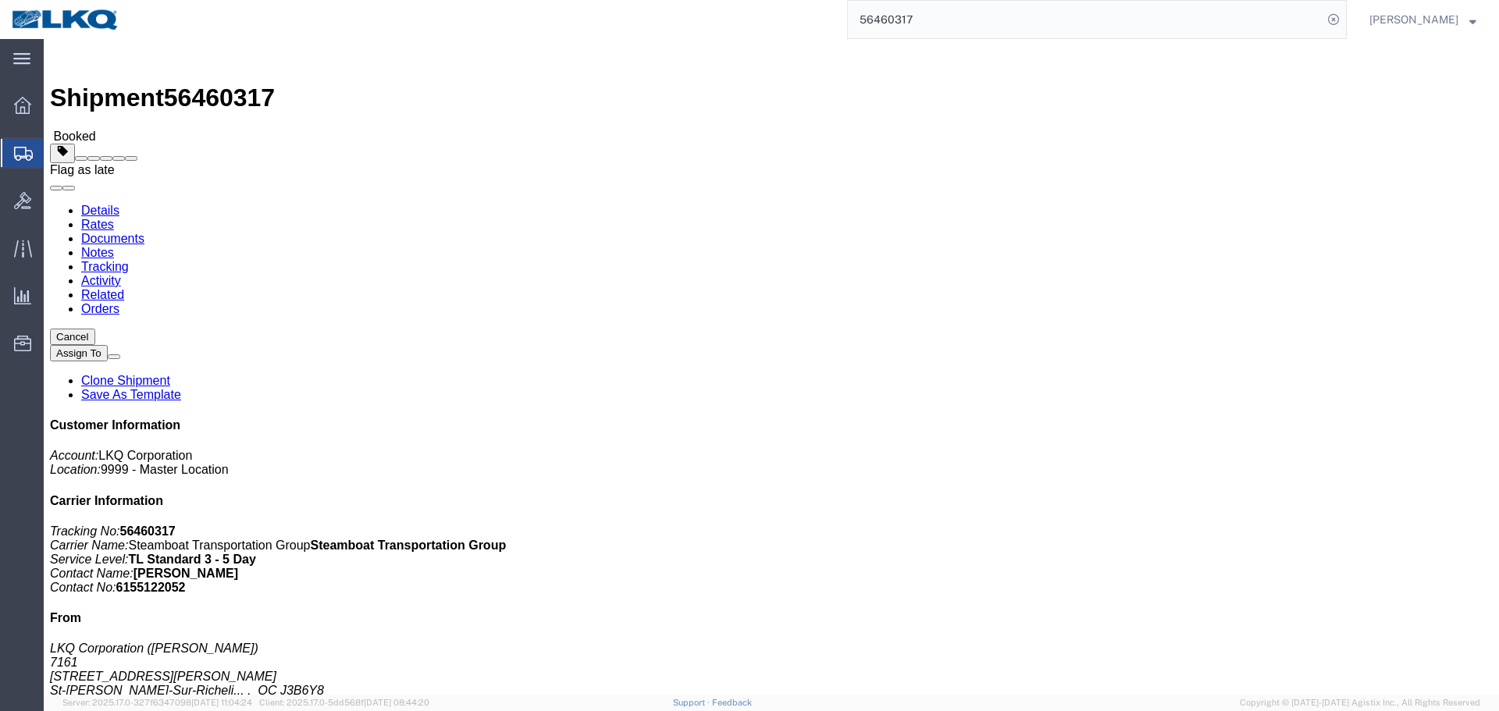
click span
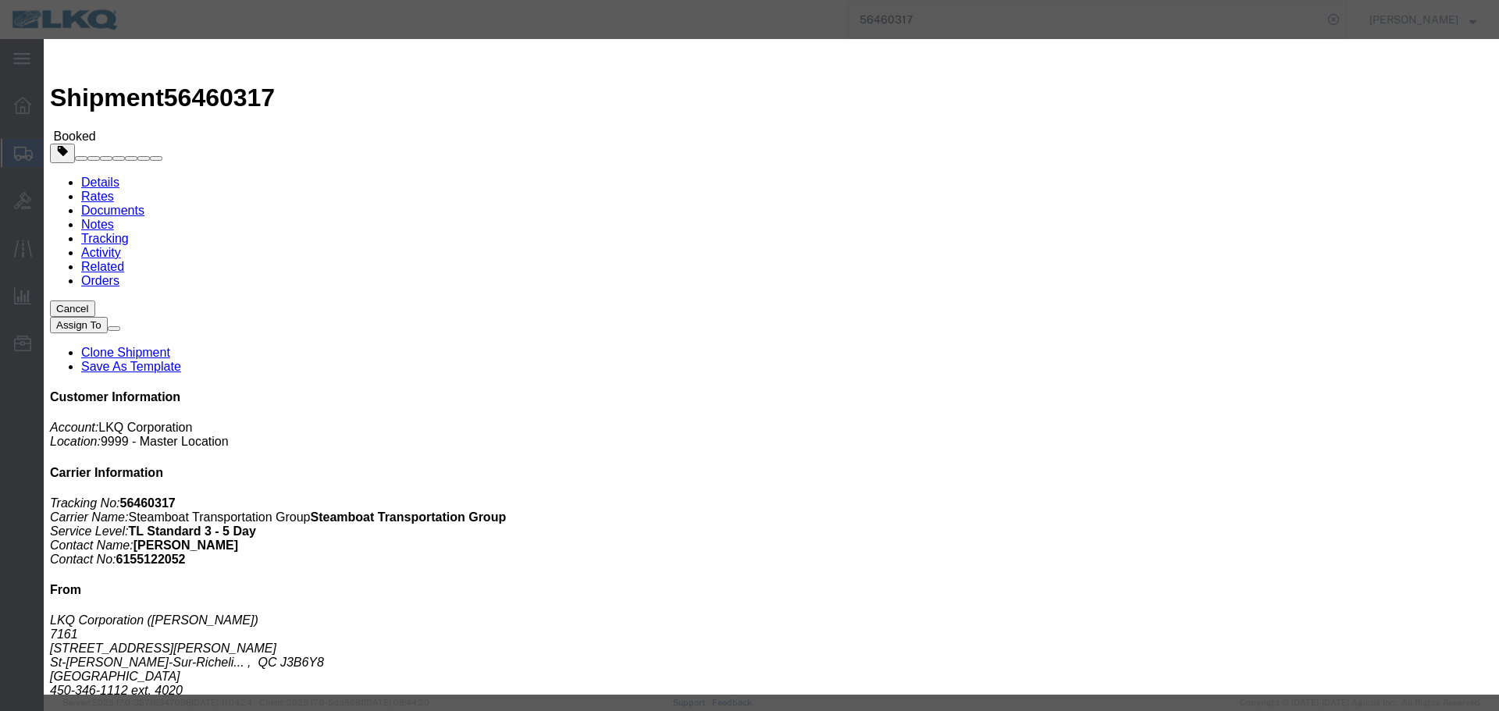
click select "Select Excused Not Excused"
select select "NOT_EXCUSED"
click select "Select Excused Not Excused"
click select "Select Bad Carrier Data Carrier Admin Error Delay Accident Driver Error Lack of…"
select select "DRIVER_ERROR"
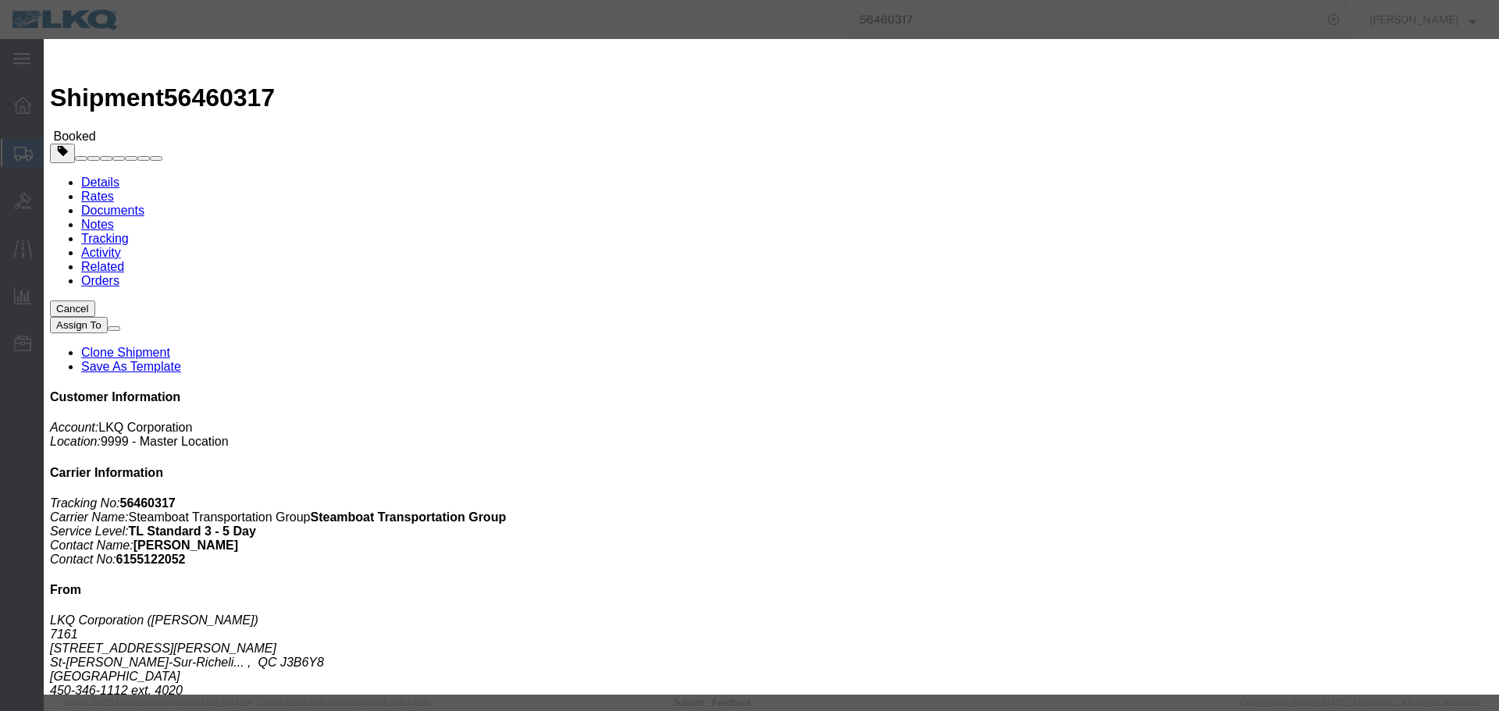
click select "Select Bad Carrier Data Carrier Admin Error Delay Accident Driver Error Lack of…"
click textarea
type textarea "08/18 delivery"
click button "Save"
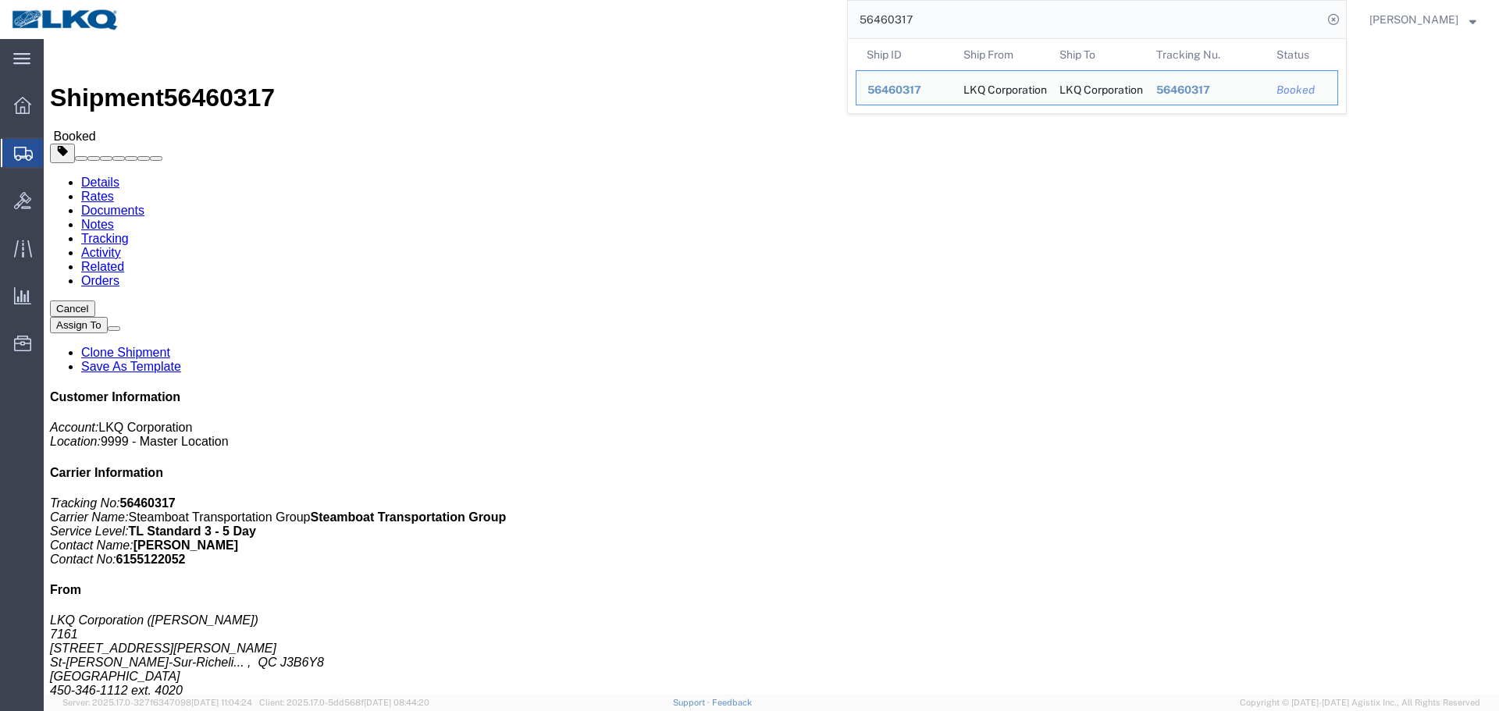
click at [979, 21] on input "56460317" at bounding box center [1085, 19] width 475 height 37
paste input "193974"
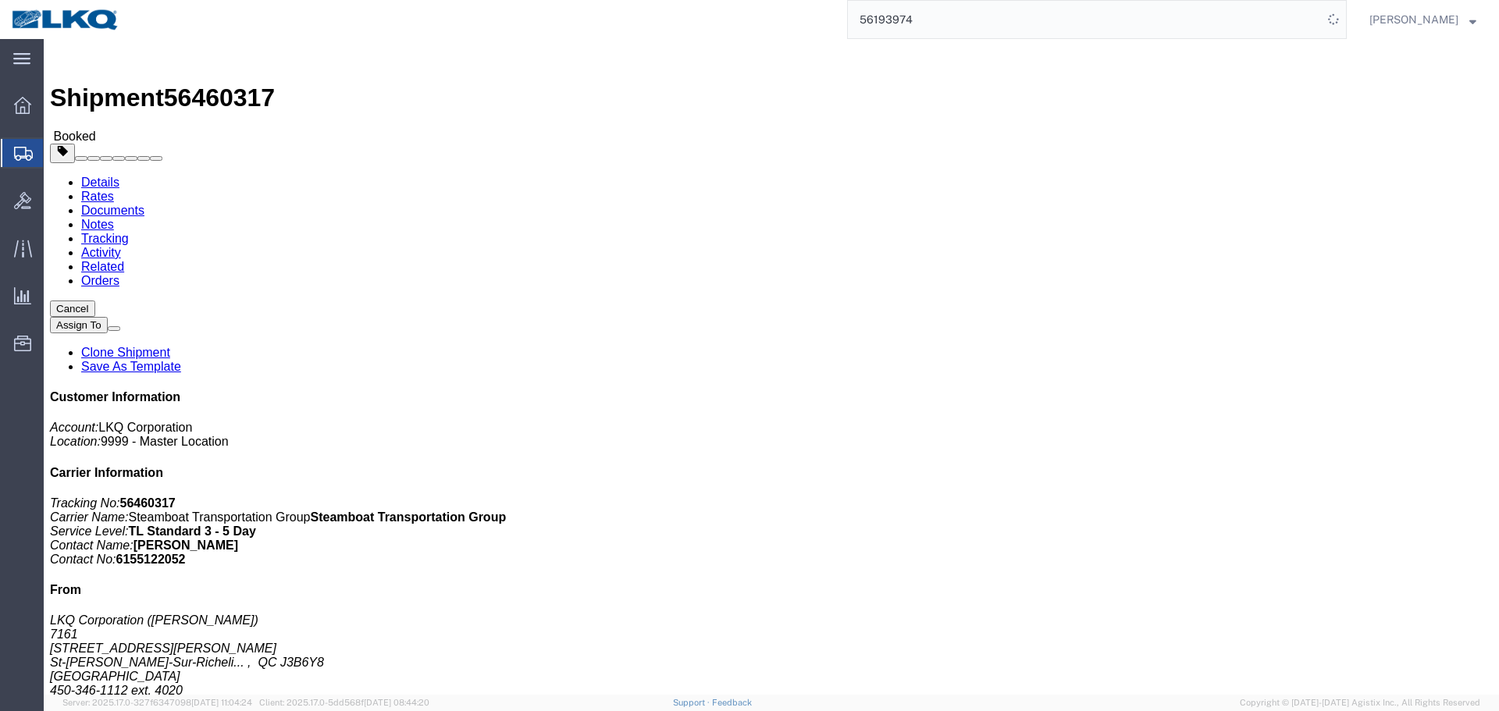
click div "25 Pallet(s) Standard (Not Stackable) Total weight: 40227.00 LBS ( dim ) Carton…"
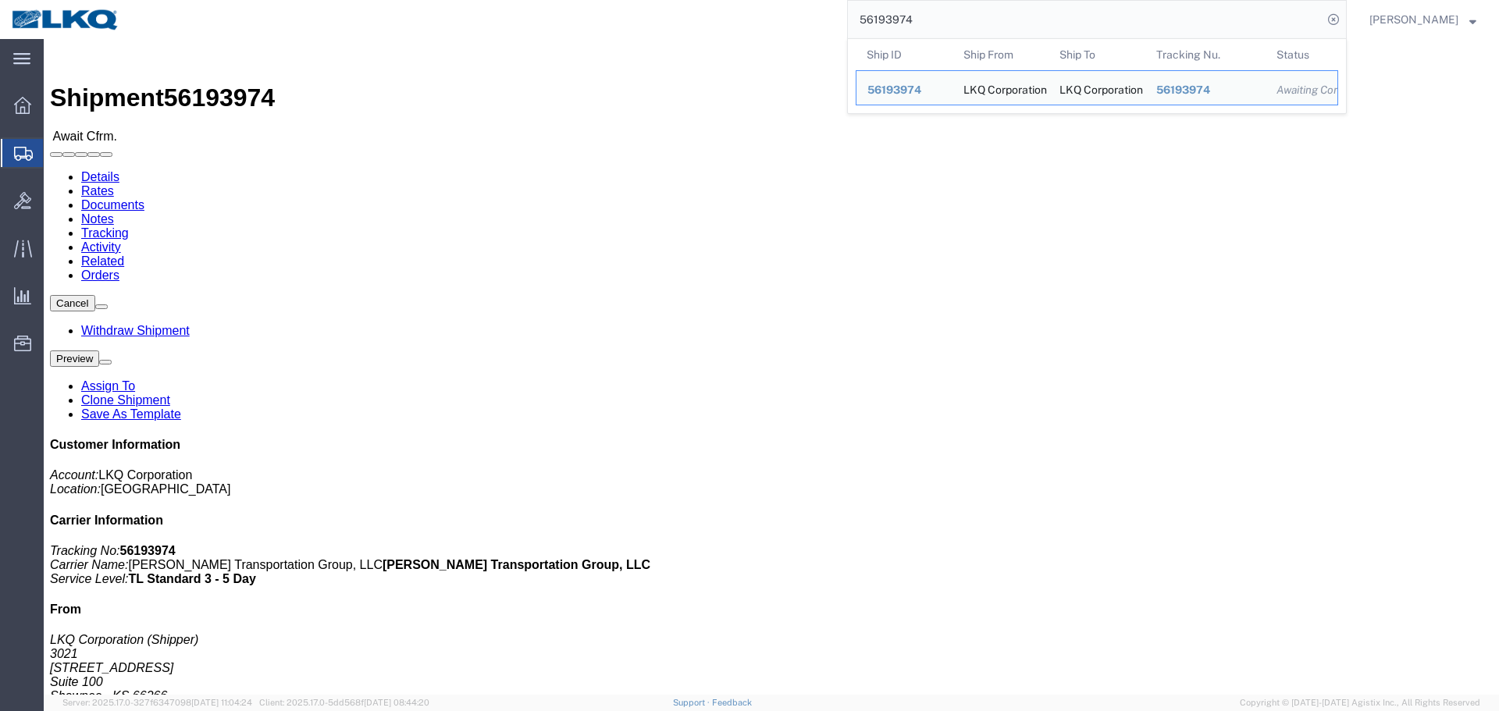
click body "Shipment 56193974 Await Cfrm. Details Rates Documents Notes Tracking Activity R…"
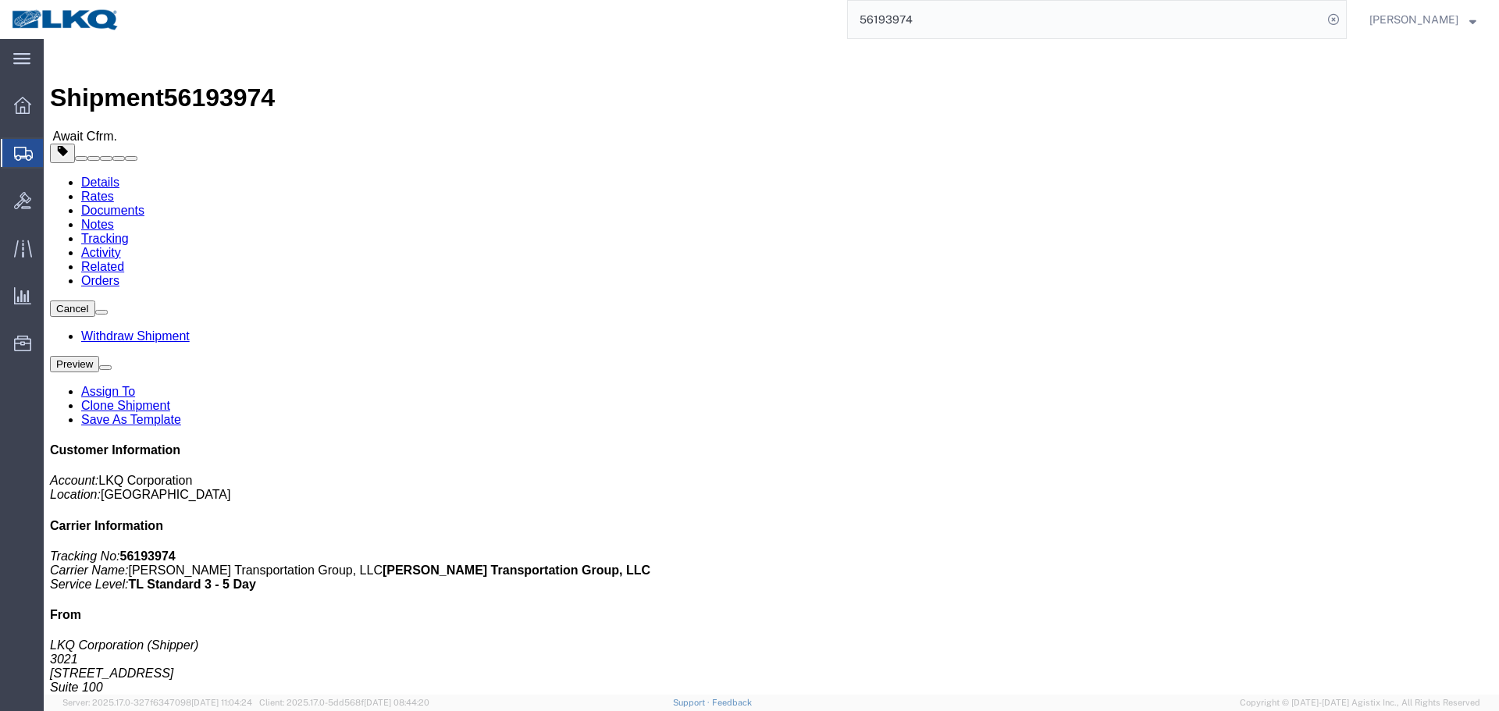
click div "Ship From LKQ Corporation (Shipper) 3021 24550 West 43rd Street Suite 100 Shawn…"
click at [1005, 6] on input "56193974" at bounding box center [1085, 19] width 475 height 37
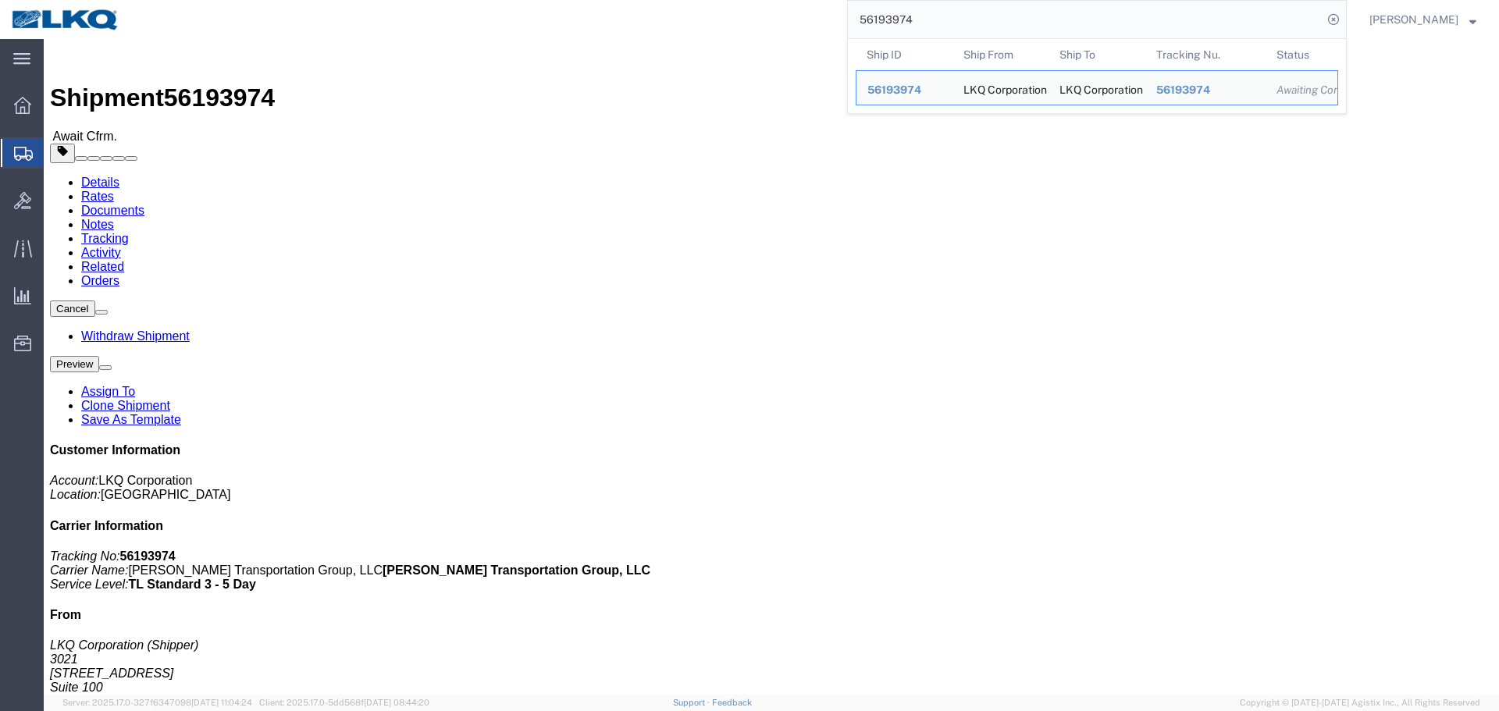
paste input "460317"
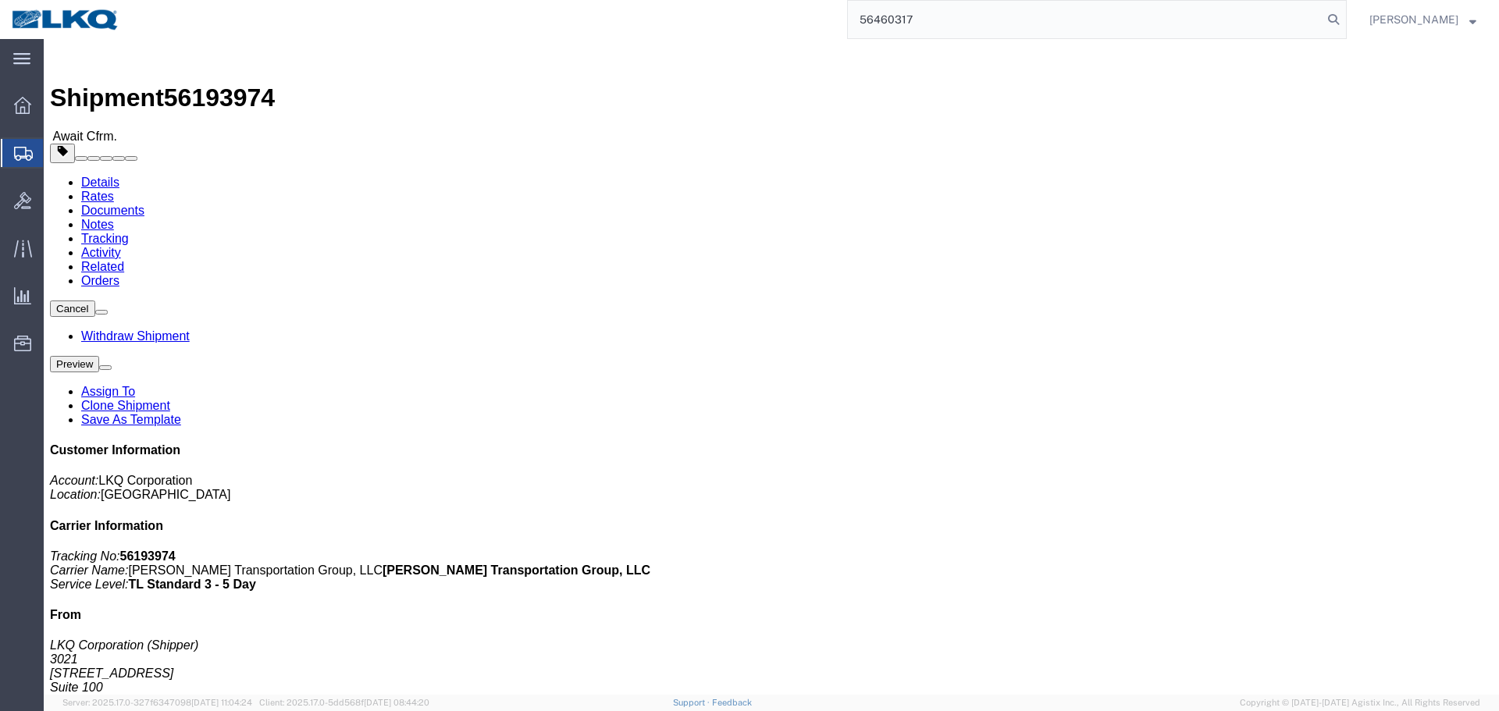
type input "56460317"
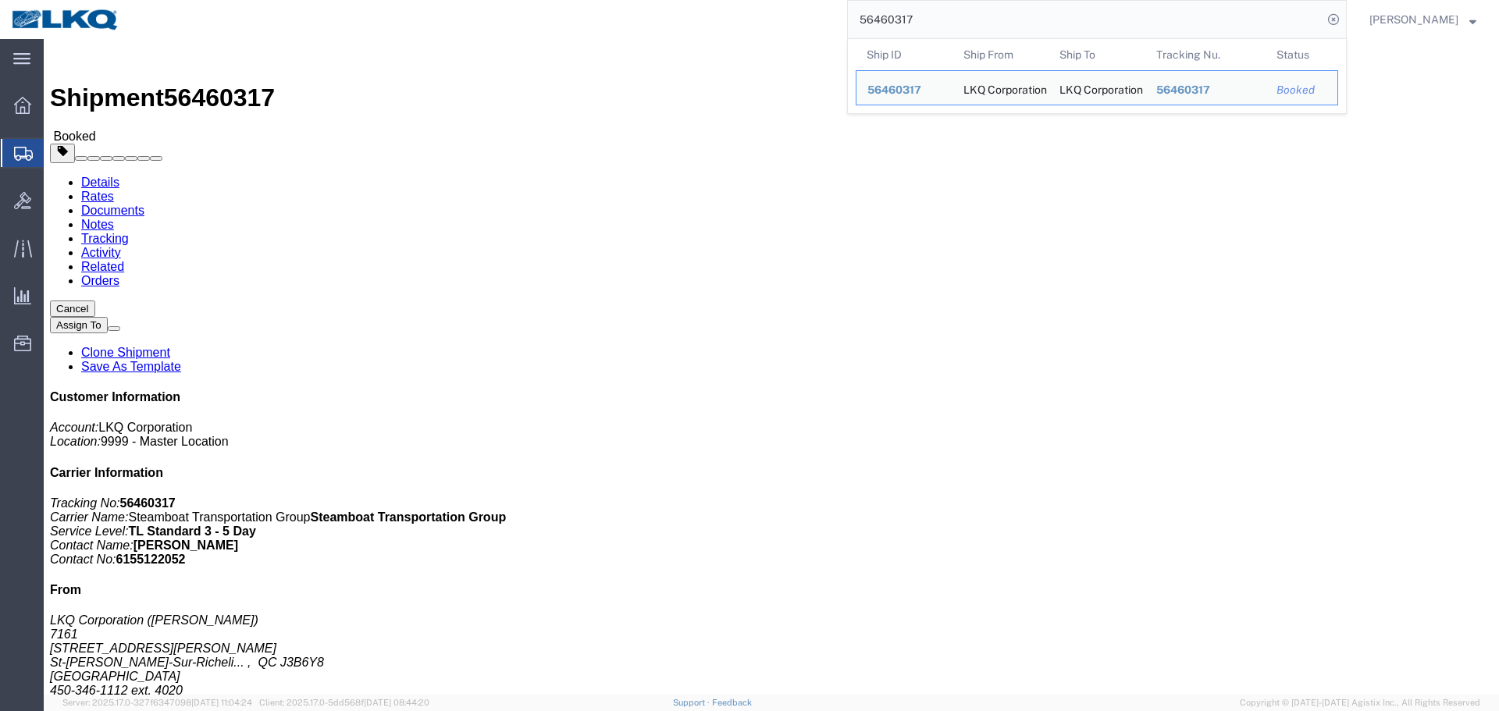
click link "Requested"
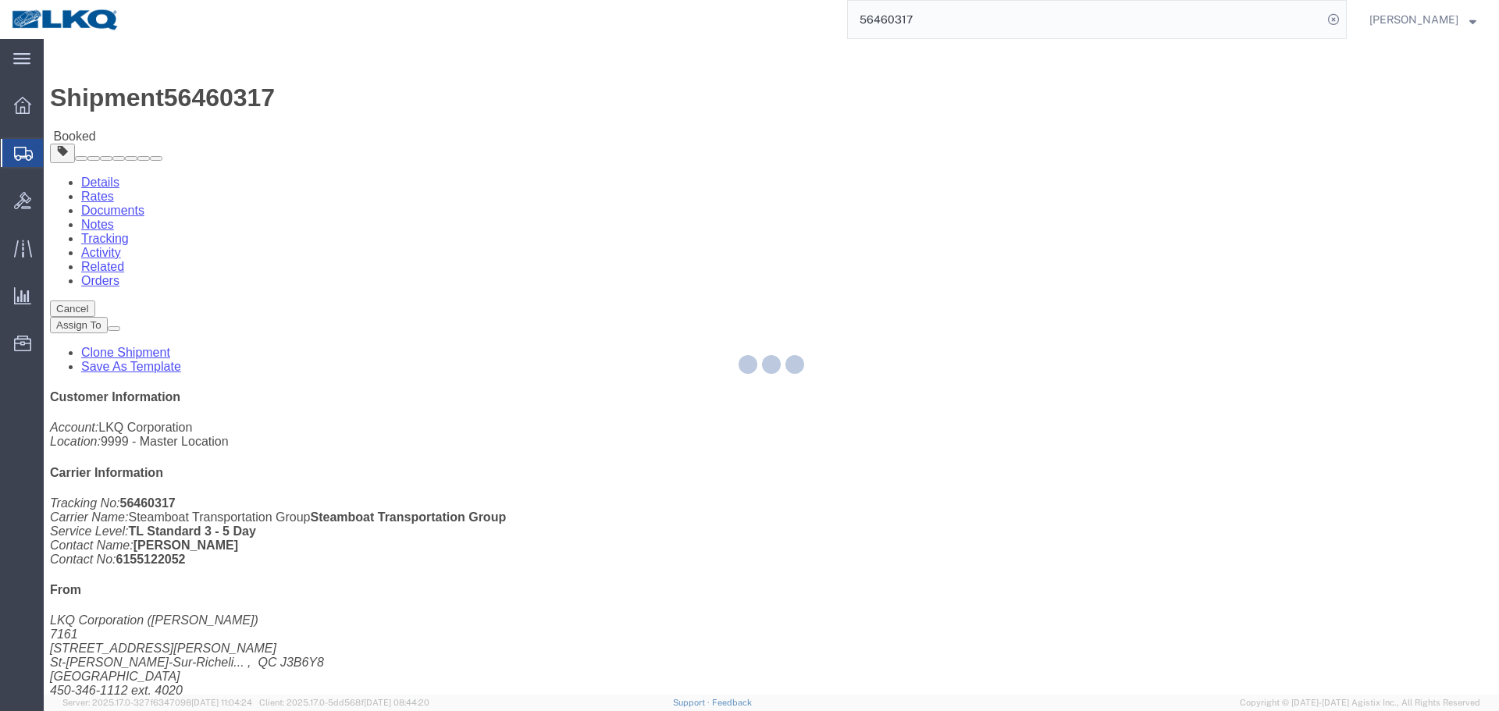
select select "1"
select select "100"
select select "15"
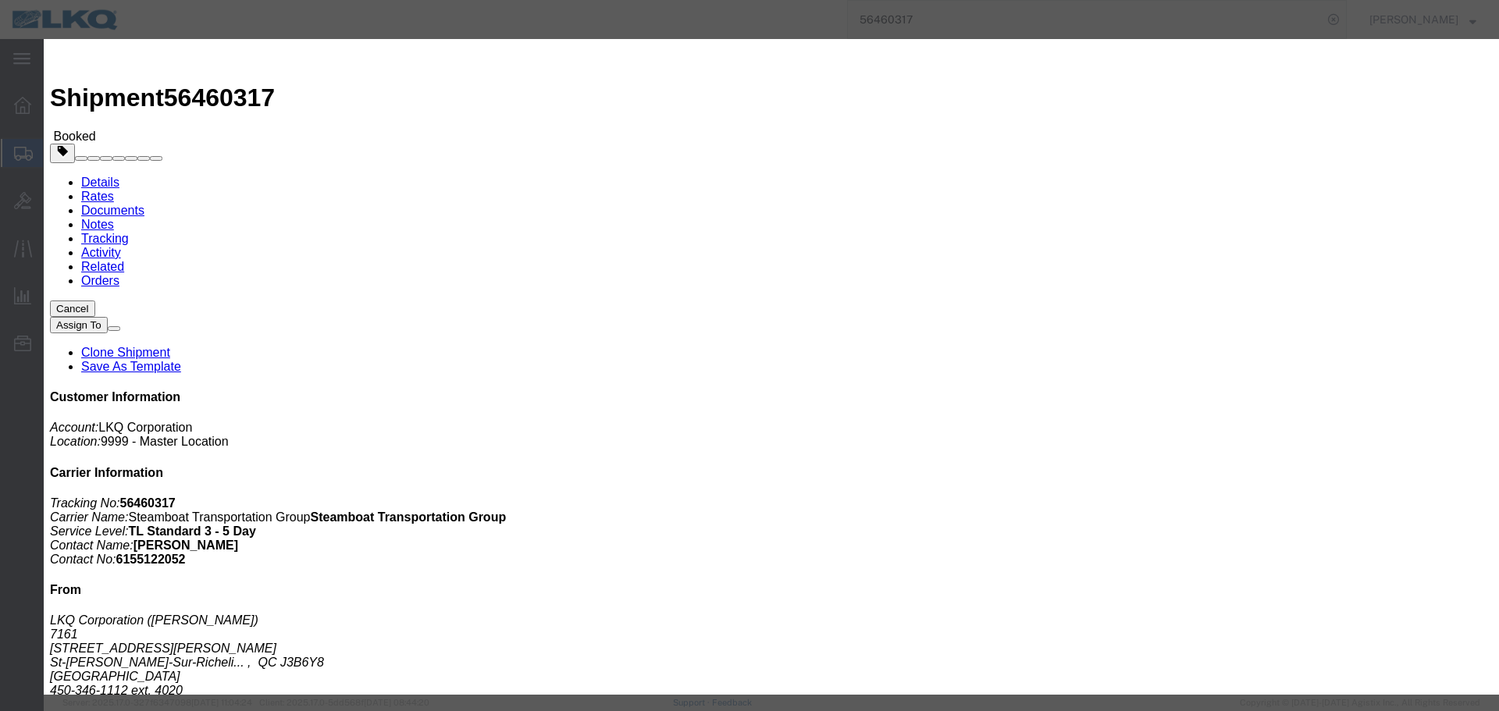
click input "08/18/2025"
click td "21"
click div "Time Availability 6:45 AM"
click input "6:45 AM"
type input "12:45 PM"
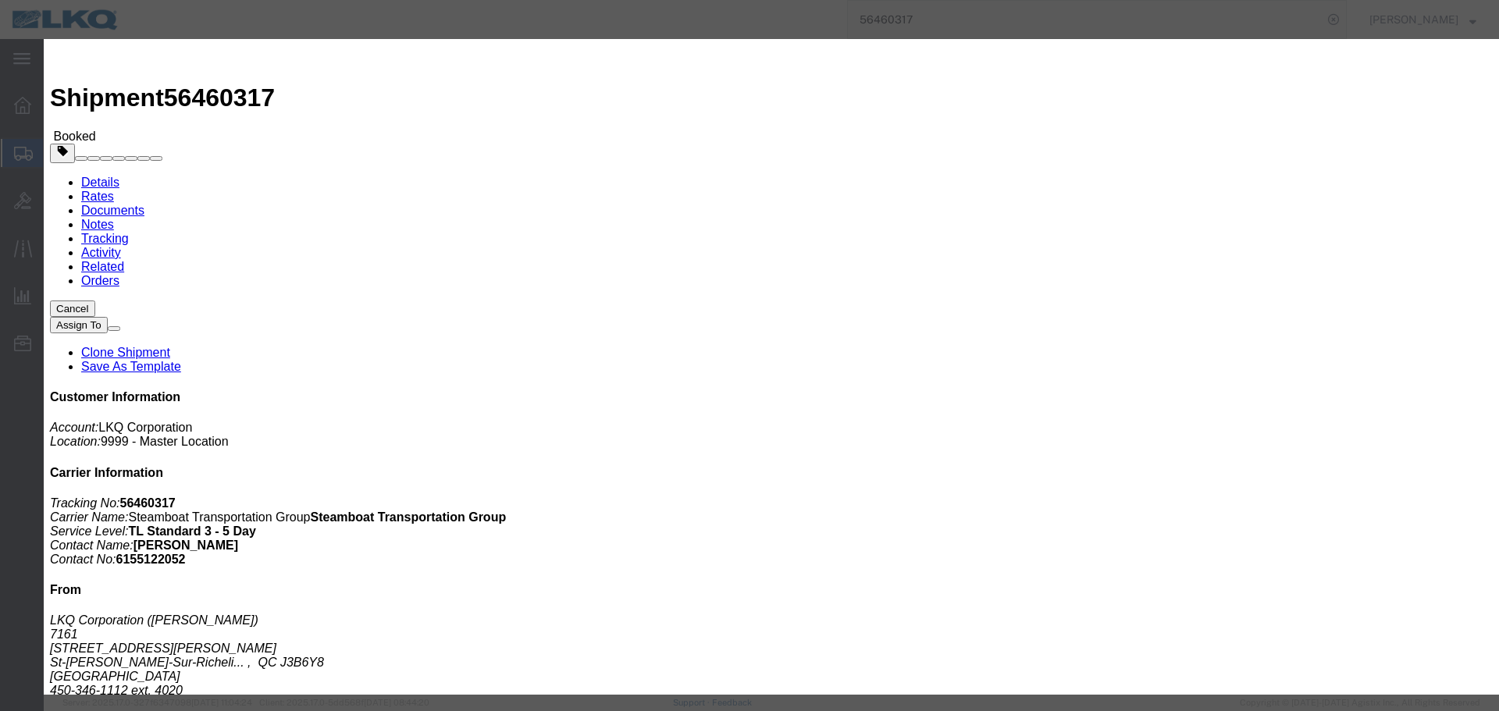
click button "Save"
click button "Ok"
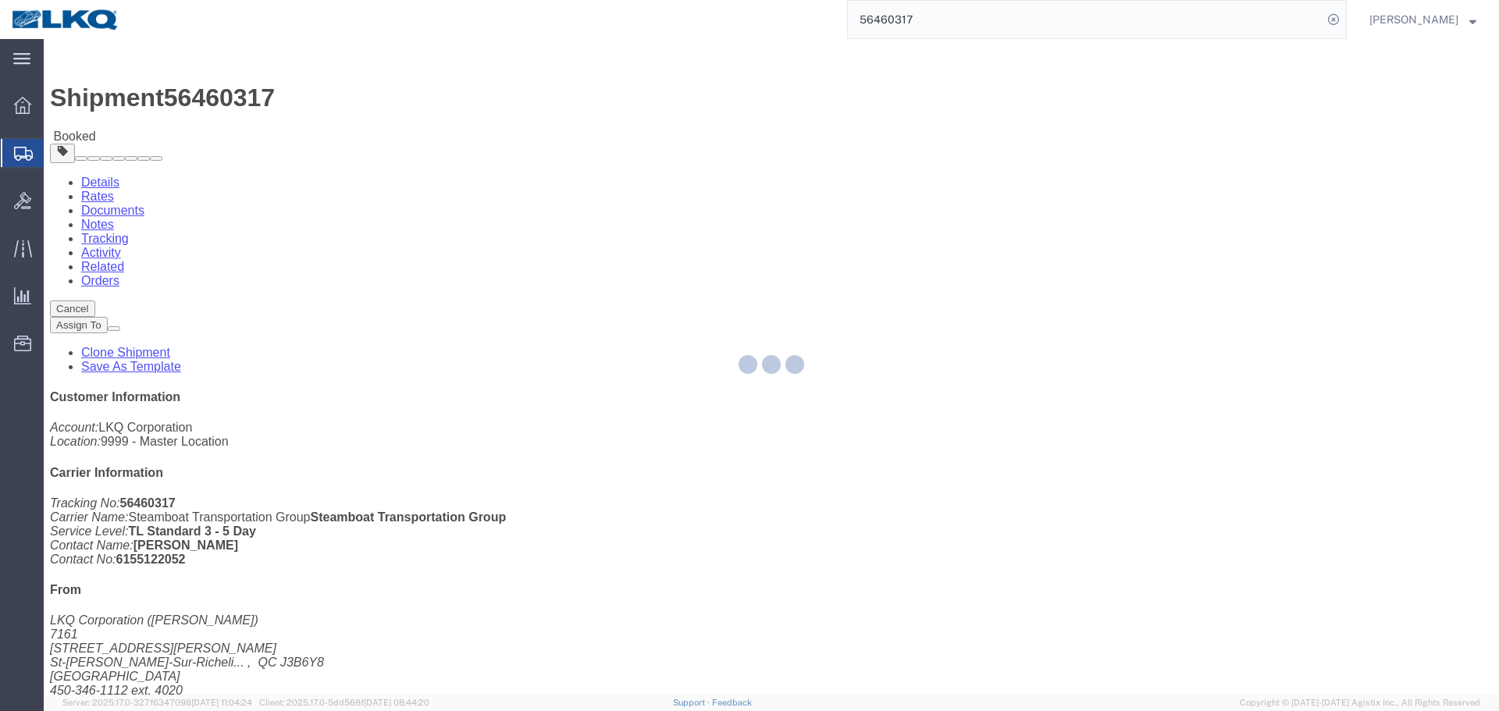
click at [940, 19] on input "56460317" at bounding box center [1085, 19] width 475 height 37
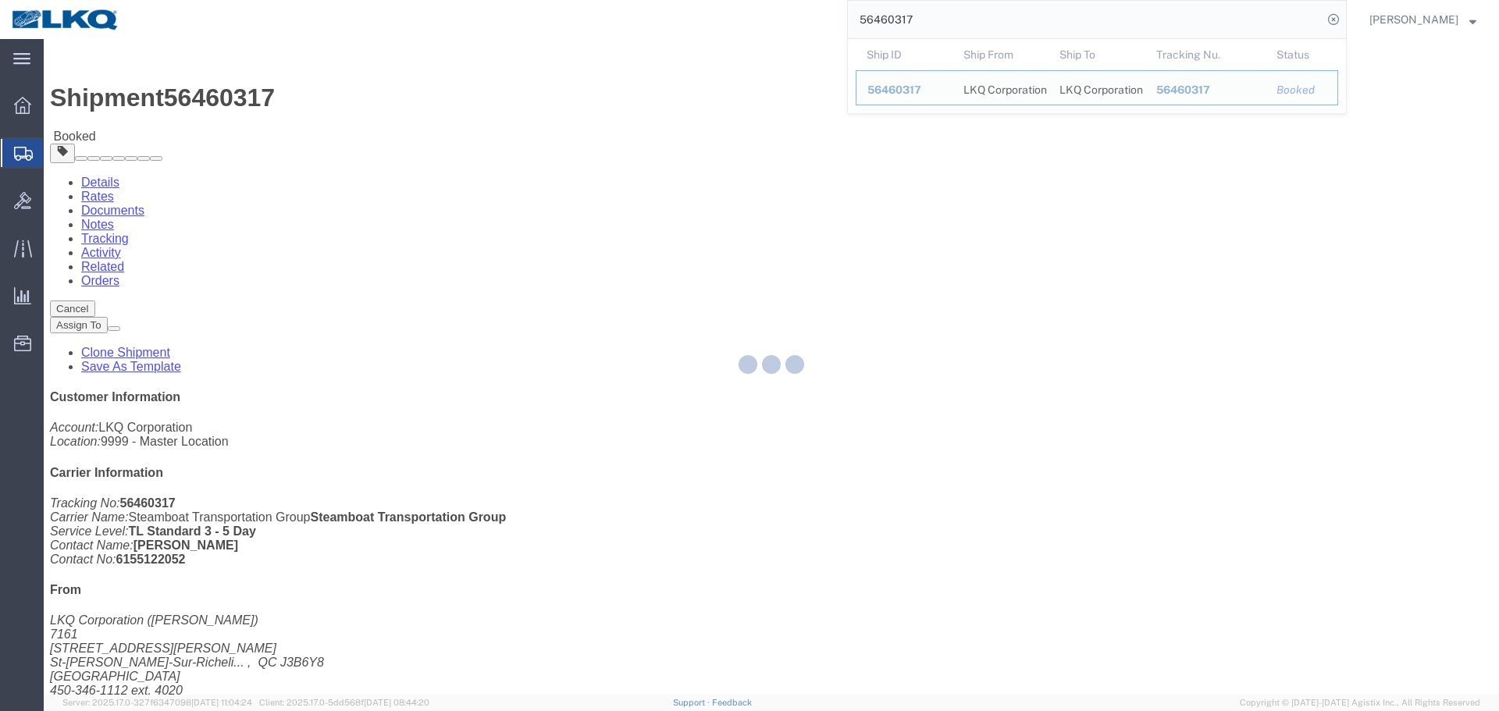
paste input "89632"
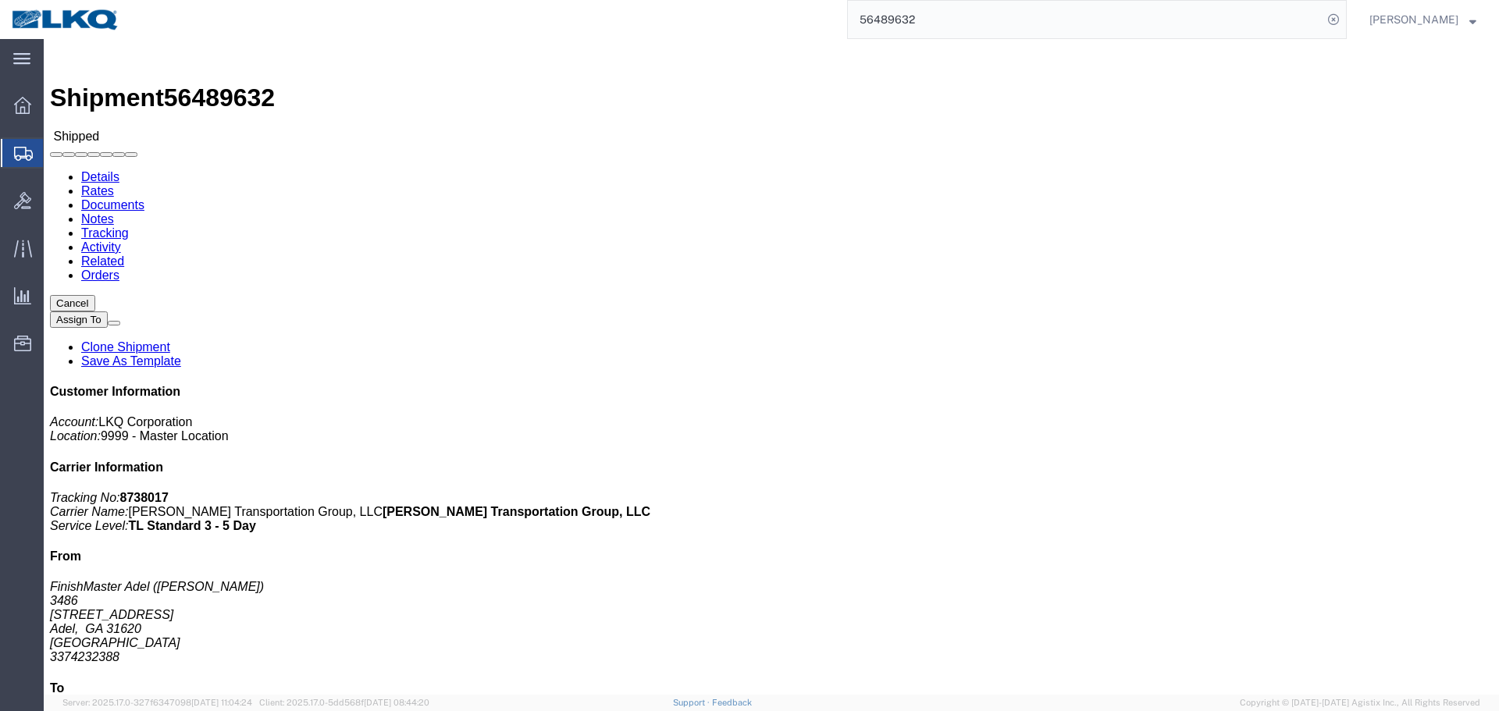
click button "Close"
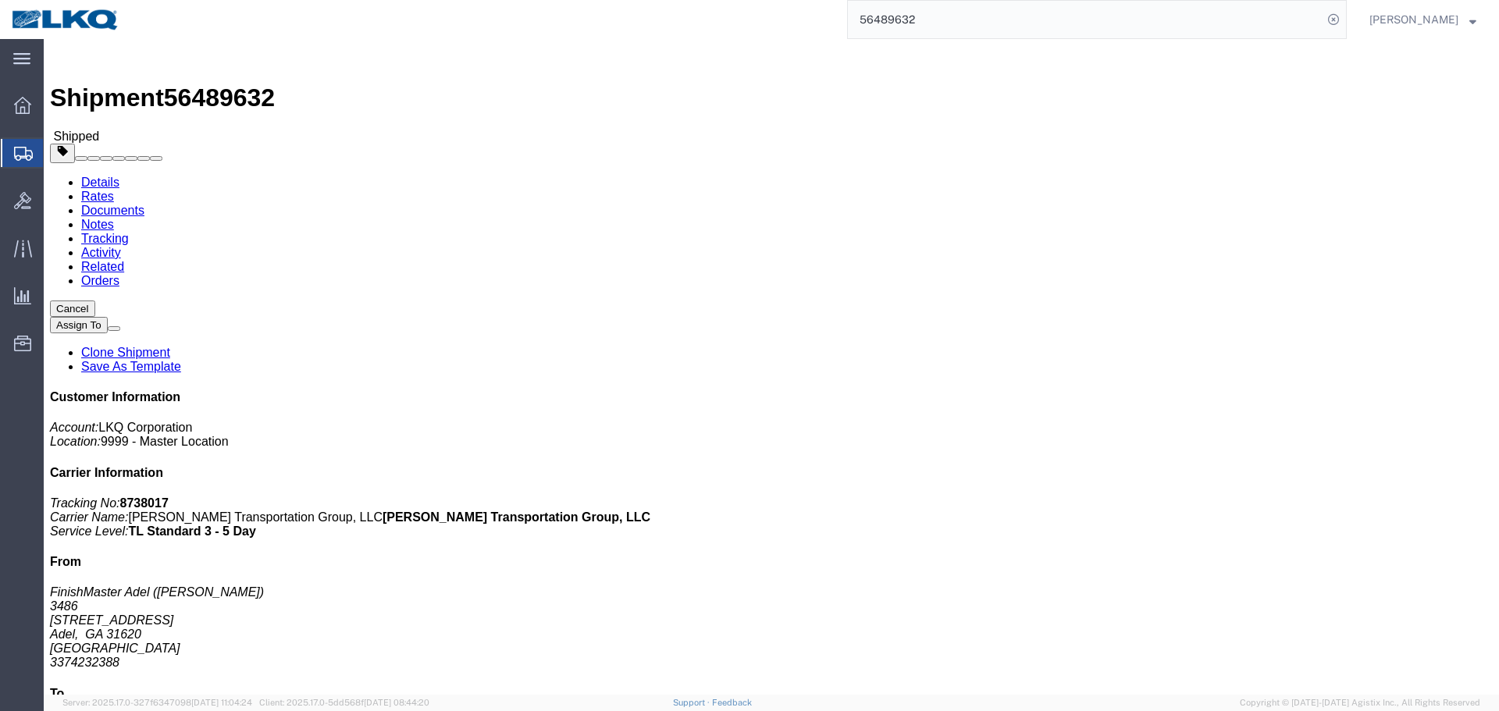
click div "Ship From FinishMaster Adel (JOSEPH HUEWITT) 3486 315 Industrial Park Dr. Adel,…"
click at [985, 30] on input "56489632" at bounding box center [1085, 19] width 475 height 37
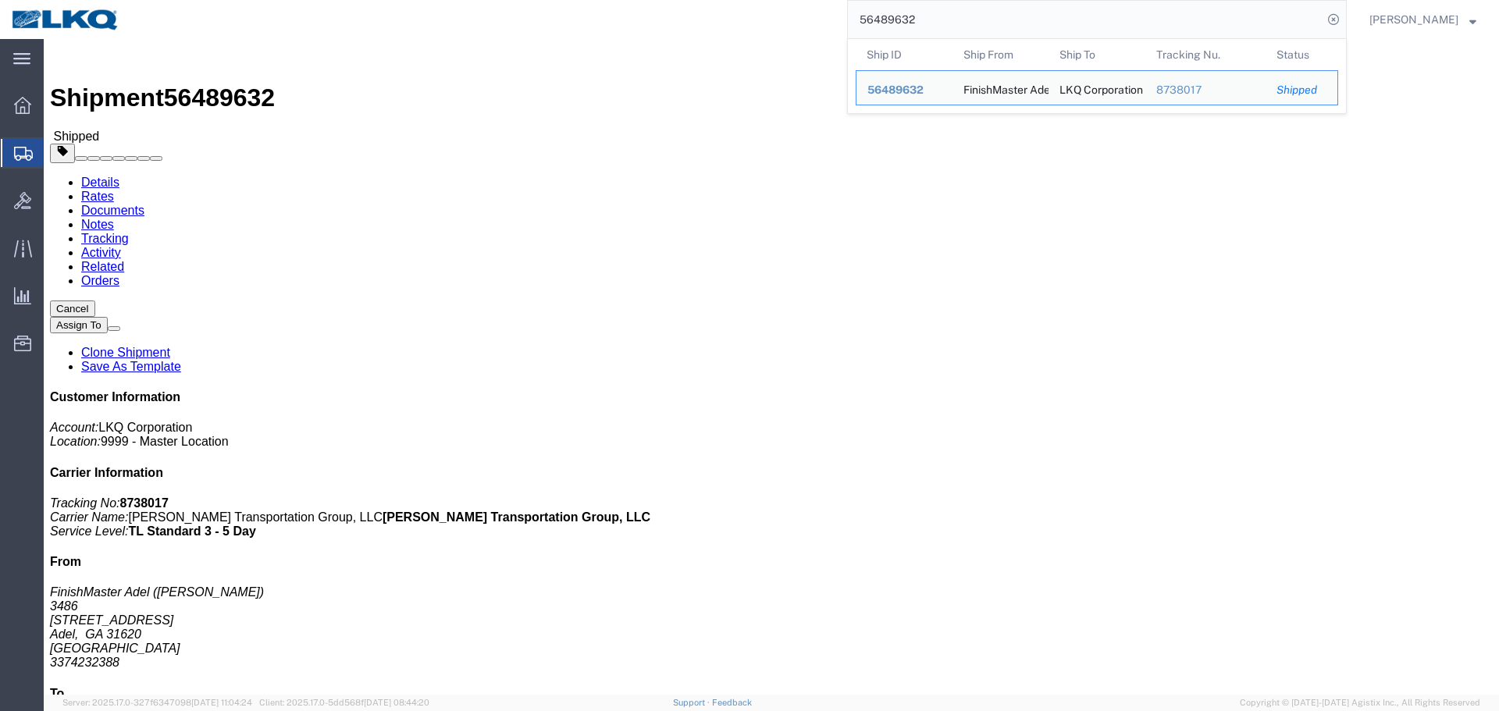
click at [967, 20] on input "56489632" at bounding box center [1085, 19] width 475 height 37
paste input "514829"
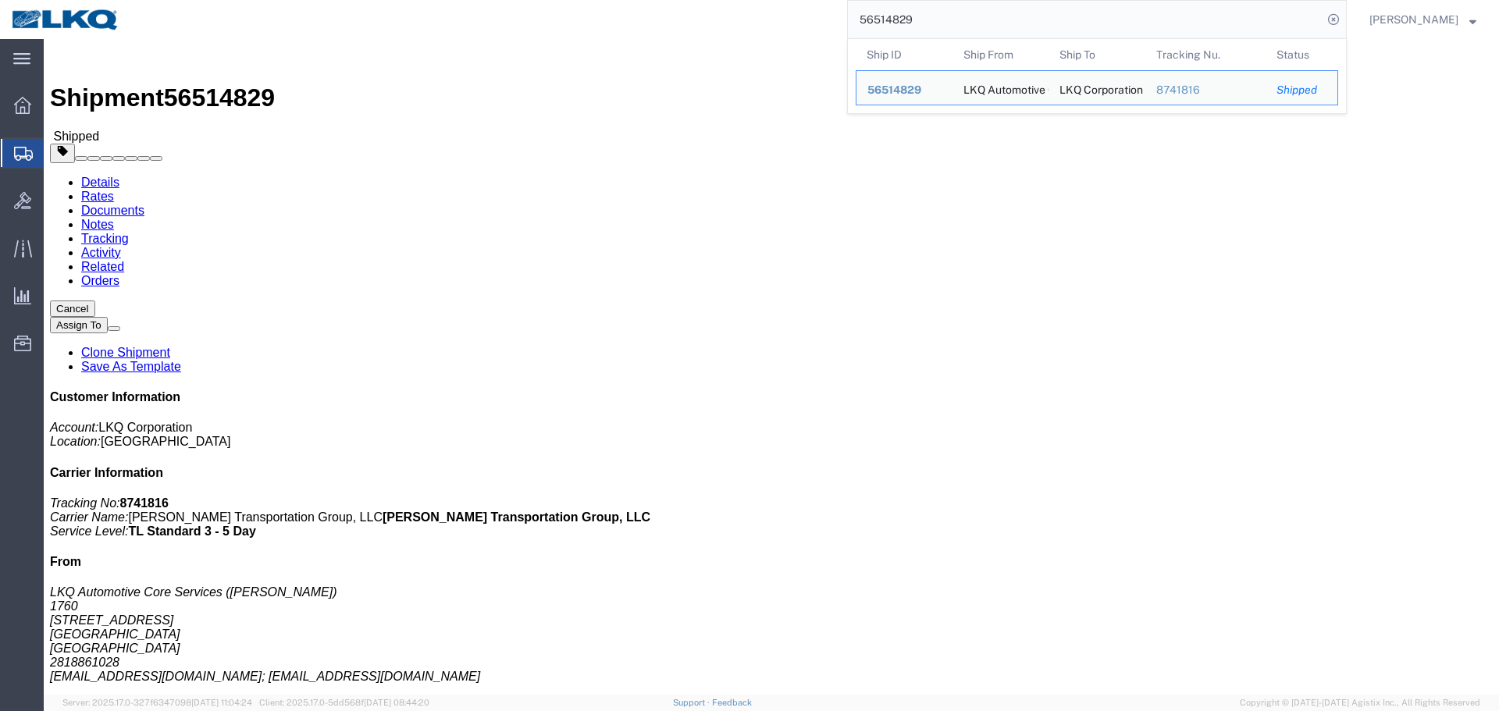
click at [1060, 30] on input "56514829" at bounding box center [1085, 19] width 475 height 37
paste input "26037"
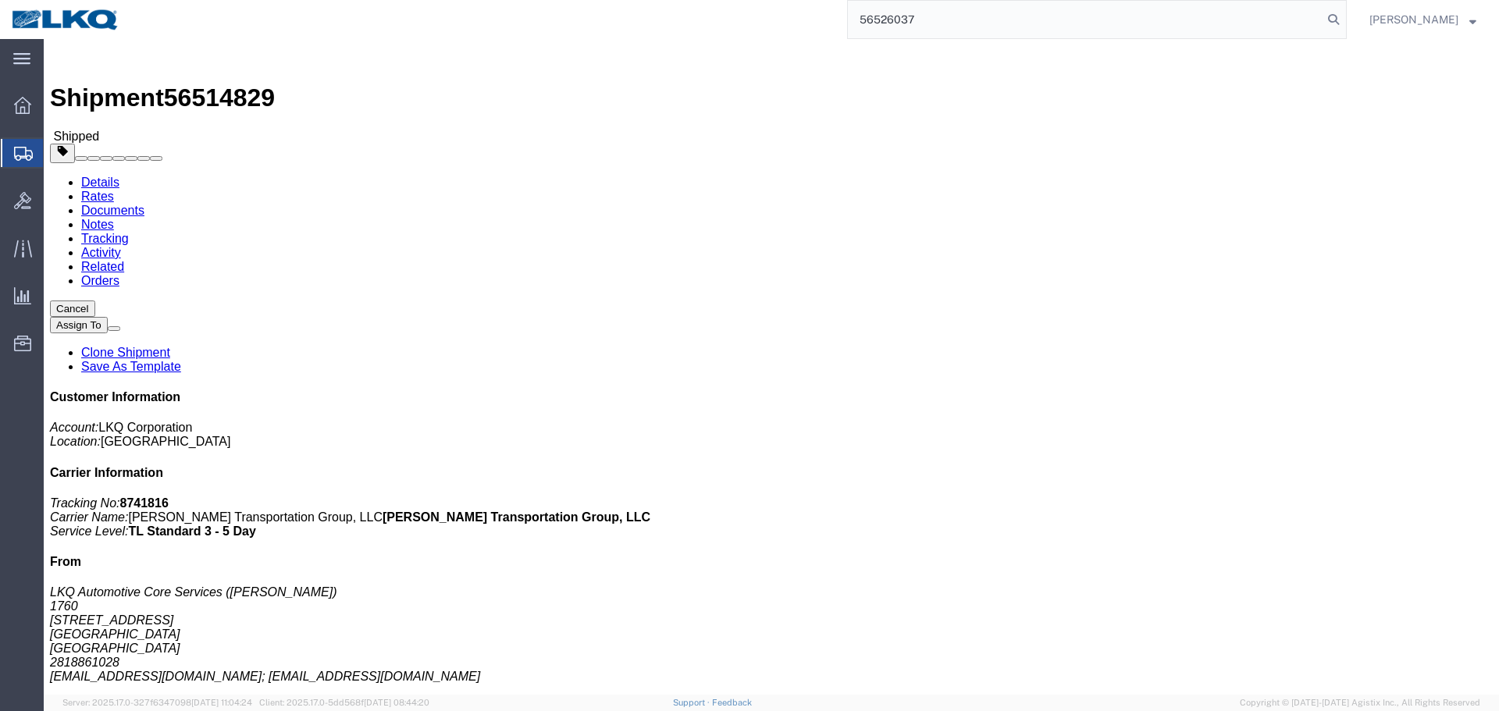
type input "56526037"
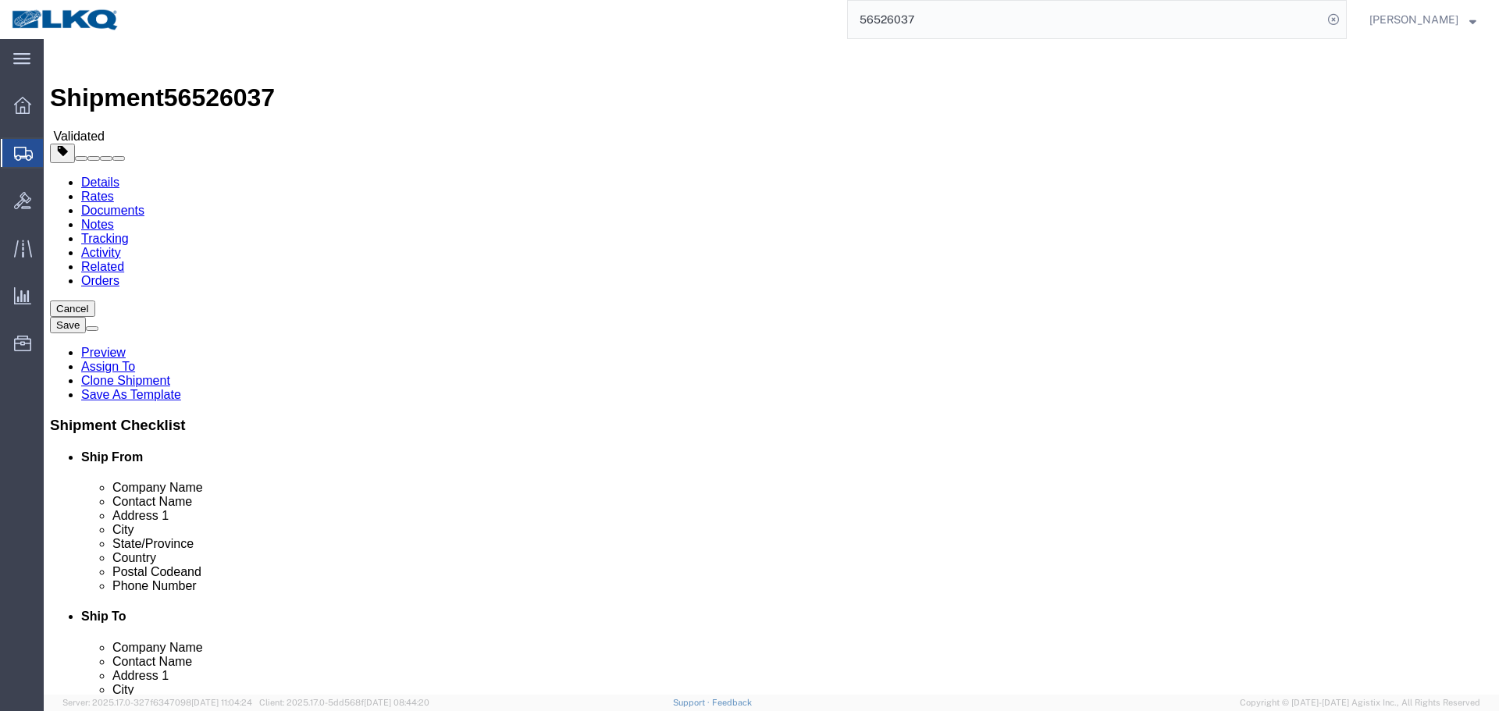
select select "27634"
select select "30704"
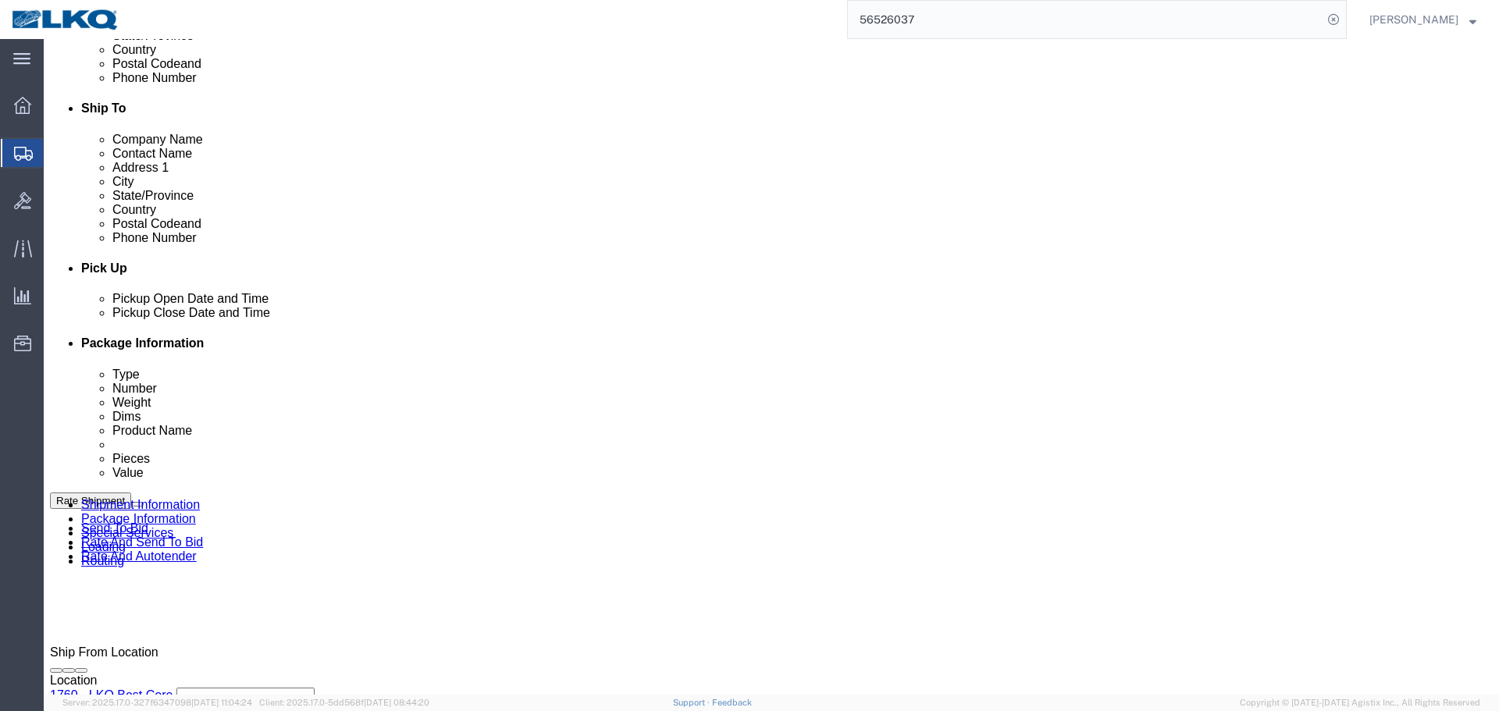
scroll to position [546, 0]
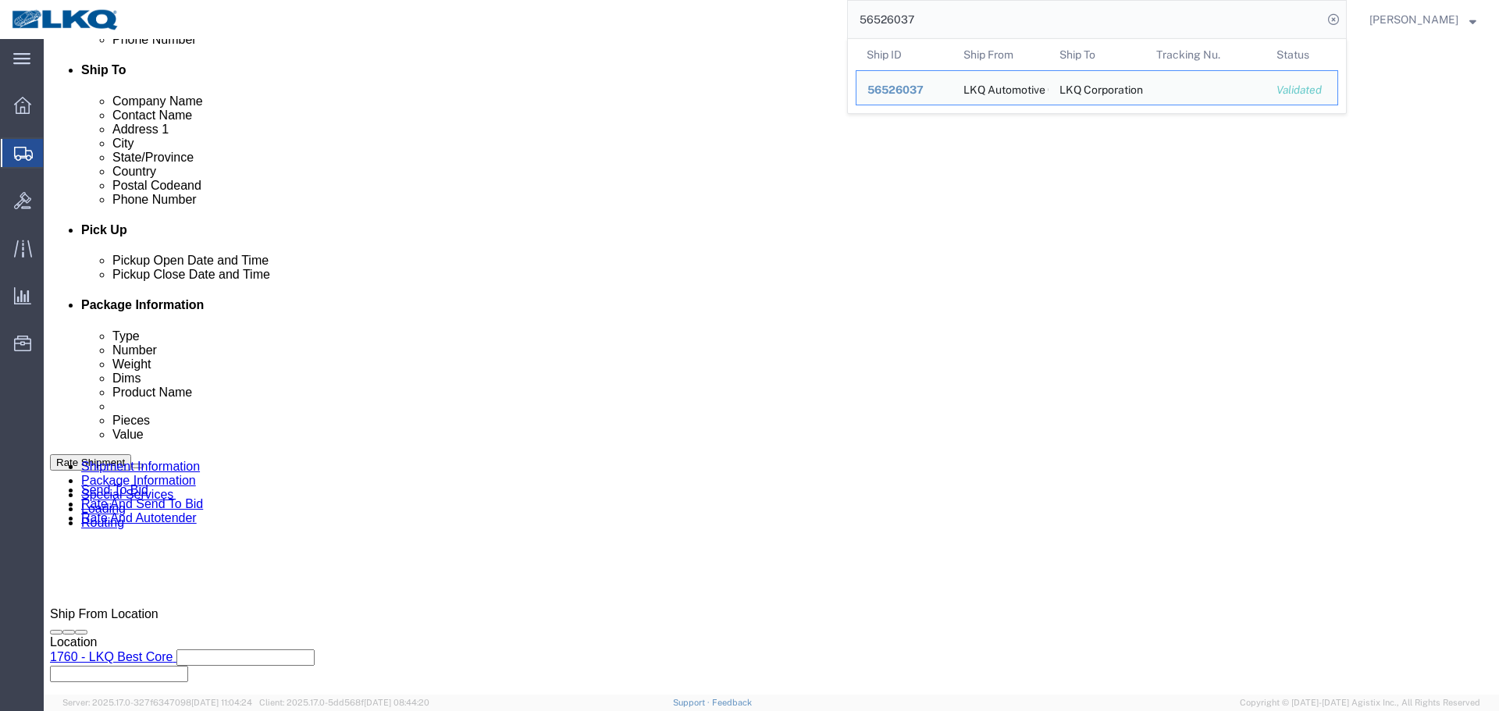
click at [1115, 13] on input "56526037" at bounding box center [1085, 19] width 475 height 37
paste input "4170"
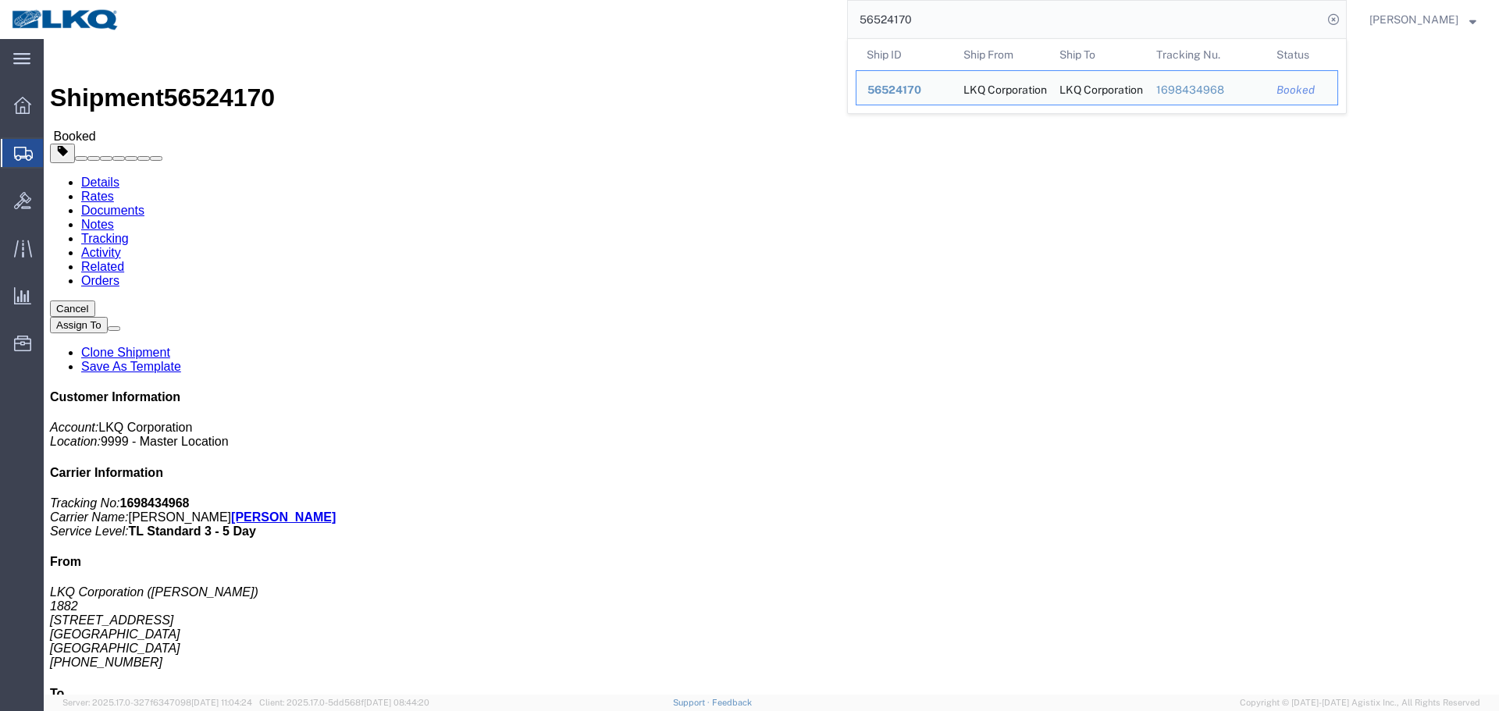
paste input "205312"
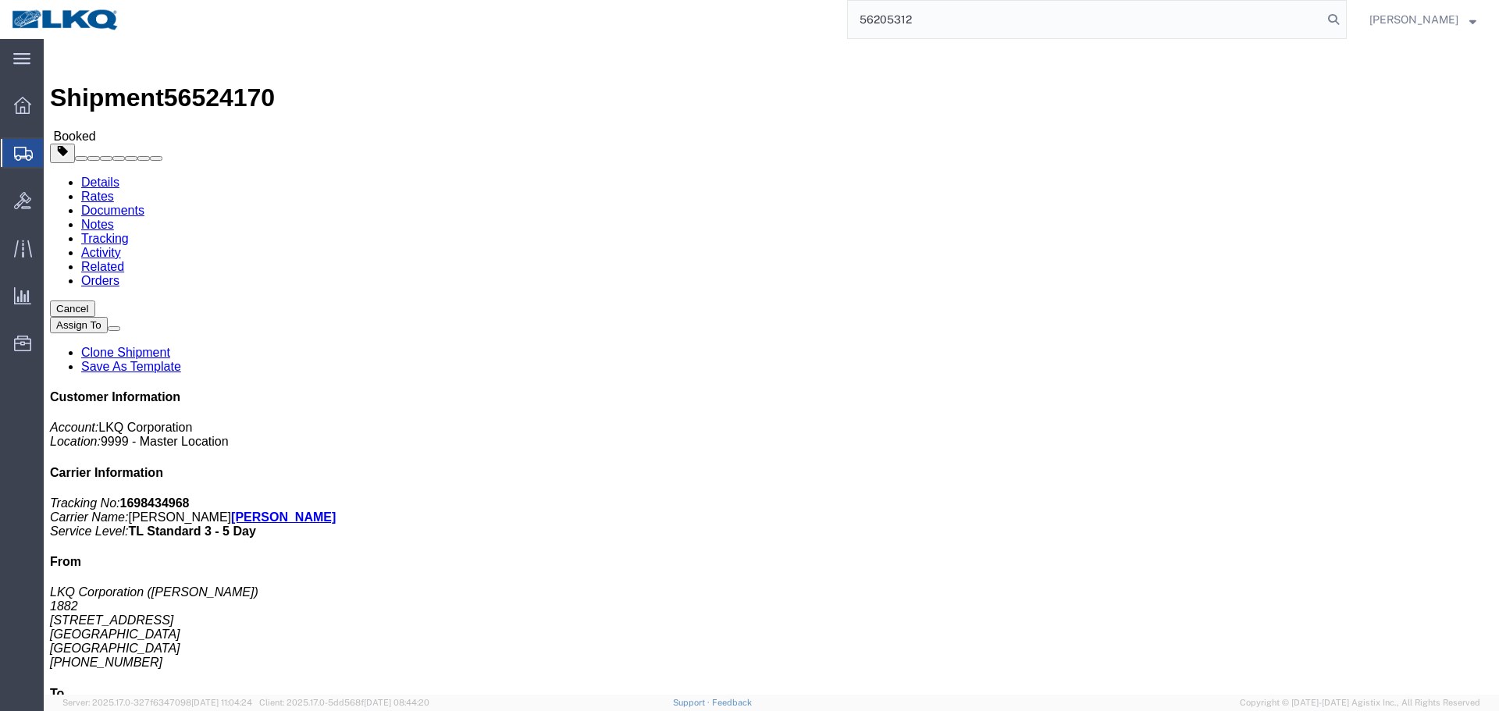
type input "56205312"
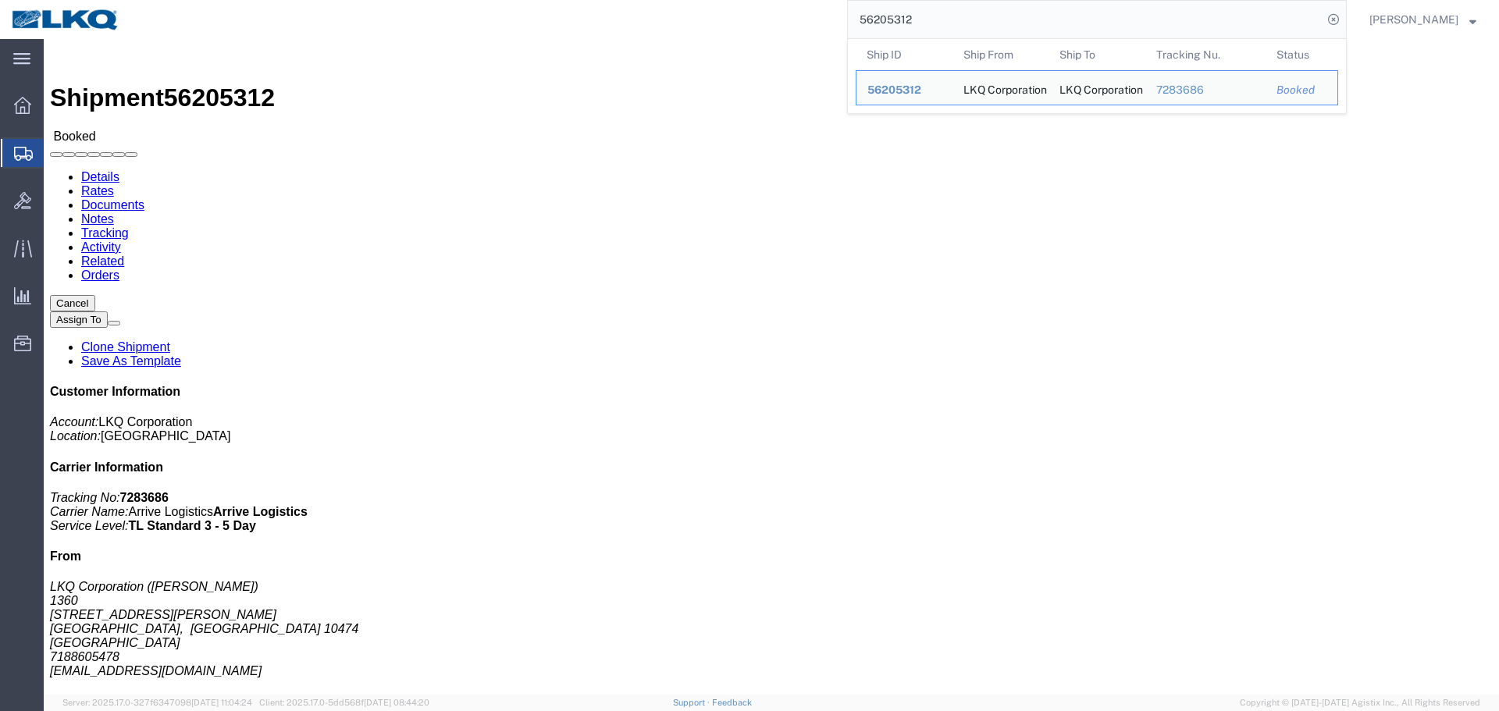
click div "Shipment Detail Ship From LKQ Corporation (john lopez) 1360 1390 Spofford Ave B…"
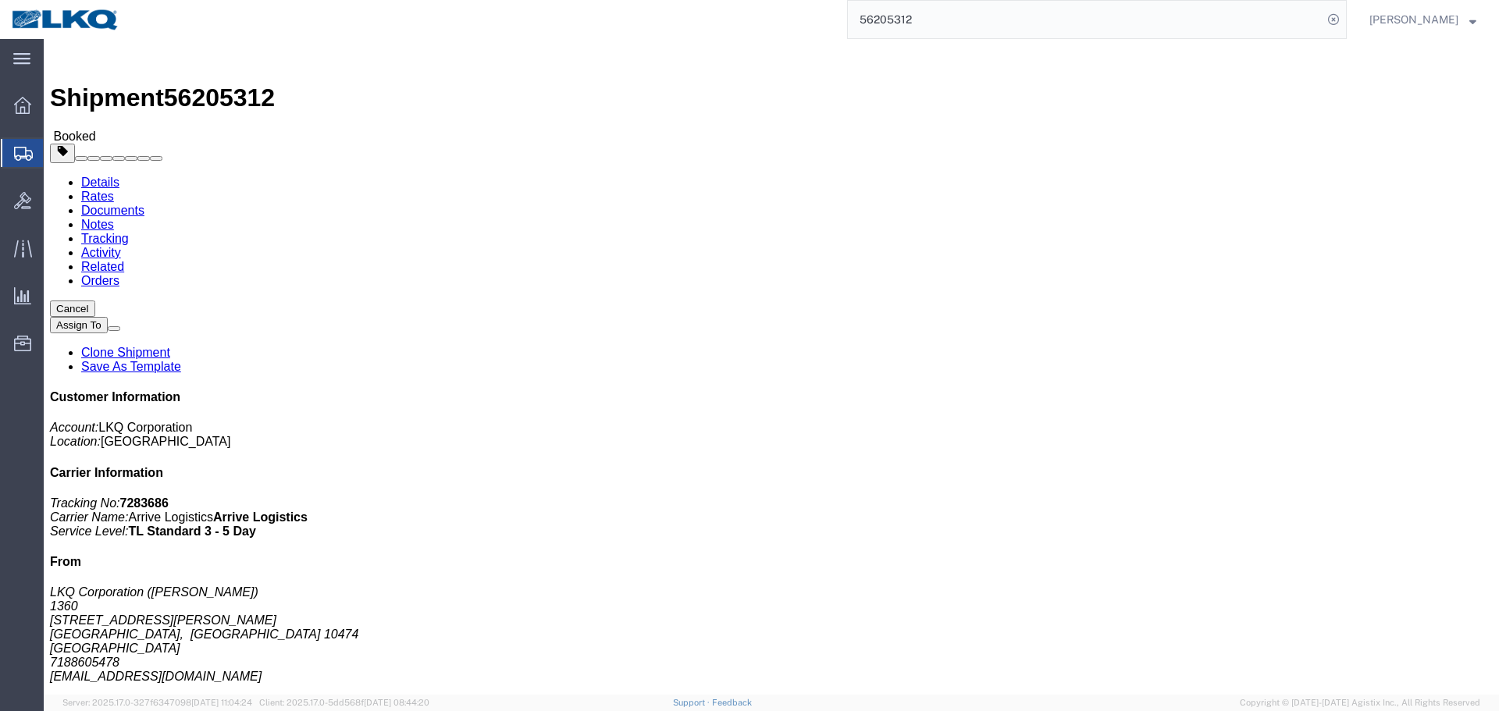
click div "Ship From LKQ Corporation (john lopez) 1360 1390 Spofford Ave Bronx, NY 10474 U…"
click button "Cancel"
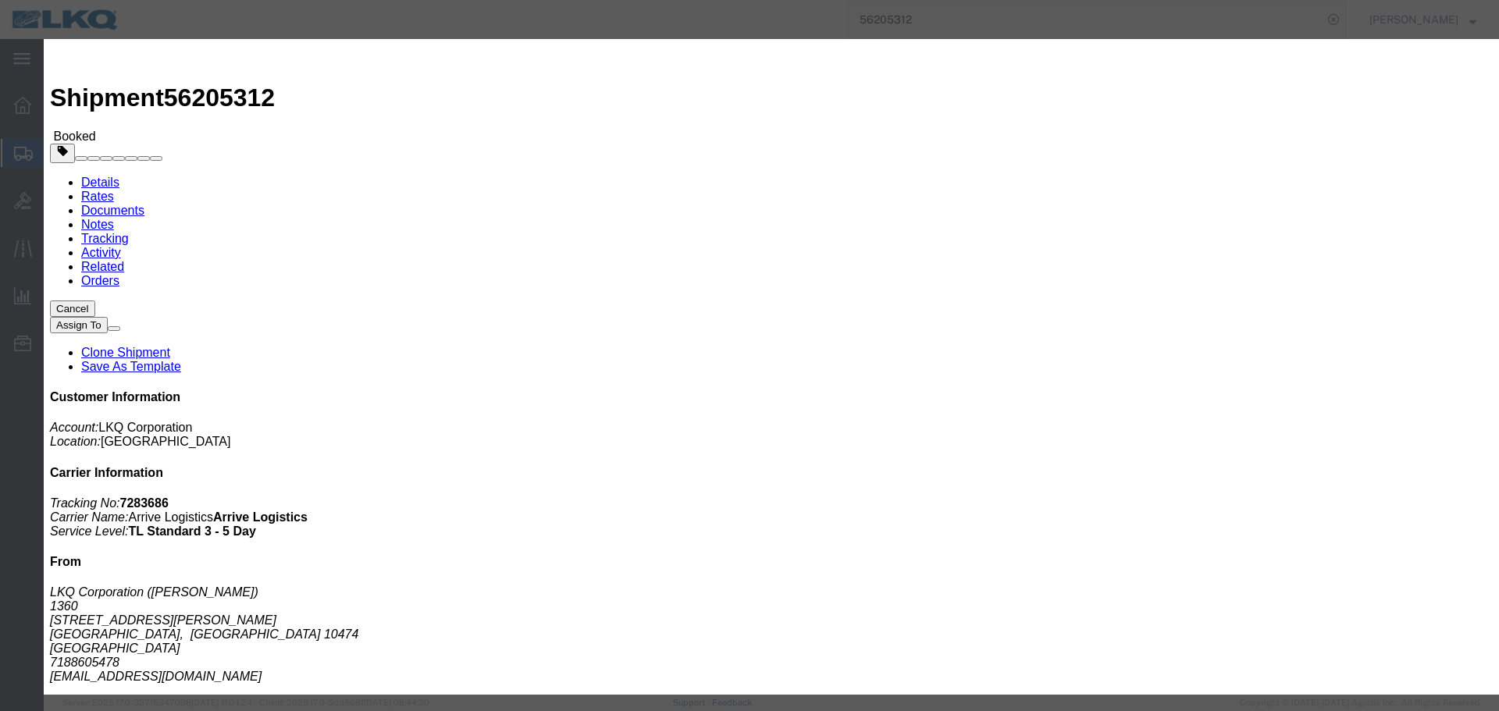
click button "Yes"
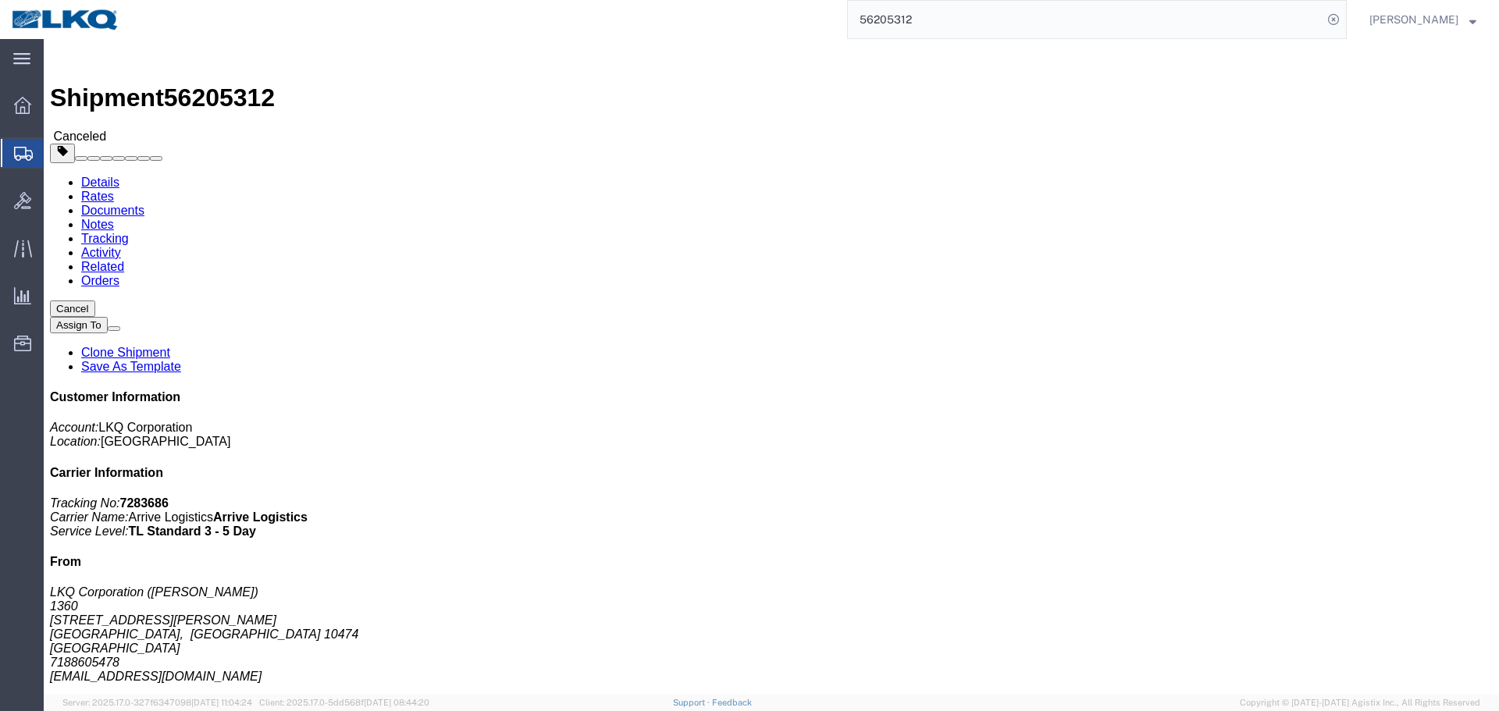
click at [992, 27] on input "56205312" at bounding box center [1085, 19] width 475 height 37
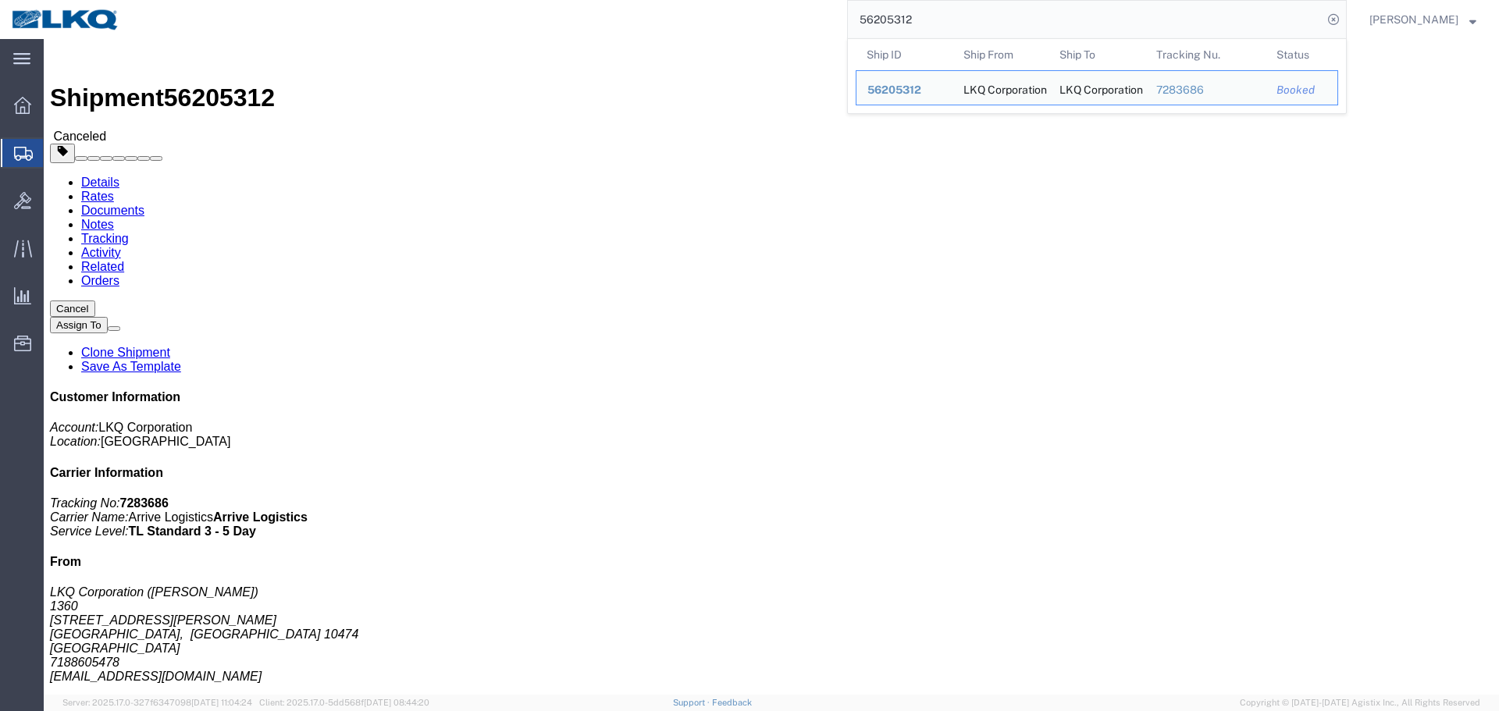
paste input "525000"
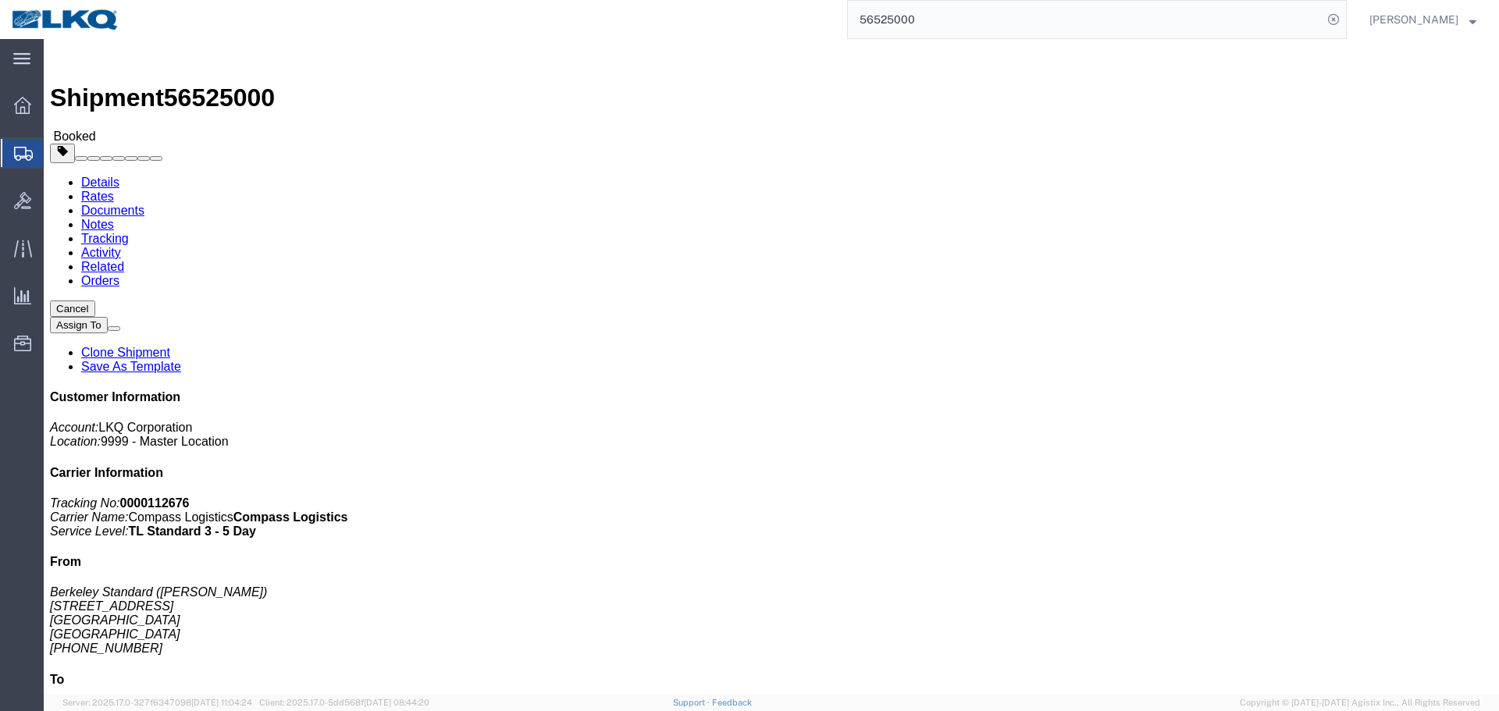
click h4 "Routing & Vehicle Information"
click div "Ship From Berkeley Standard (Francesca Siu) 1295 E Acacia St Ontario, CA 91761 …"
click h4 "Routing & Vehicle Information"
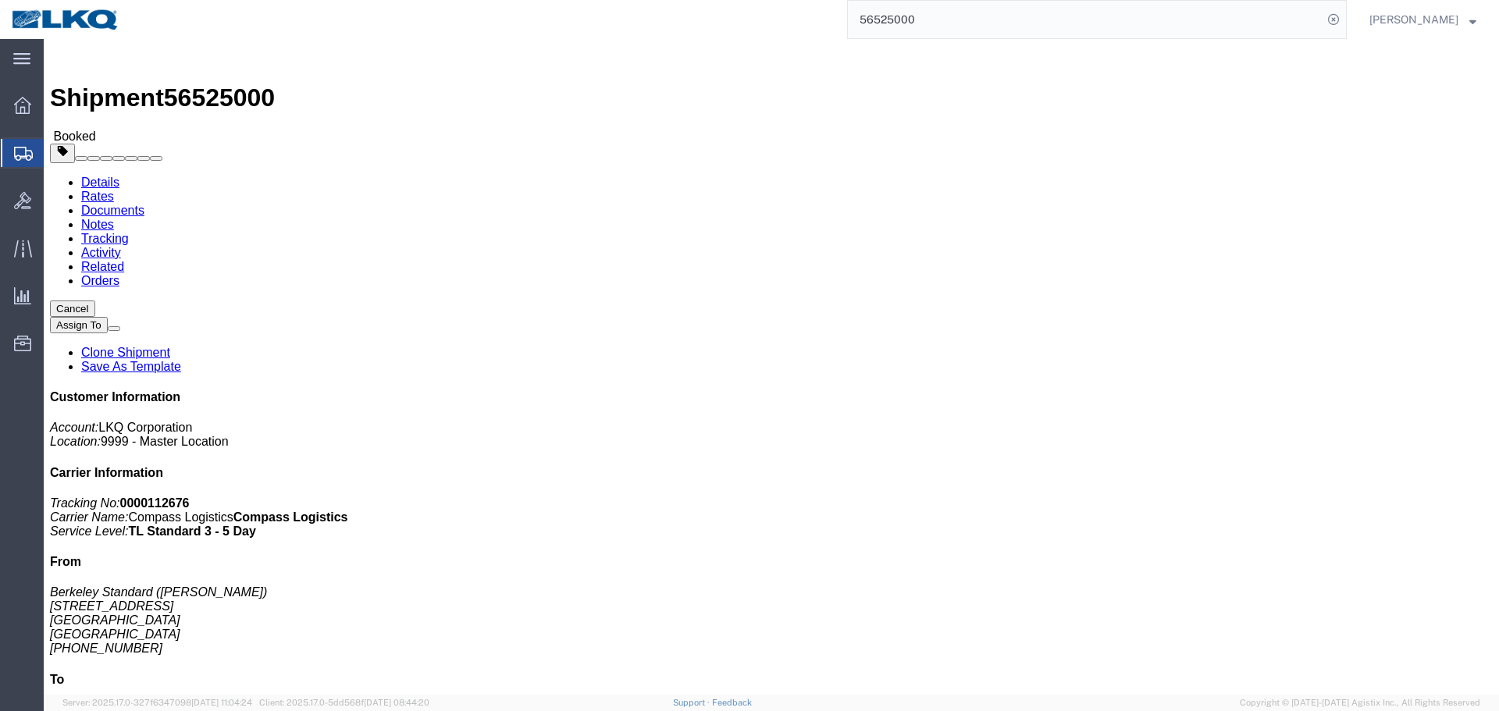
click div "Ship From Berkeley Standard (Francesca Siu) 1295 E Acacia St Ontario, CA 91761 …"
click address "Berkeley Standard (Francesca Siu) 1295 E Acacia St Ontario, CA 91761 United Sta…"
drag, startPoint x: 70, startPoint y: 200, endPoint x: 9, endPoint y: 202, distance: 61.7
click div "Ship From Berkeley Standard (Francesca Siu) 1295 E Acacia St Ontario, CA 91761 …"
copy address "Ontario, CA"
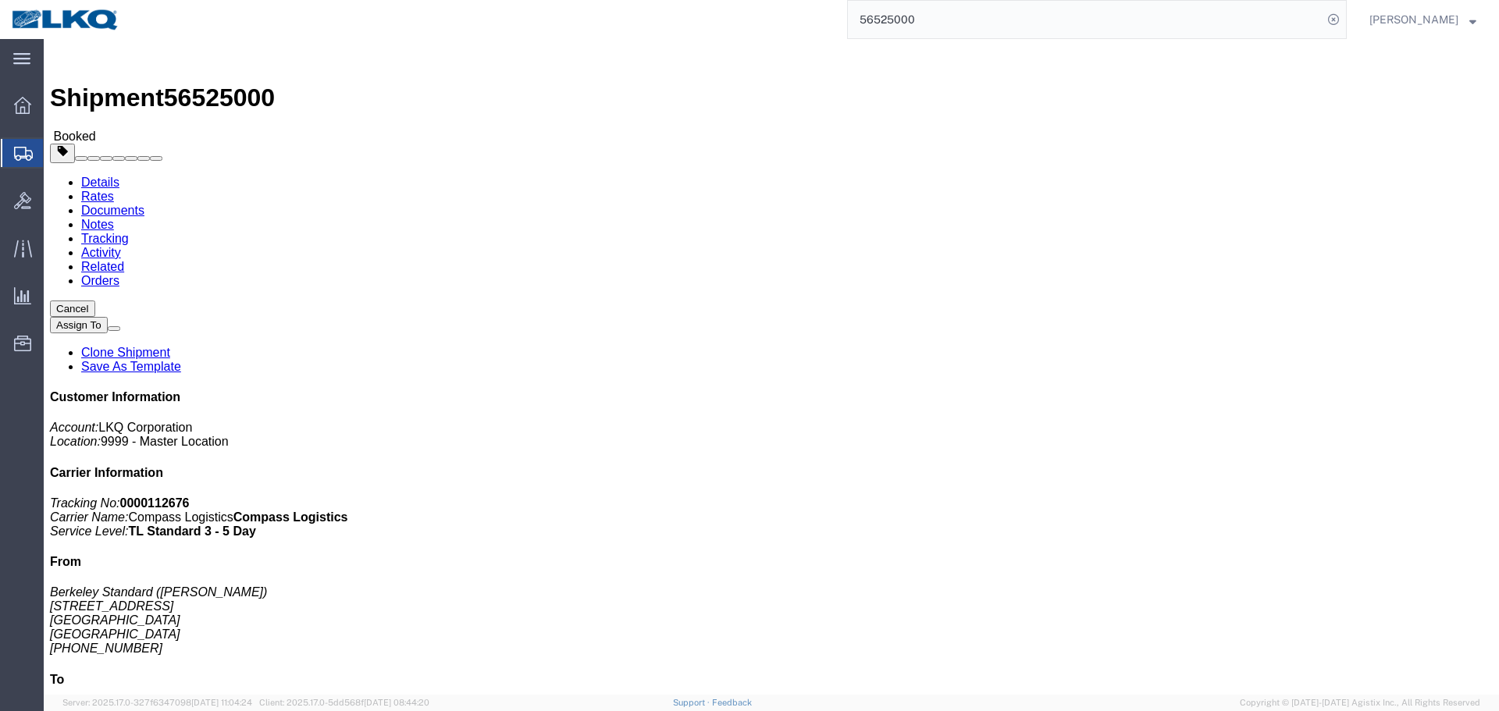
click at [987, 5] on input "56525000" at bounding box center [1085, 19] width 475 height 37
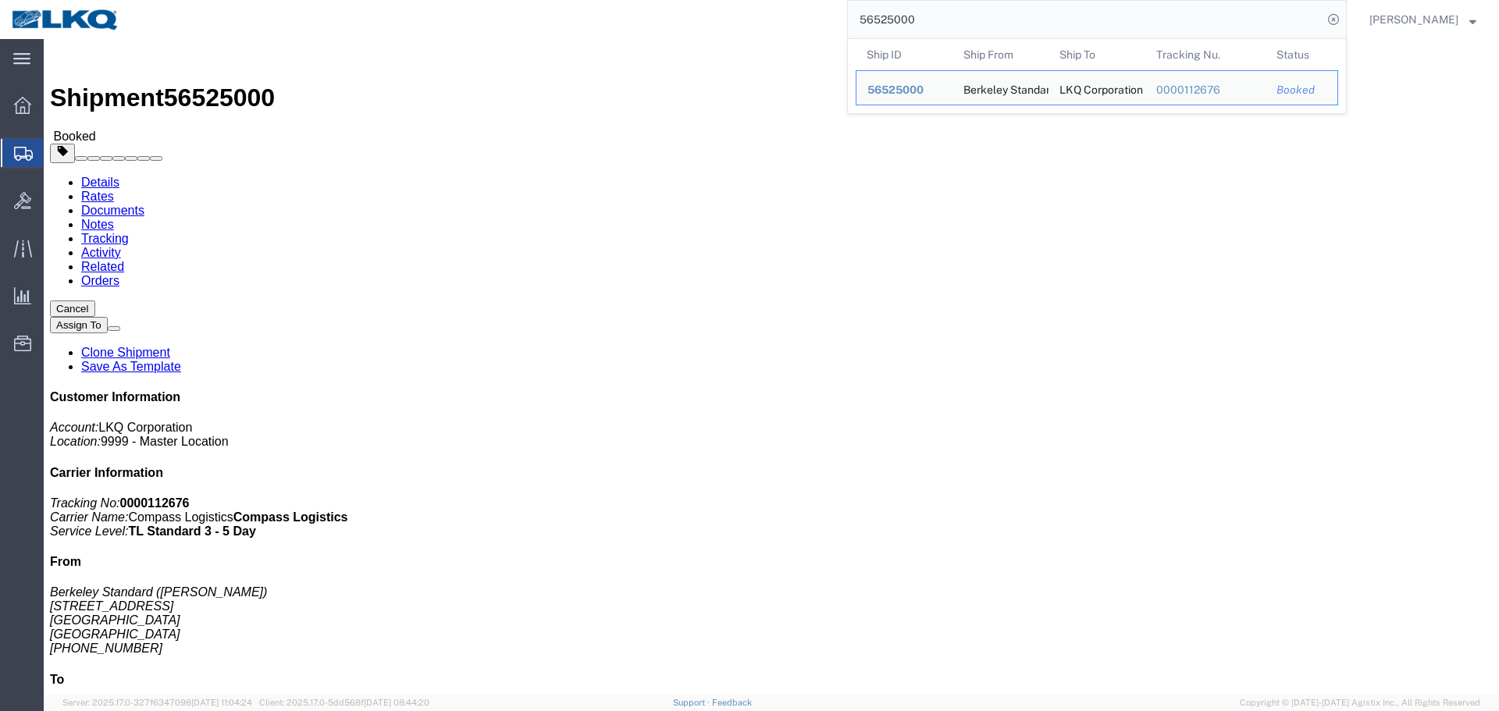
paste input "489632"
click div "Leg 1 - Truckload Vehicle 1: Standard Dry Van (53 Feet) Number of trucks: 1"
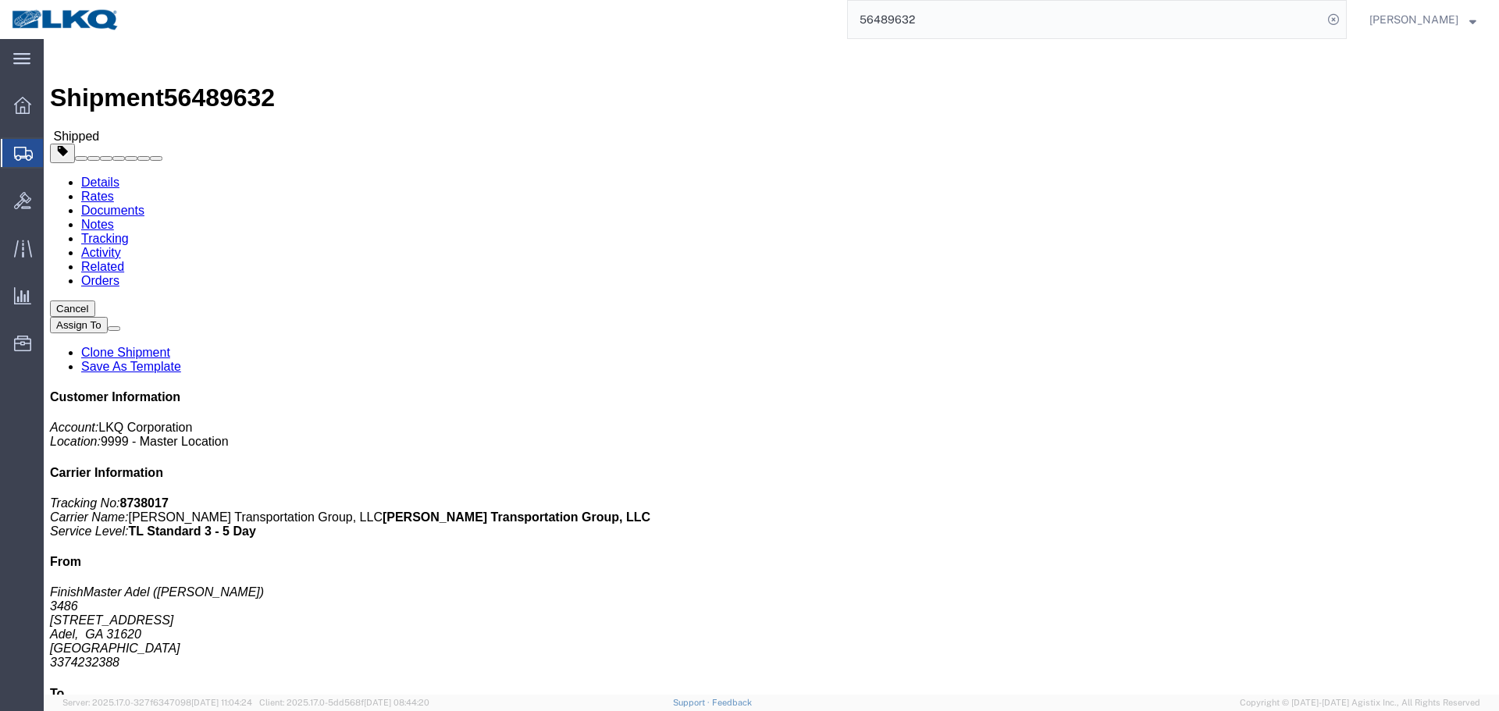
click div "Ship From FinishMaster Adel (JOSEPH HUEWITT) 3486 315 Industrial Park Dr. Adel,…"
click at [940, 38] on form "56489632" at bounding box center [1097, 19] width 500 height 39
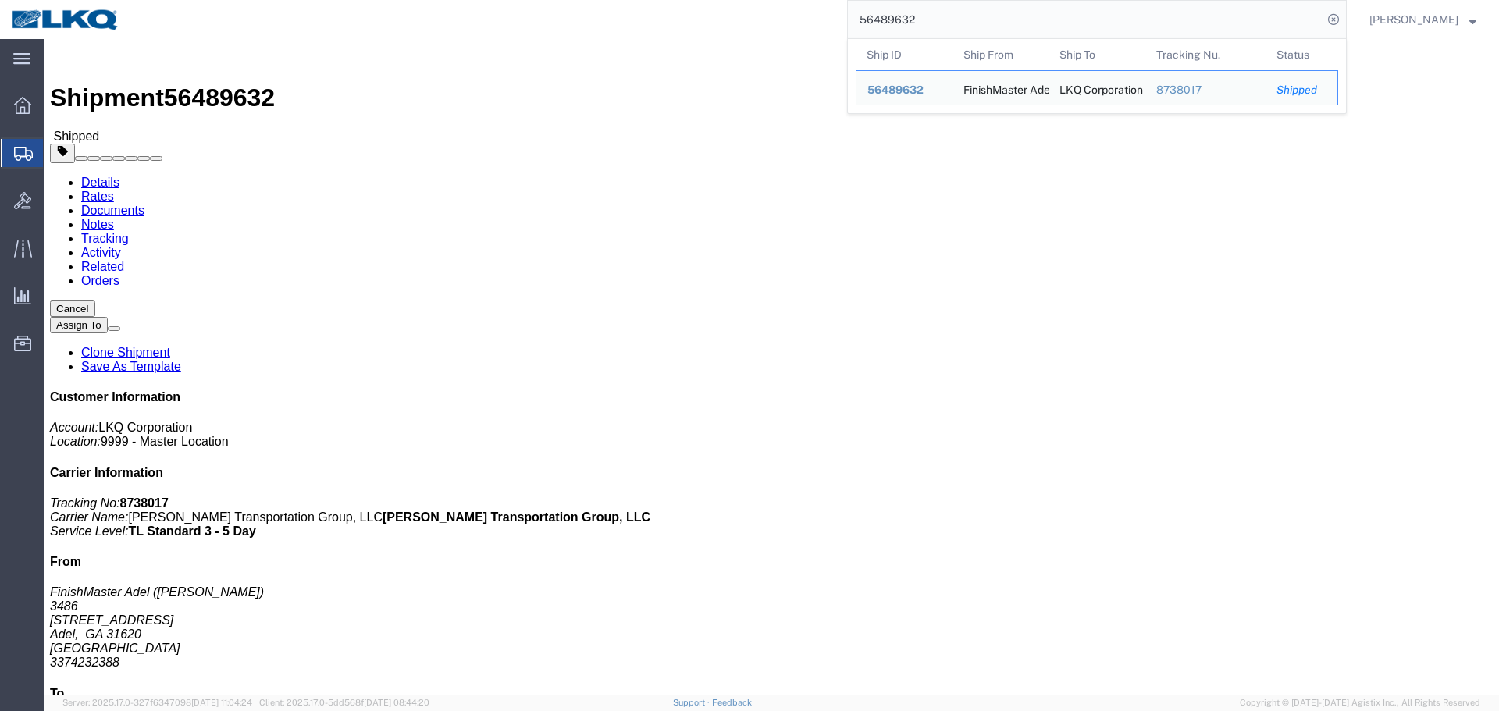
click at [948, 27] on input "56489632" at bounding box center [1085, 19] width 475 height 37
paste input "624"
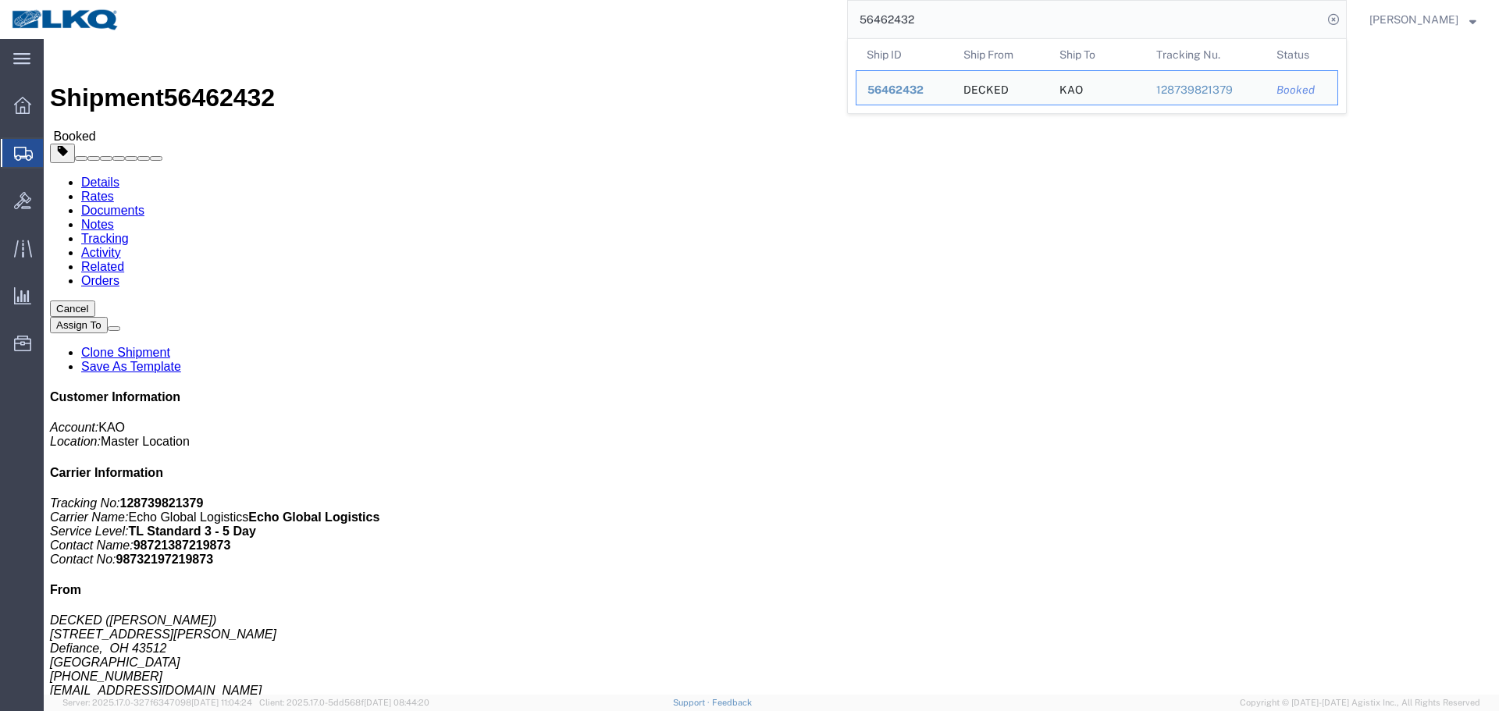
click at [1070, 5] on input "56462432" at bounding box center [1085, 19] width 475 height 37
paste input "193974"
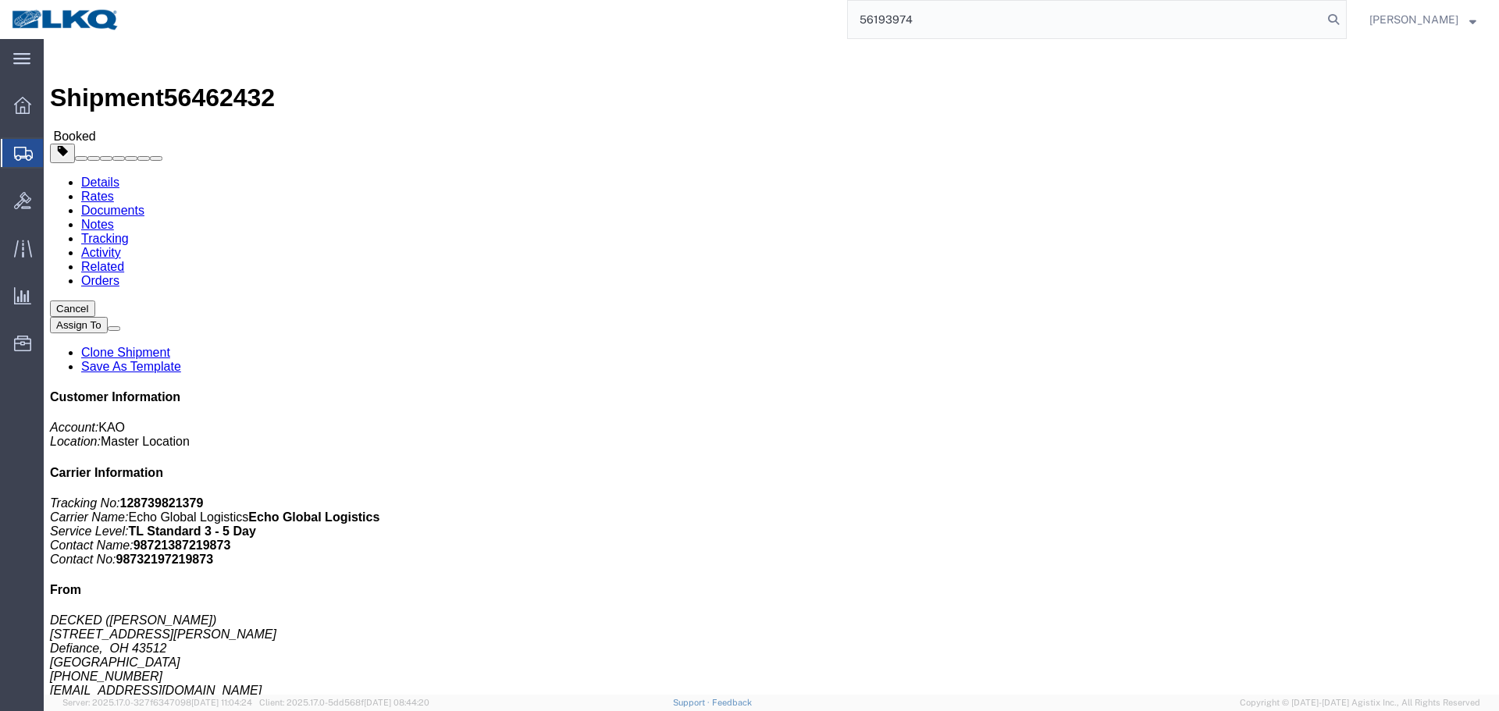
type input "56193974"
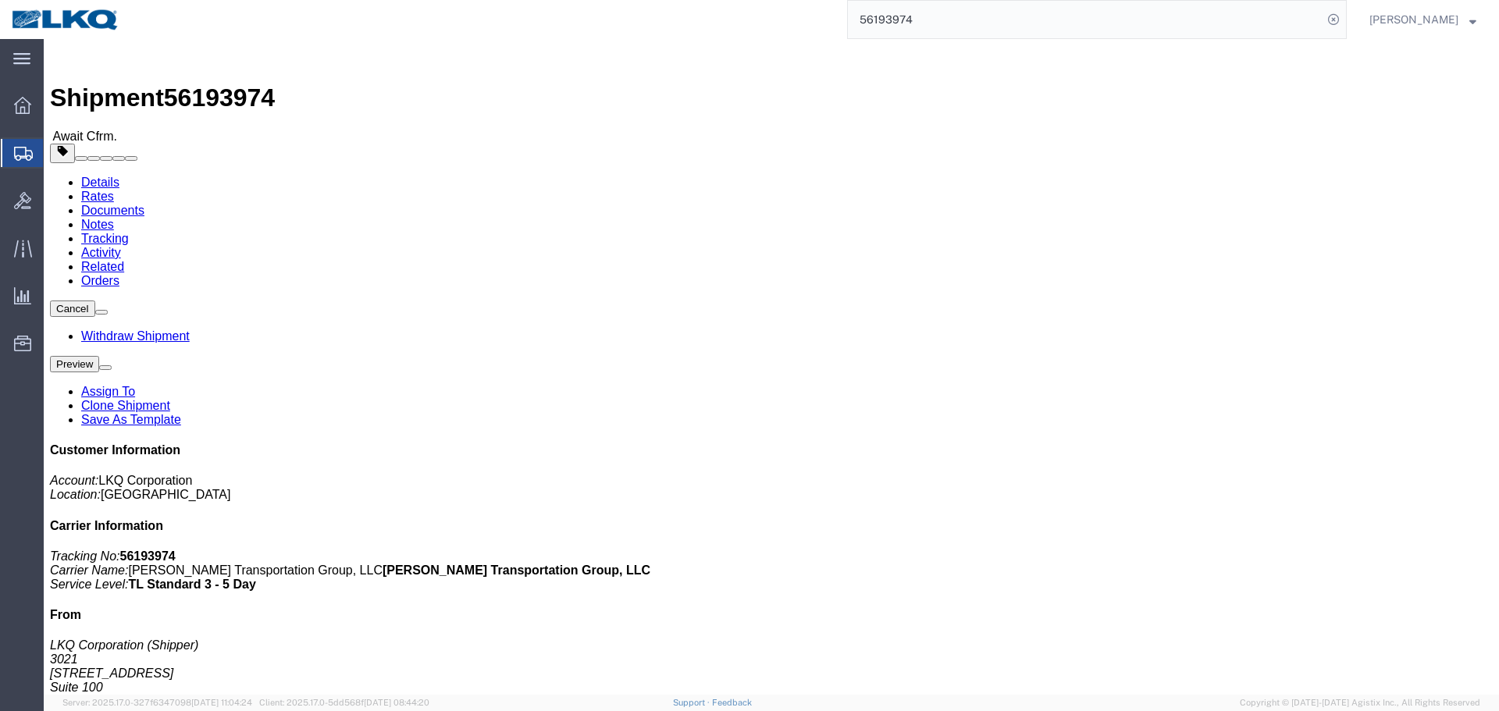
click button "button"
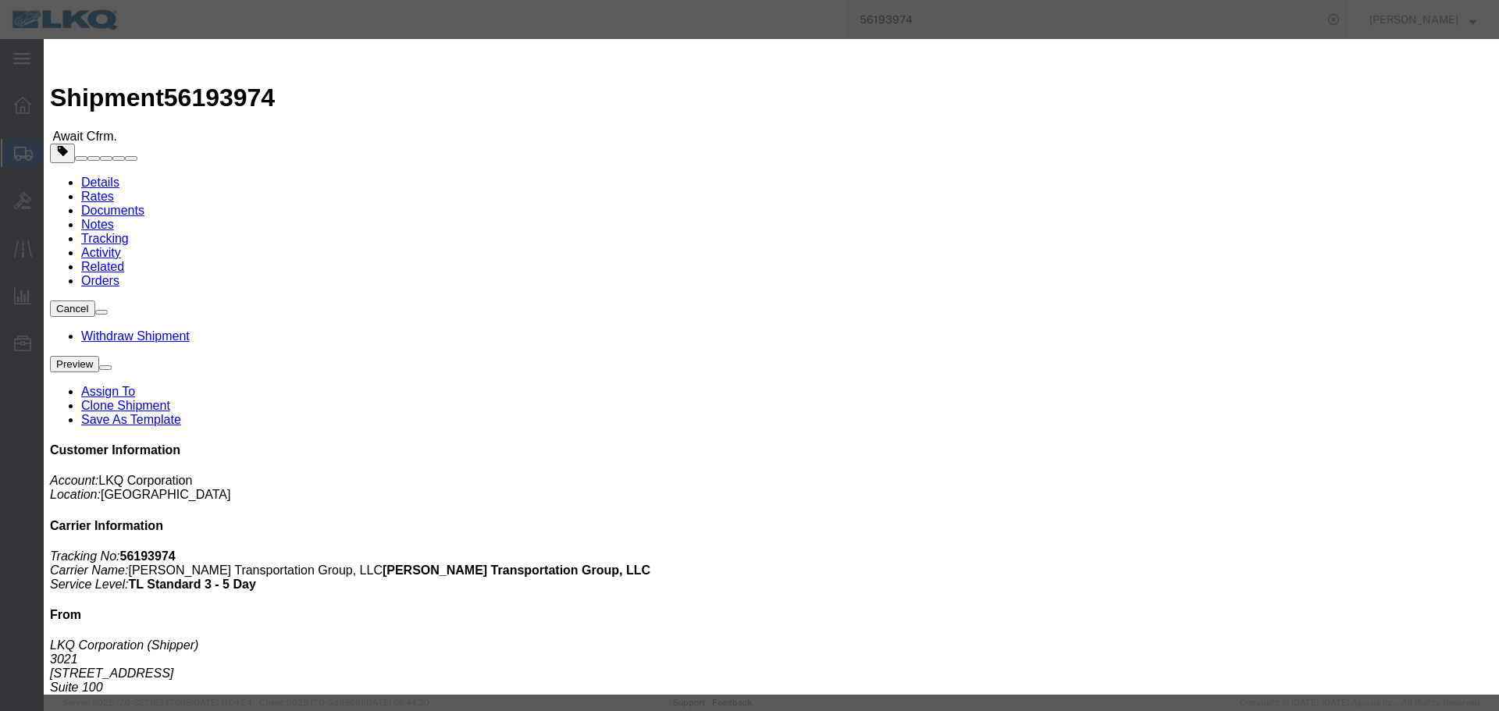
click div "Aug 15 2025 8:00 AM"
click button "Apply"
click div "Aug 19 2025 9:00 AM"
click input "9:00 AM"
click button "Apply"
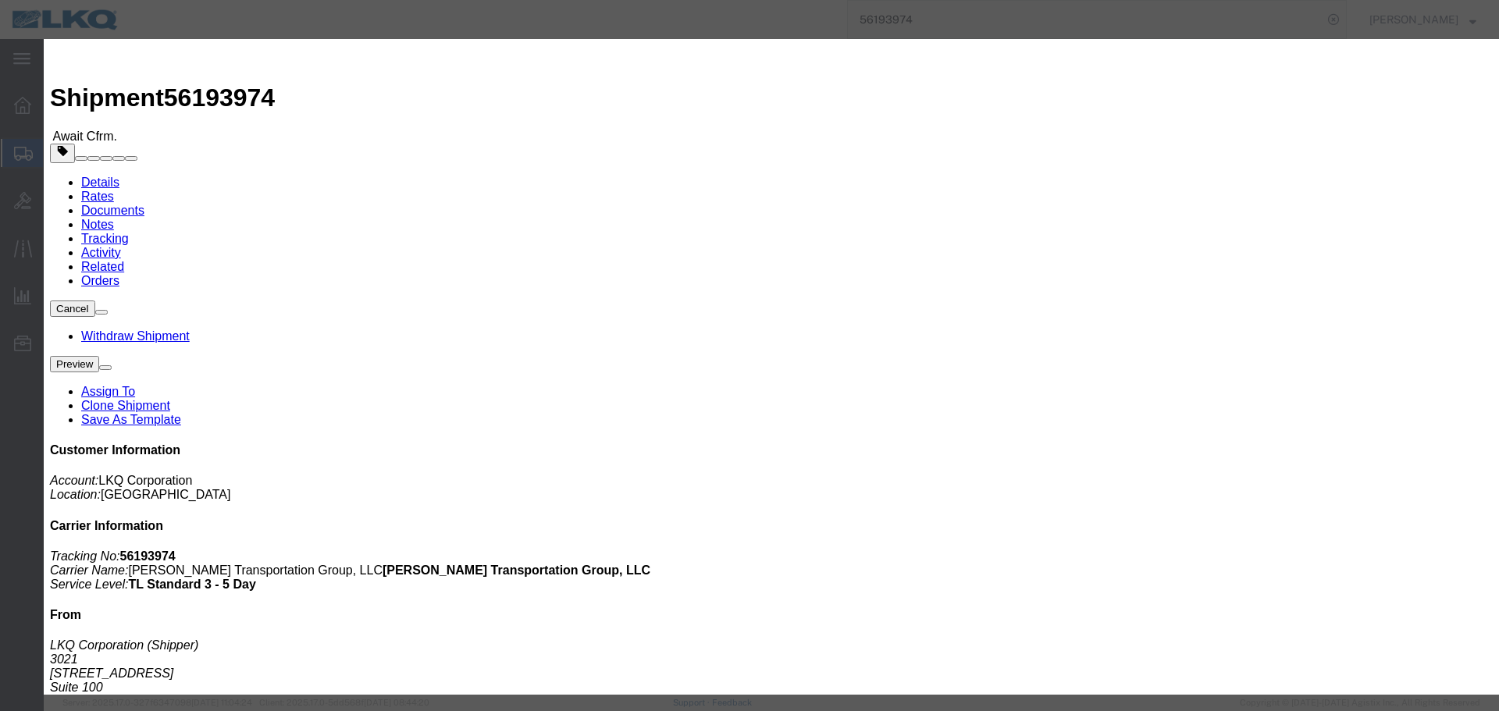
click div "Aug 19 2025 9:00 AM"
click input "12:00 AM"
type input "12pm"
type input "12:00 PM"
click button "Apply"
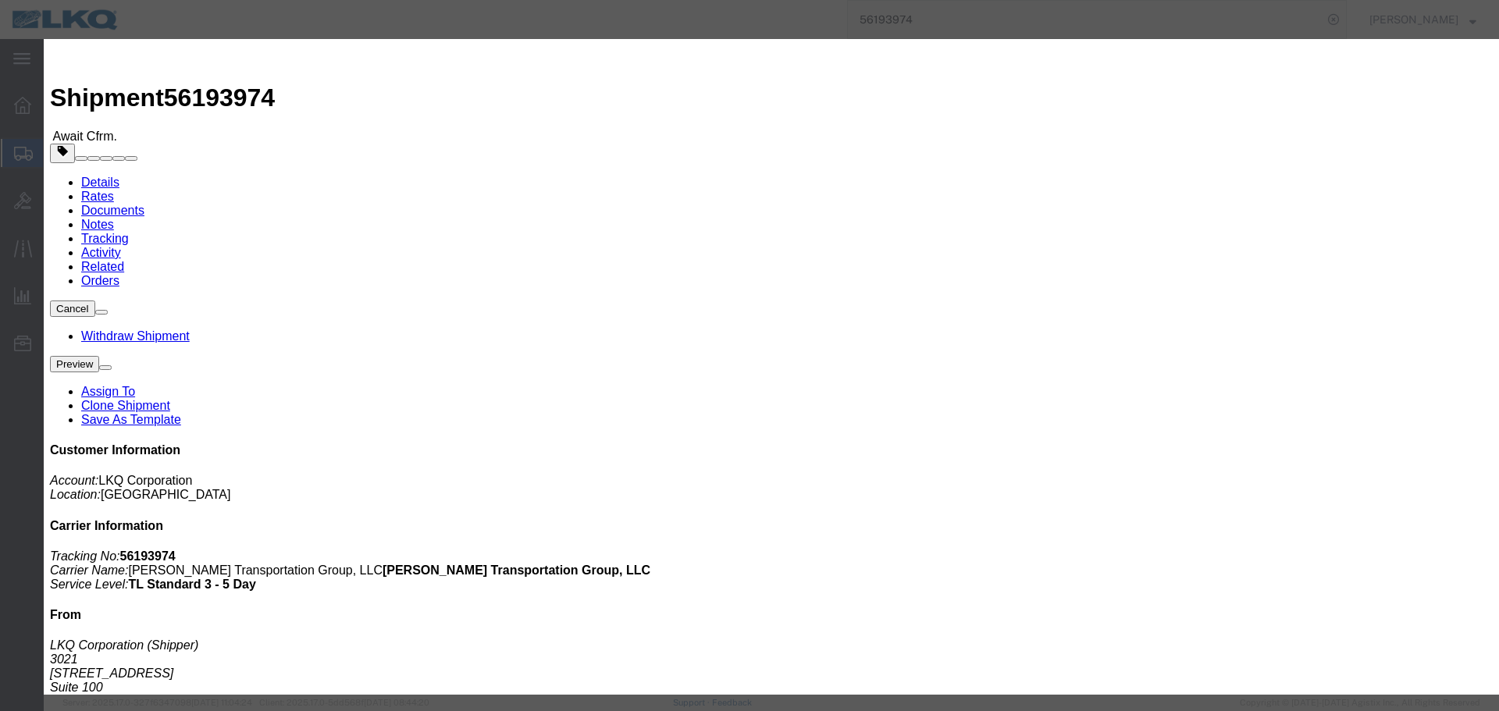
click div "Aug 19 2025 1:00 PM"
click input "1:00 PM"
type input "8:00 AM"
click div "Open Time 8:00 AM Aug 20 2025 1:00 PM - Aug 20 2025 1:00 PM Cancel Apply"
click button "Apply"
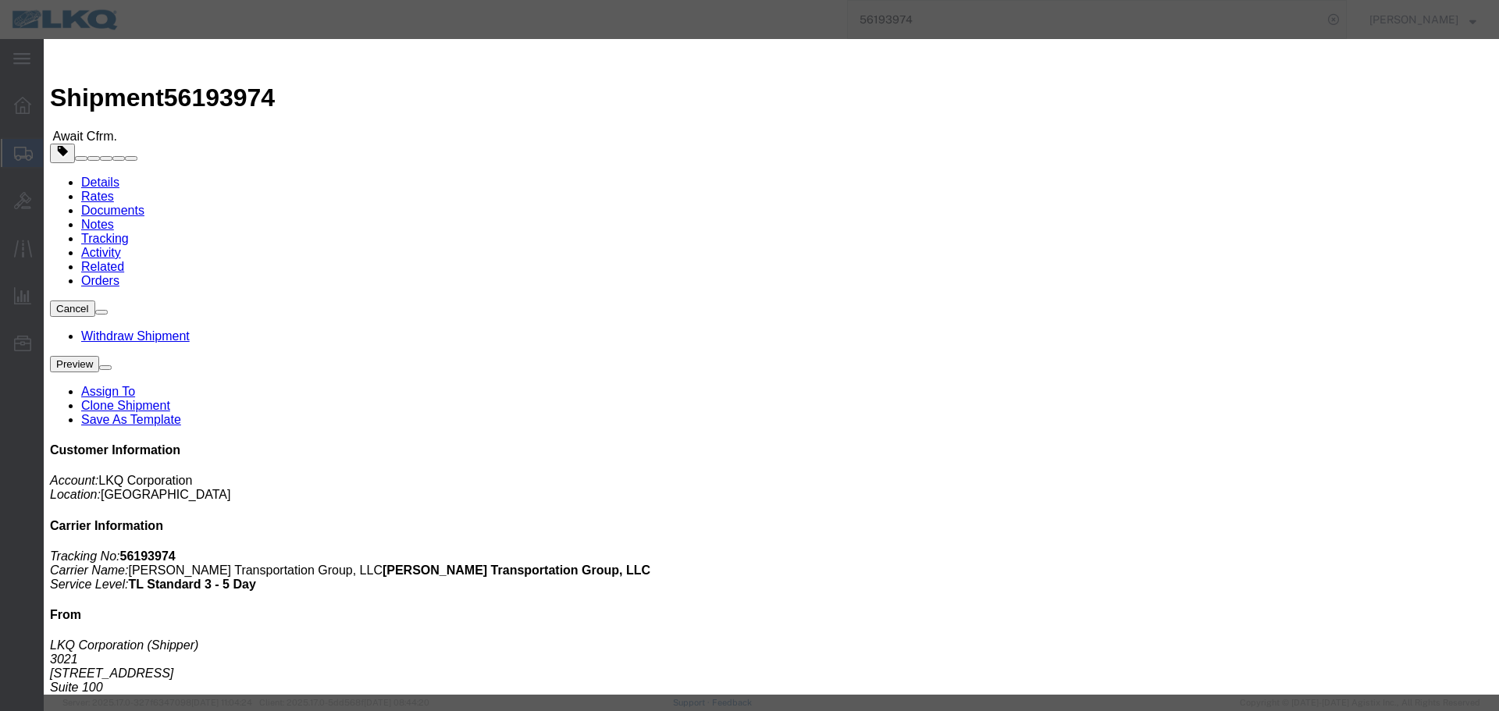
click button "Save"
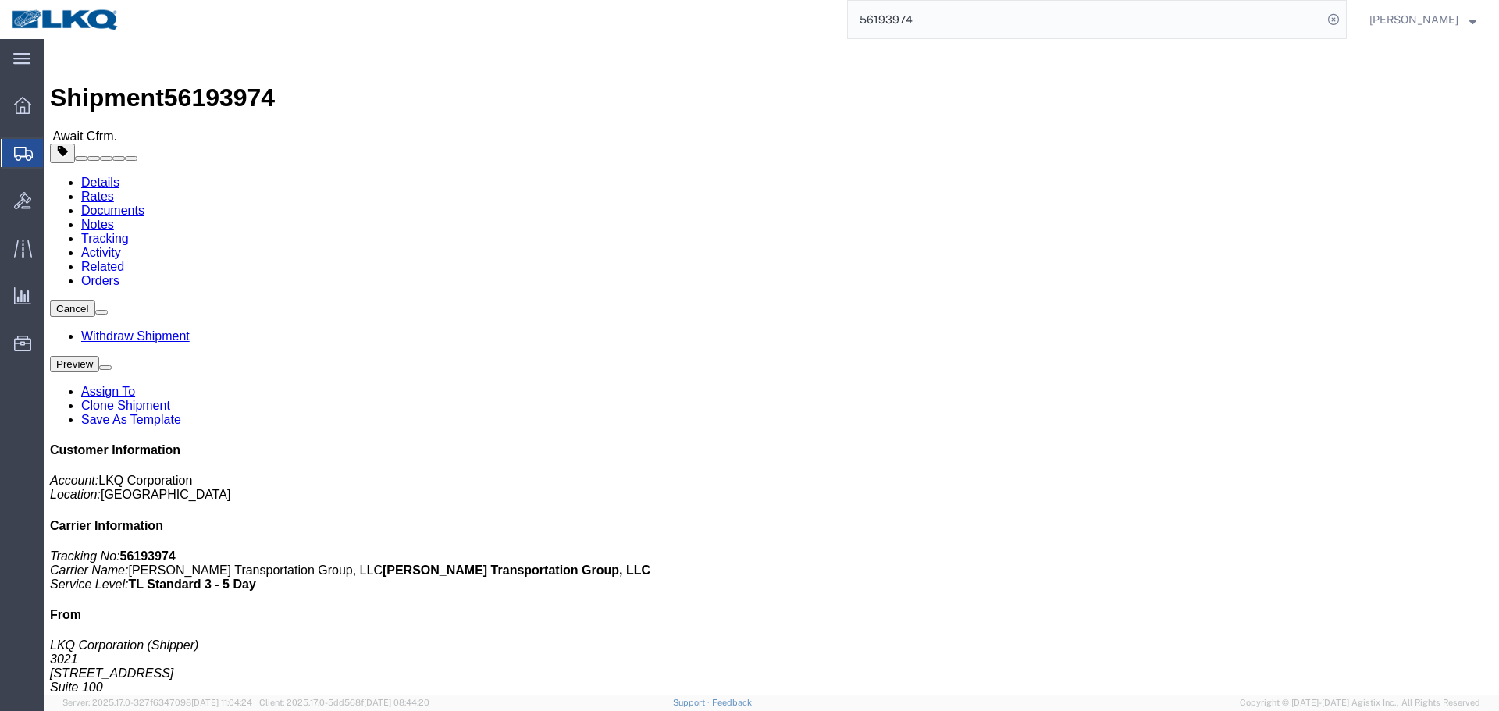
click button "Close"
click at [914, 19] on input "56193974" at bounding box center [1085, 19] width 475 height 37
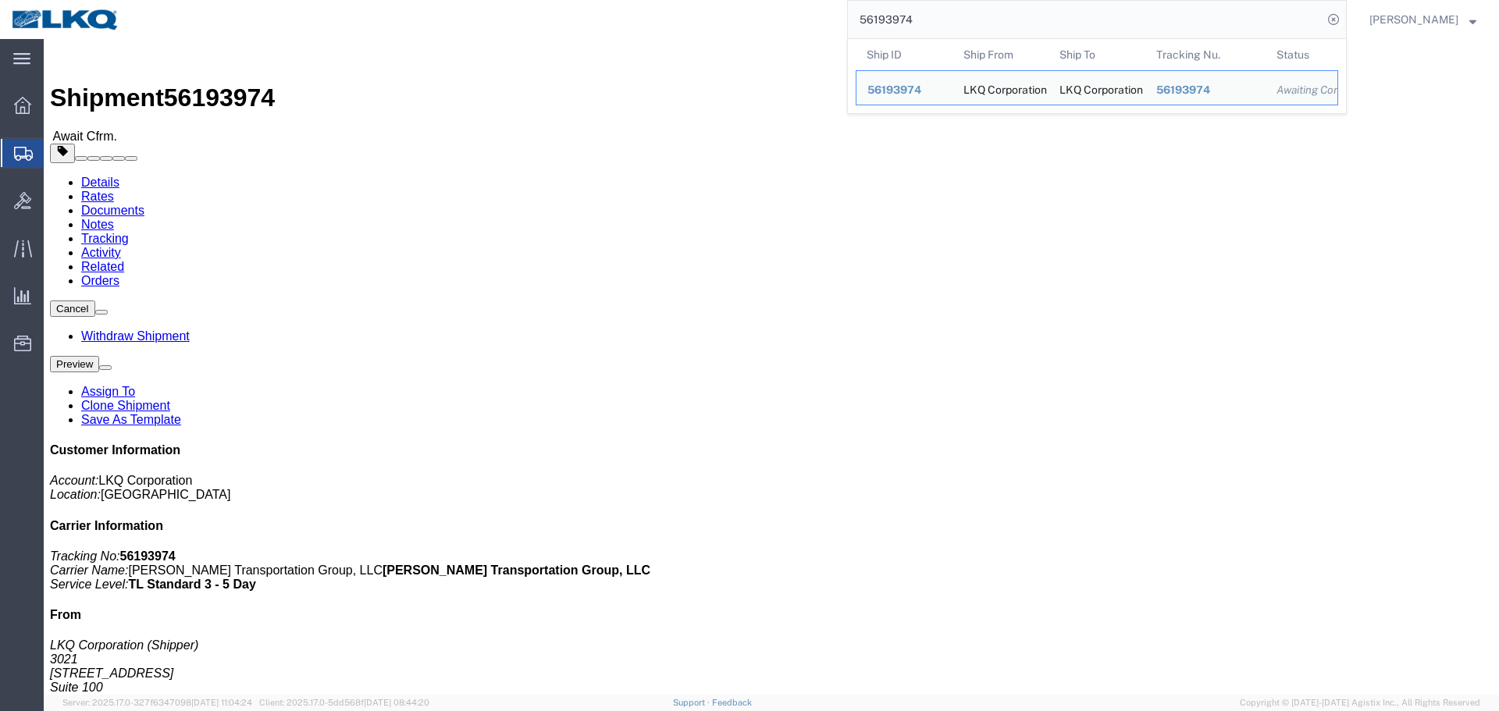
paste input "489632"
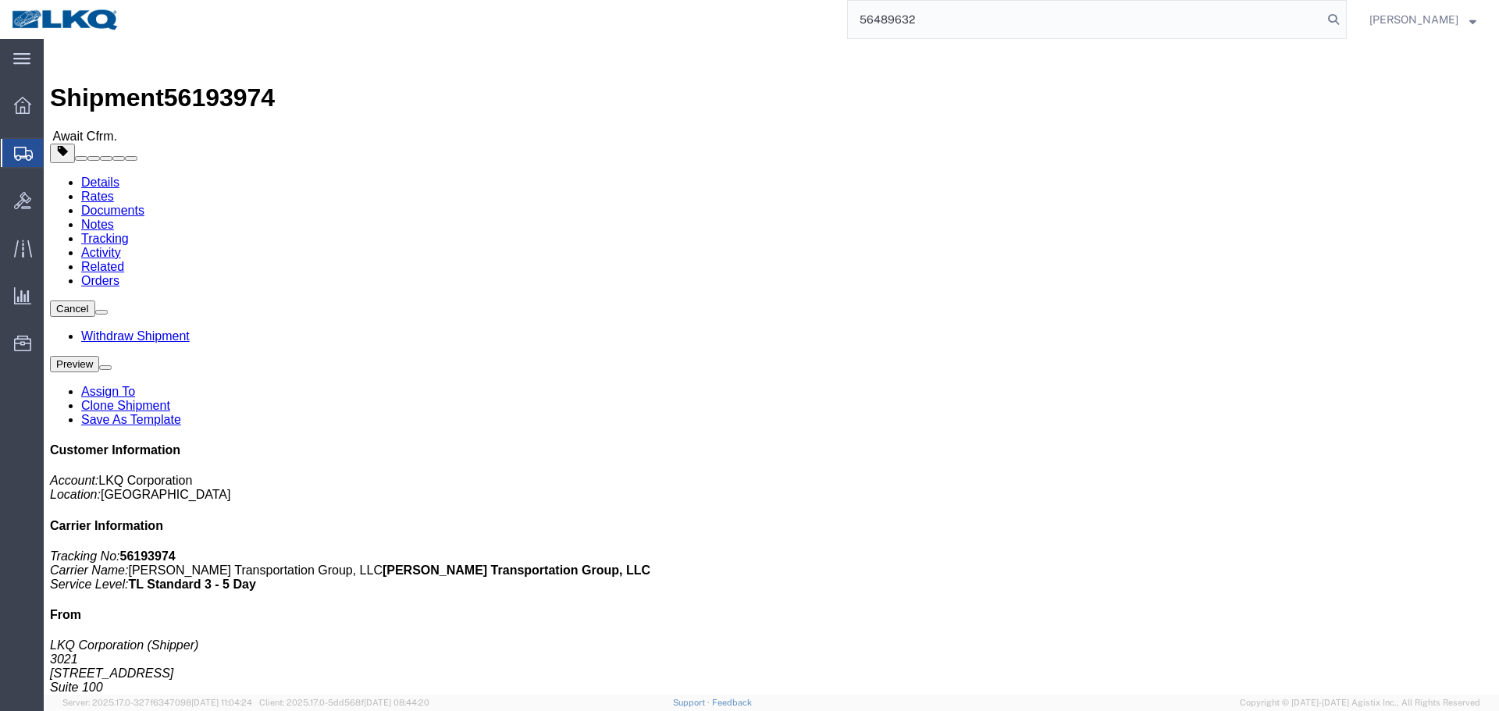
type input "56489632"
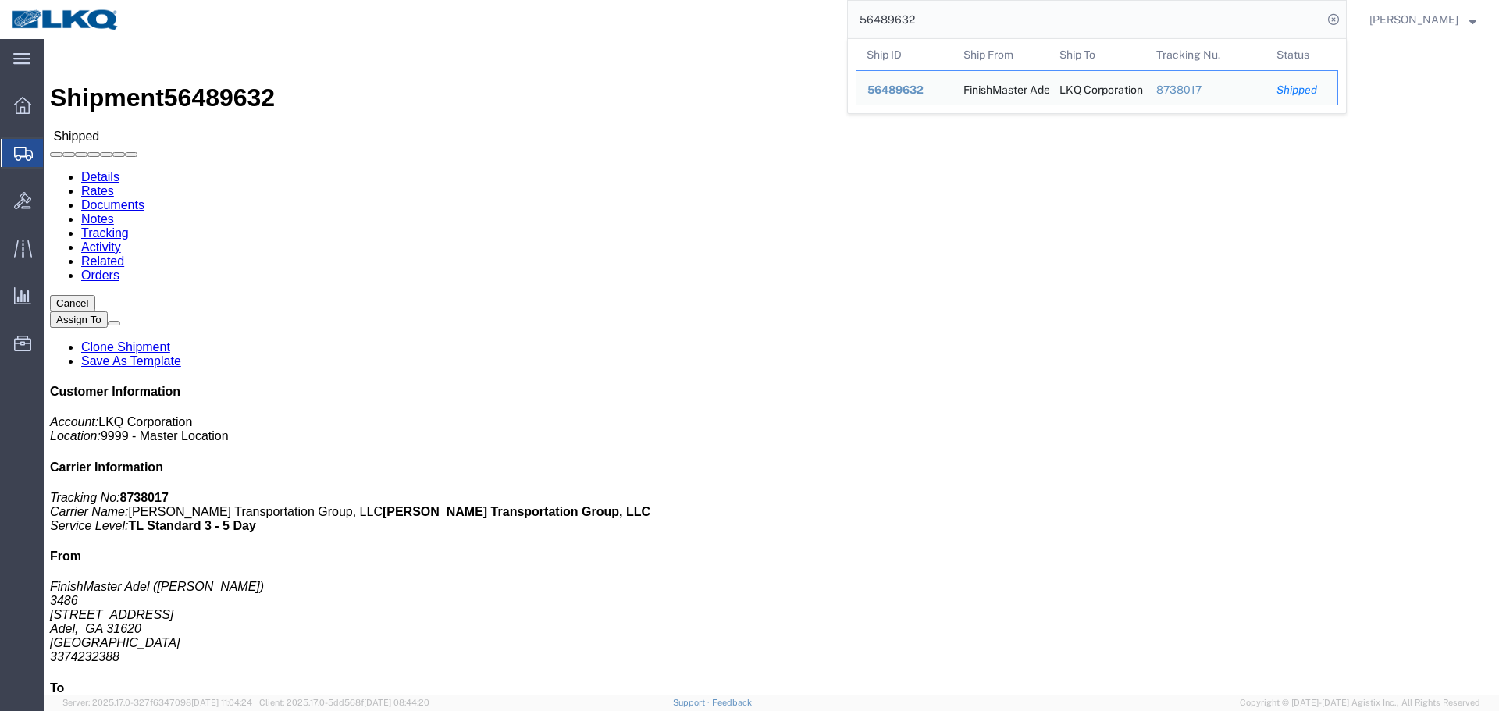
click div "Leg 1 - Truckload Vehicle 1: Standard Dry Van (53 Feet) Number of trucks: 1"
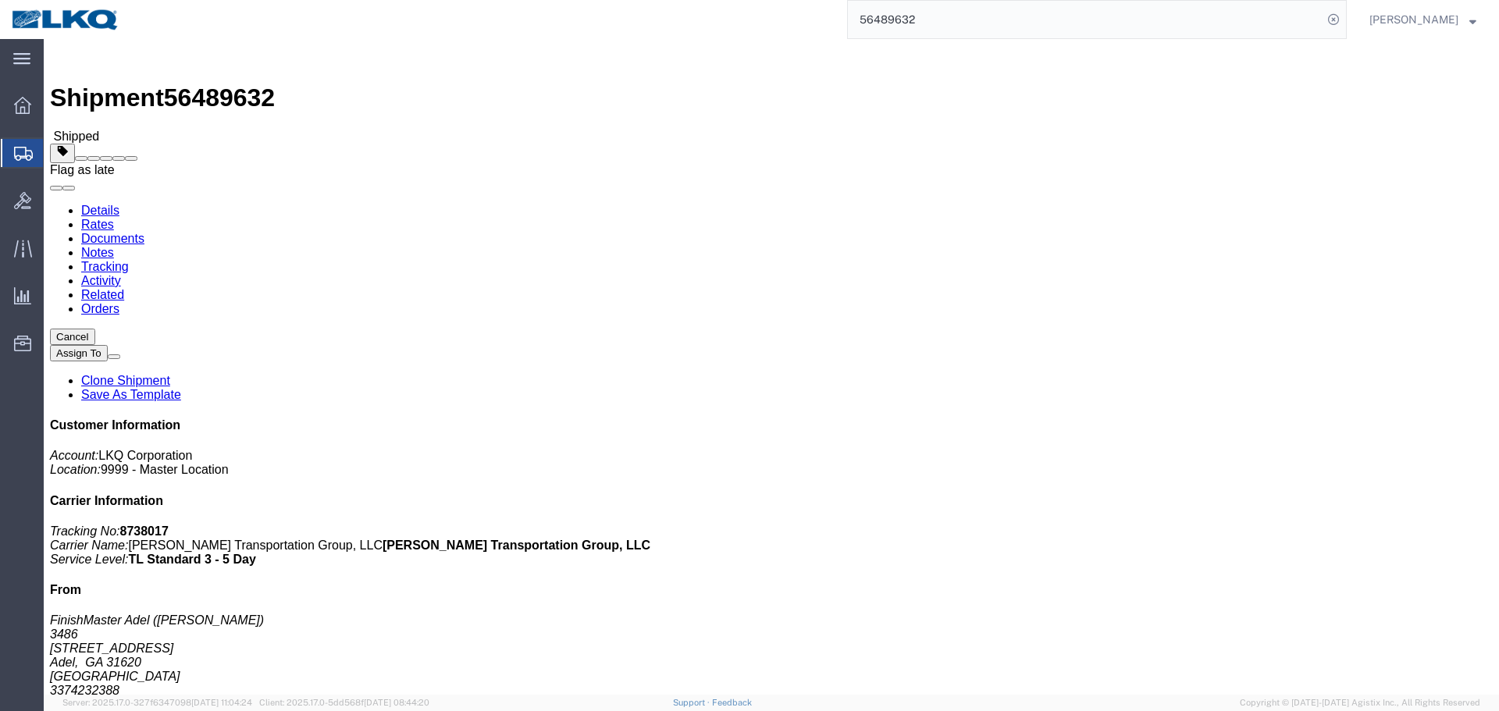
click span
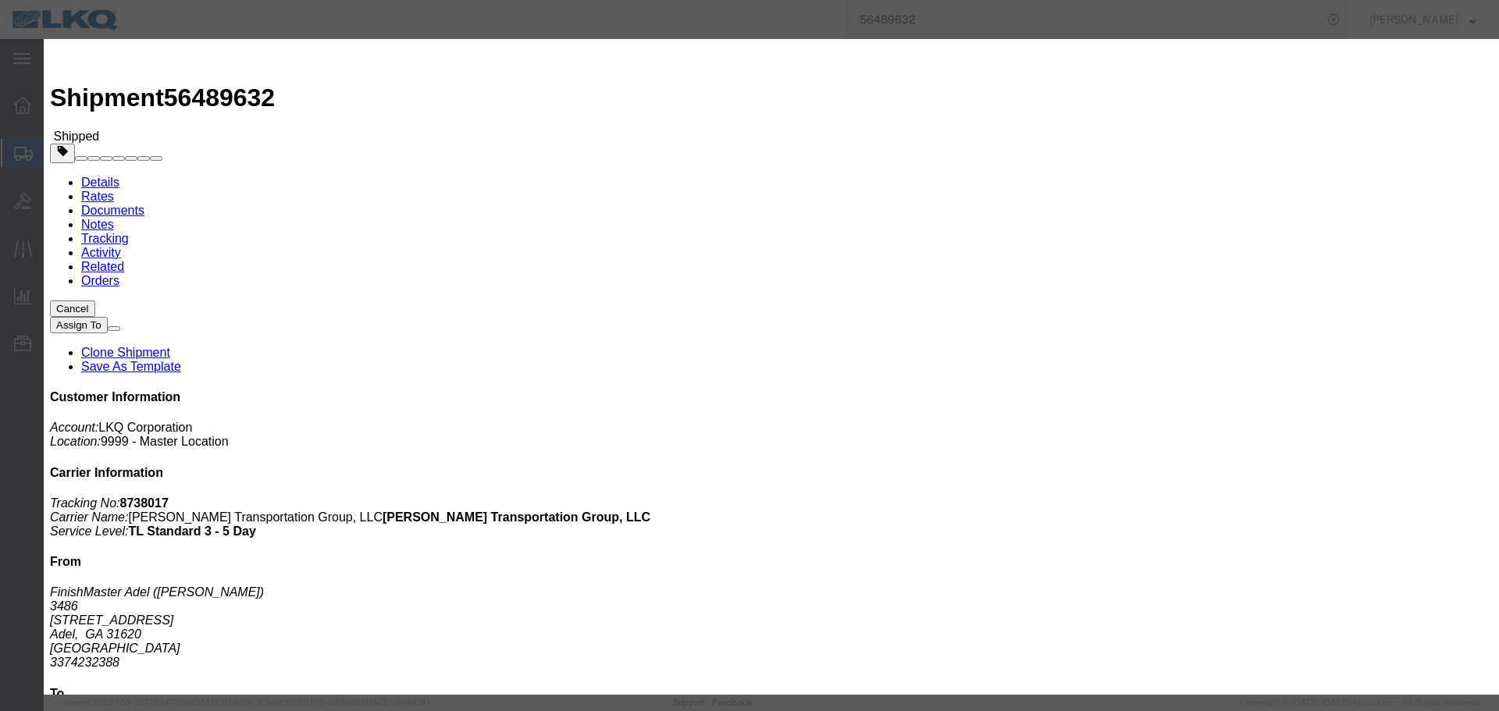
click select "Select Excused Not Excused"
click textarea
click select "Select Excused Not Excused"
select select "NOT_EXCUSED"
click select "Select Excused Not Excused"
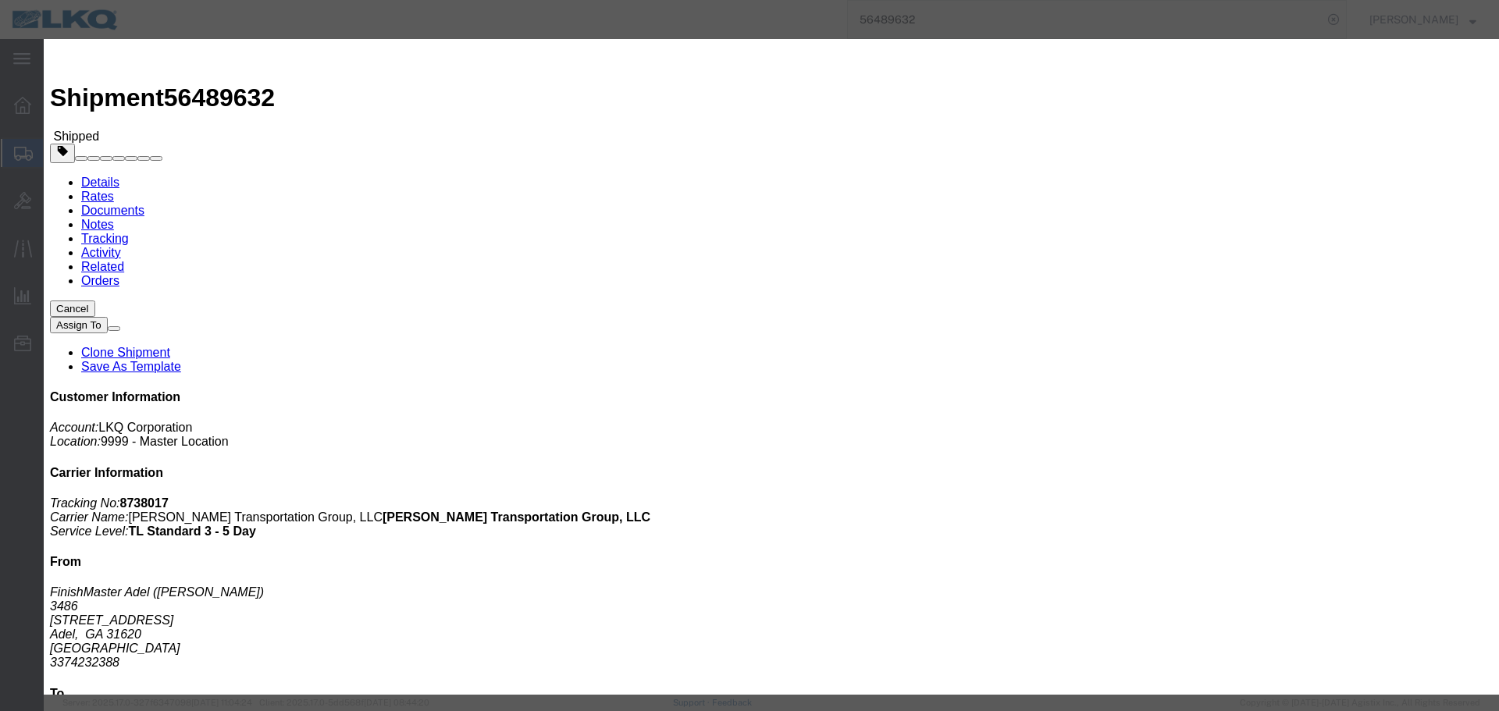
click select "Select Bad Carrier Data Carrier Admin Error Delay Accident Driver Error Lack of…"
select select "DRIVER_ERROR"
click select "Select Bad Carrier Data Carrier Admin Error Delay Accident Driver Error Lack of…"
click textarea
type textarea "08/18 pickup"
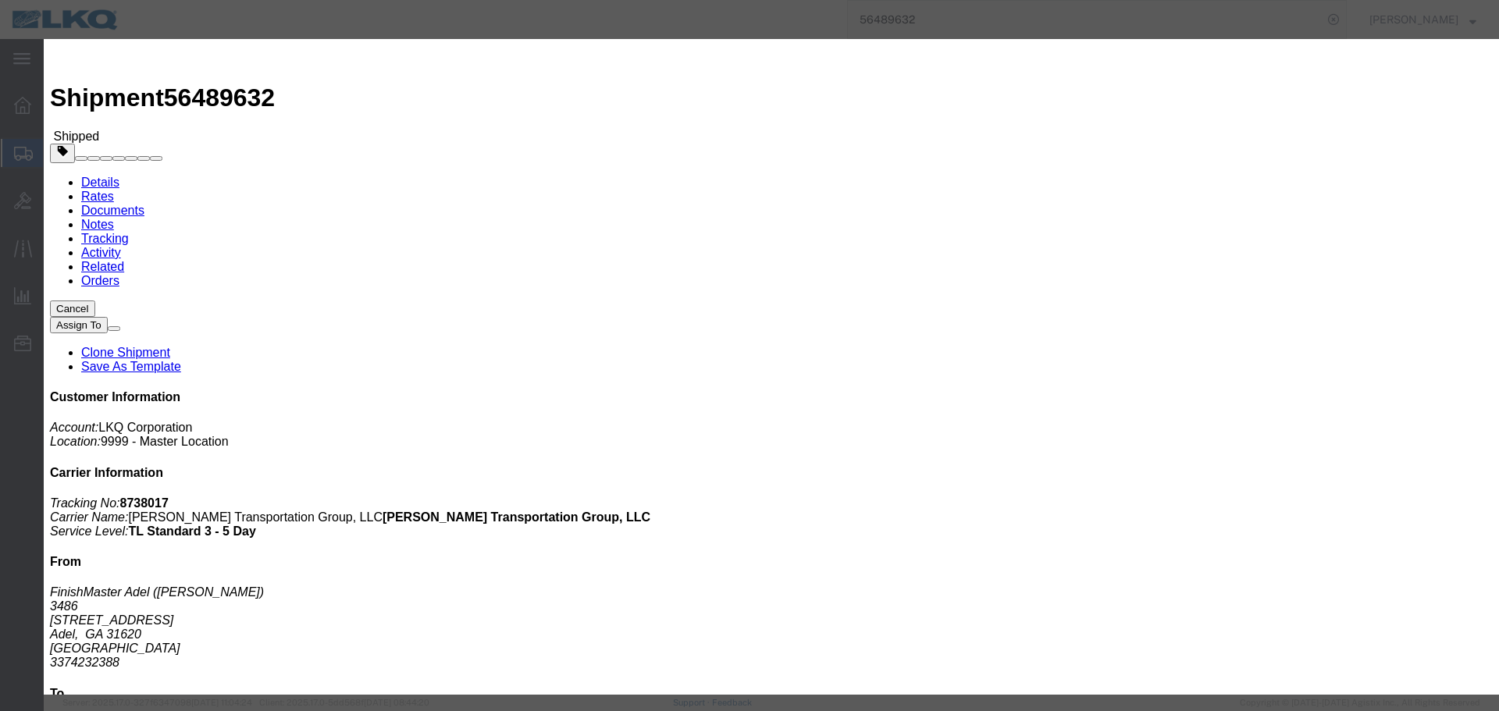
click button "Save"
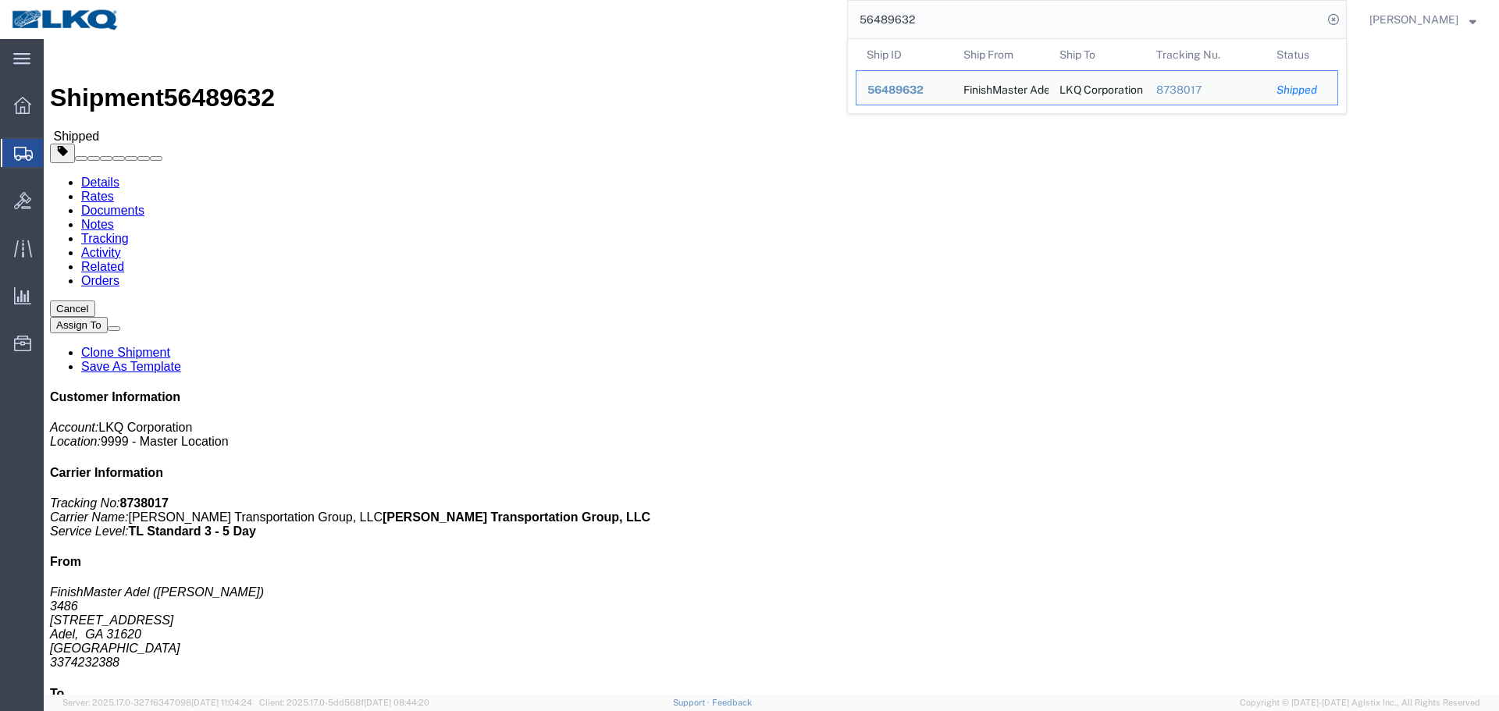
click at [1009, 23] on input "56489632" at bounding box center [1085, 19] width 475 height 37
paste input "178354"
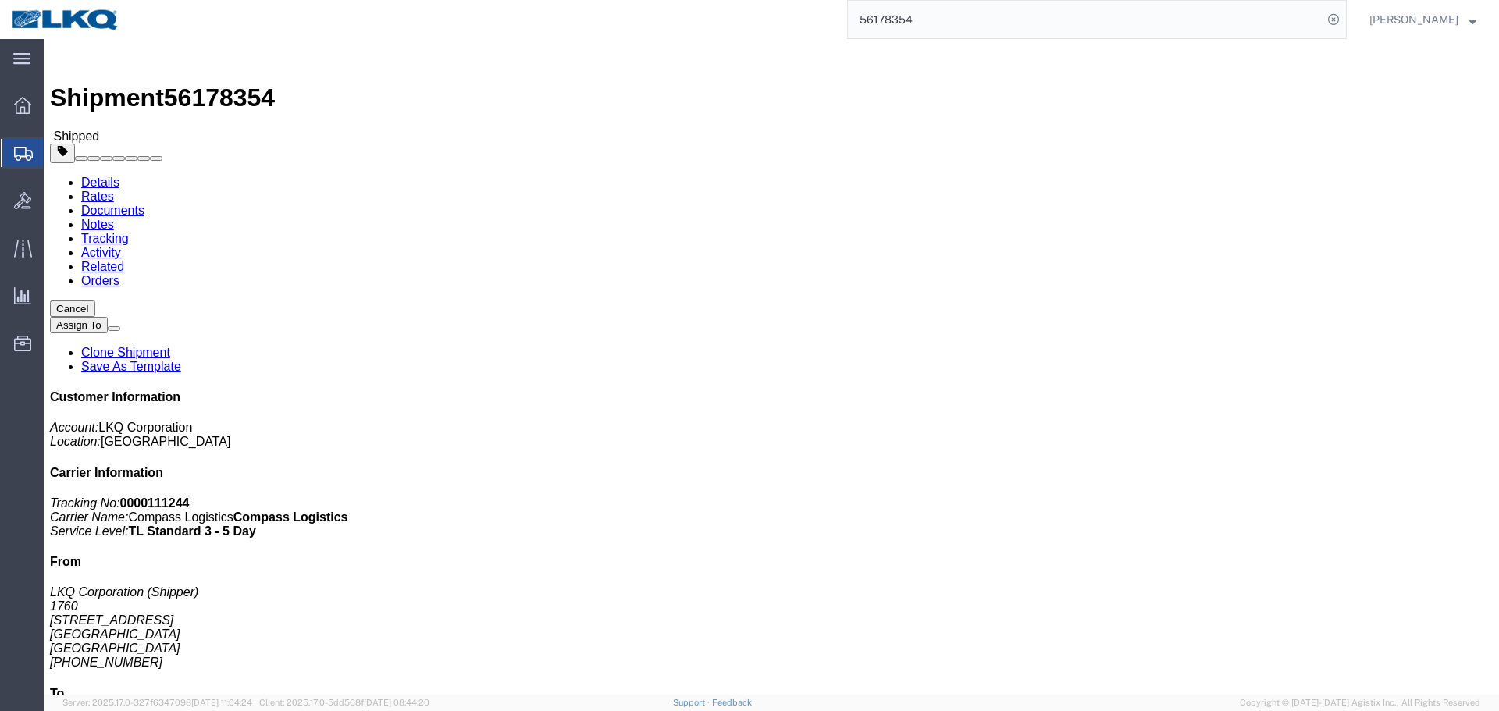
click div "Leg 1 - Truckload Number of trucks: 1"
click at [1017, 16] on input "56178354" at bounding box center [1085, 19] width 475 height 37
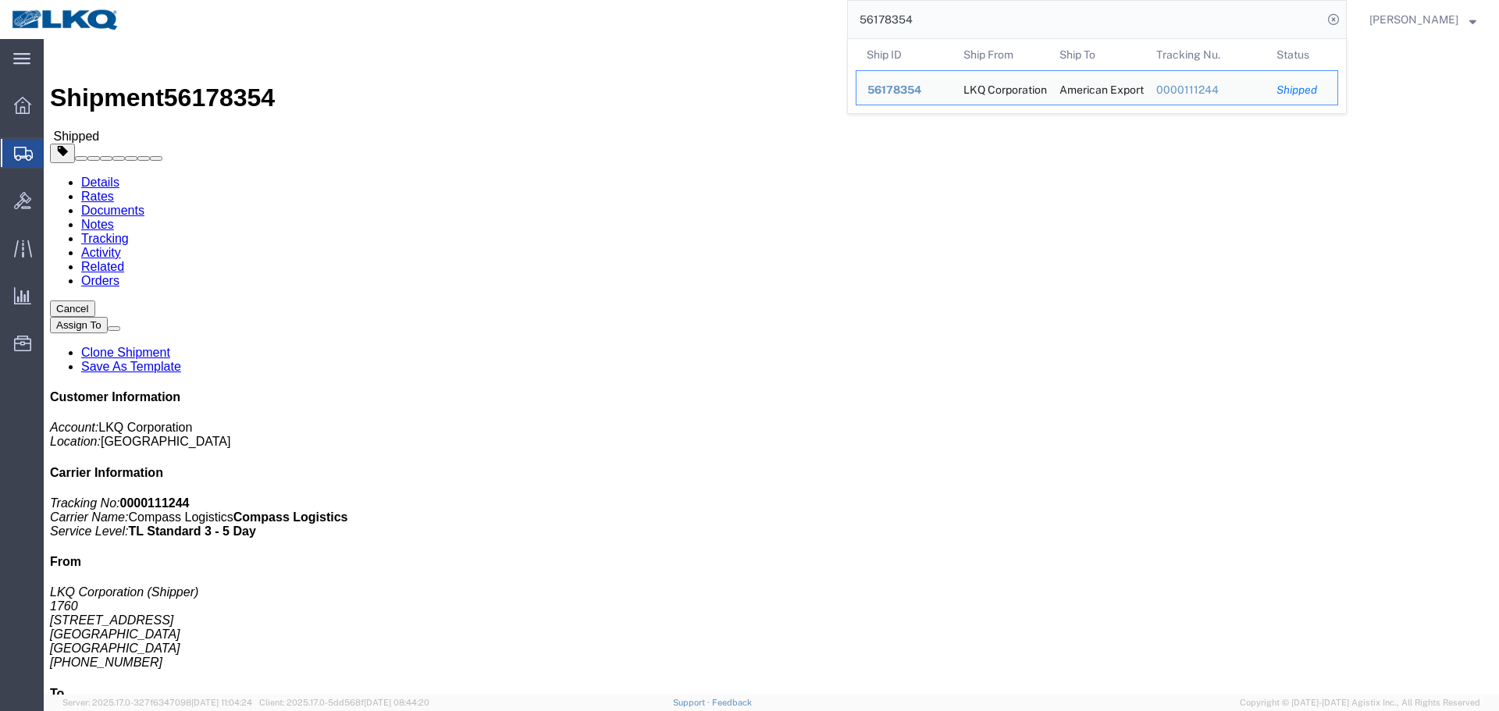
paste input "529886"
type input "56529886"
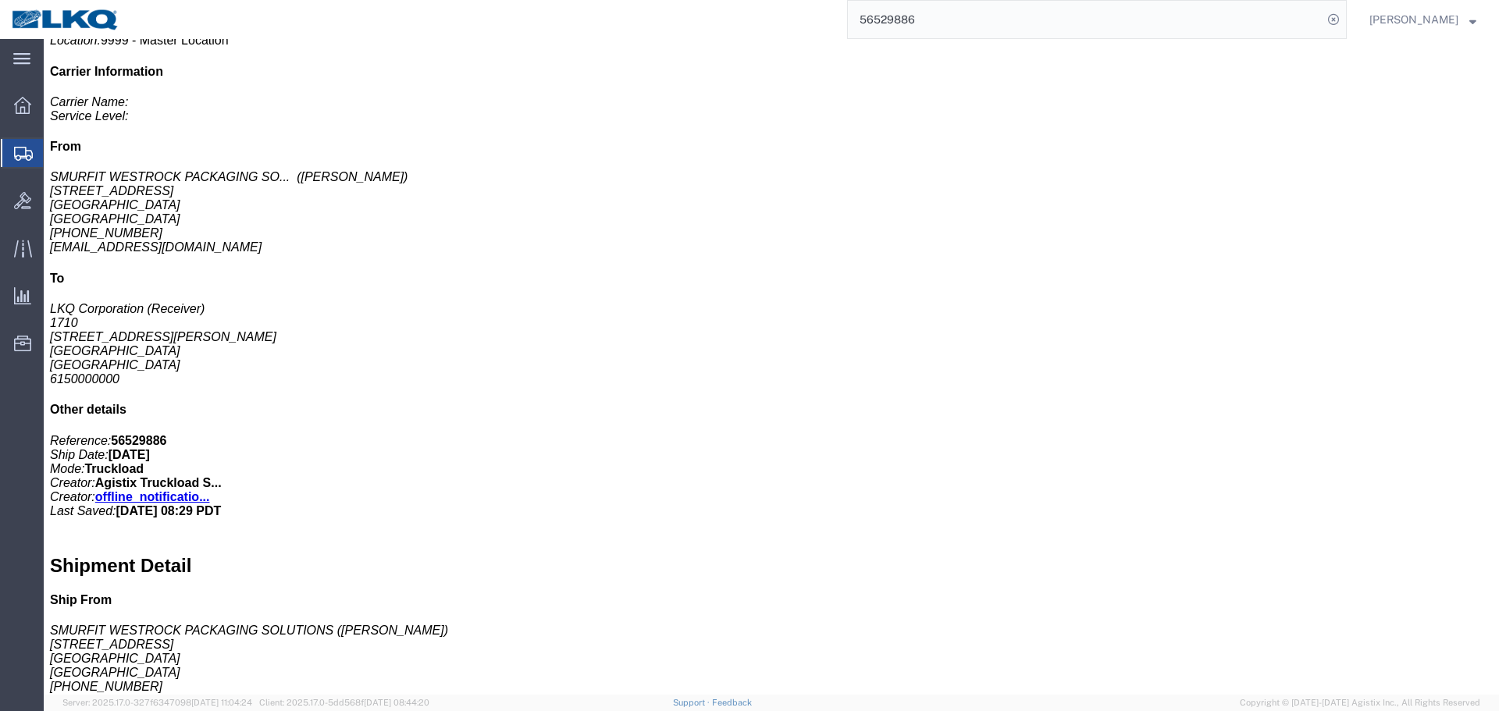
scroll to position [124, 0]
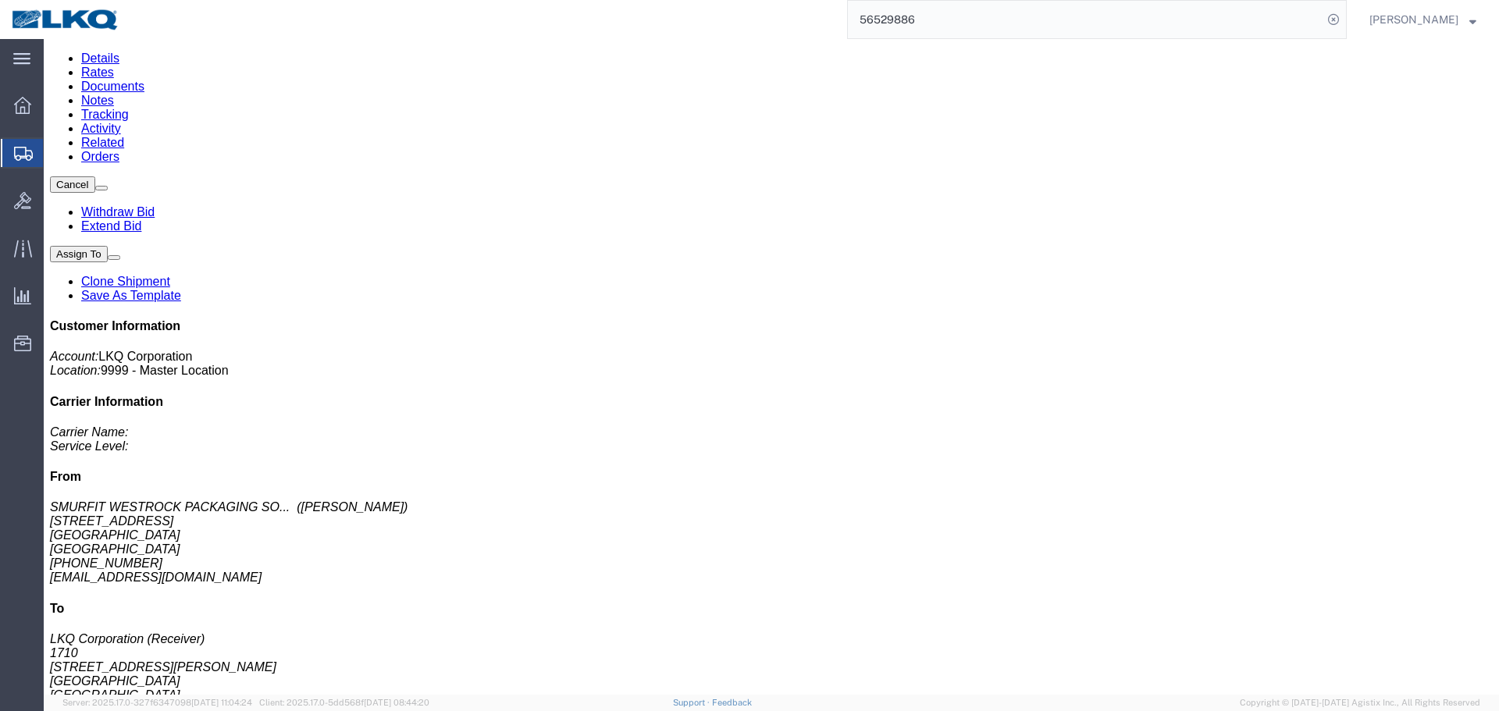
click button "button"
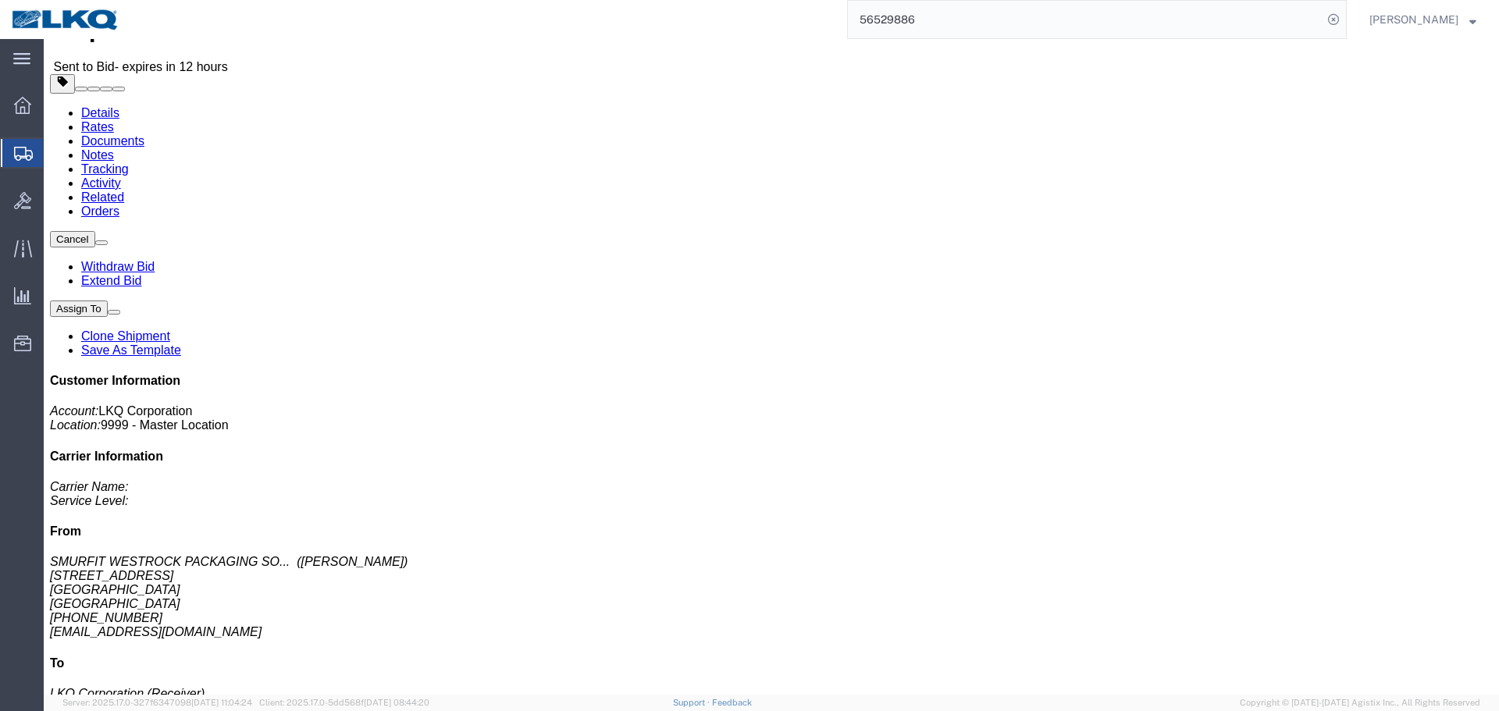
scroll to position [0, 0]
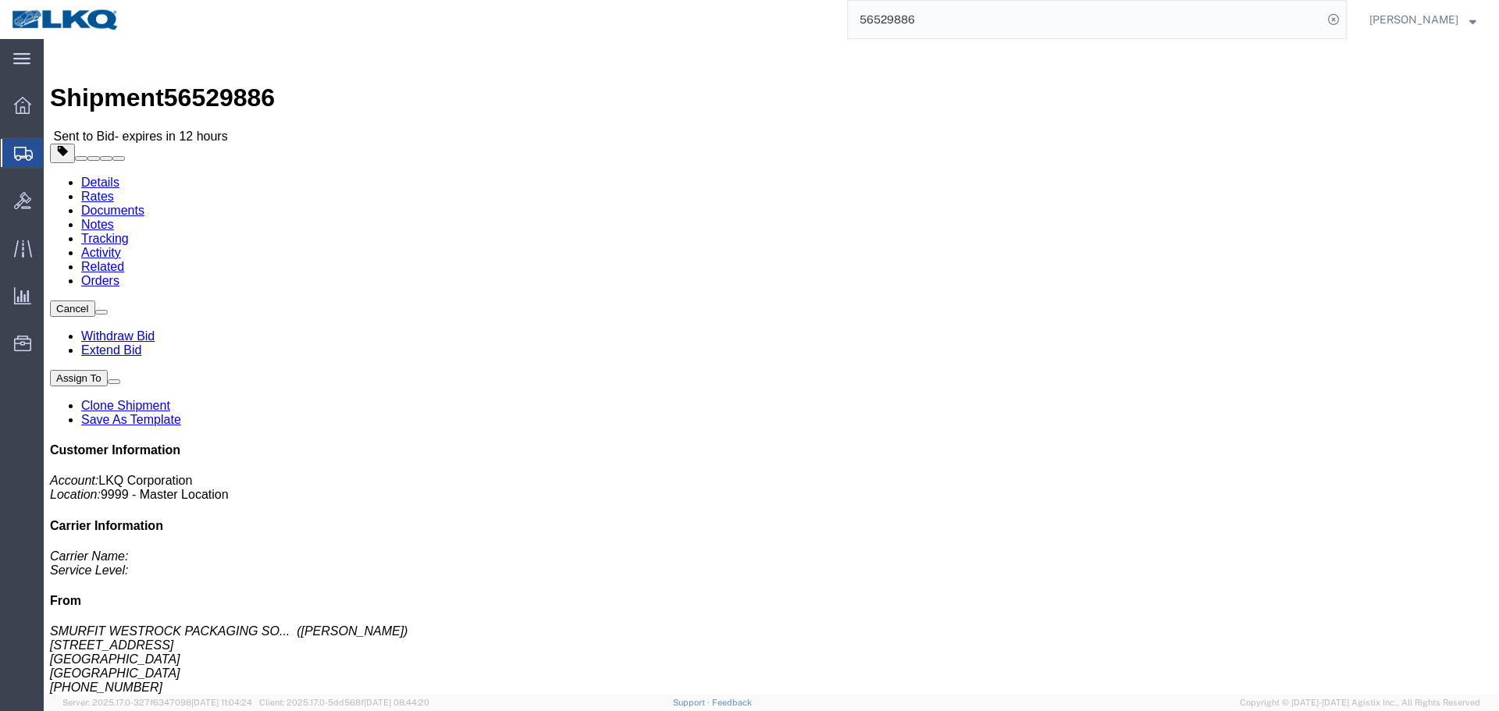
click address "SMURFIT WESTROCK PACKAGING SOLUTIONS (NICHOLAS LOPEZ) 13100 LOOP ROAD FONTANA, …"
copy div "nilopez@victorypackaging.com"
click div "Leg 1 - Truckload Vehicle 1: Flat Bed Number of trucks: 1"
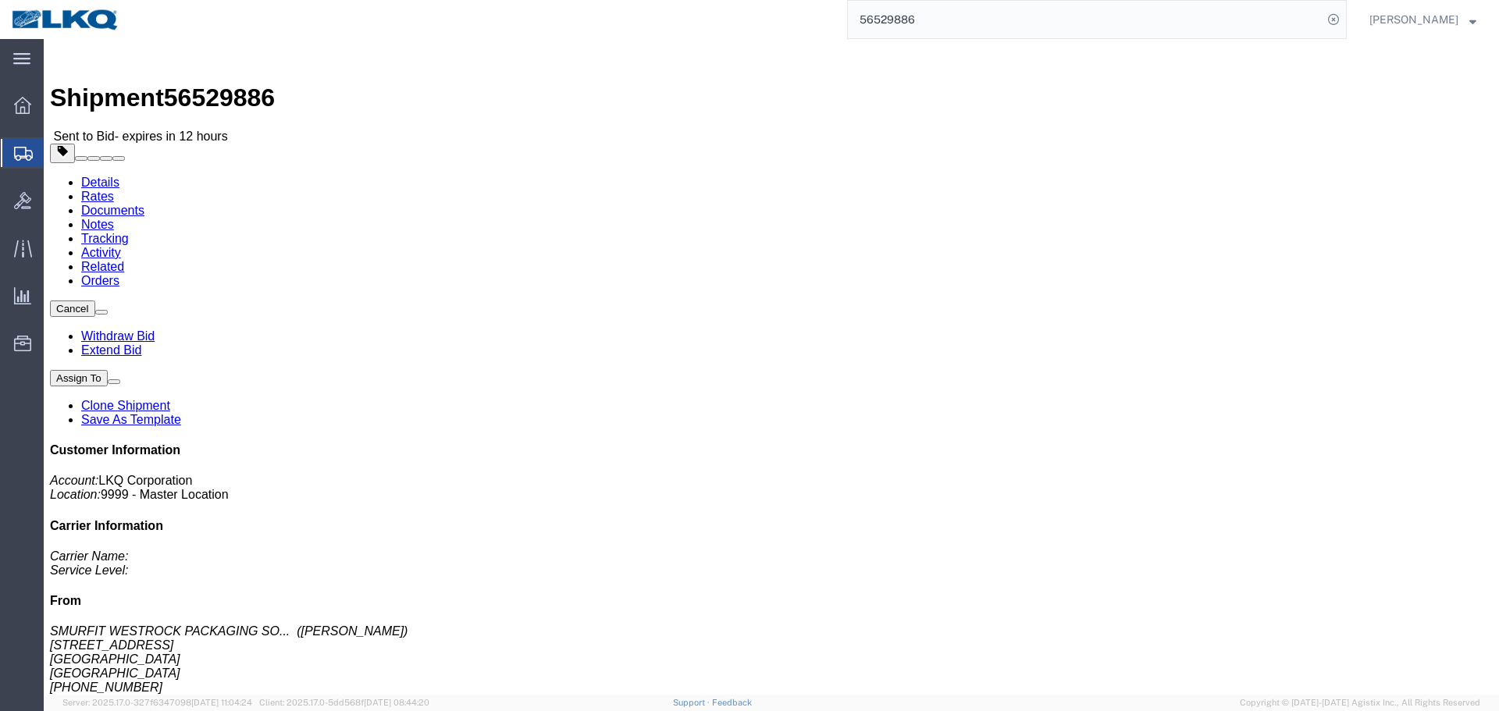
click link "Add Package"
click div
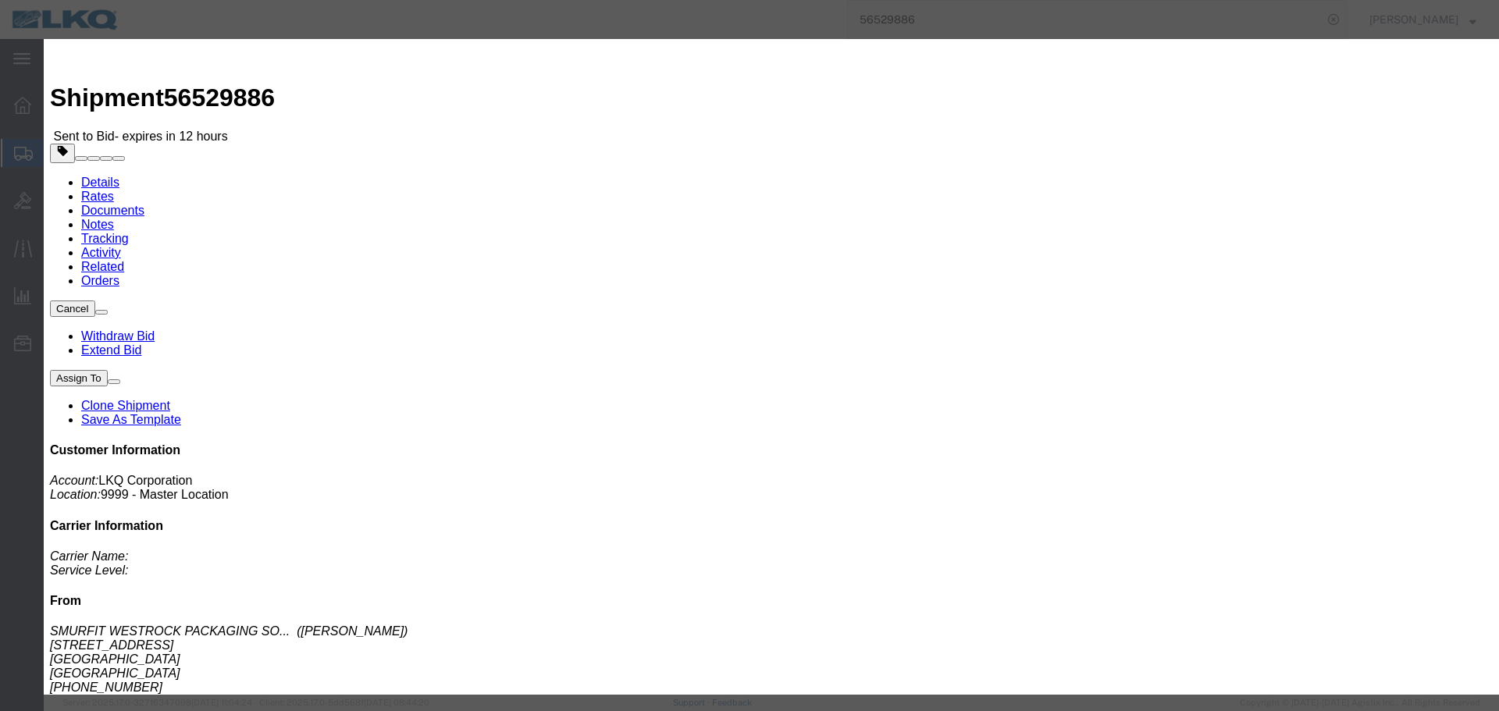
click h3 "Add Package"
click button "button"
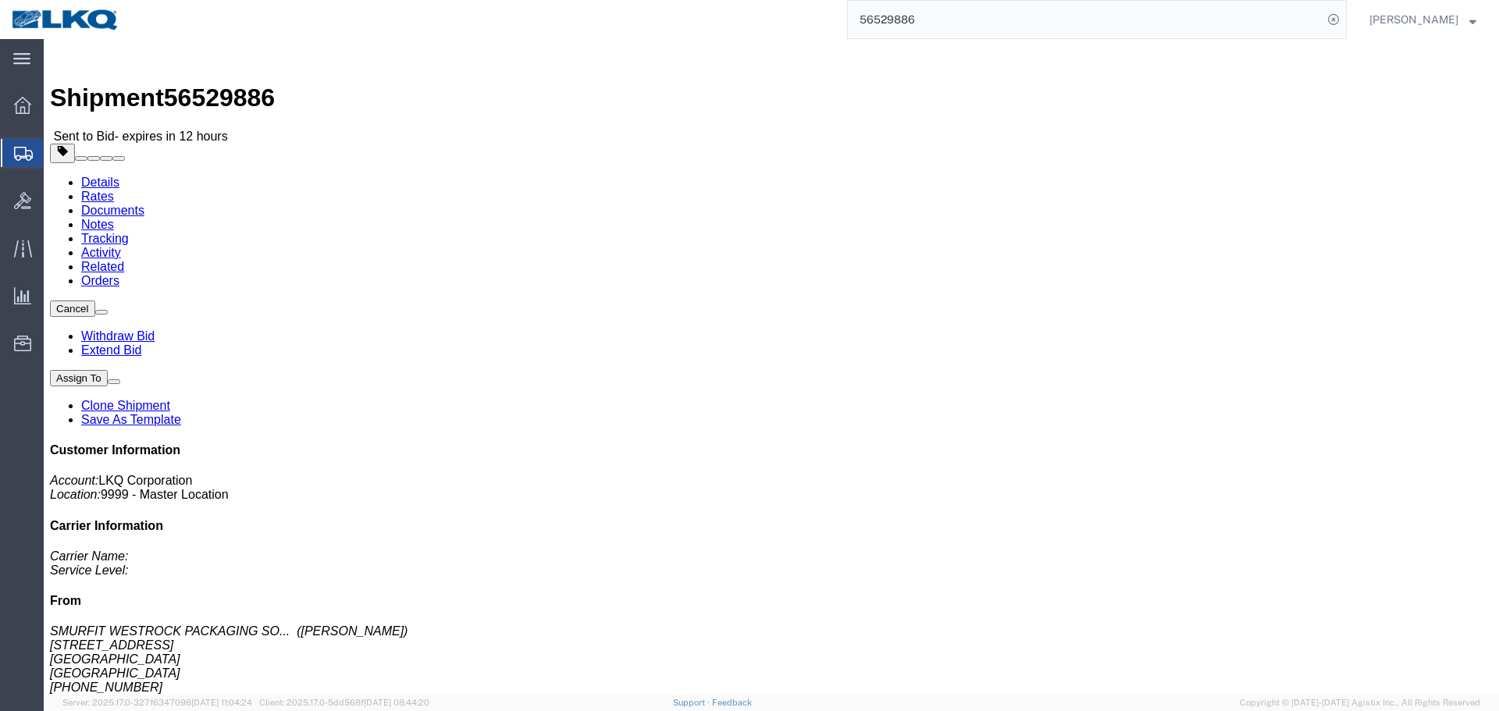
click div "Leg 1 - Truckload Vehicle 1: Flat Bed Number of trucks: 1"
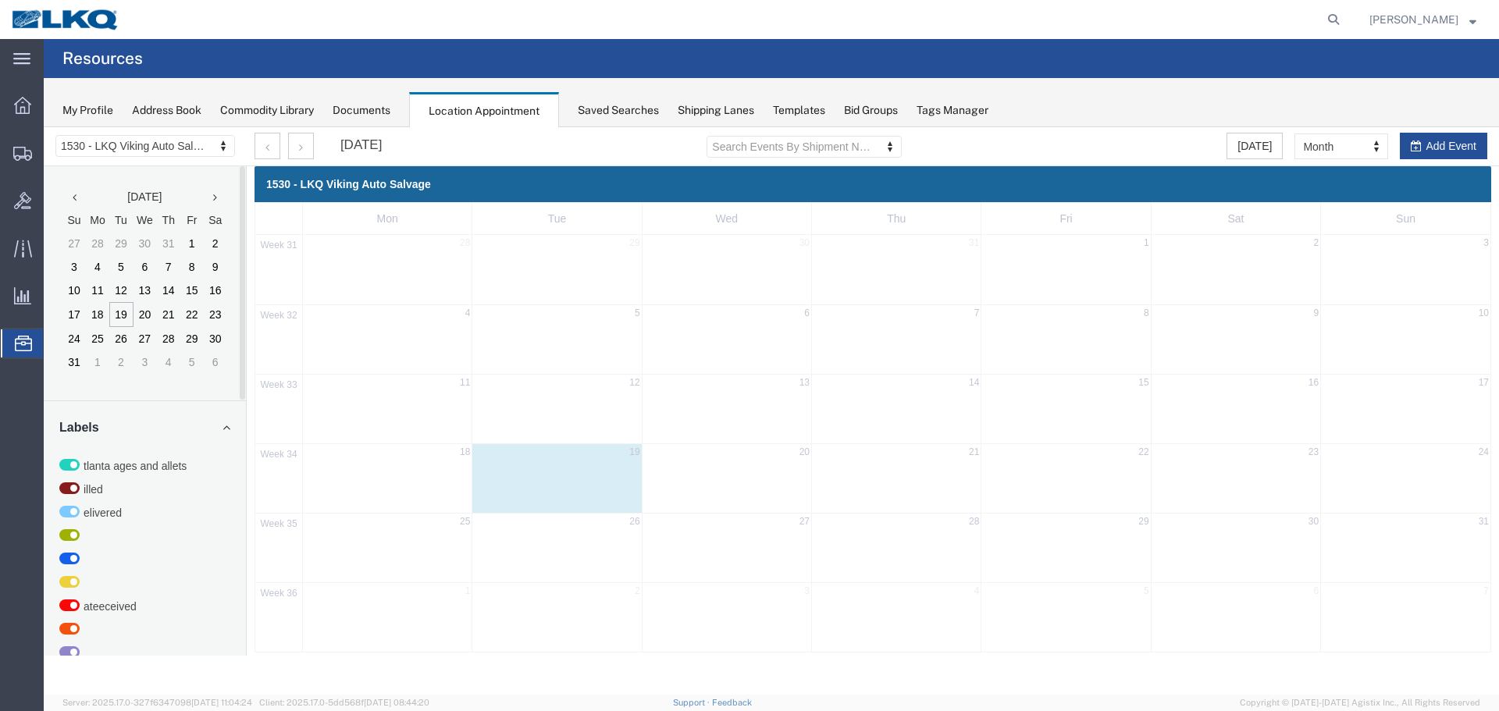
click at [160, 158] on div "1530 - LKQ Viking Auto Salvage 1530 - LKQ Viking Auto Salvage 1633 - [GEOGRAPHI…" at bounding box center [145, 146] width 203 height 39
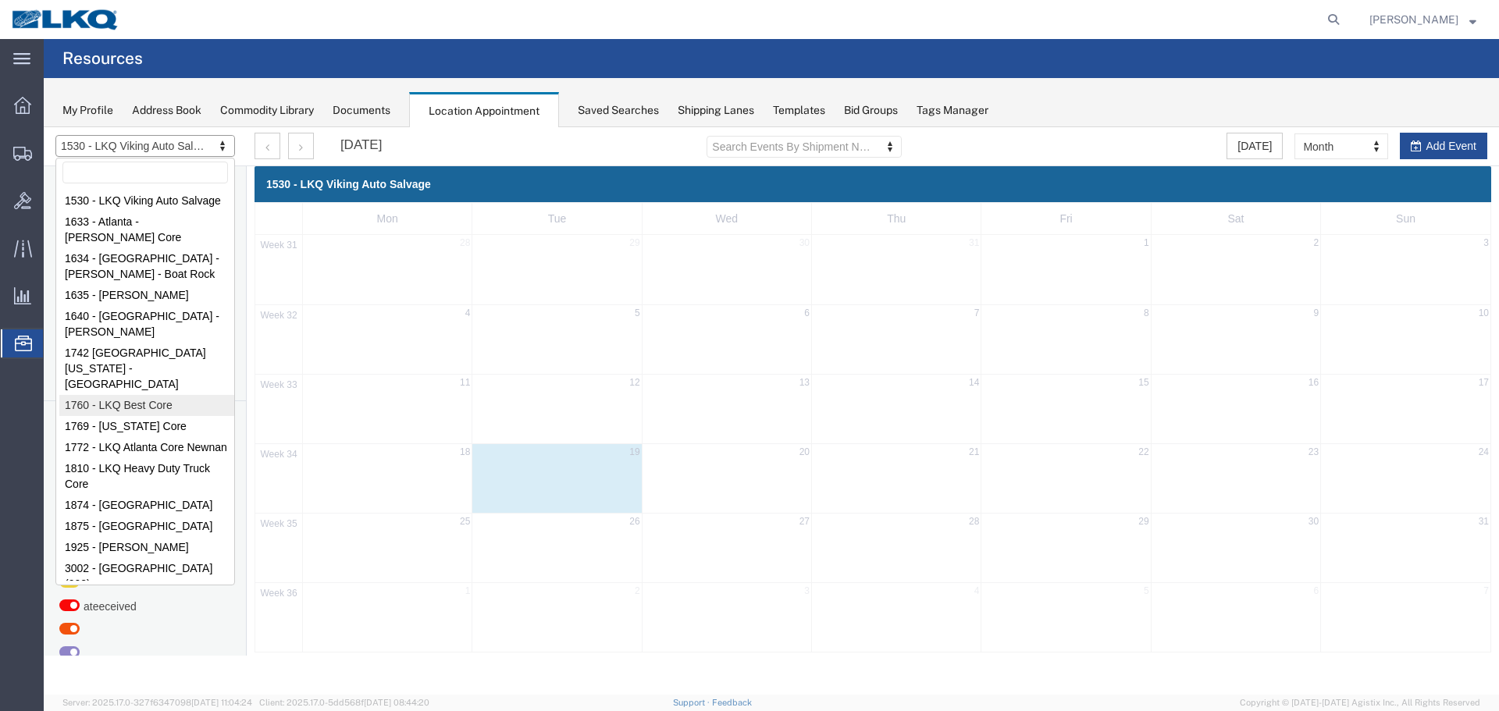
select select "27634"
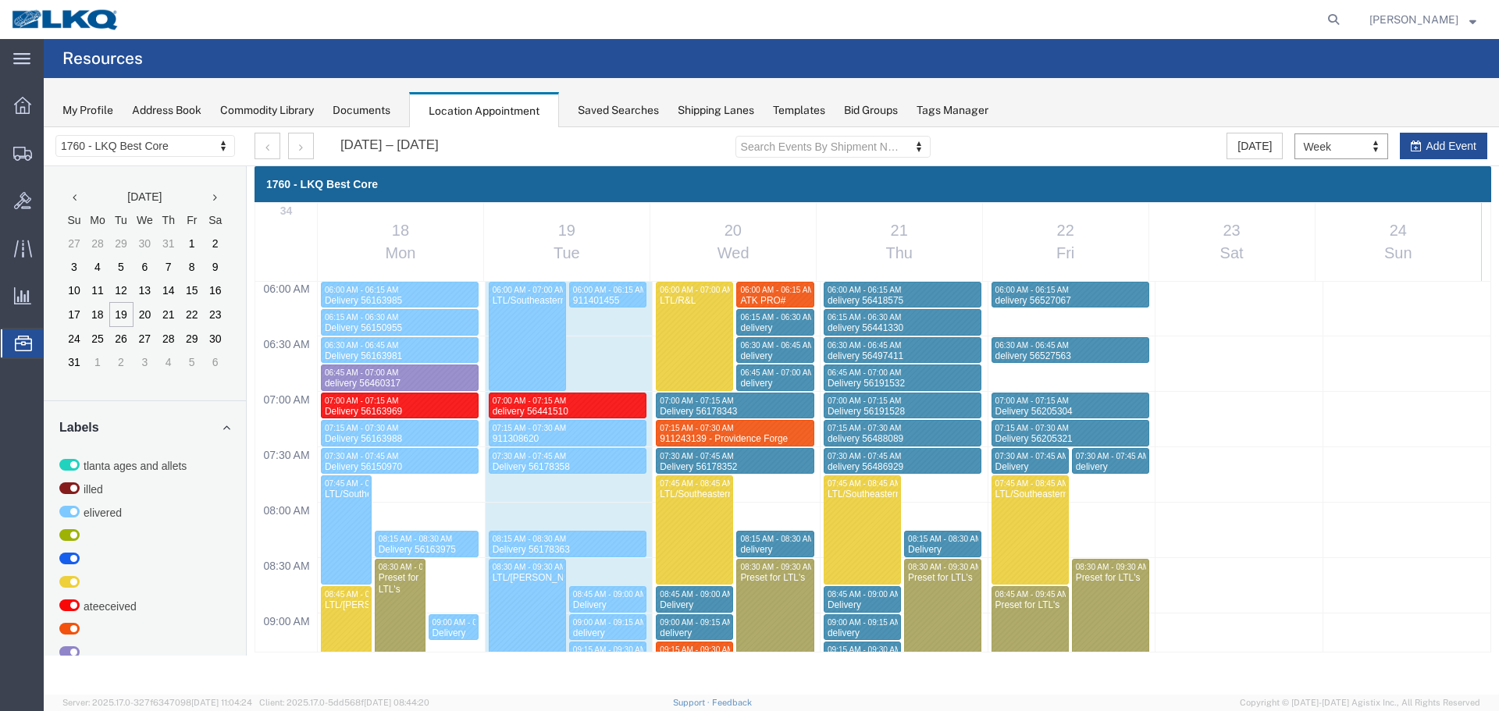
scroll to position [588, 0]
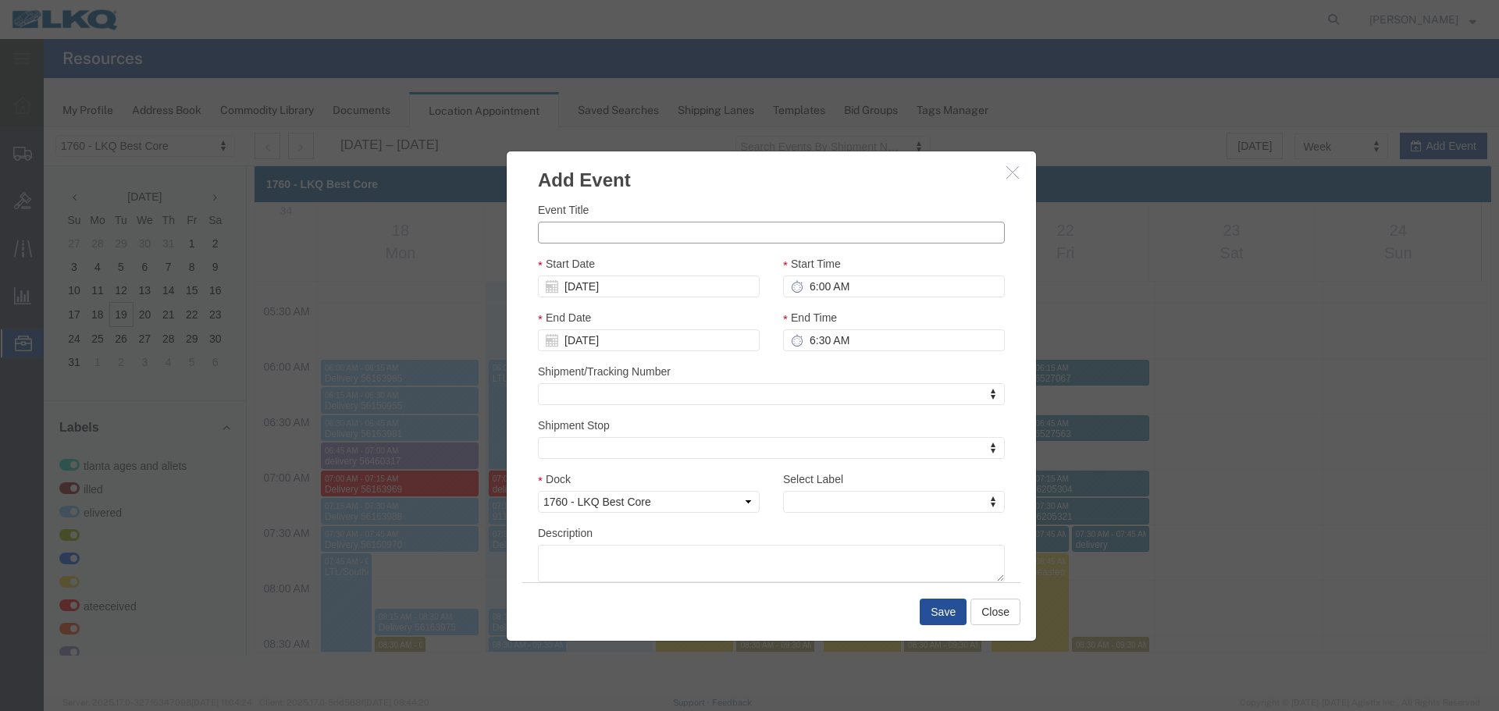
click at [599, 228] on input "Event Title" at bounding box center [771, 233] width 467 height 22
paste input "91734008 [GEOGRAPHIC_DATA],[GEOGRAPHIC_DATA]"
type input "91734008 [GEOGRAPHIC_DATA],[GEOGRAPHIC_DATA]"
click at [894, 284] on input "6:00 AM" at bounding box center [894, 287] width 222 height 22
type input "6:15 AM"
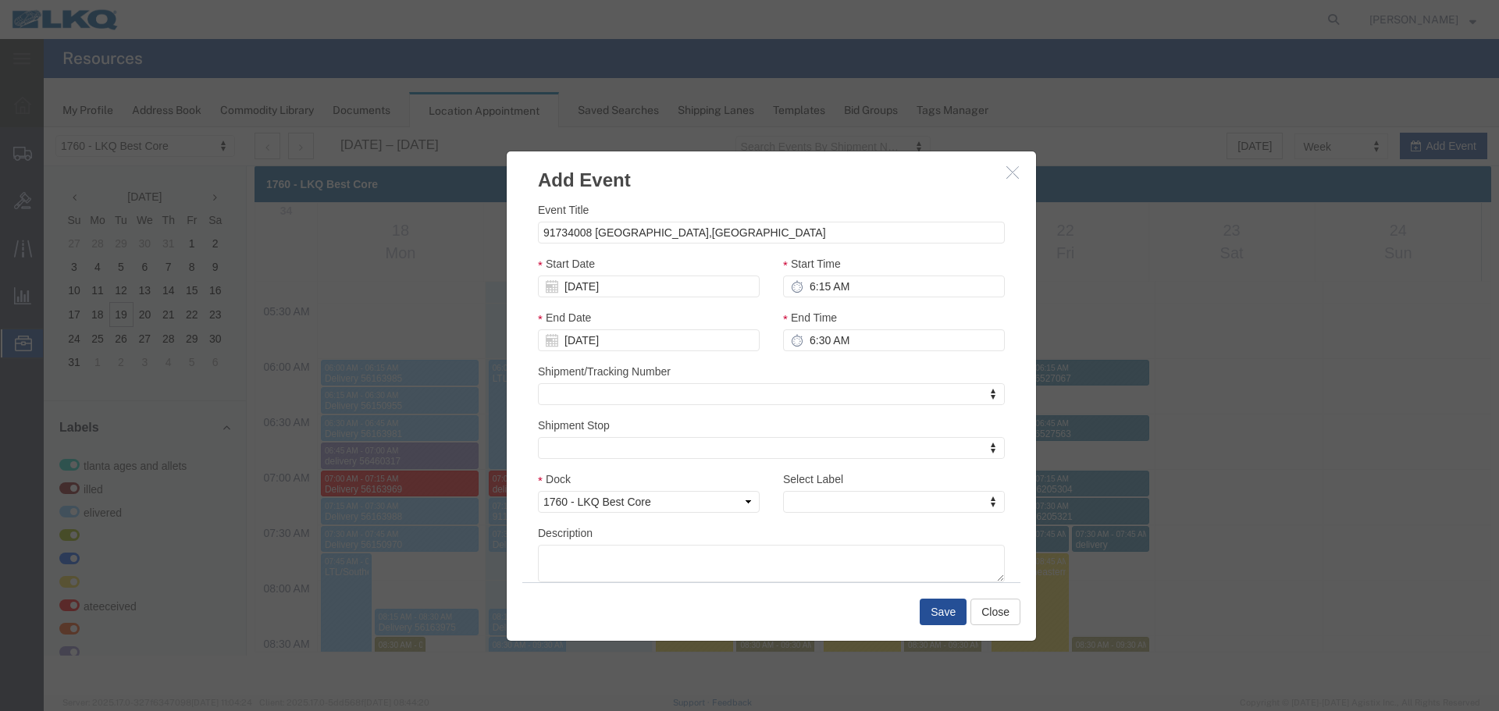
click at [857, 327] on div "End Time 6:30 AM" at bounding box center [894, 330] width 222 height 42
click at [867, 328] on div "End Time 6:30 AM" at bounding box center [894, 330] width 222 height 42
click at [868, 335] on input "6:30 AM" at bounding box center [894, 340] width 222 height 22
type input "6:30 AM"
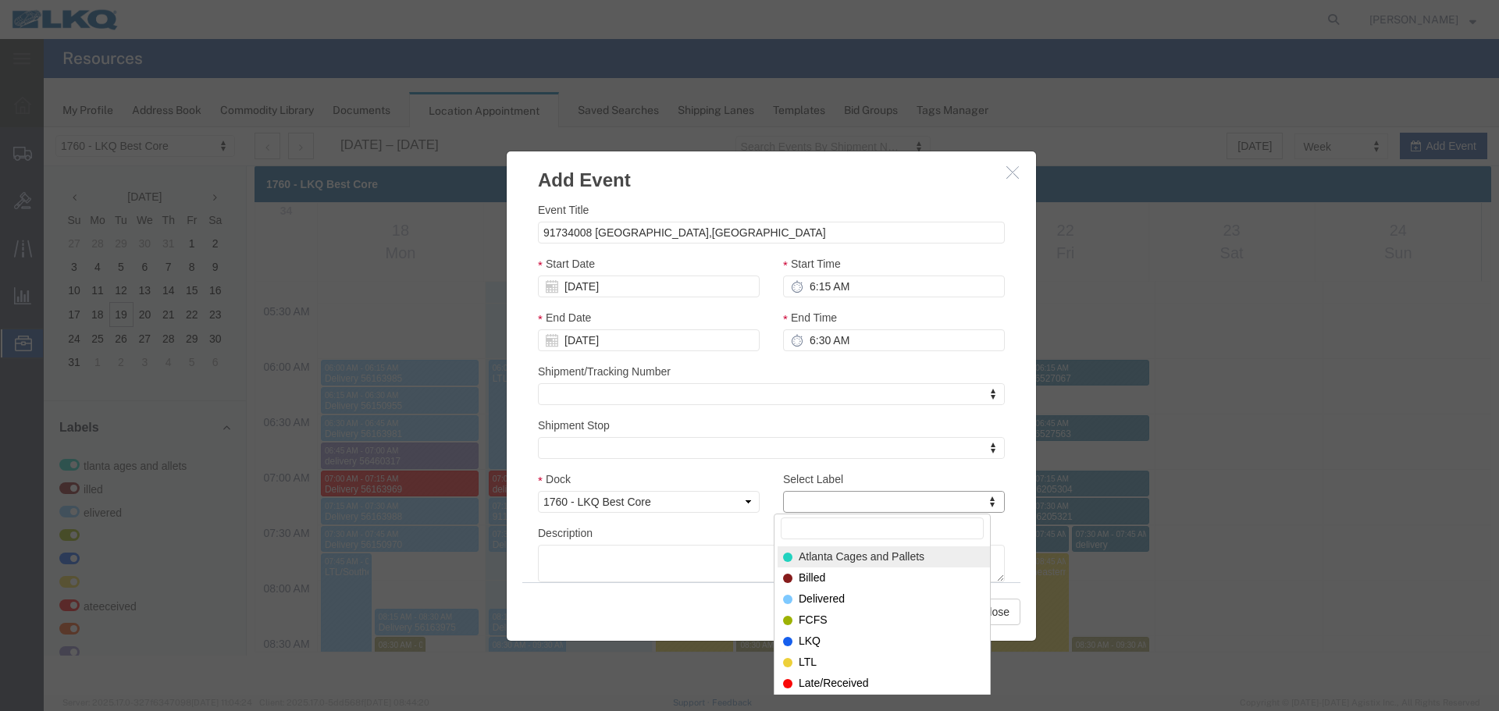
type input "m"
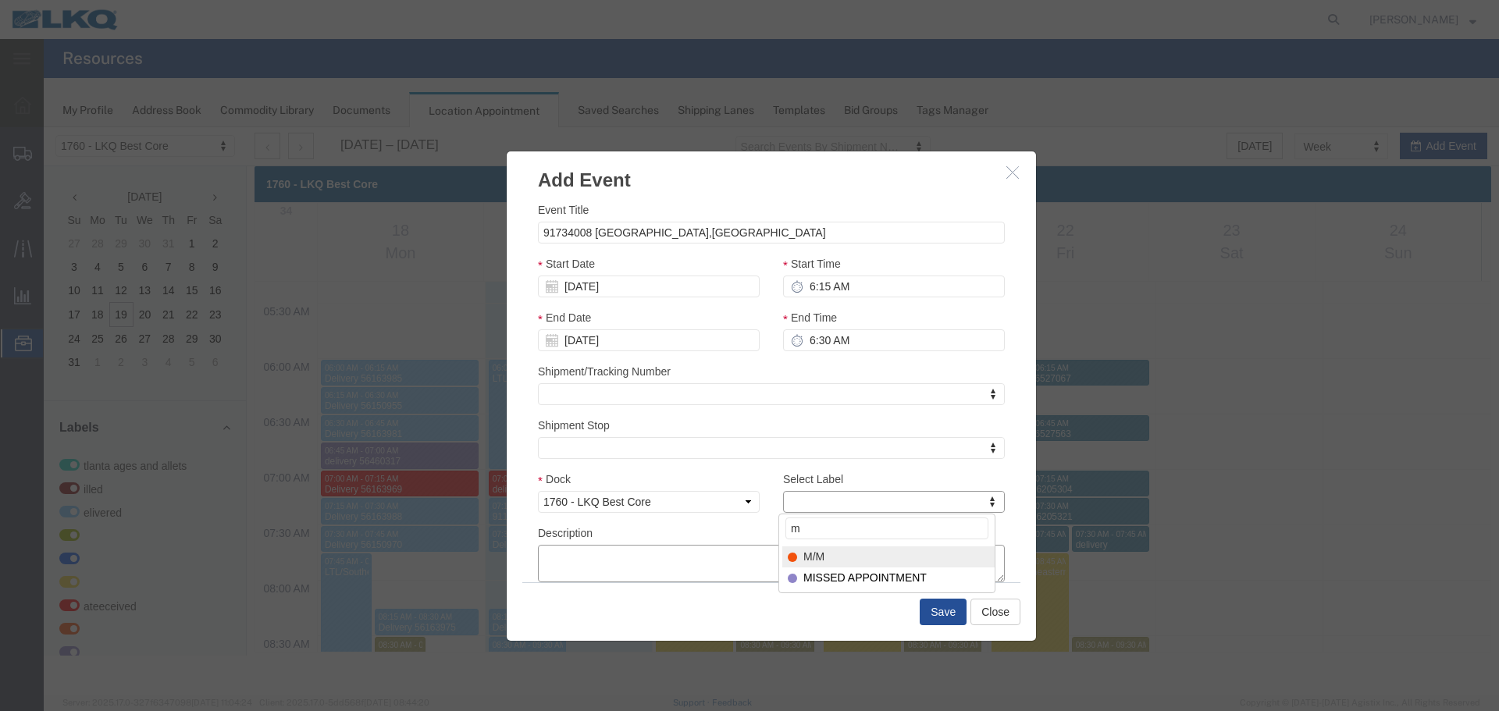
select select "24"
paste textarea "91734008 [GEOGRAPHIC_DATA],[GEOGRAPHIC_DATA]"
type textarea "91734008 [GEOGRAPHIC_DATA],[GEOGRAPHIC_DATA]"
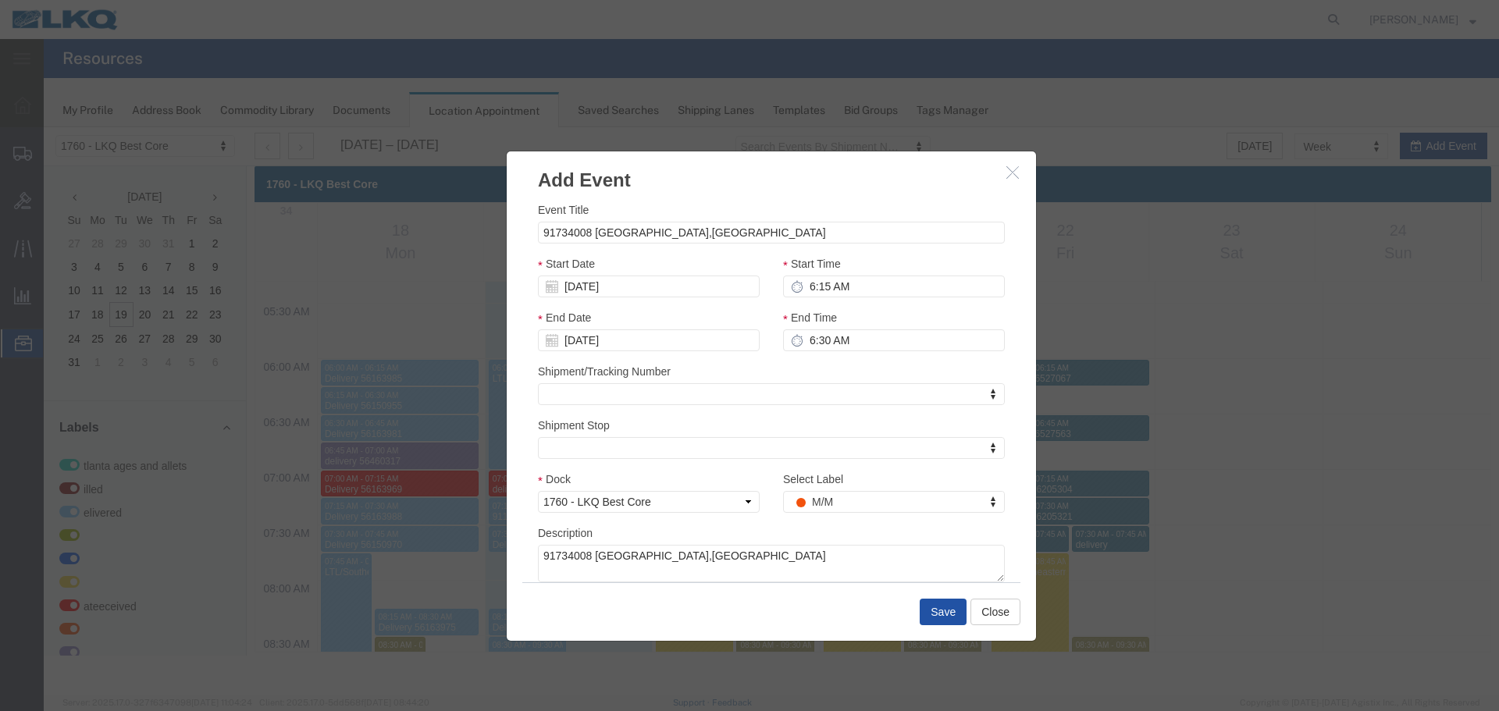
click at [929, 622] on button "Save" at bounding box center [942, 612] width 47 height 27
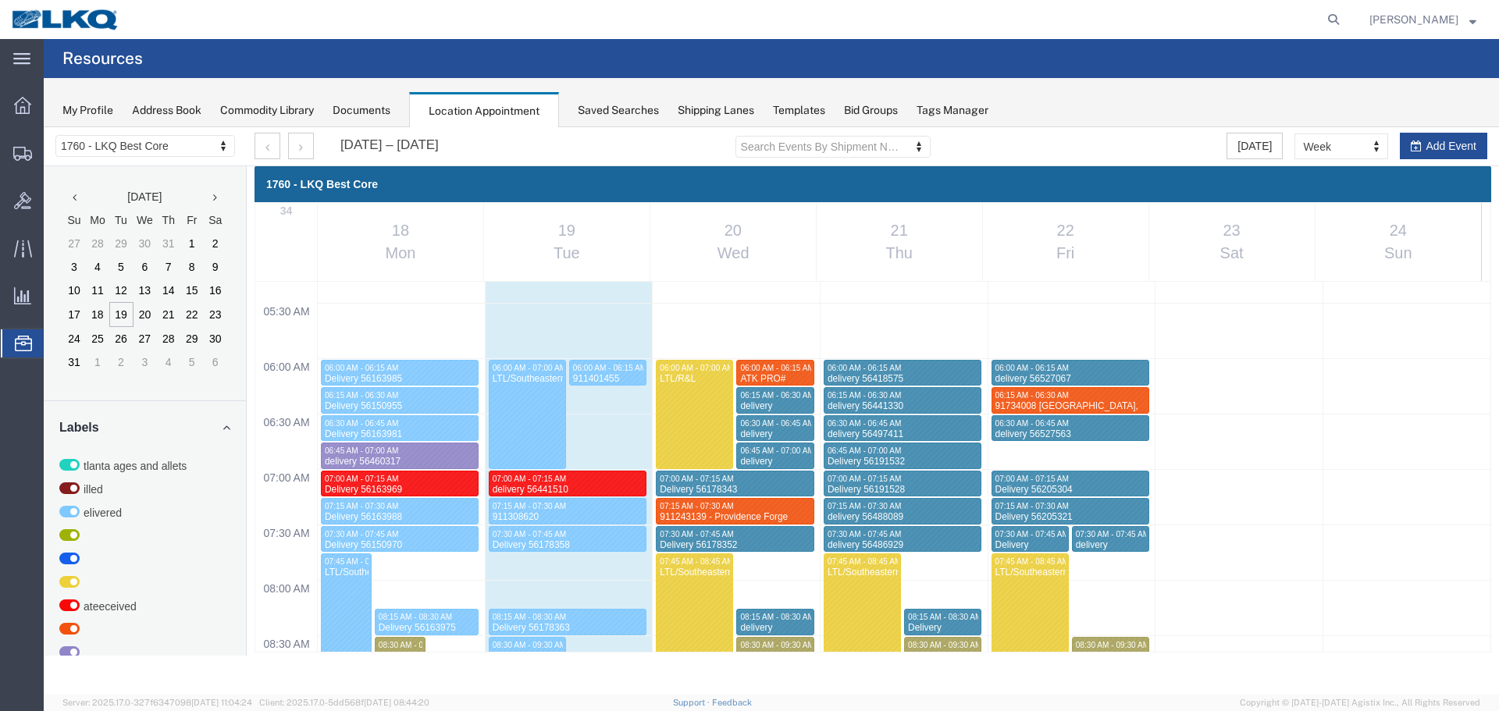
select select "1"
select select
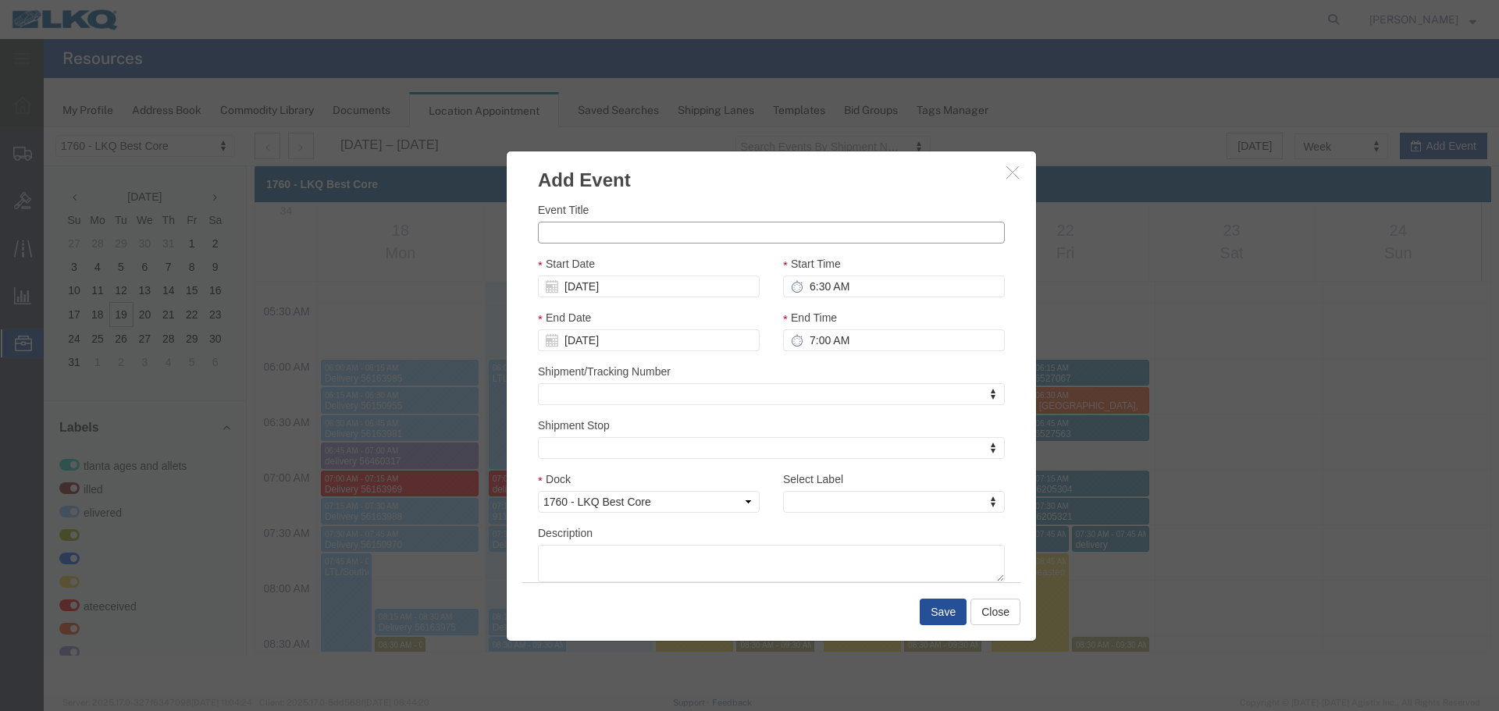
click at [681, 242] on input "Event Title" at bounding box center [771, 233] width 467 height 22
paste input "911733502 - [GEOGRAPHIC_DATA], [GEOGRAPHIC_DATA]"
type input "911733502 - [GEOGRAPHIC_DATA], [GEOGRAPHIC_DATA]"
click at [885, 295] on input "6:30 AM" at bounding box center [894, 287] width 222 height 22
type input "6:45 AM"
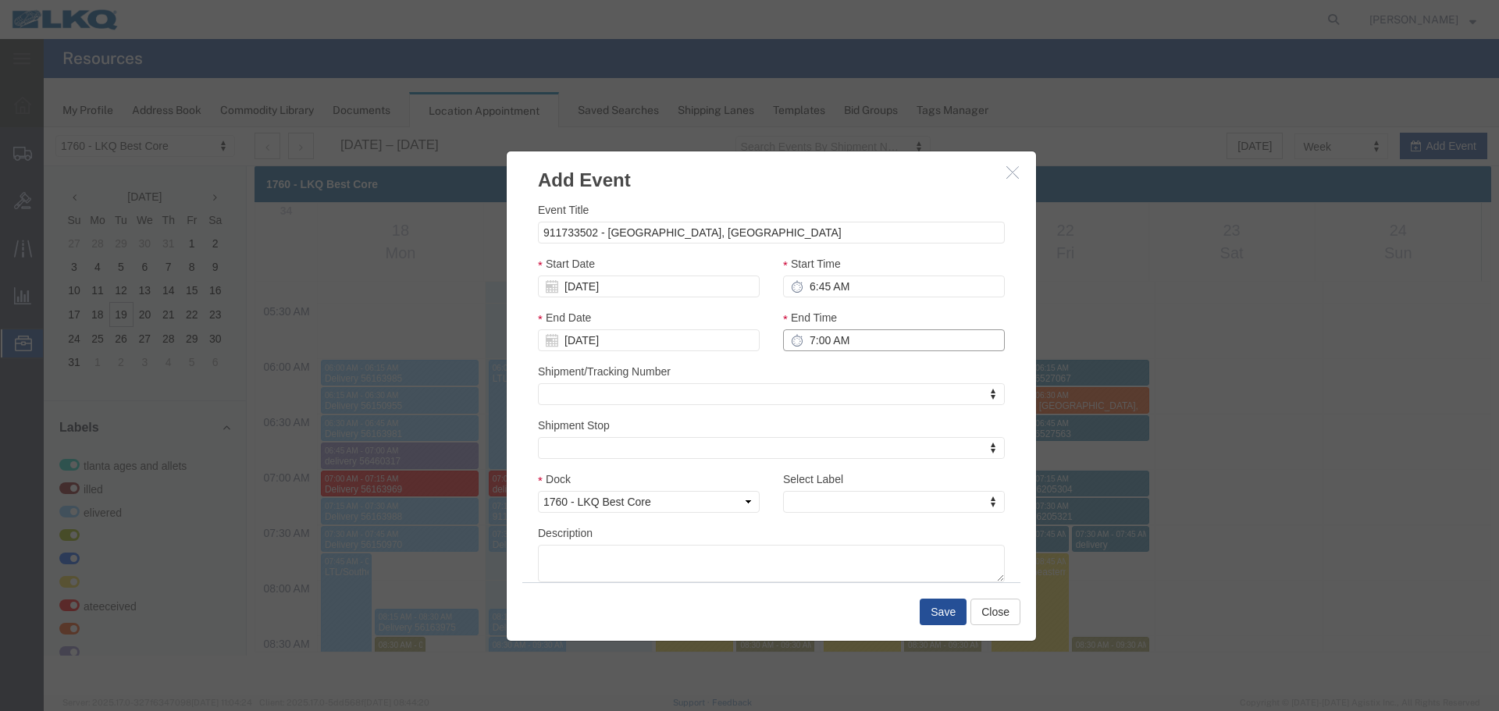
click at [877, 340] on input "7:00 AM" at bounding box center [894, 340] width 222 height 22
type input "7:00 AM"
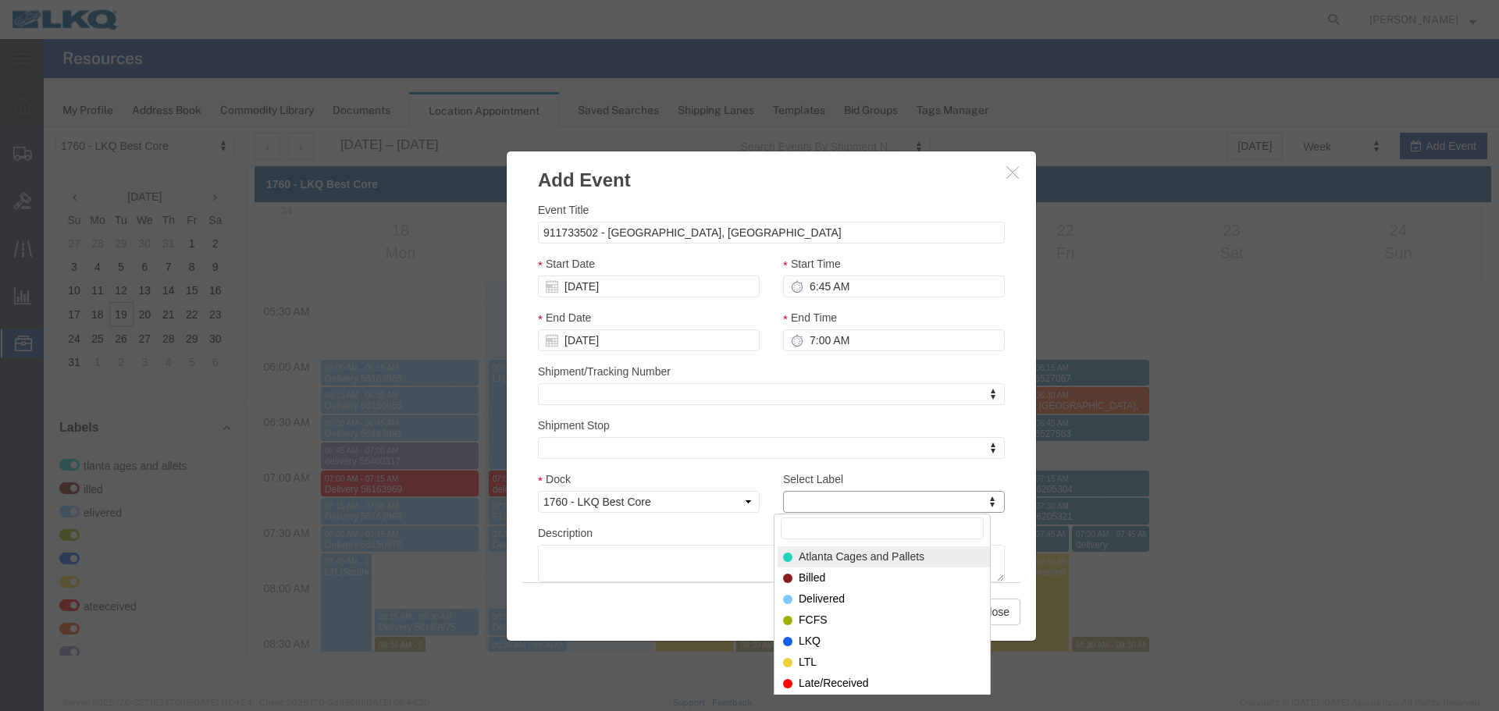
type input "m"
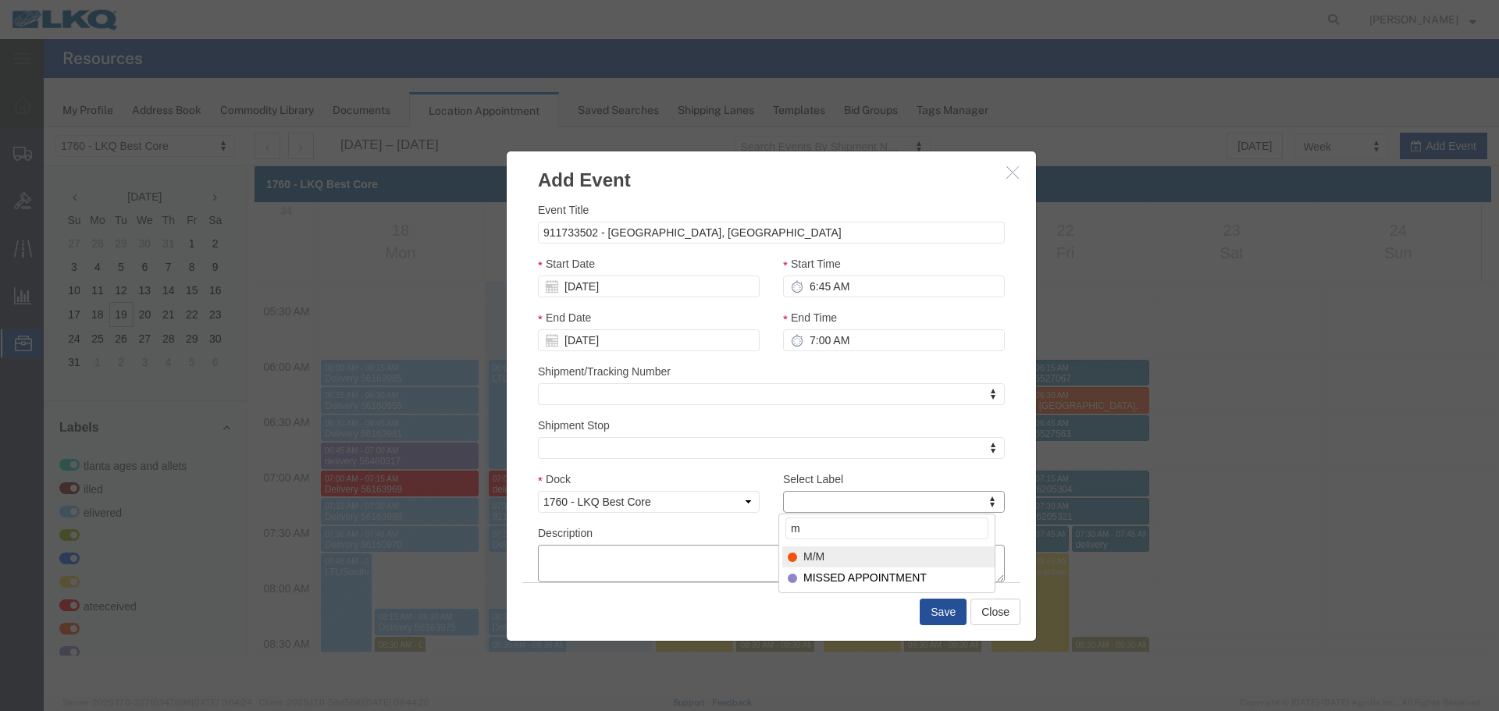
select select "24"
paste textarea "911733502 - [GEOGRAPHIC_DATA], [GEOGRAPHIC_DATA]"
type textarea "911733502 - [GEOGRAPHIC_DATA], [GEOGRAPHIC_DATA]"
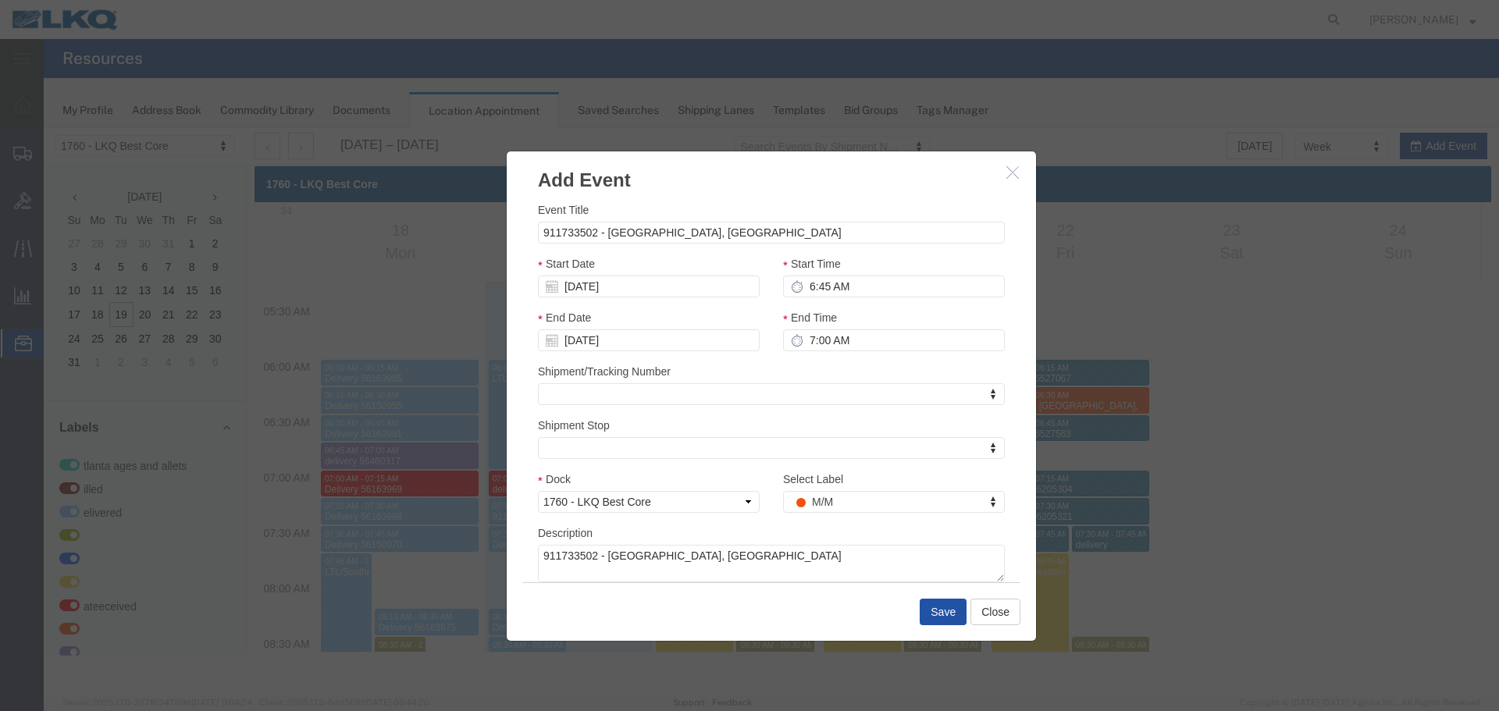
click at [940, 607] on button "Save" at bounding box center [942, 612] width 47 height 27
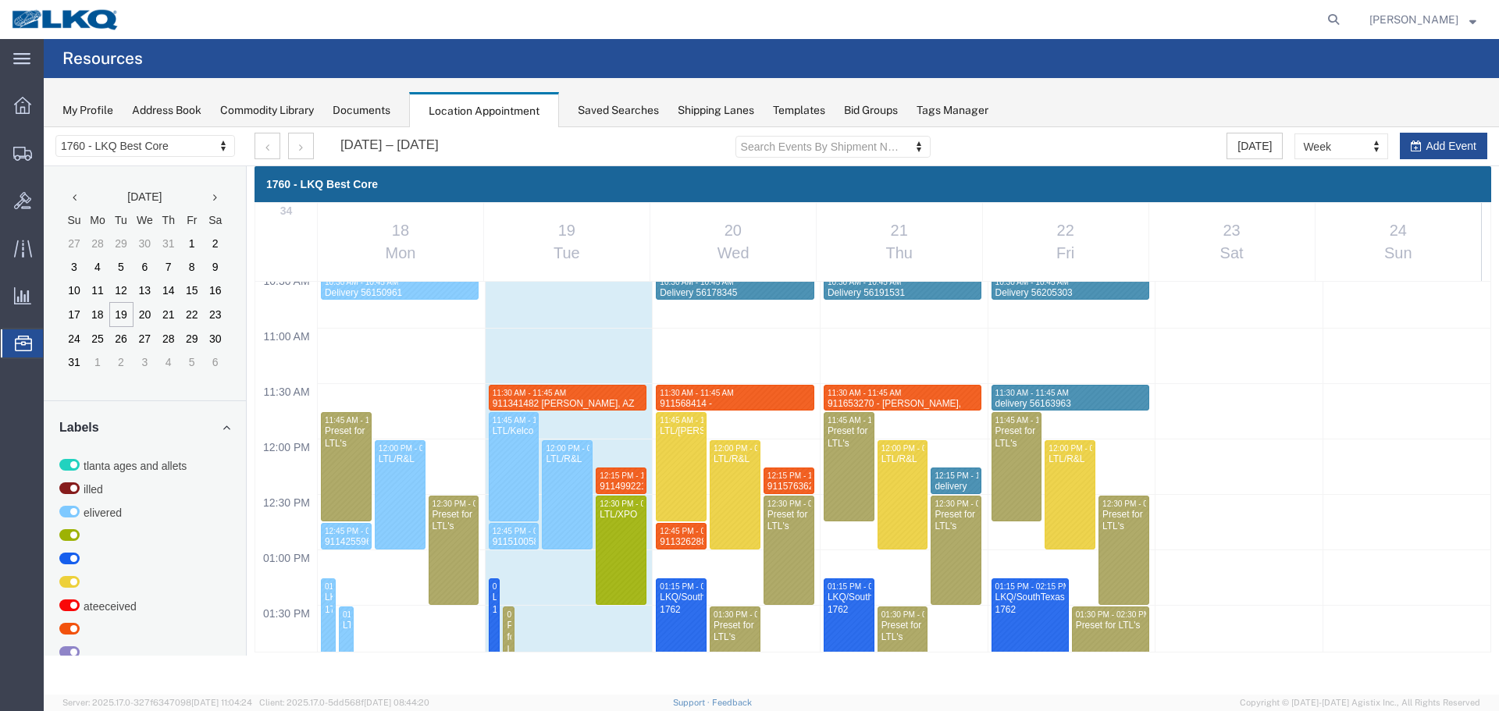
scroll to position [1129, 0]
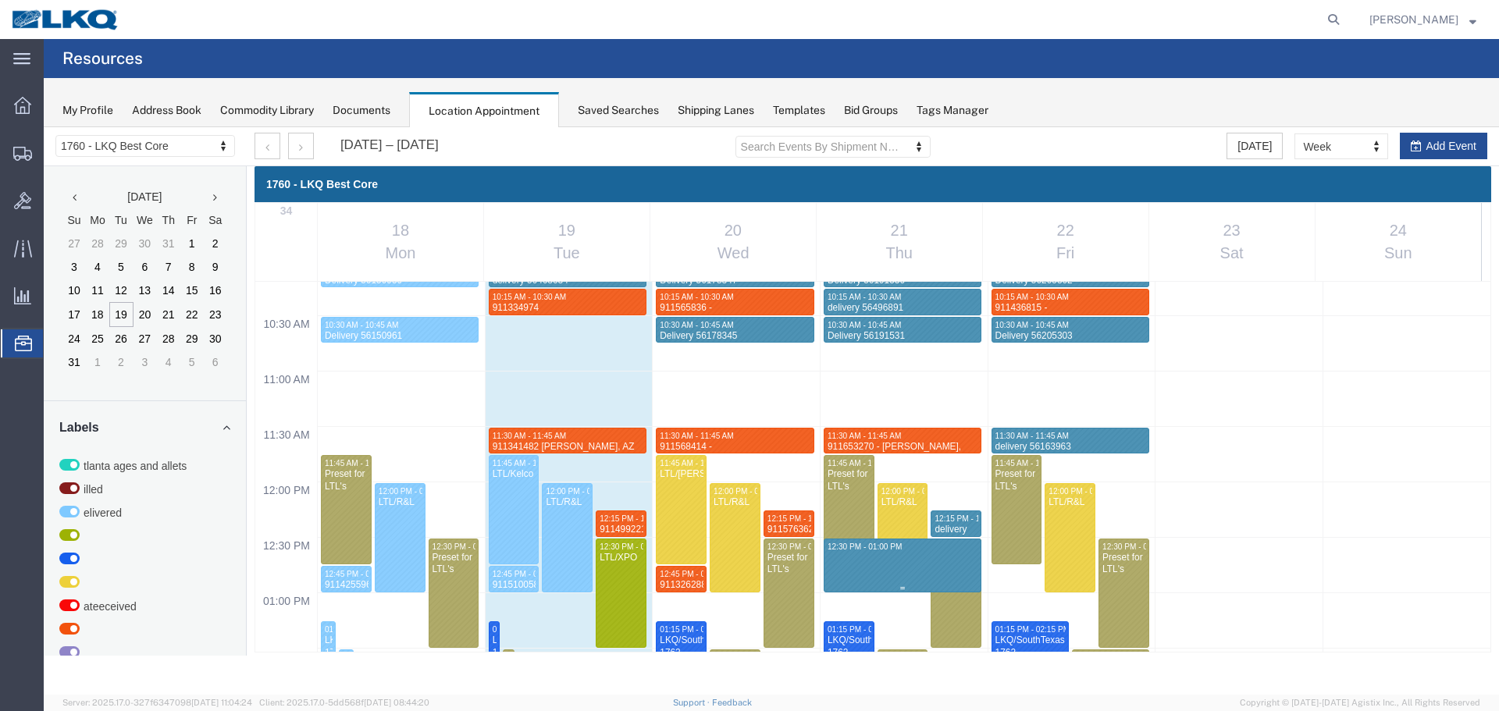
click at [850, 571] on div "12:00 AM 12:30 AM 01:00 AM 01:30 AM 02:00 AM 02:30 AM 03:00 AM 03:30 AM 04:00 A…" at bounding box center [872, 481] width 1235 height 2659
select select "1"
select select
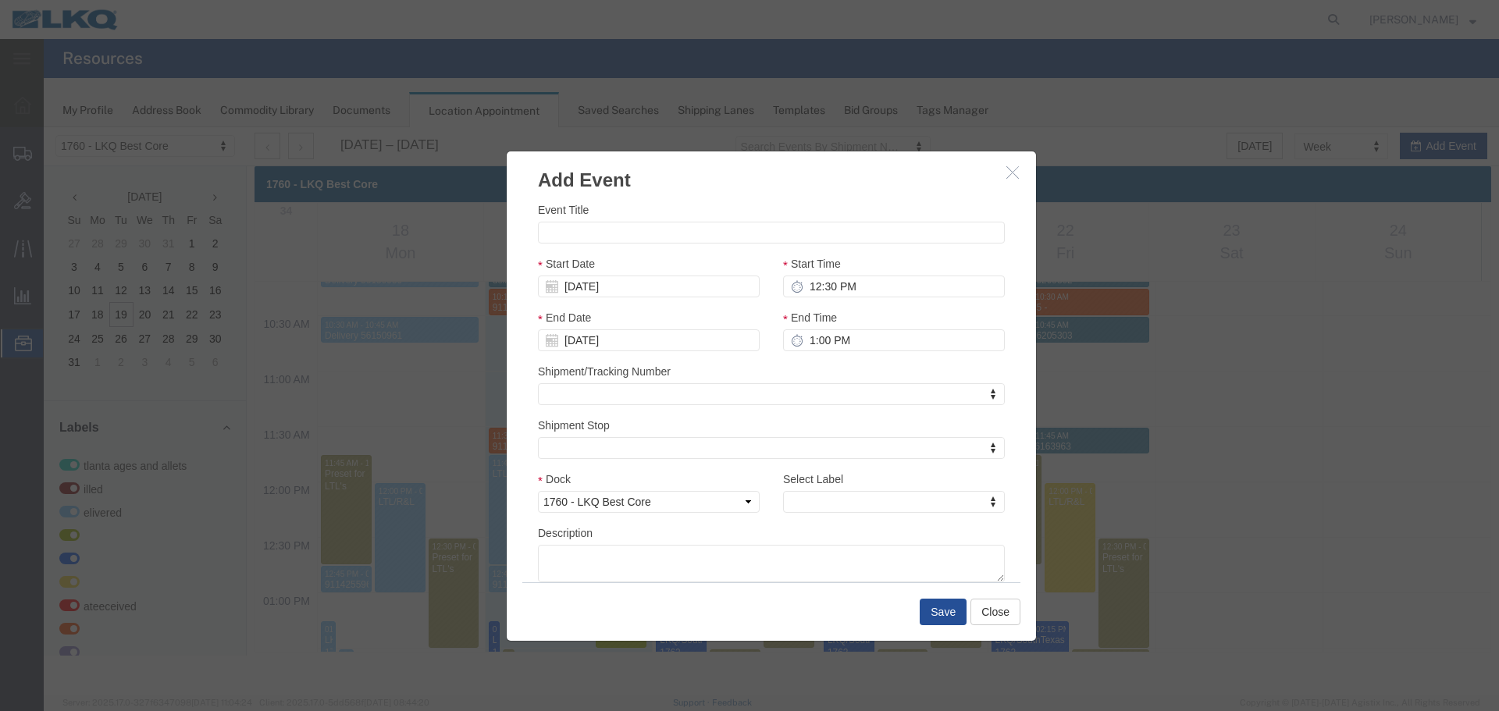
click at [1016, 162] on h3 "Add Event" at bounding box center [771, 172] width 529 height 42
click at [1012, 174] on icon "button" at bounding box center [1012, 171] width 12 height 13
